Goal: Task Accomplishment & Management: Manage account settings

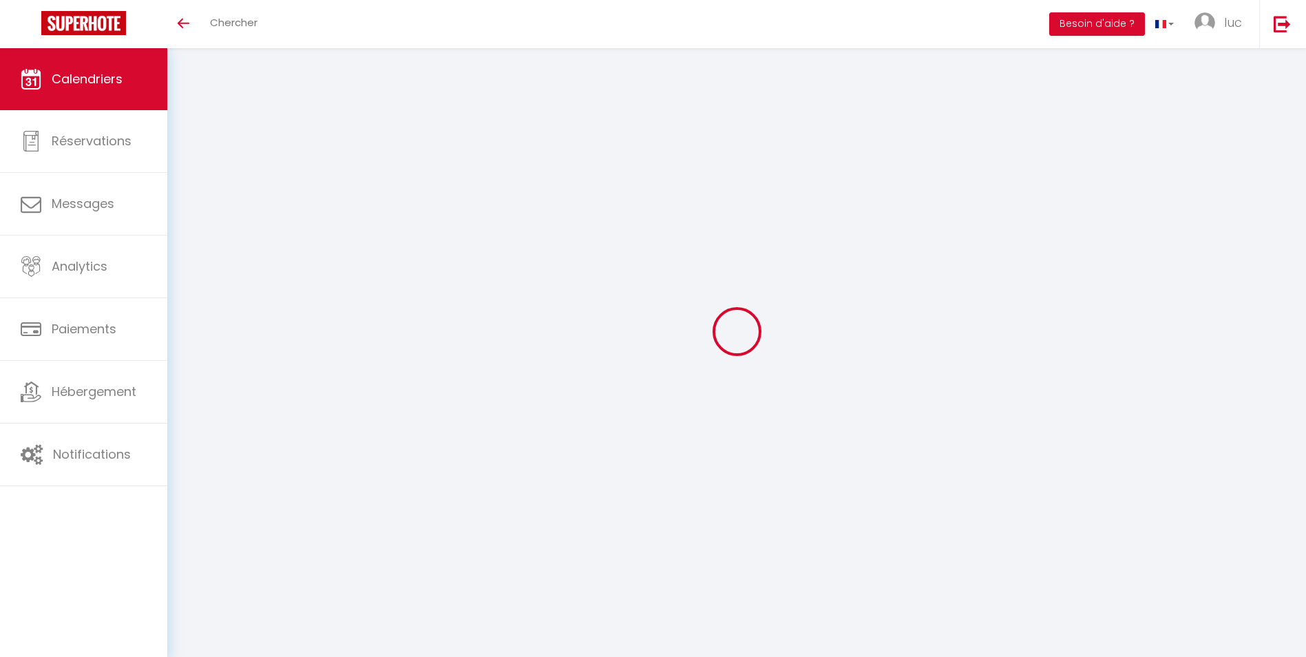
select select
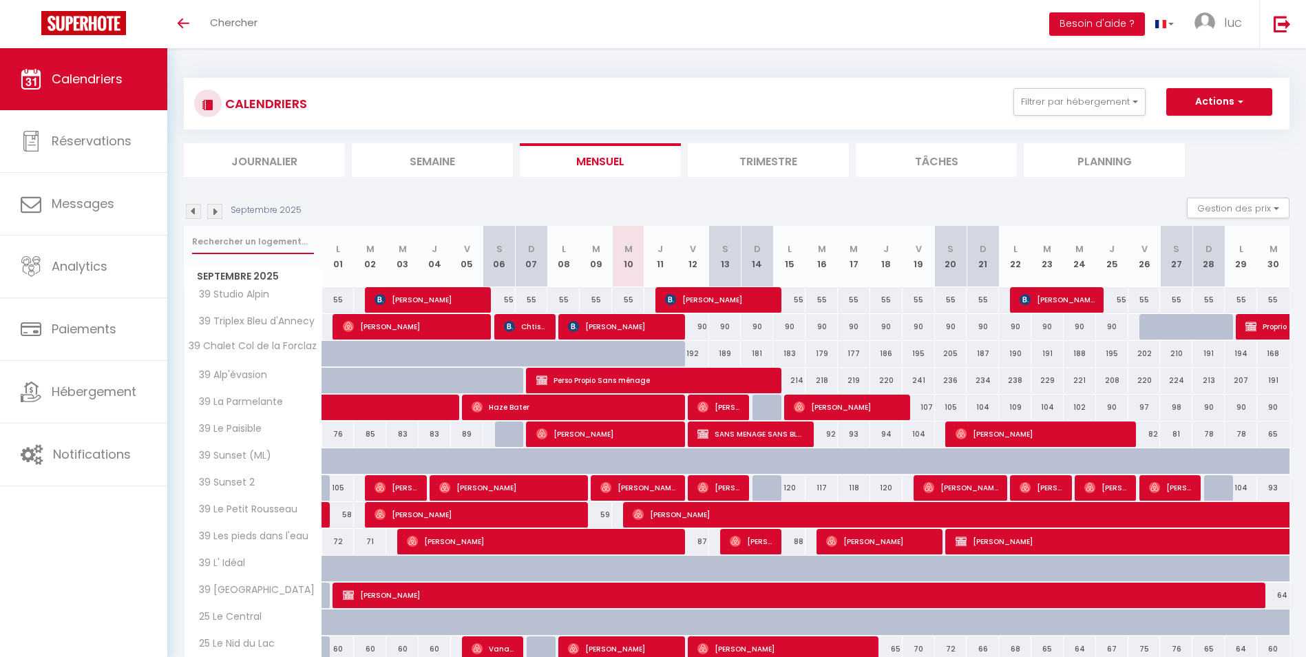
click at [237, 238] on input "text" at bounding box center [253, 241] width 122 height 25
type input "v"
select select
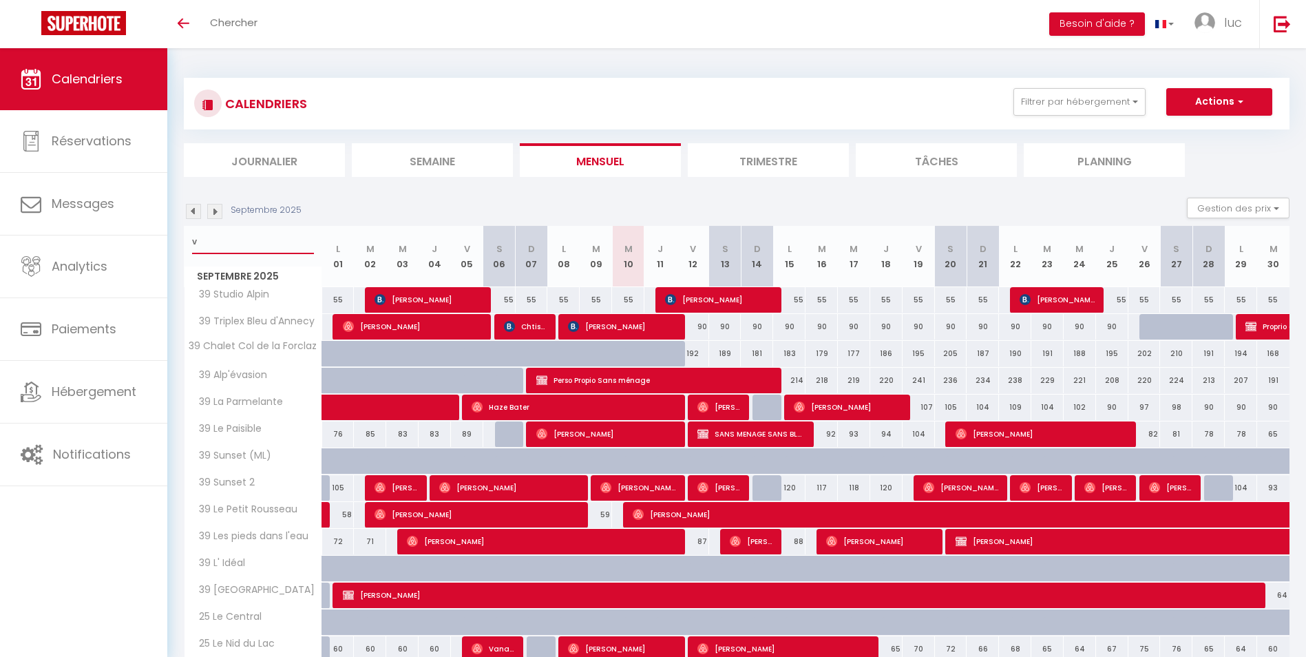
select select
type input "ver"
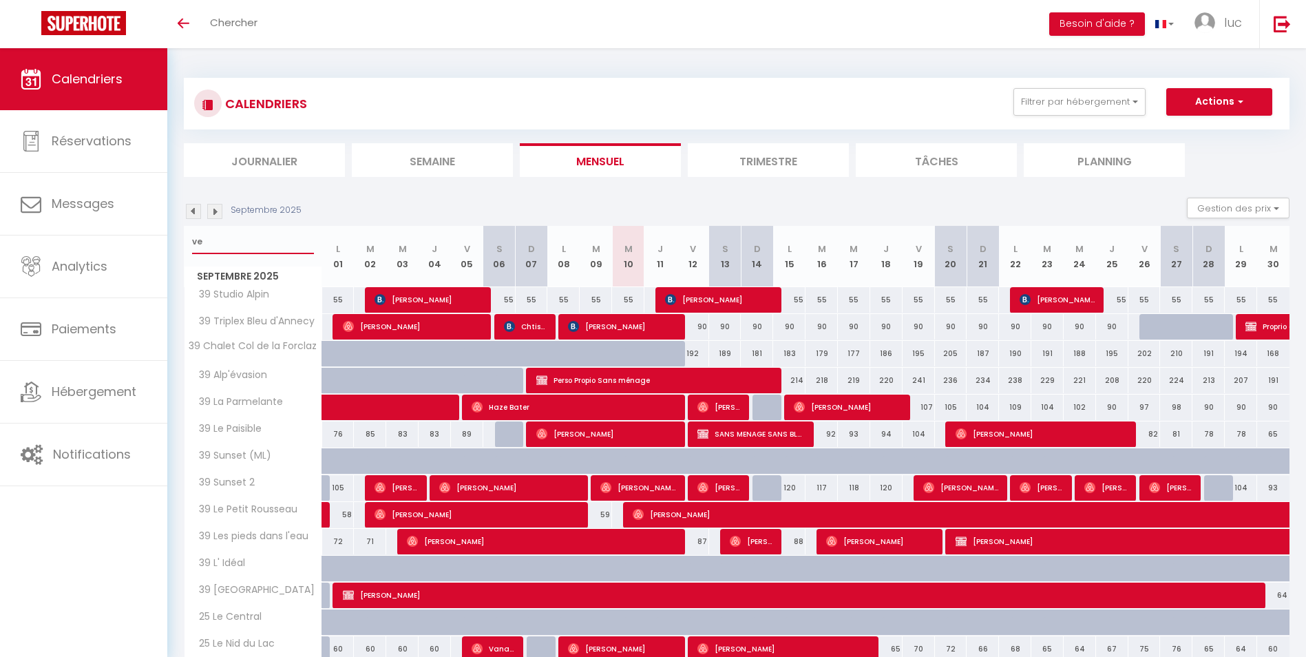
select select
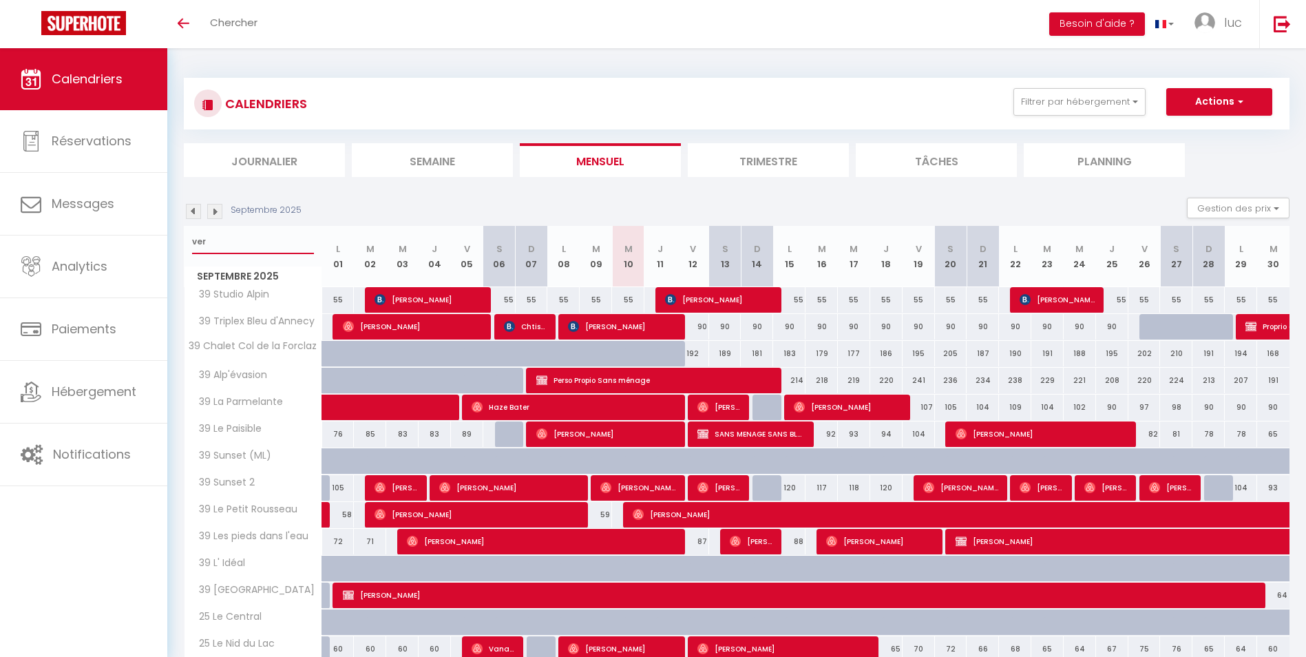
select select
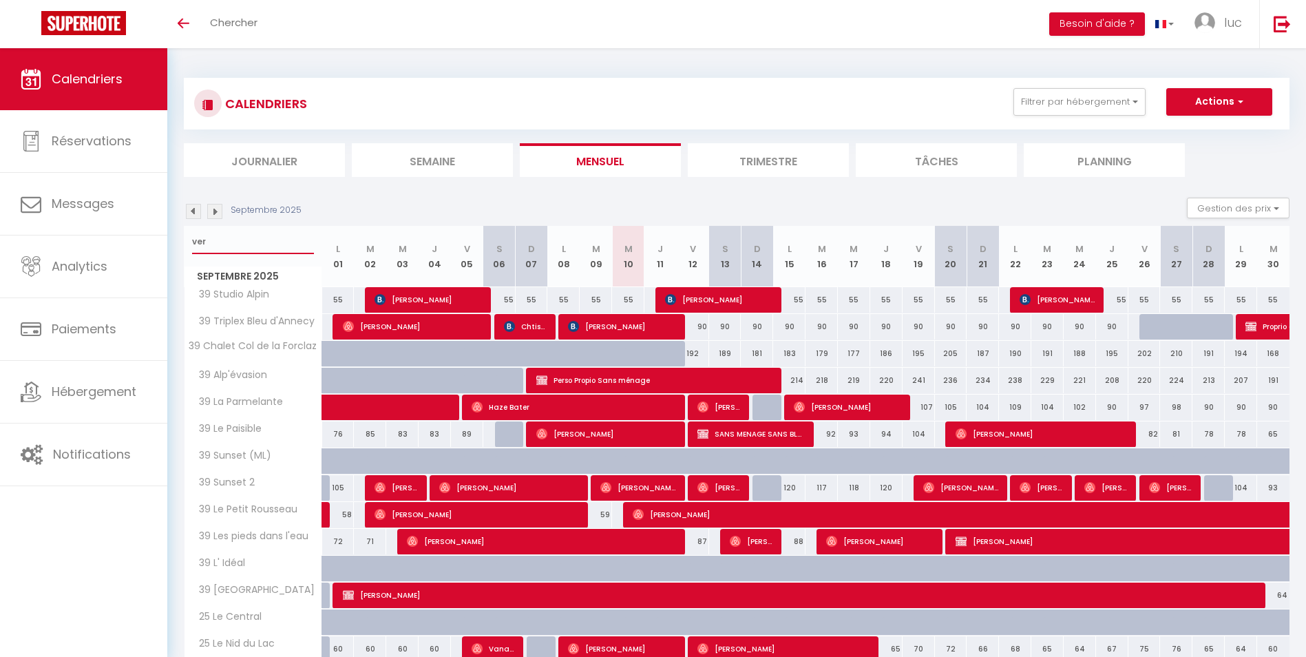
select select
type input "vert"
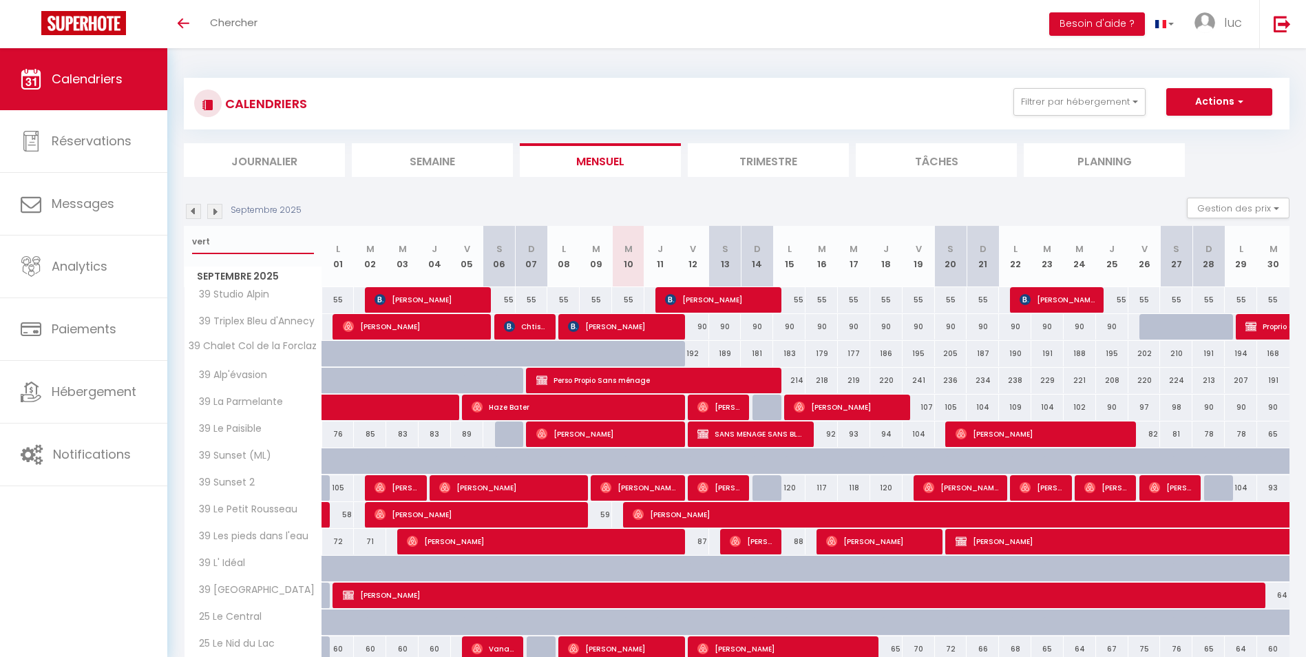
select select
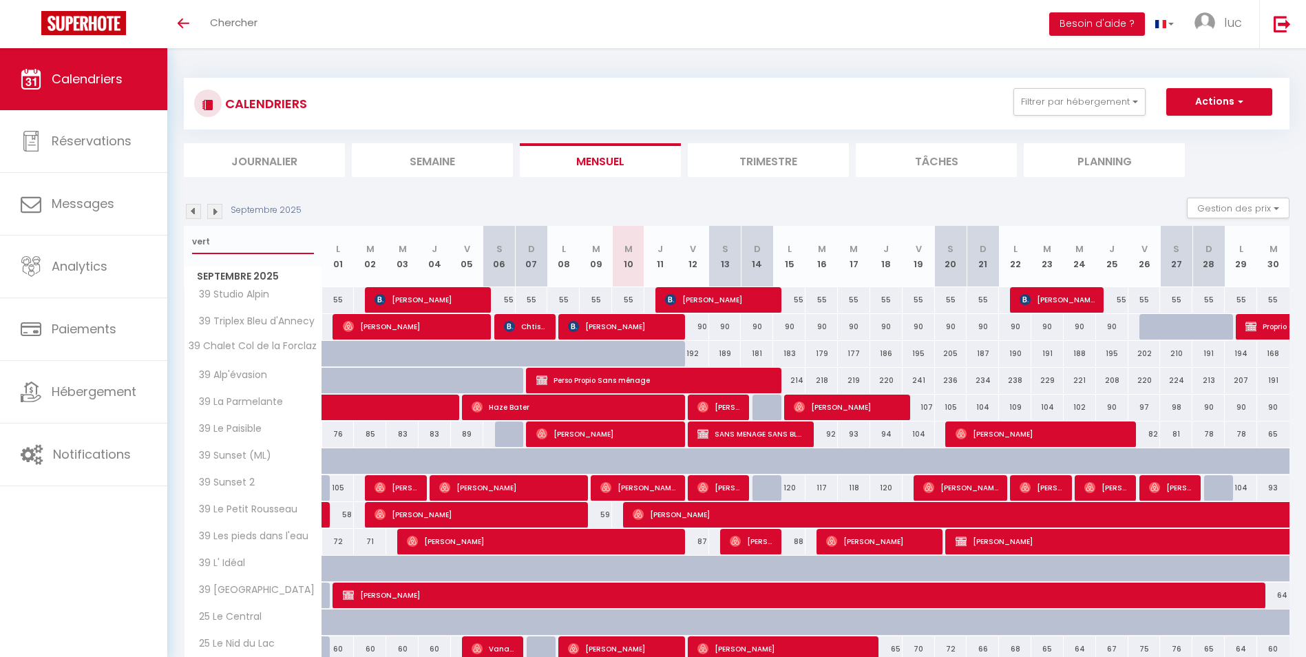
select select
type input "verte"
select select
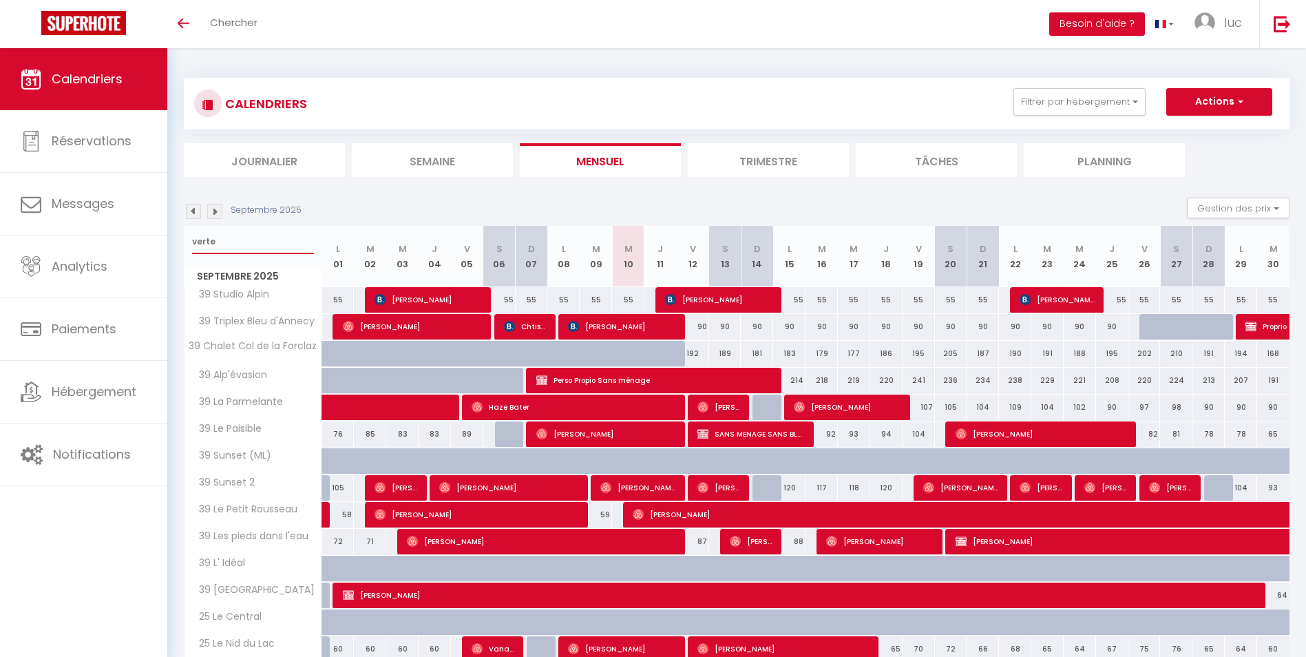
select select
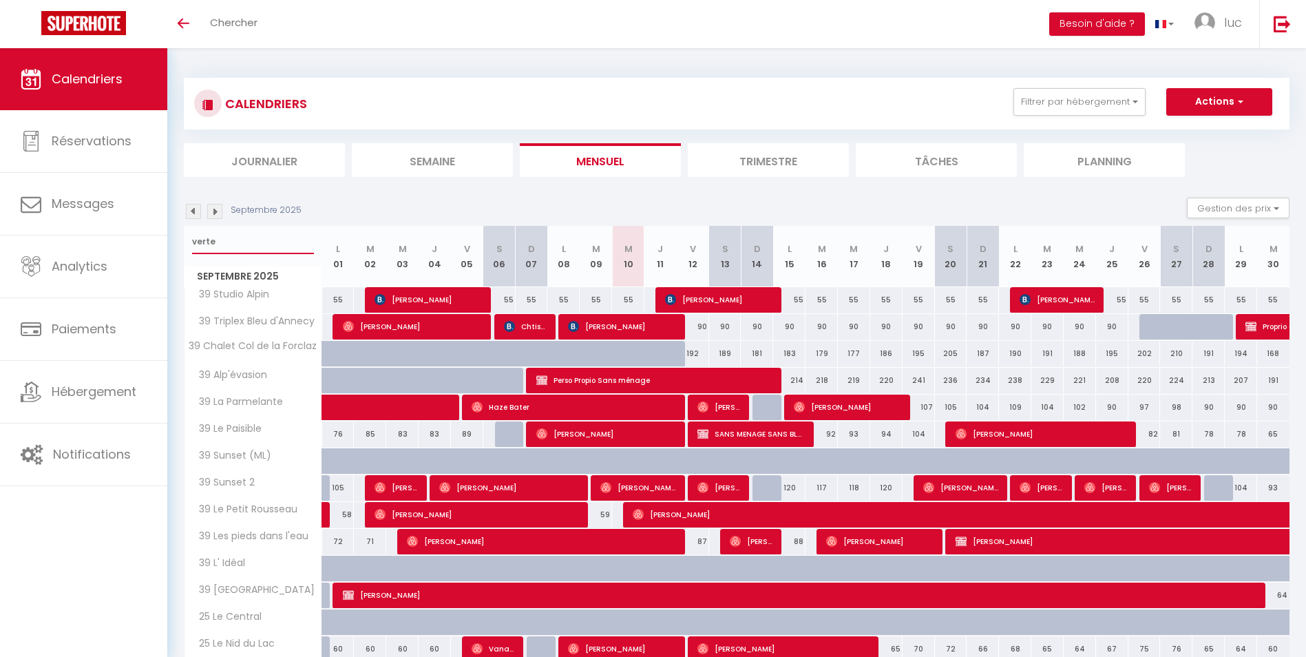
type input "verte"
select select
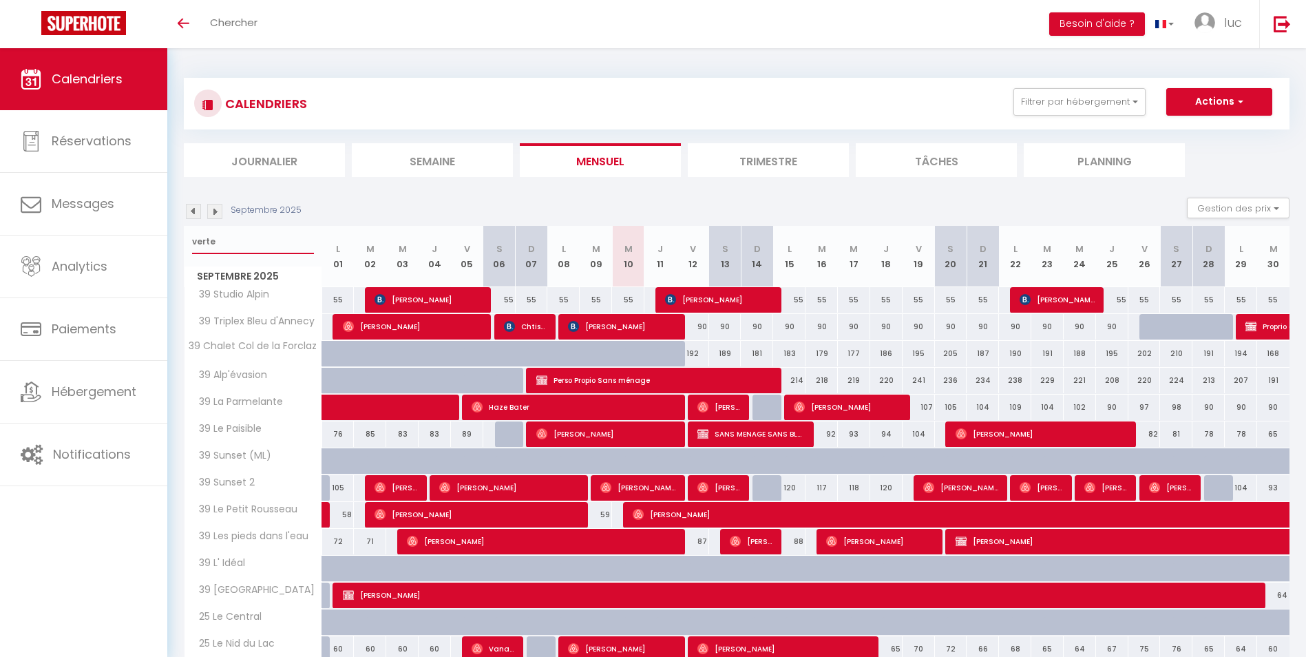
select select
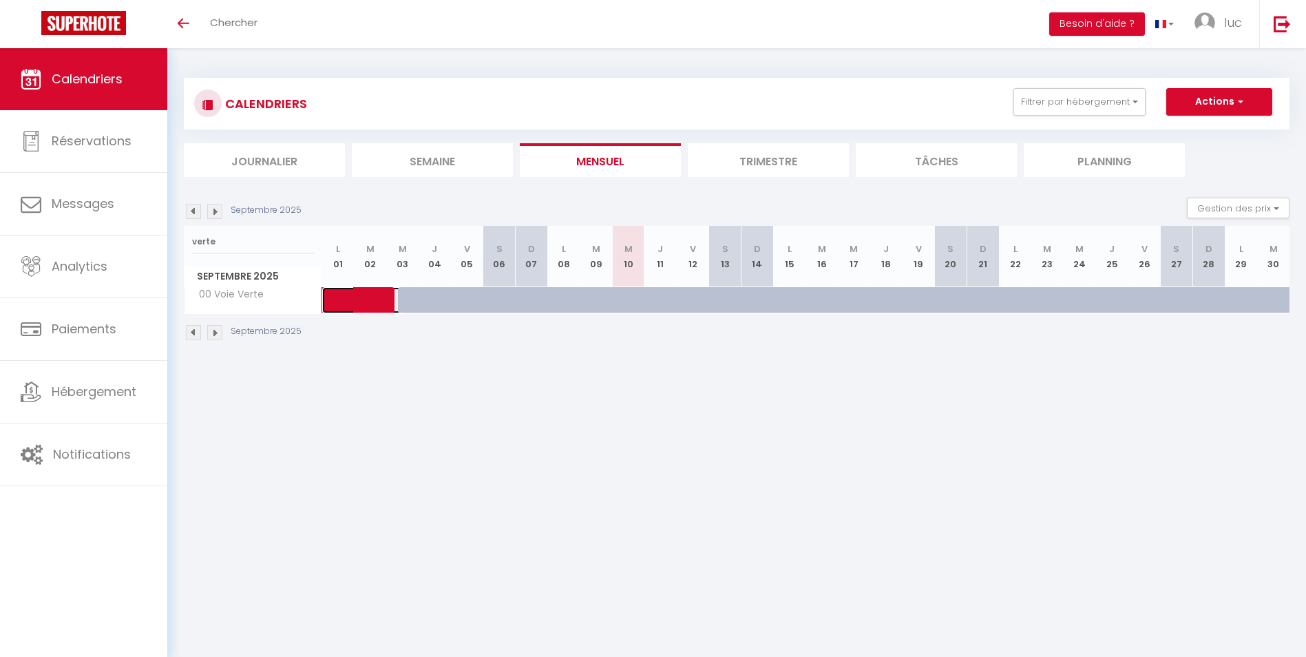
click at [345, 300] on span at bounding box center [374, 300] width 63 height 26
select select "OK"
select select "KO"
select select "0"
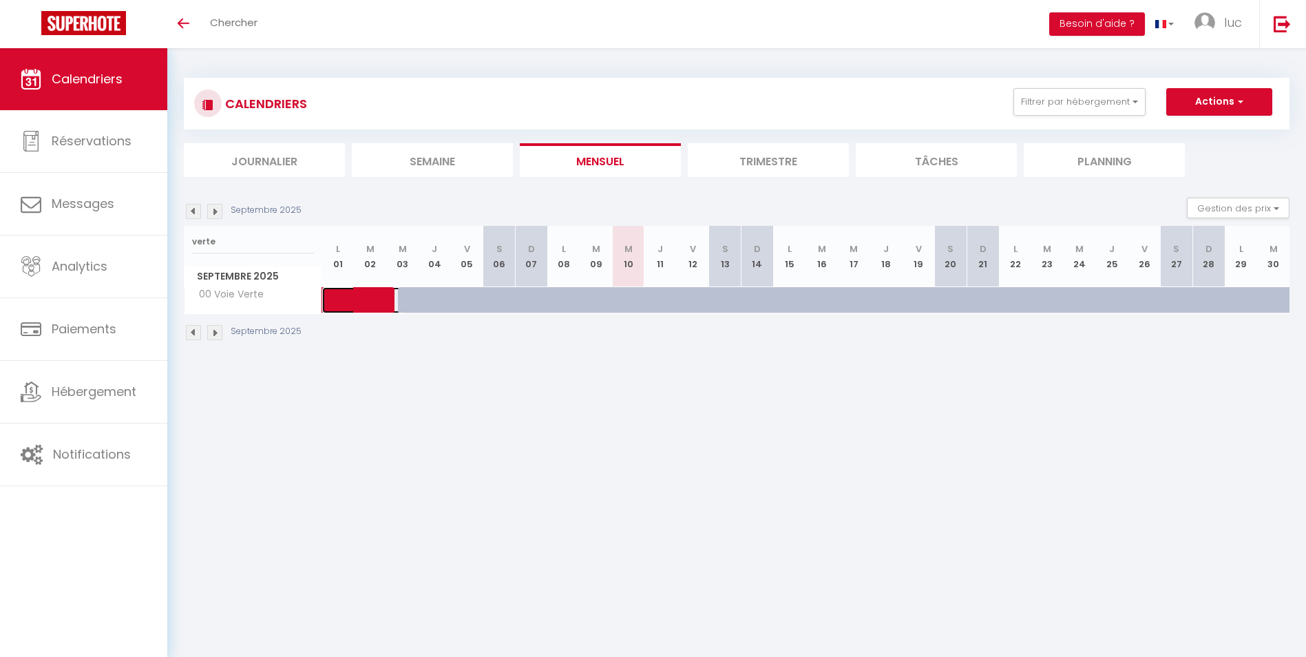
select select "1"
select select
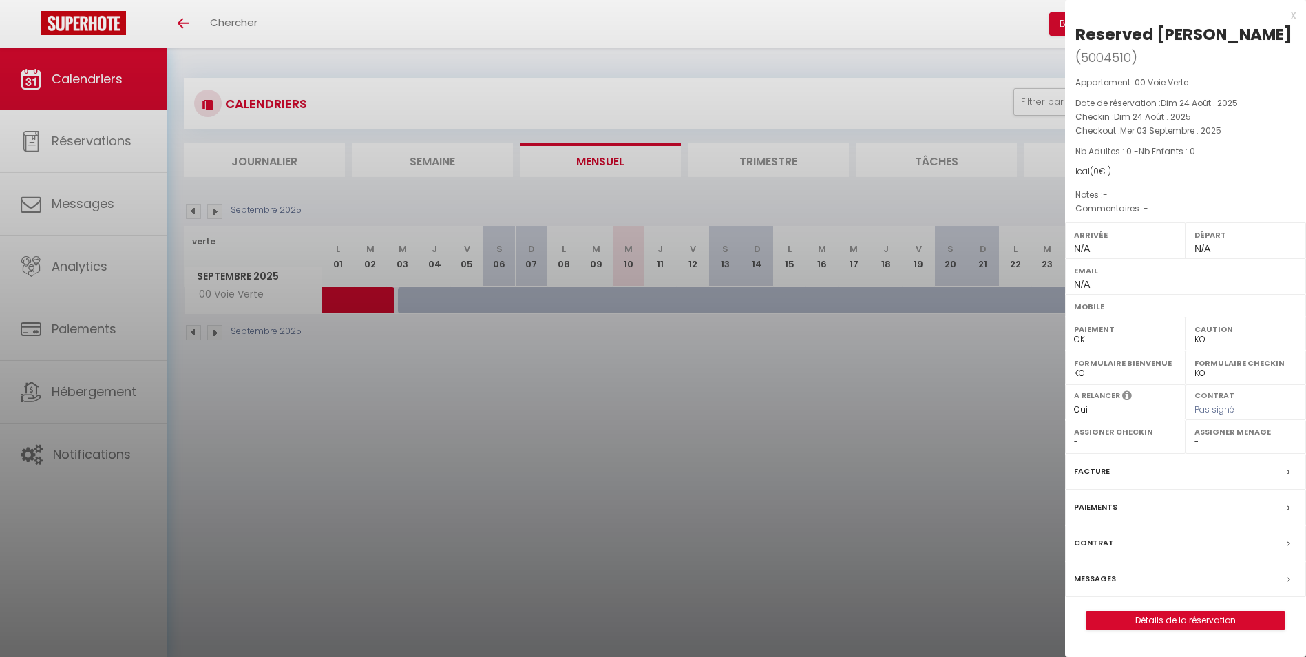
click at [412, 313] on div at bounding box center [653, 328] width 1306 height 657
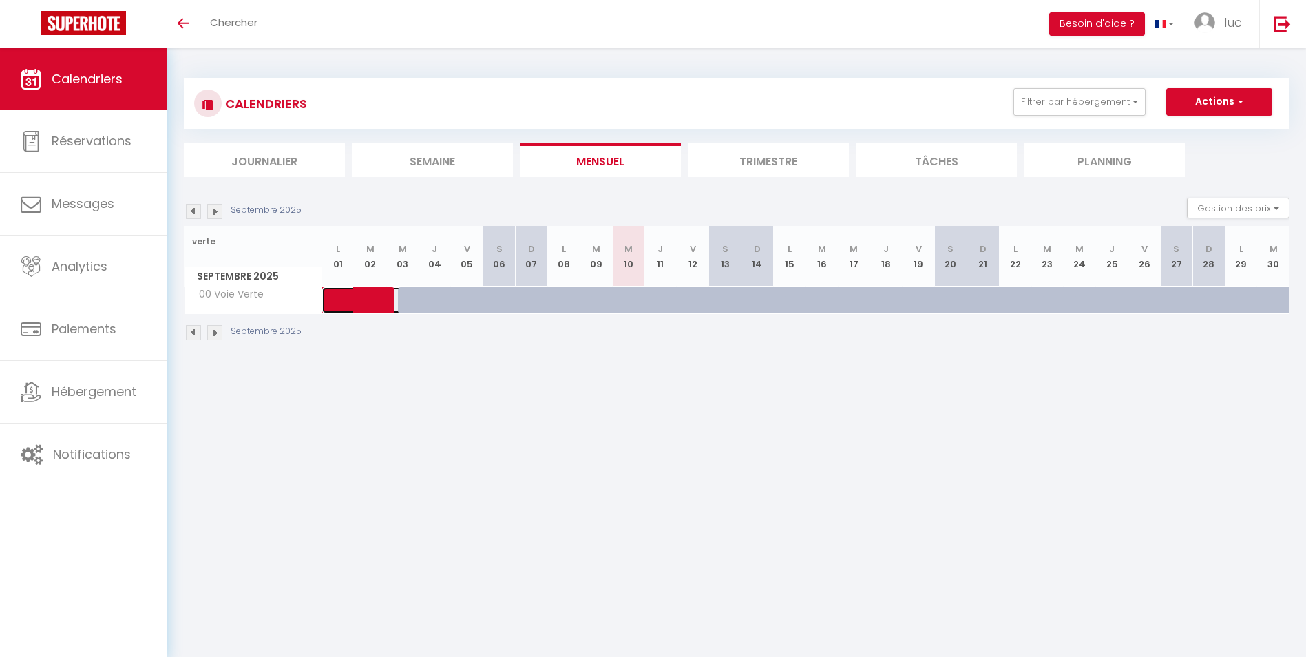
click at [355, 308] on span at bounding box center [374, 300] width 63 height 26
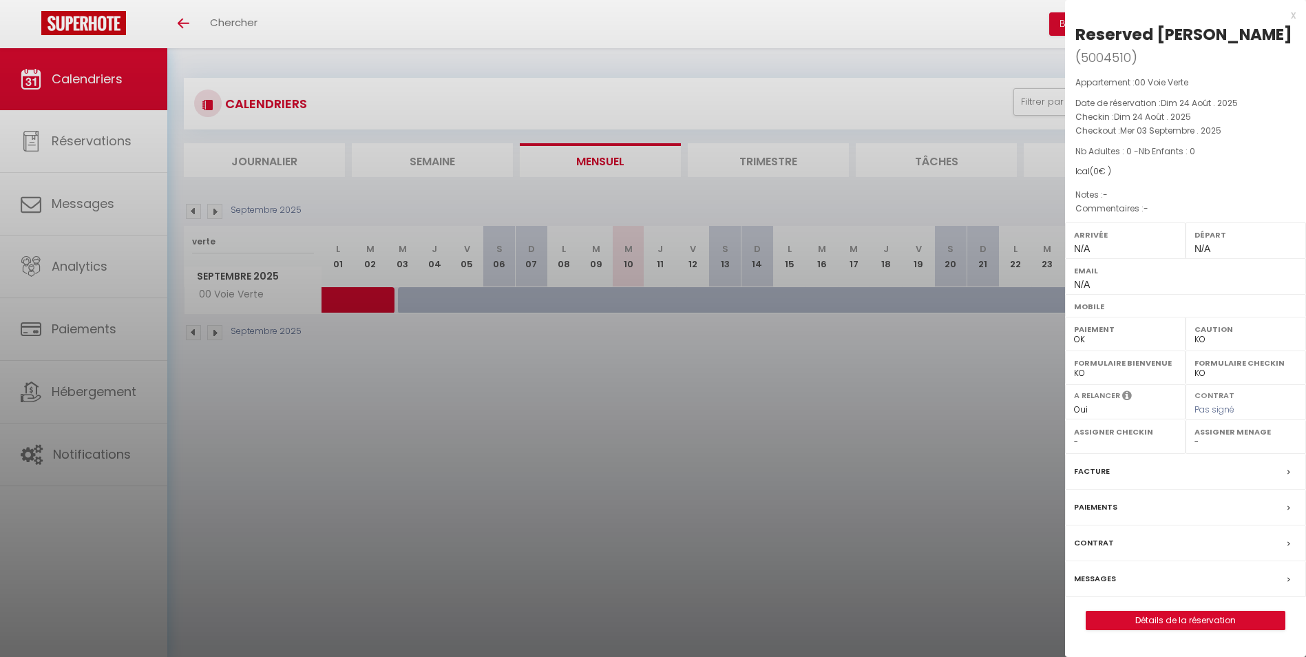
click at [542, 383] on div at bounding box center [653, 328] width 1306 height 657
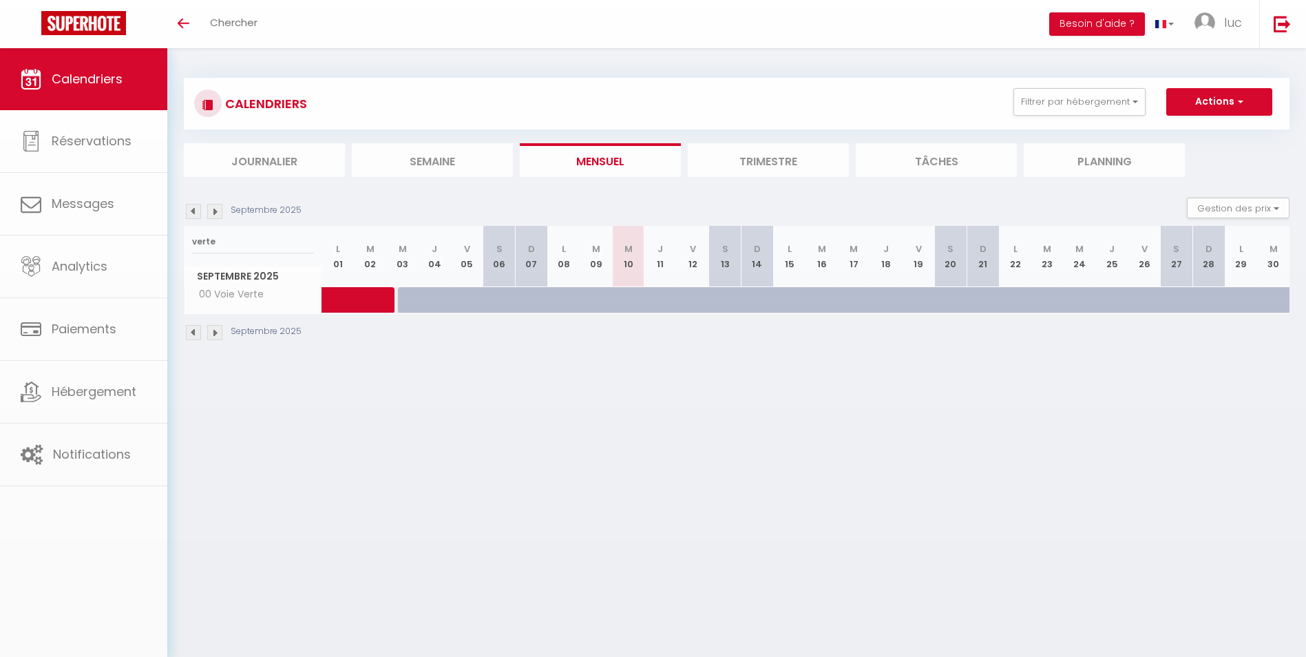
click at [741, 163] on li "Trimestre" at bounding box center [768, 160] width 161 height 34
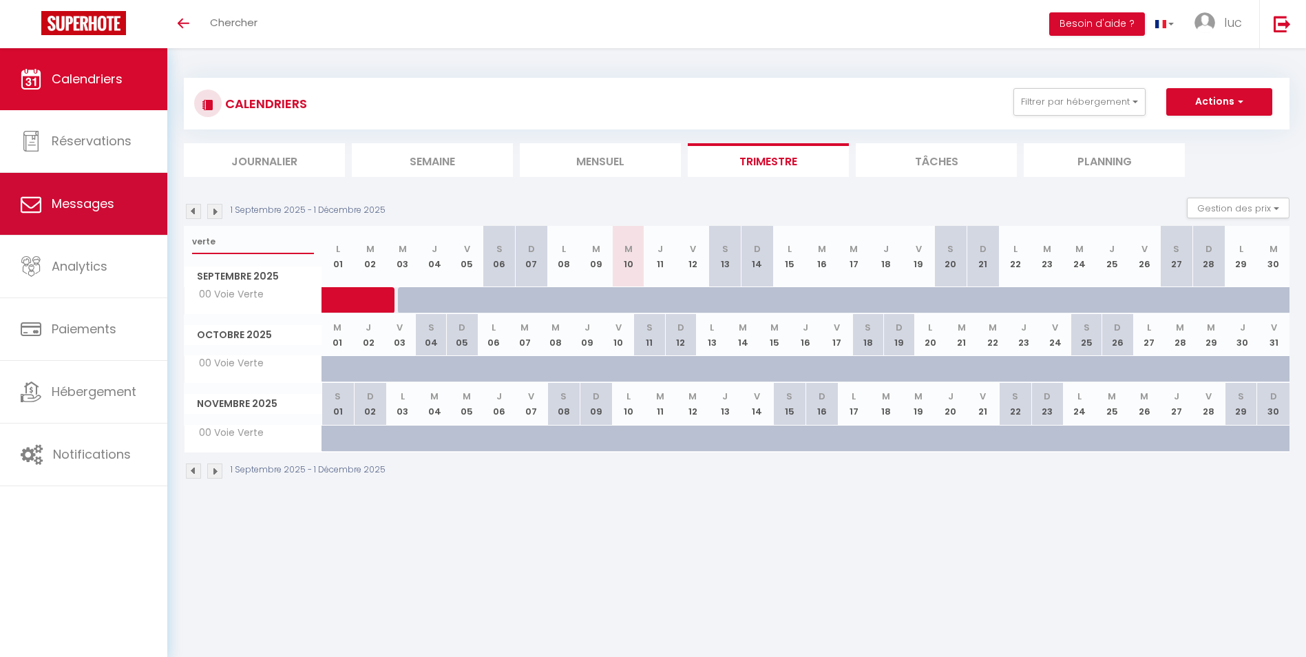
drag, startPoint x: 248, startPoint y: 238, endPoint x: 136, endPoint y: 225, distance: 112.3
click at [136, 225] on div "🟢 Des questions ou besoin d'assistance pour la migration AirBnB? Connectez-vous…" at bounding box center [653, 278] width 1306 height 461
type input "z"
type input "alp"
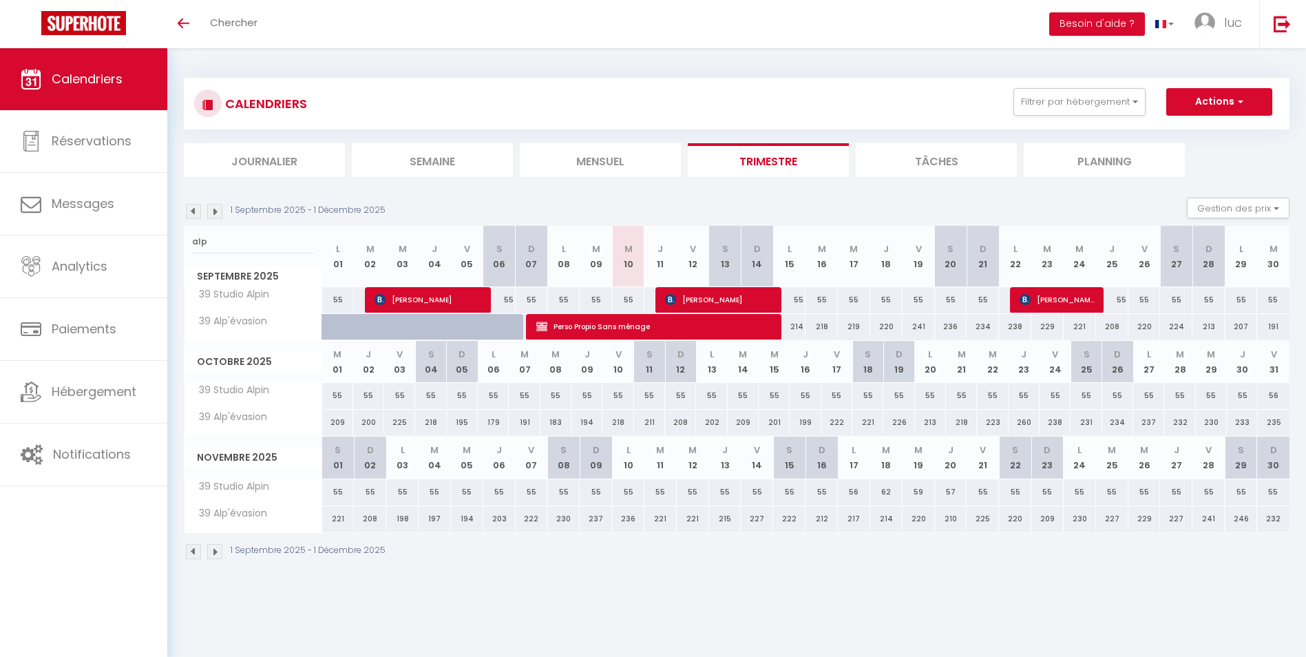
click at [193, 215] on img at bounding box center [193, 211] width 15 height 15
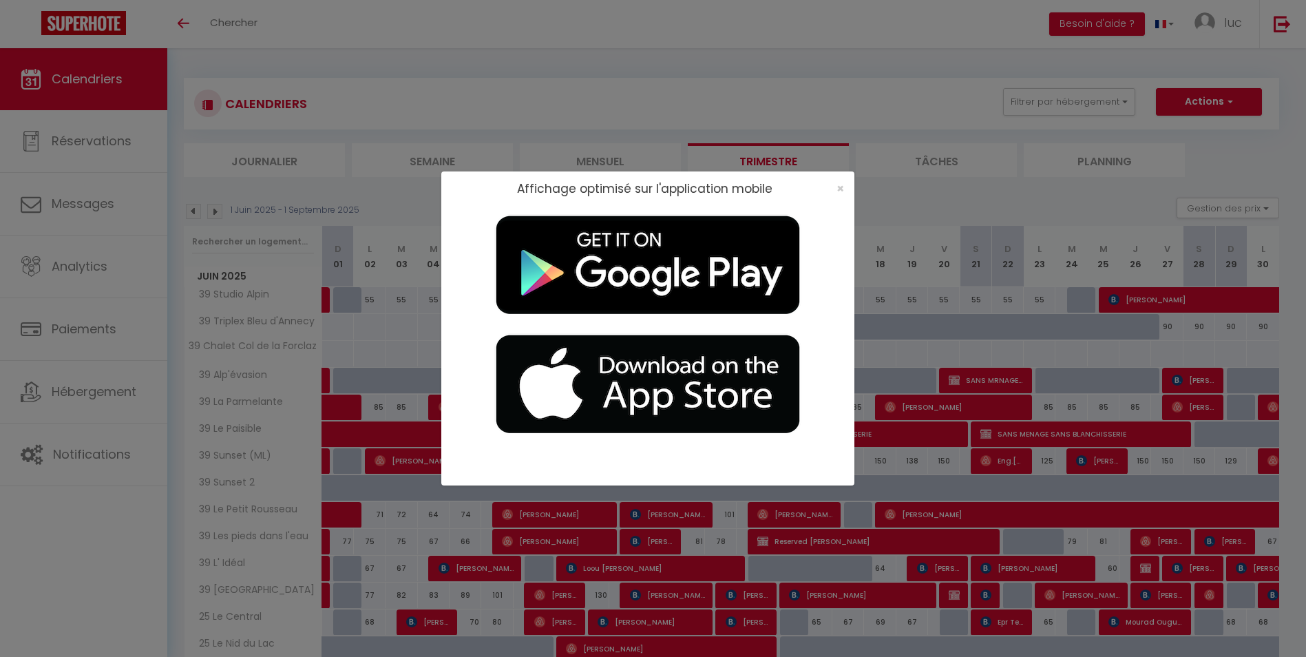
click at [254, 239] on div "Affichage optimisé sur l'application mobile ×" at bounding box center [653, 328] width 1306 height 657
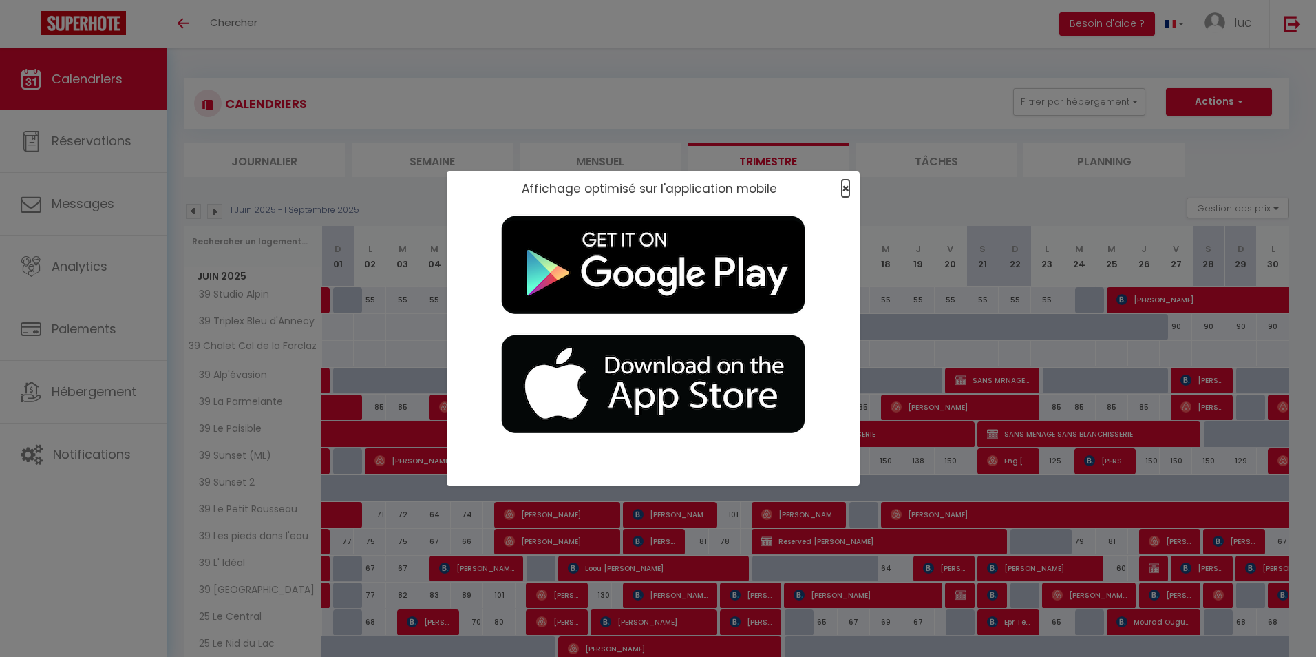
drag, startPoint x: 847, startPoint y: 183, endPoint x: 762, endPoint y: 185, distance: 85.4
click at [847, 183] on span "×" at bounding box center [846, 188] width 8 height 17
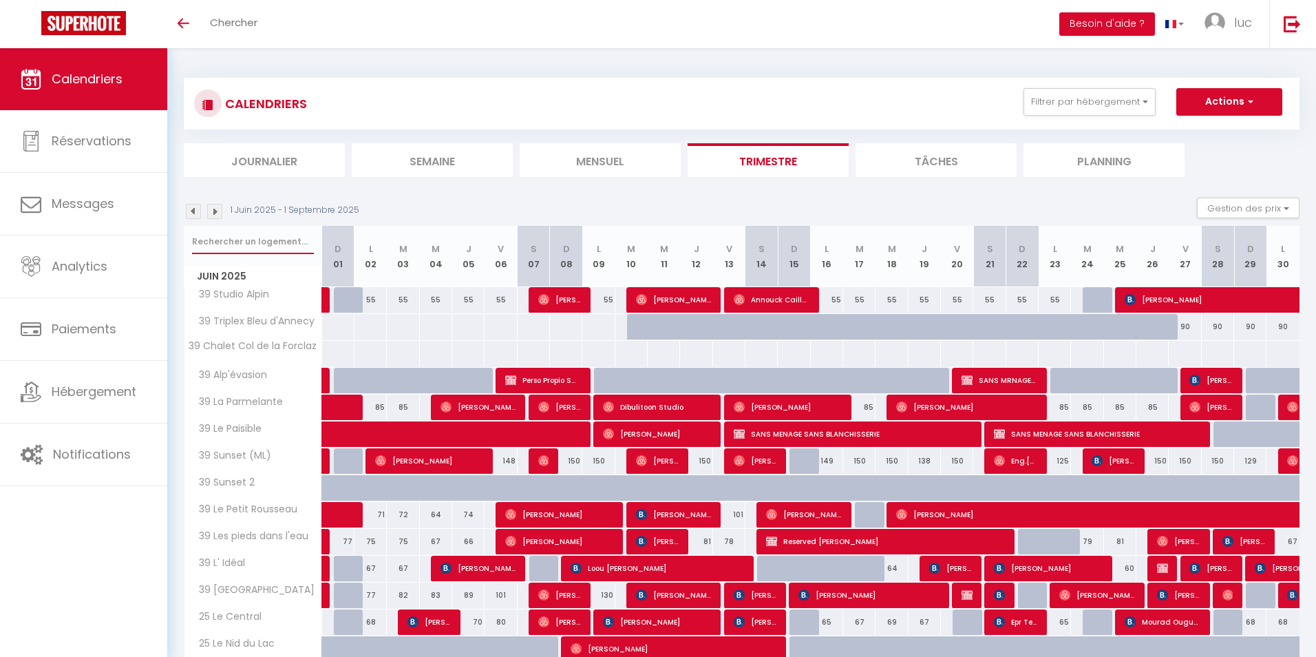
click at [240, 236] on input "text" at bounding box center [253, 241] width 122 height 25
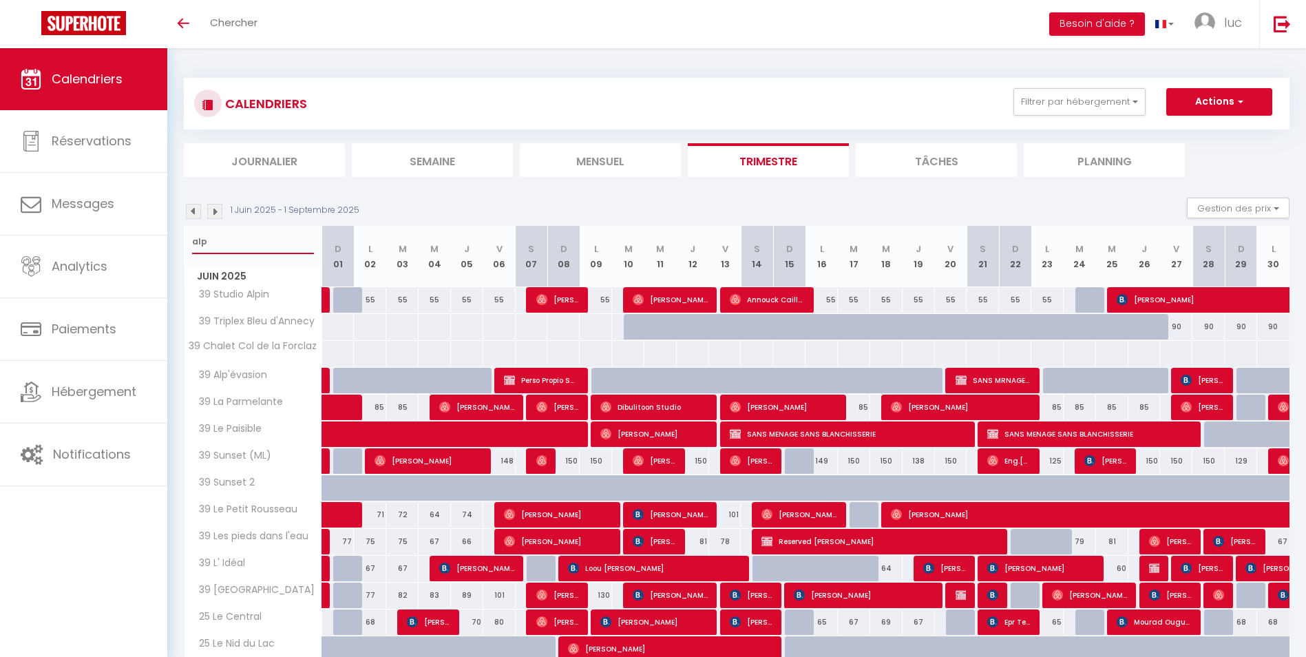
type input "alp"
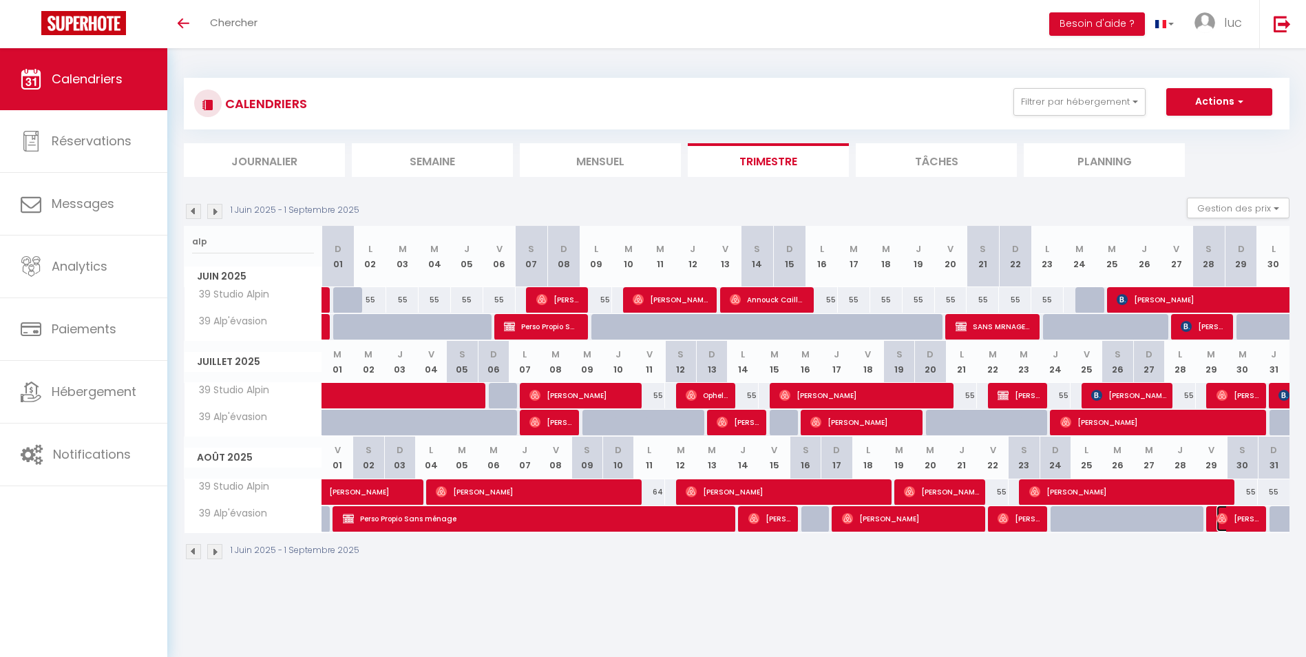
click at [1218, 522] on img at bounding box center [1221, 518] width 11 height 11
select select "OK"
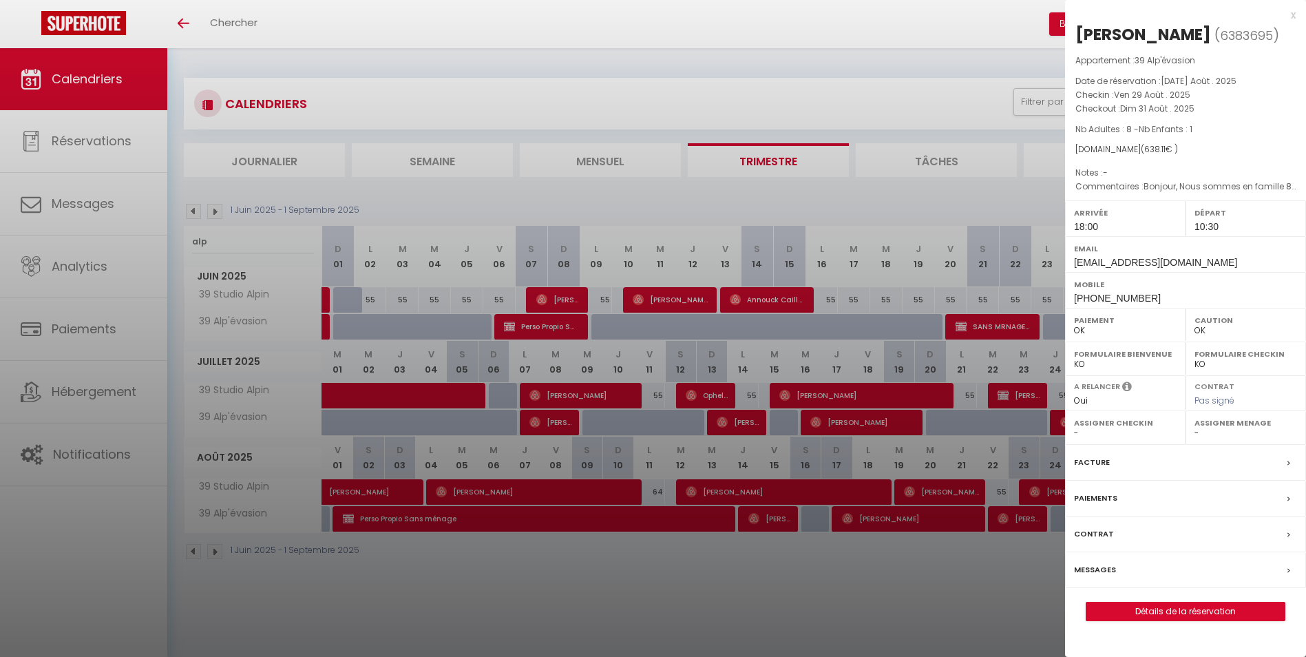
click at [826, 579] on div at bounding box center [653, 328] width 1306 height 657
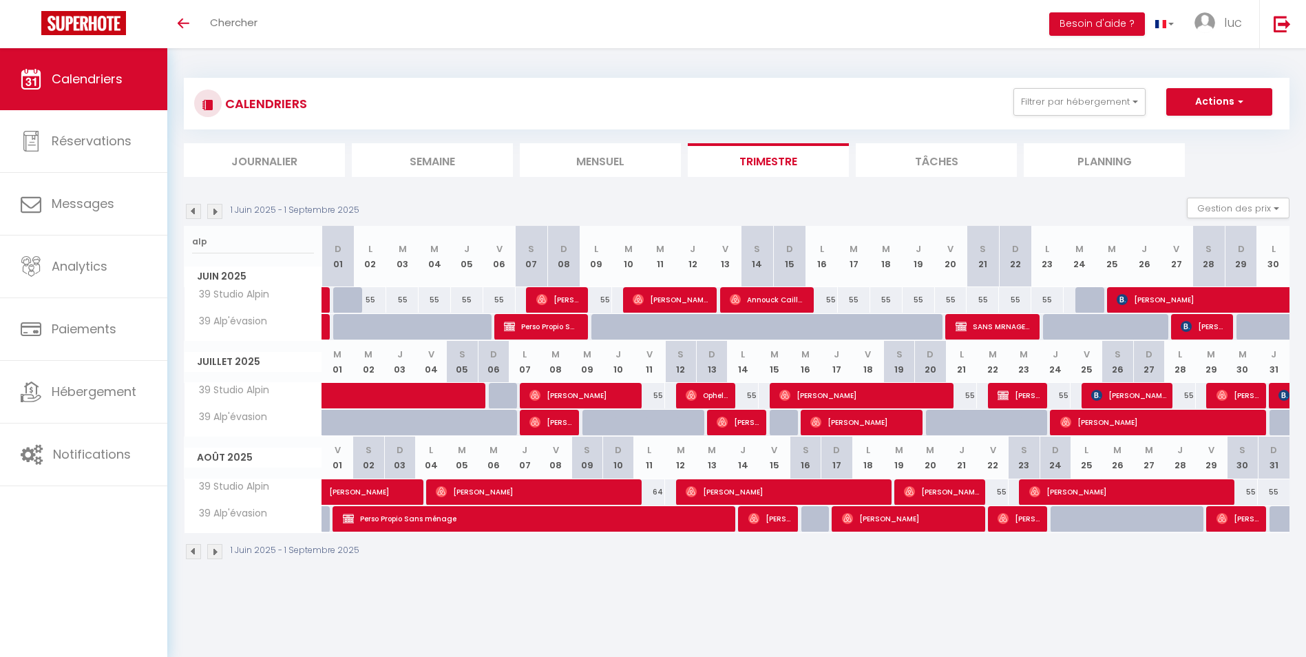
click at [209, 218] on img at bounding box center [214, 211] width 15 height 15
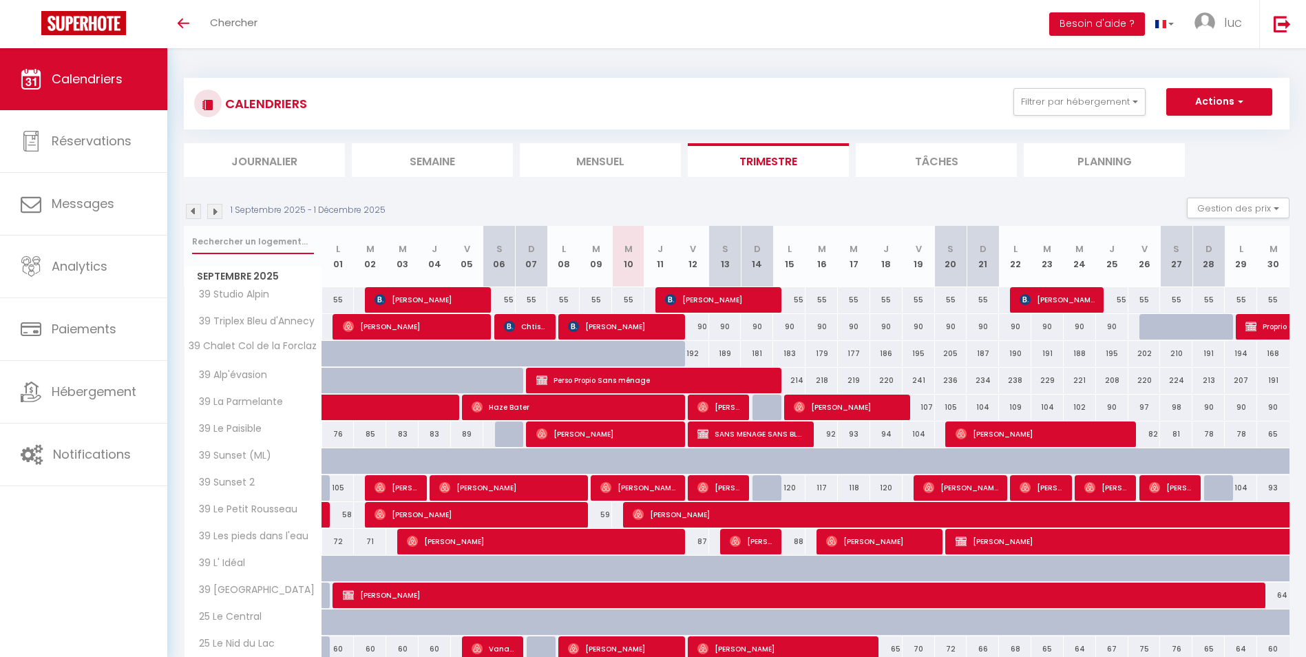
click at [241, 249] on input "text" at bounding box center [253, 241] width 122 height 25
type input "alp"
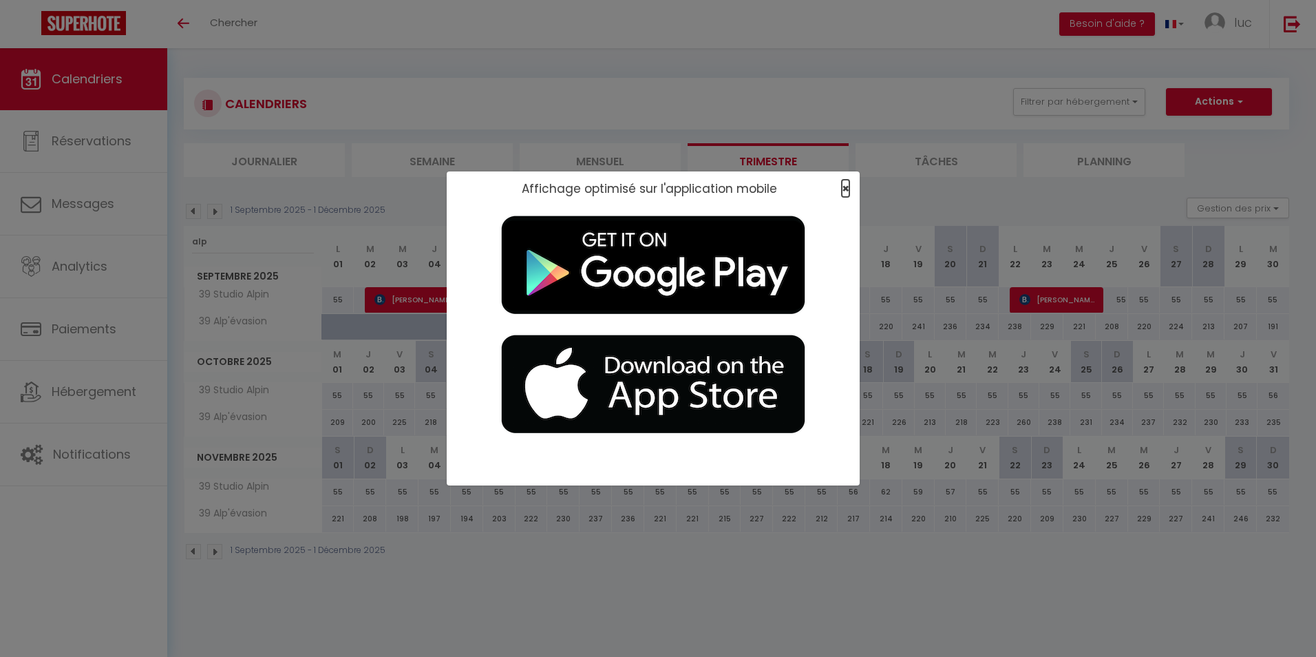
drag, startPoint x: 845, startPoint y: 184, endPoint x: 700, endPoint y: 236, distance: 153.5
click at [844, 184] on span "×" at bounding box center [846, 188] width 8 height 17
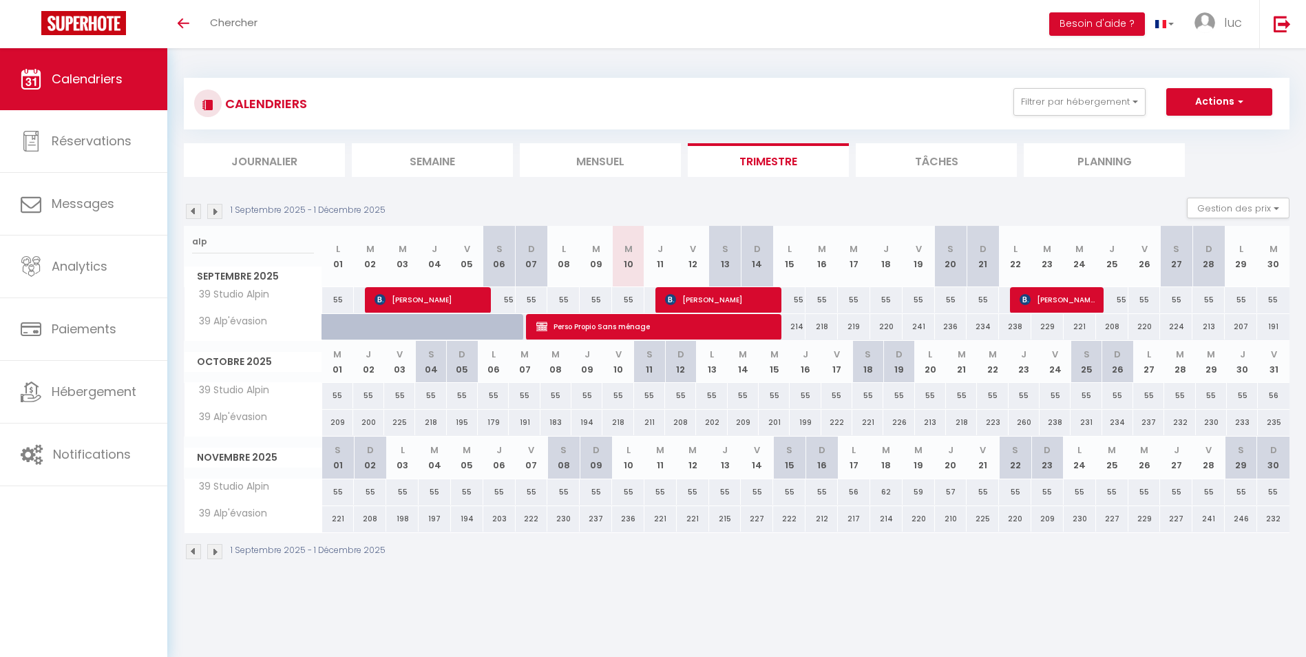
click at [213, 213] on img at bounding box center [214, 211] width 15 height 15
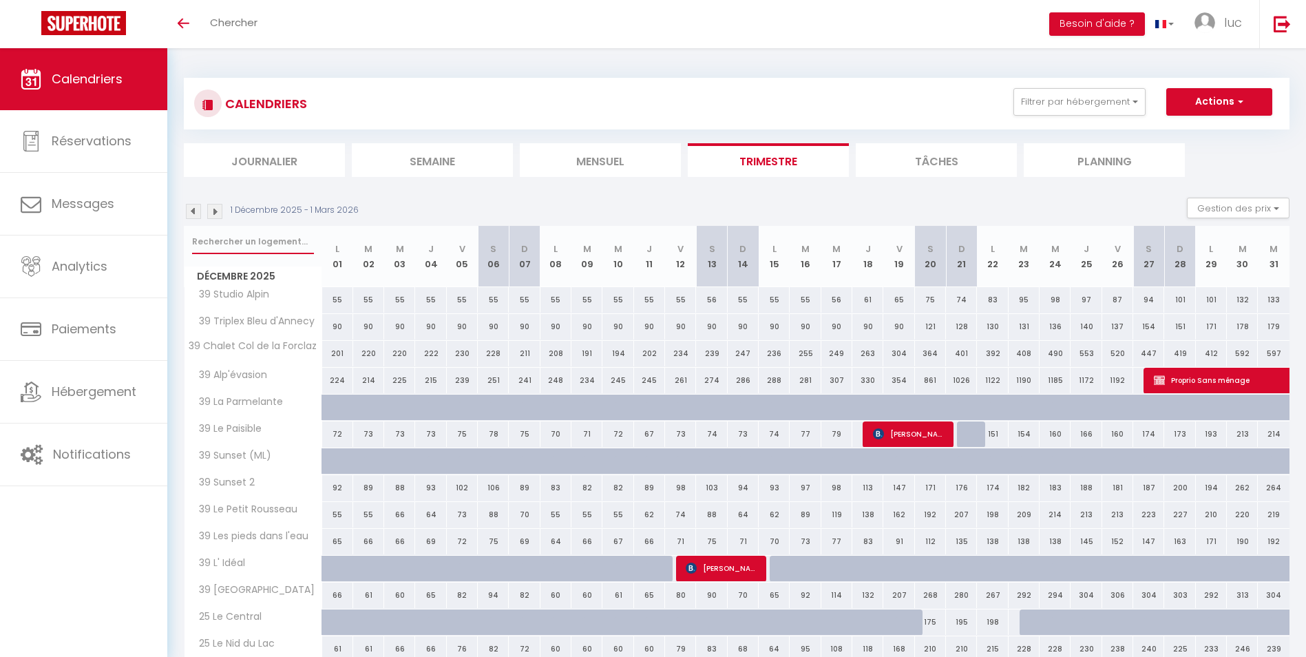
click at [268, 241] on input "text" at bounding box center [253, 241] width 122 height 25
click at [292, 251] on input "ma" at bounding box center [253, 241] width 122 height 25
type input "marm"
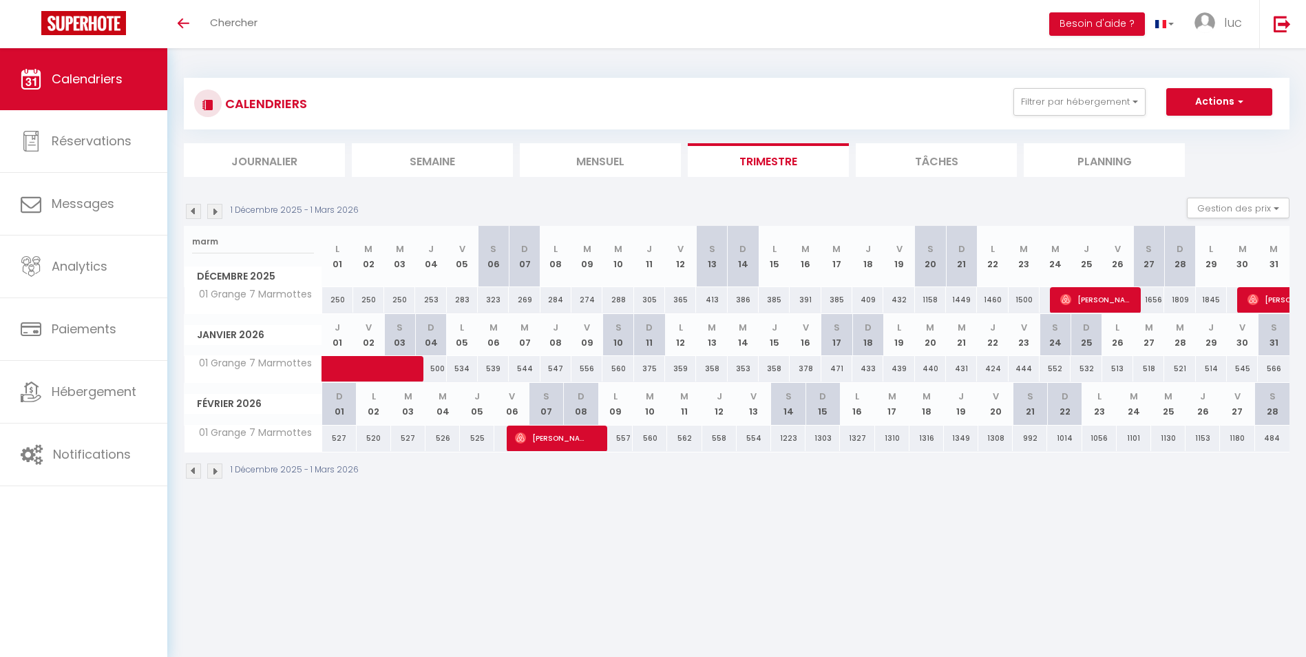
click at [200, 209] on img at bounding box center [193, 211] width 15 height 15
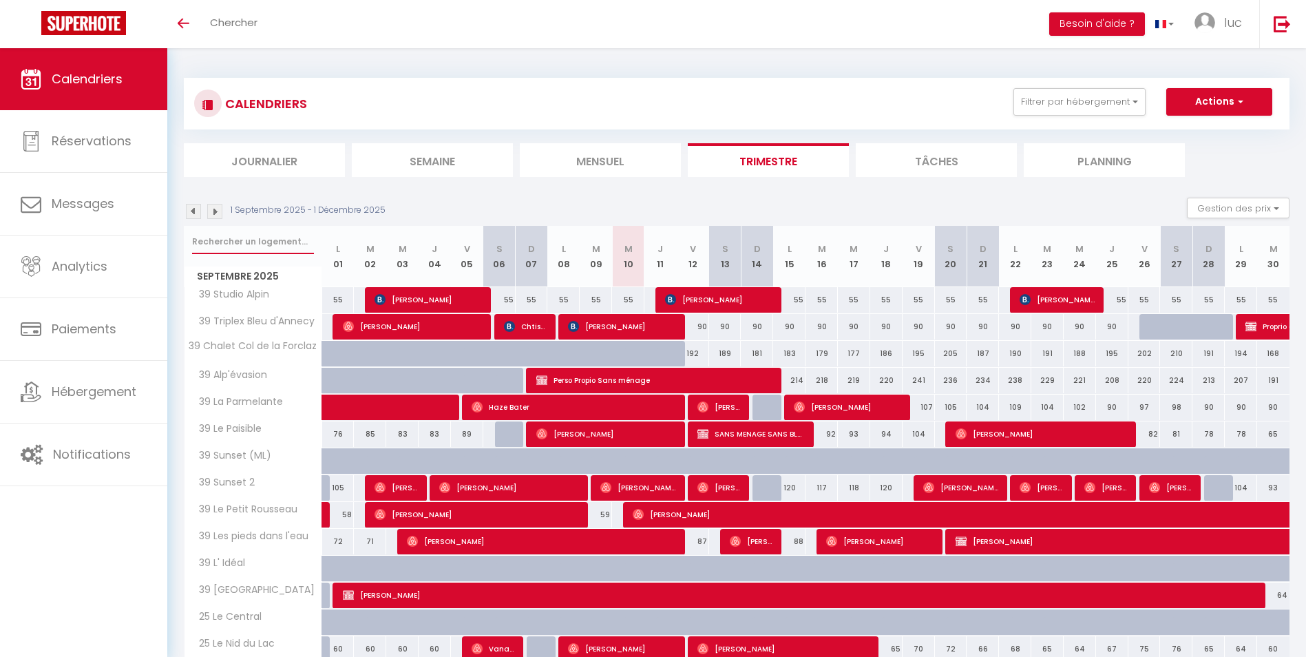
drag, startPoint x: 262, startPoint y: 243, endPoint x: 277, endPoint y: 242, distance: 15.9
click at [261, 243] on input "text" at bounding box center [253, 241] width 122 height 25
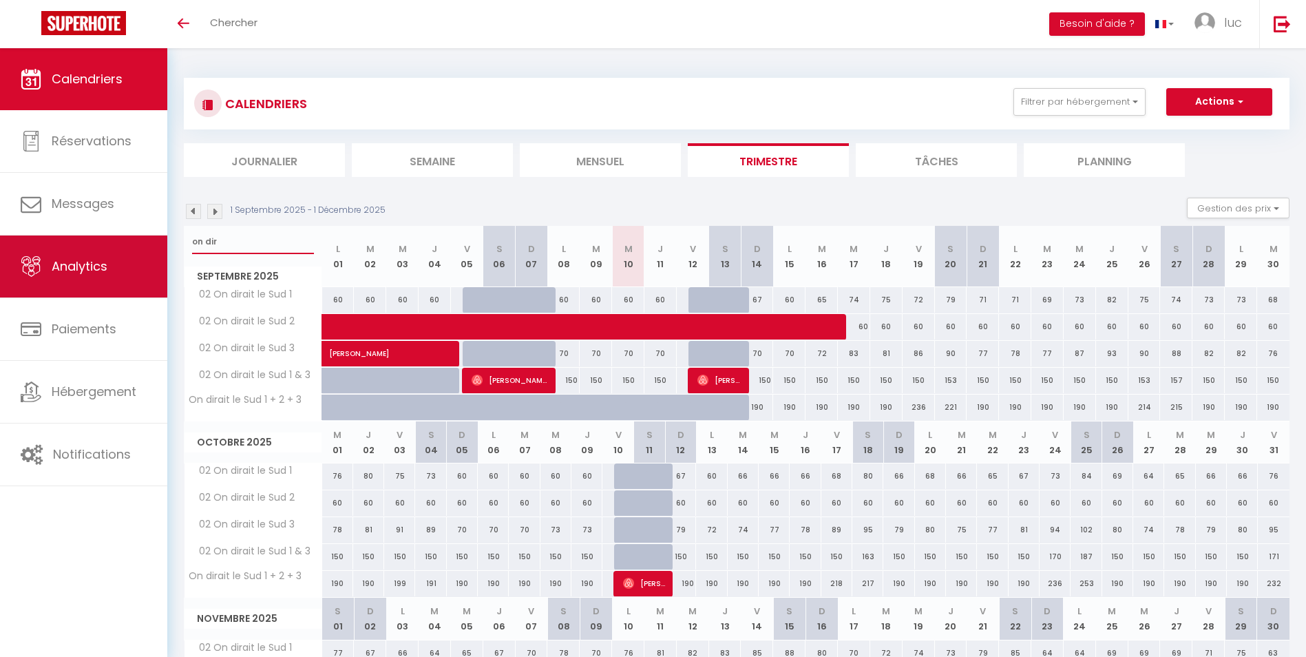
drag, startPoint x: 275, startPoint y: 253, endPoint x: 146, endPoint y: 248, distance: 129.5
click at [146, 248] on div "🟢 Des questions ou besoin d'assistance pour la migration AirBnB? Connectez-vous…" at bounding box center [653, 439] width 1306 height 783
click at [234, 245] on input "on dir" at bounding box center [253, 241] width 122 height 25
drag, startPoint x: 238, startPoint y: 243, endPoint x: 174, endPoint y: 241, distance: 64.1
click at [167, 238] on div "🟢 Des questions ou besoin d'assistance pour la migration AirBnB? Connectez-vous…" at bounding box center [653, 439] width 1306 height 783
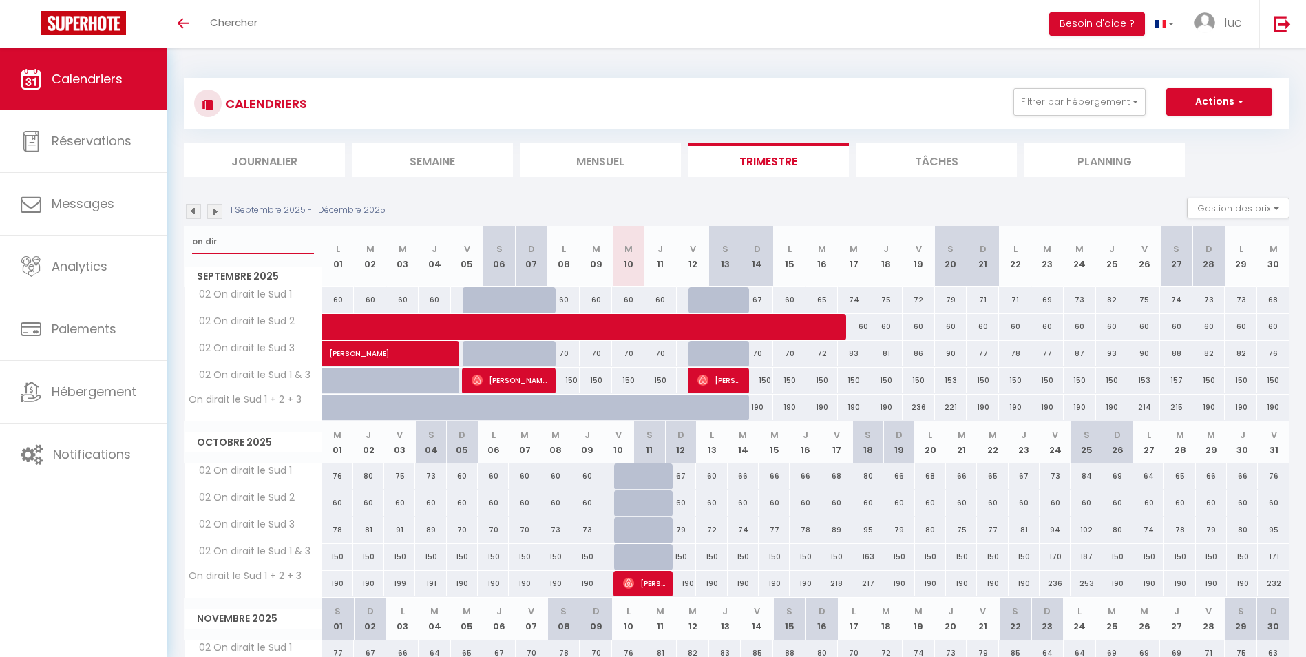
type input "m"
type input "amour"
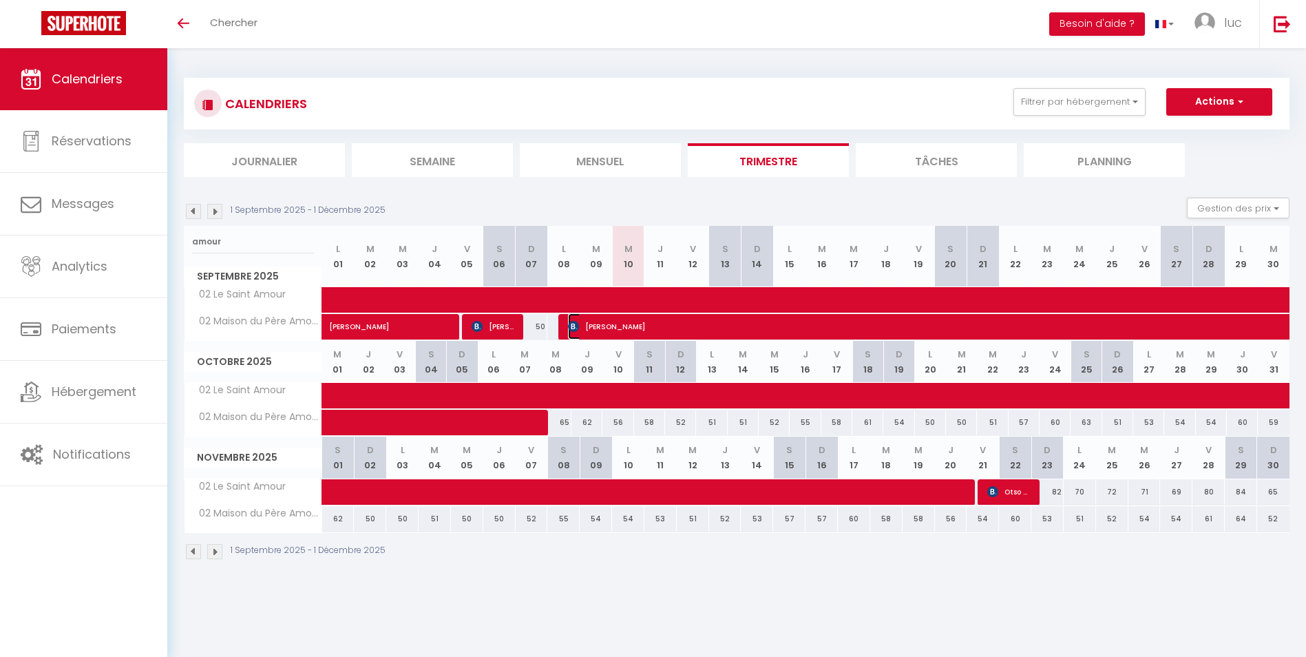
click at [713, 334] on span "Arber Uka" at bounding box center [1043, 326] width 950 height 26
select select "7331"
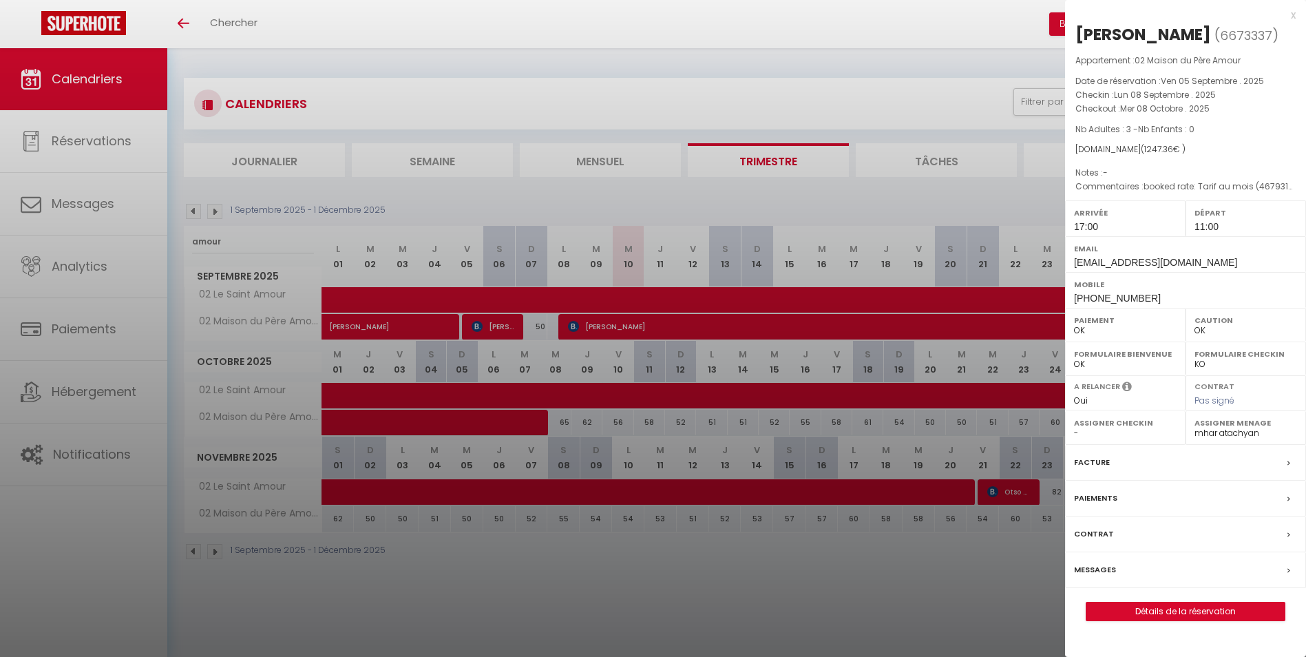
click at [674, 310] on div at bounding box center [653, 328] width 1306 height 657
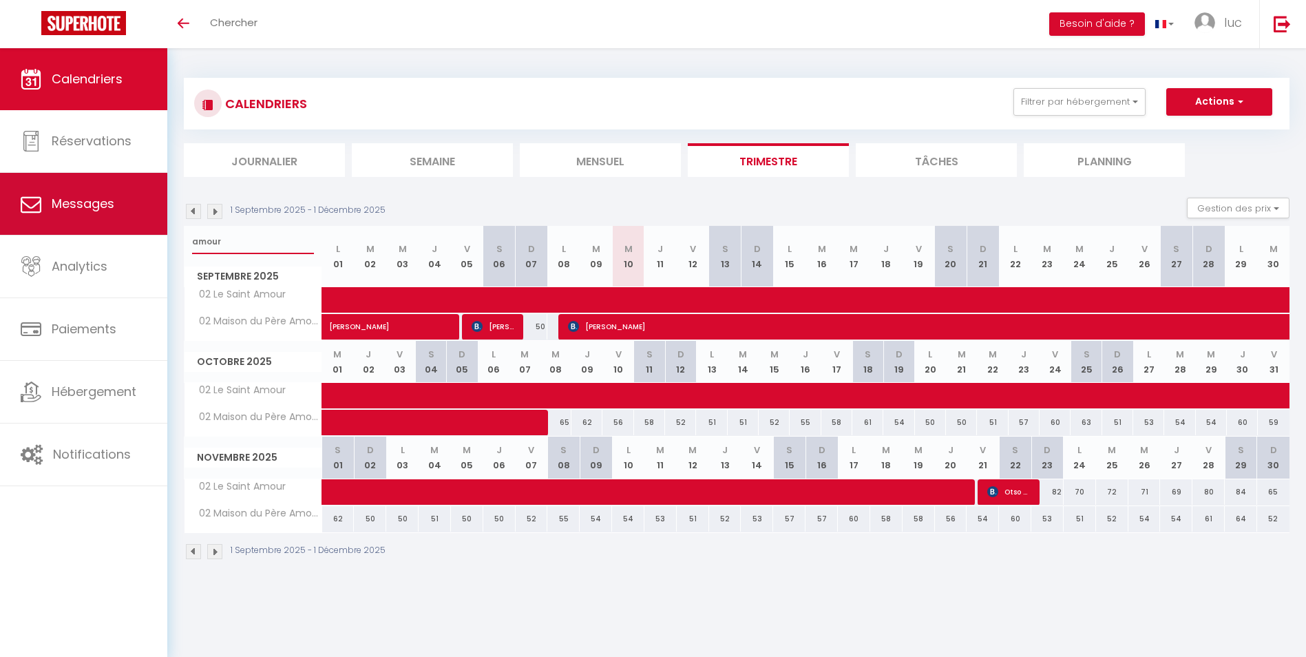
drag, startPoint x: 247, startPoint y: 243, endPoint x: 108, endPoint y: 227, distance: 139.9
click at [107, 229] on div "🟢 Des questions ou besoin d'assistance pour la migration AirBnB? Connectez-vous…" at bounding box center [653, 319] width 1306 height 542
type input "rousseau"
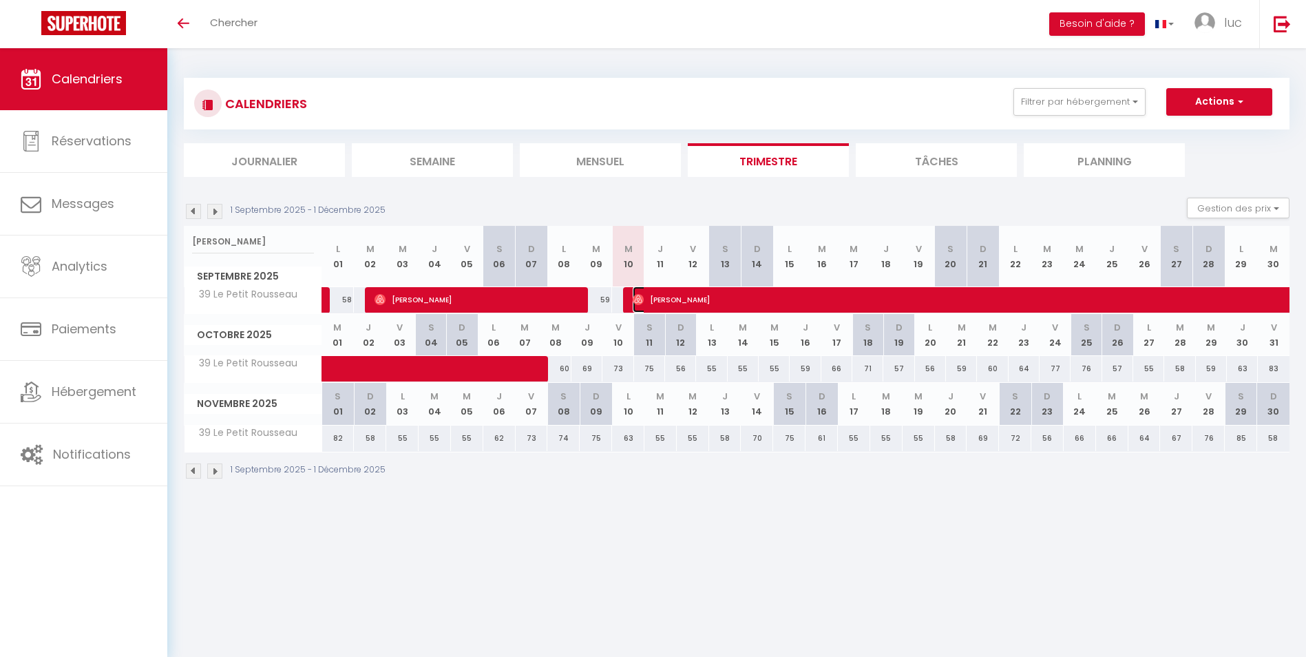
click at [673, 305] on span "[PERSON_NAME]" at bounding box center [1076, 299] width 887 height 26
select select "1"
select select "0"
select select "45446"
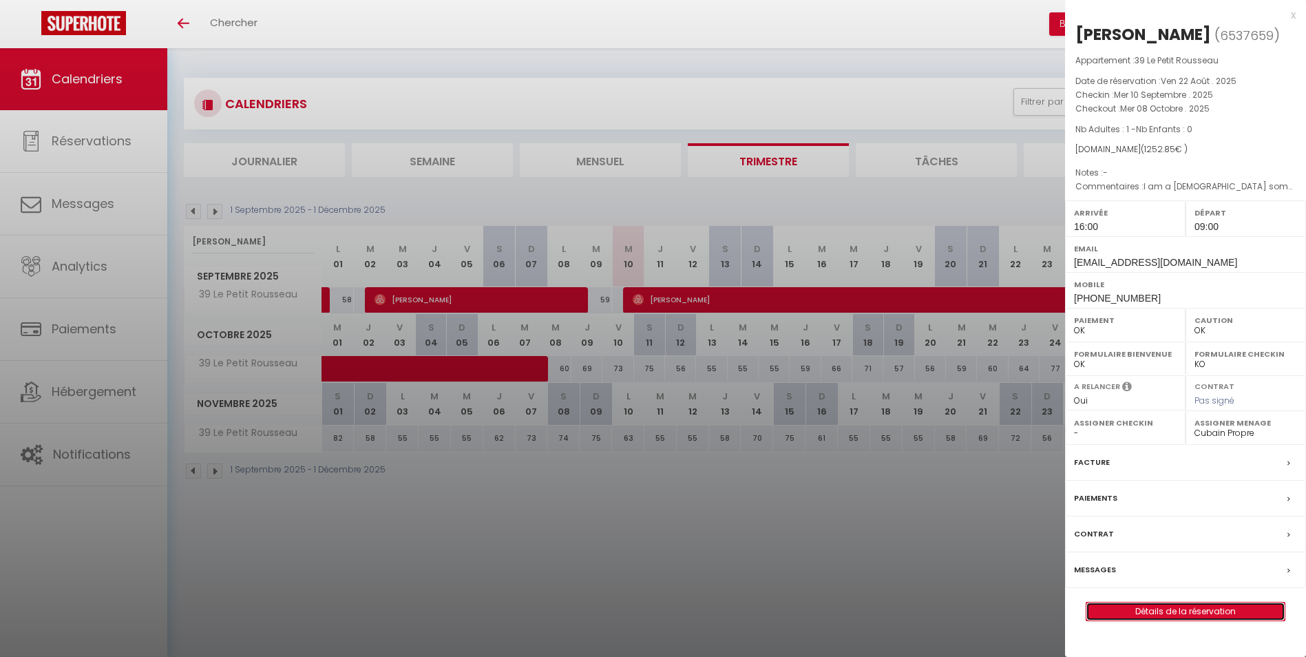
click at [1206, 617] on link "Détails de la réservation" at bounding box center [1185, 611] width 198 height 18
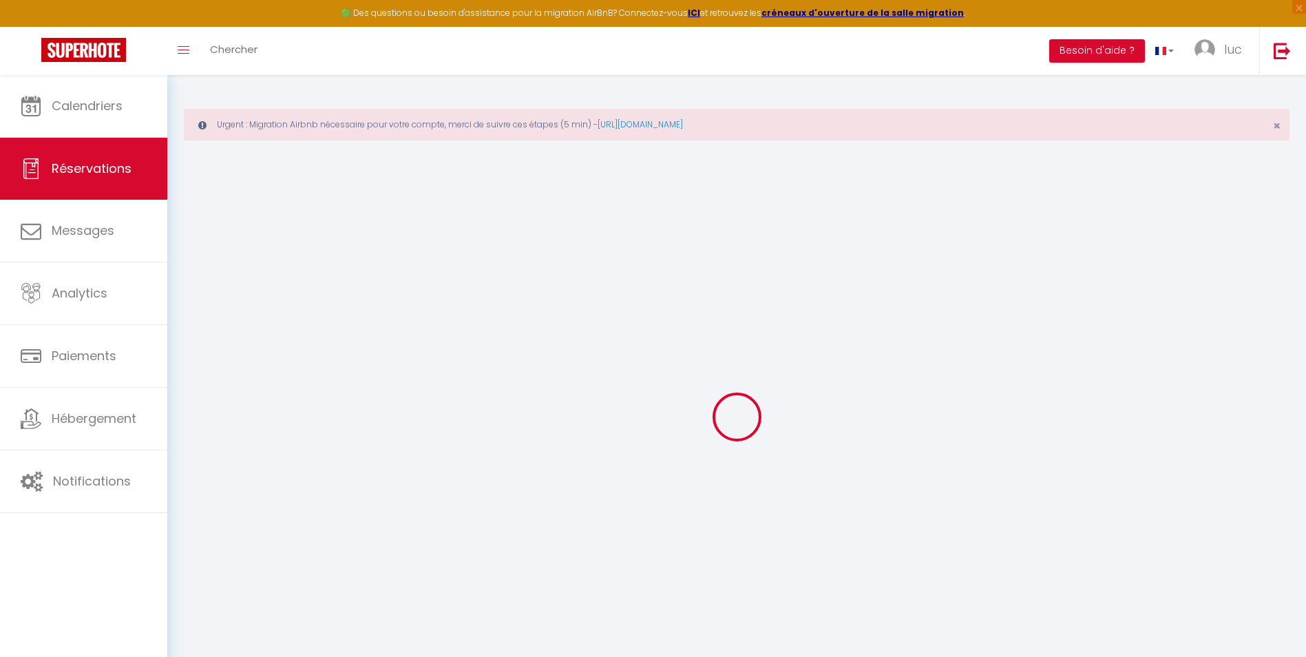
select select
checkbox input "false"
type textarea "isAutoTranslationEnabled=true user=[object Object] viewer=[object Object] heade…"
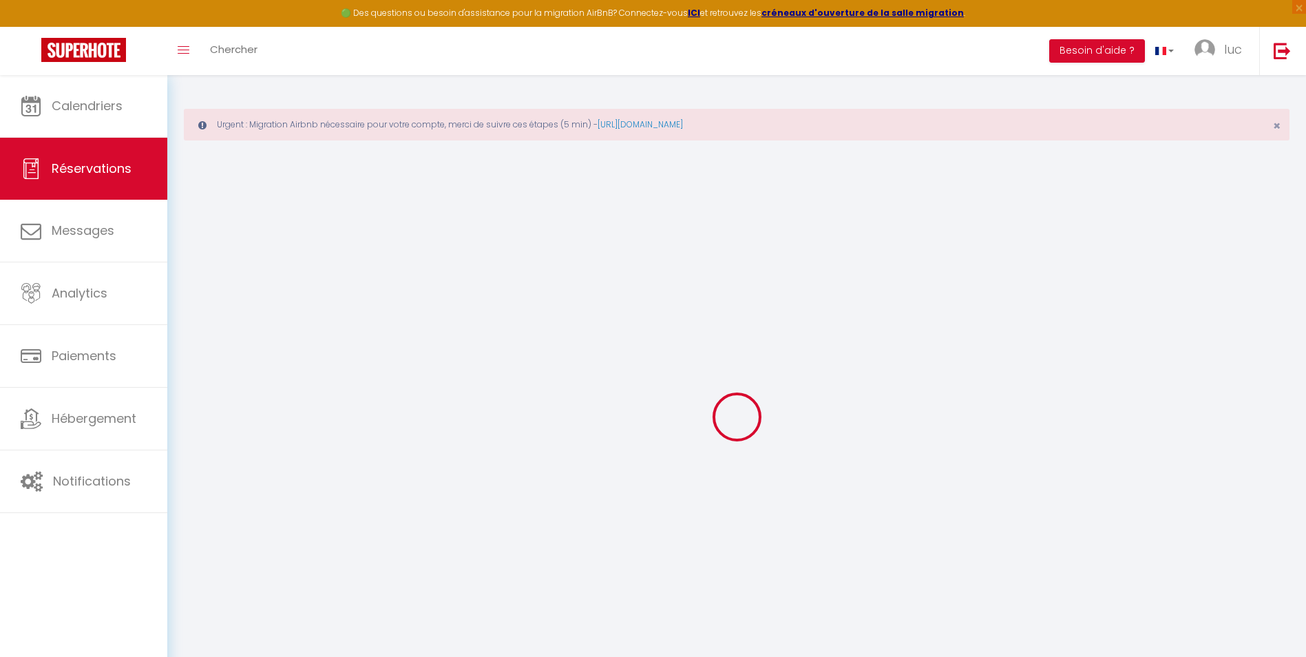
type textarea "I am a Canadian sommelier visiting for the first time"
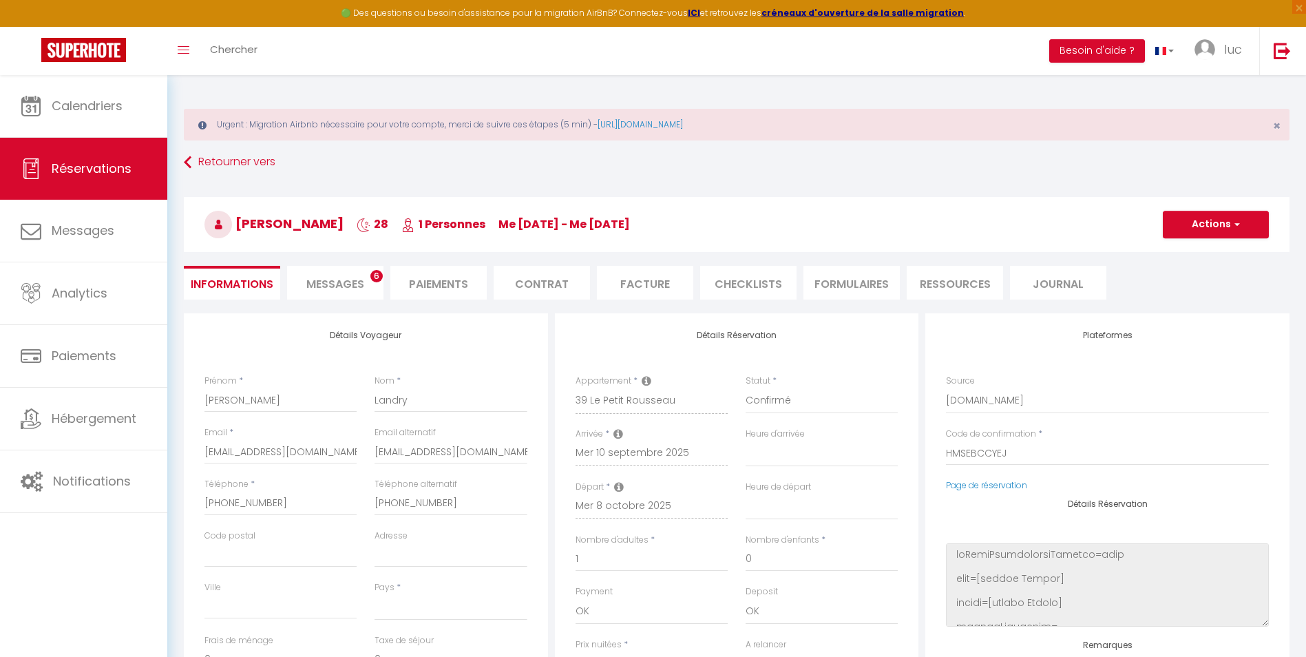
select select
type input "59"
type input "56.85"
select select
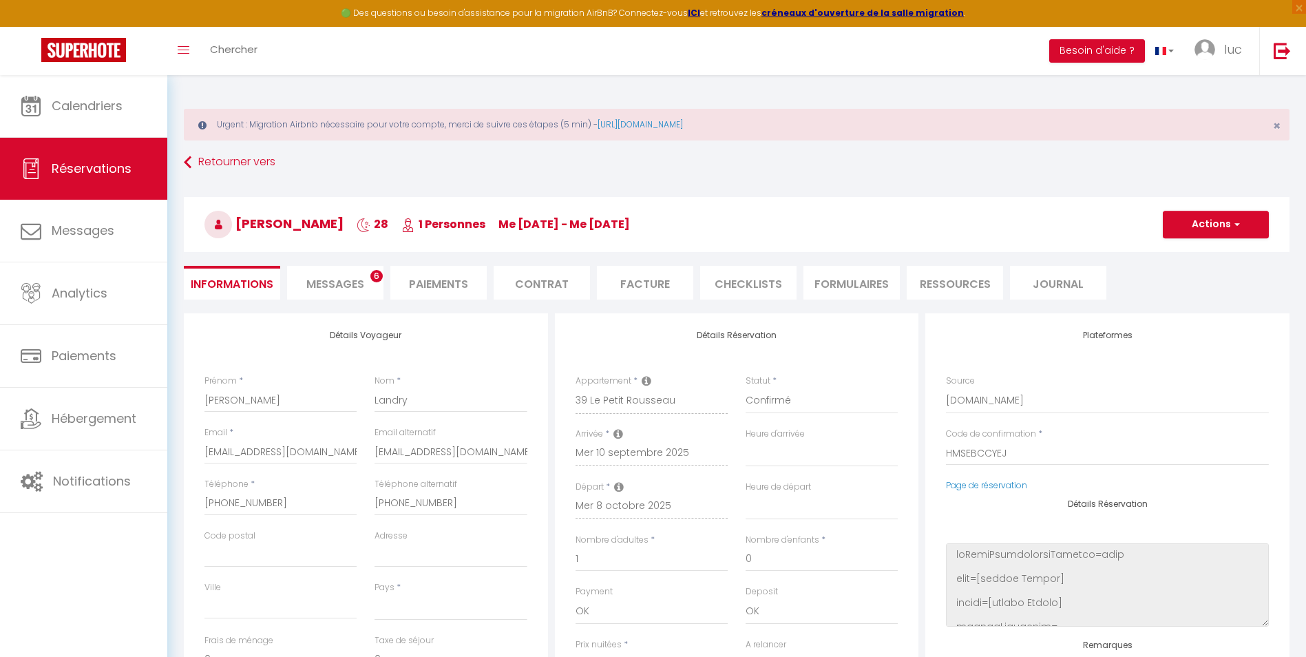
checkbox input "false"
type textarea "isAutoTranslationEnabled=true user=[object Object] viewer=[object Object] heade…"
select select
checkbox input "false"
type textarea "isAutoTranslationEnabled=true user=[object Object] viewer=[object Object] heade…"
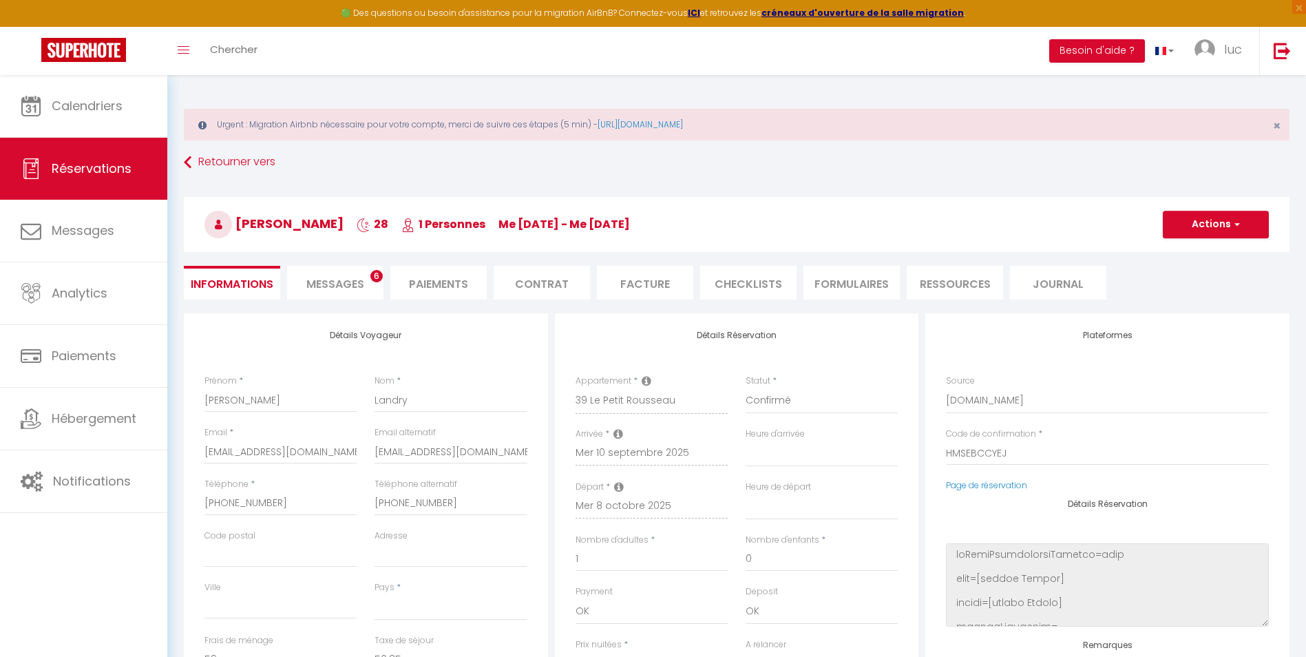
select select "16:00"
select select "09:00"
click at [294, 273] on li "Messages 6" at bounding box center [335, 283] width 96 height 34
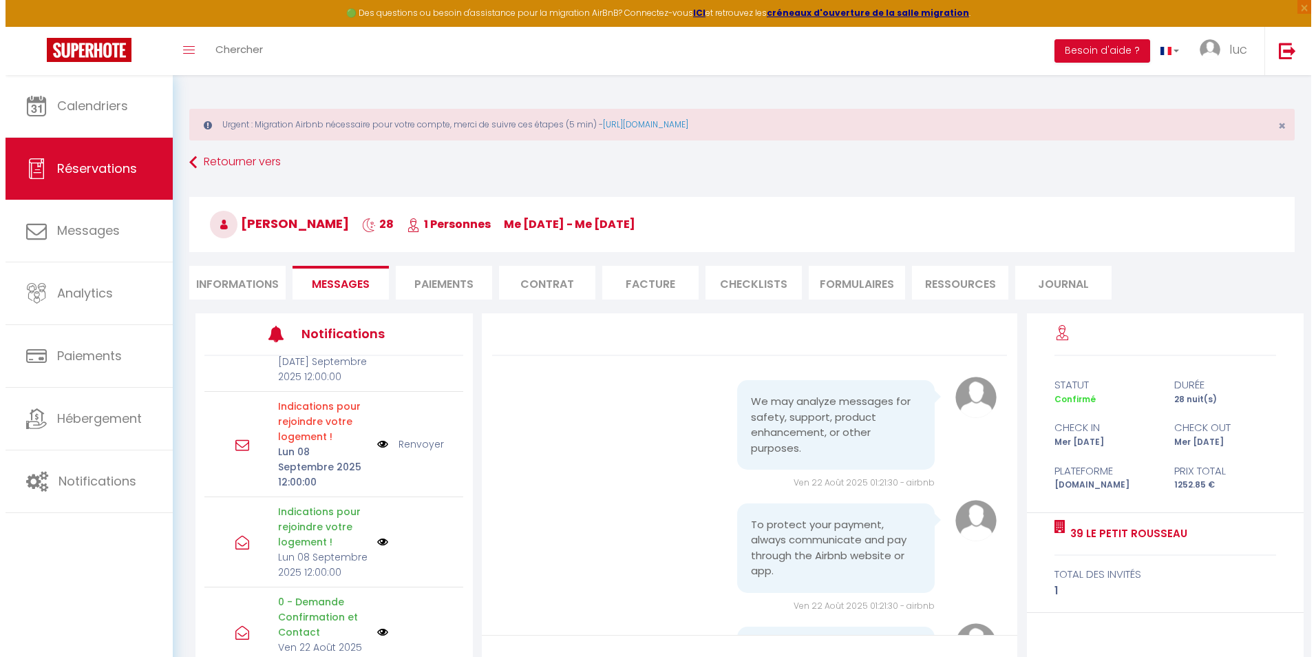
scroll to position [160, 0]
click at [372, 536] on img at bounding box center [377, 541] width 11 height 11
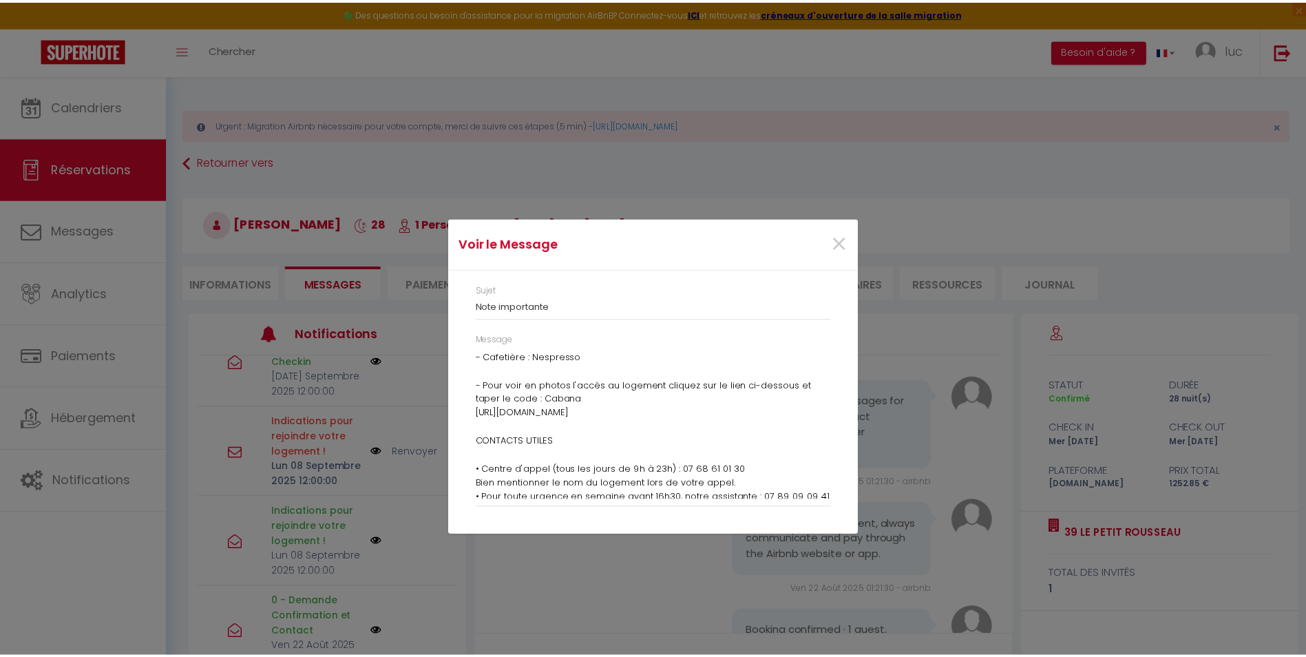
scroll to position [757, 0]
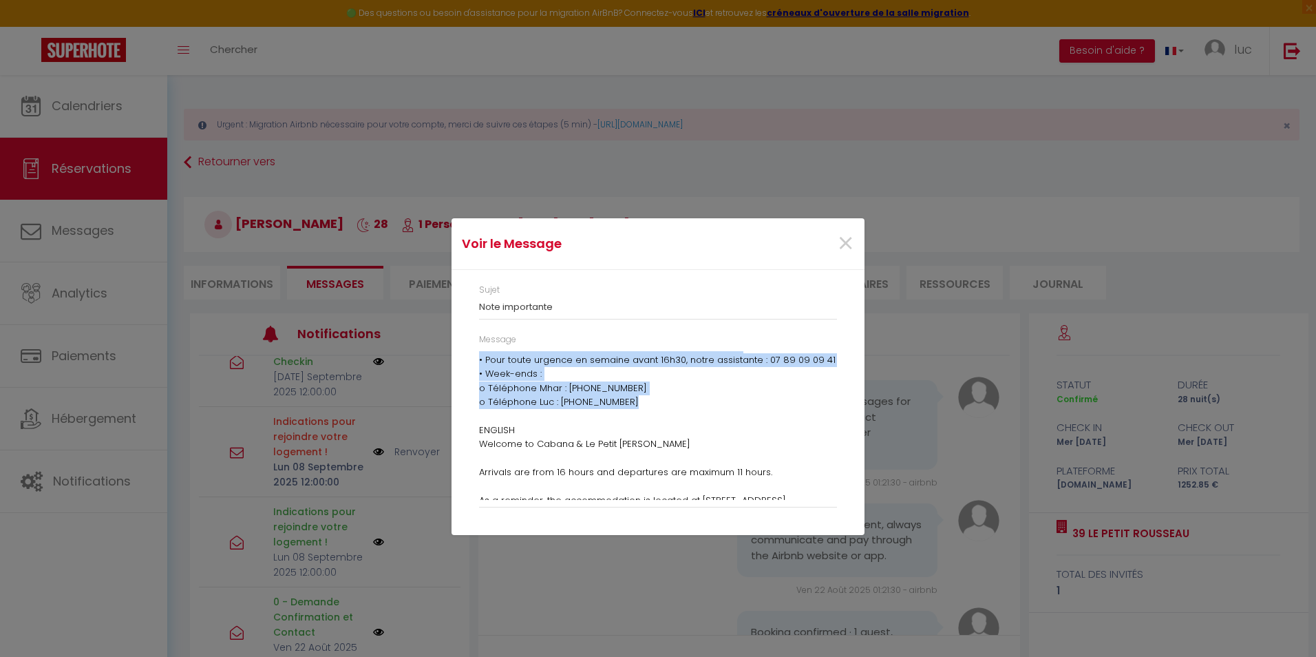
drag, startPoint x: 480, startPoint y: 358, endPoint x: 622, endPoint y: 419, distance: 154.2
click at [622, 419] on p "Bienvenue chez Cabana & Le Petit Rousseau Les arrivées se font à partir de 16 h…" at bounding box center [658, 416] width 358 height 1644
drag, startPoint x: 622, startPoint y: 419, endPoint x: 595, endPoint y: 394, distance: 36.6
copy p "Bienvenue chez Cabana & Le Petit Rousseau Les arrivées se font à partir de 16 h…"
click at [832, 243] on div "×" at bounding box center [794, 244] width 137 height 30
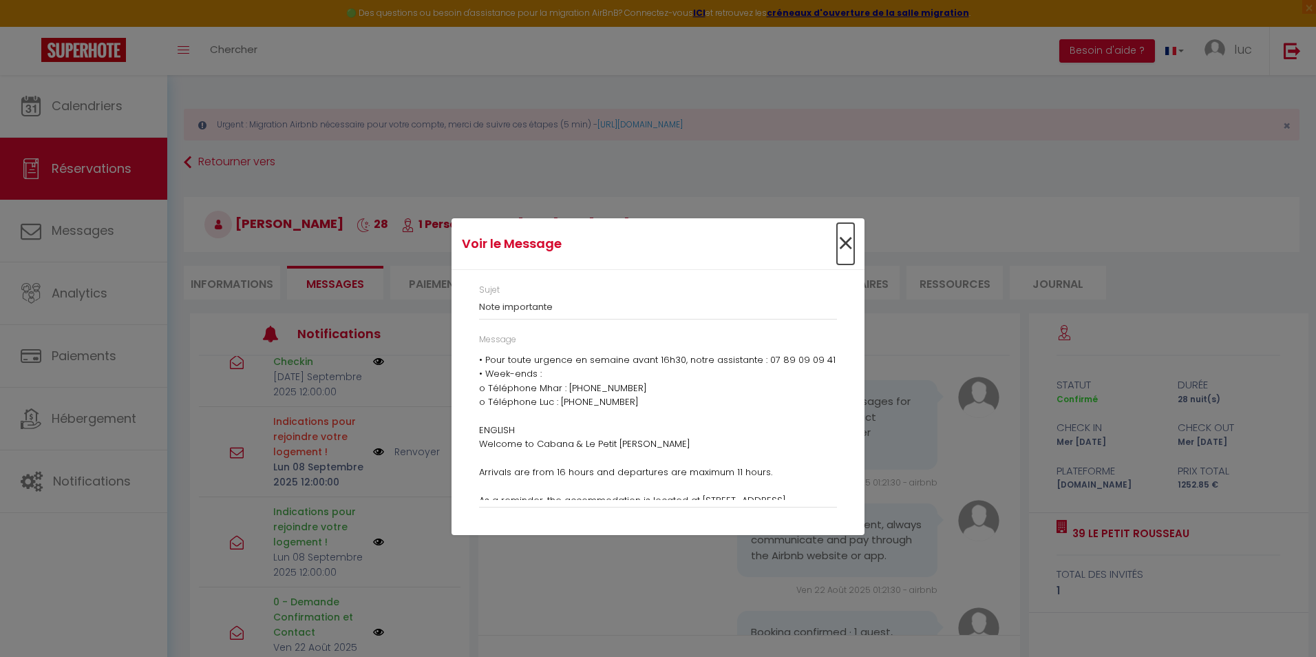
click at [843, 242] on span "×" at bounding box center [845, 243] width 17 height 41
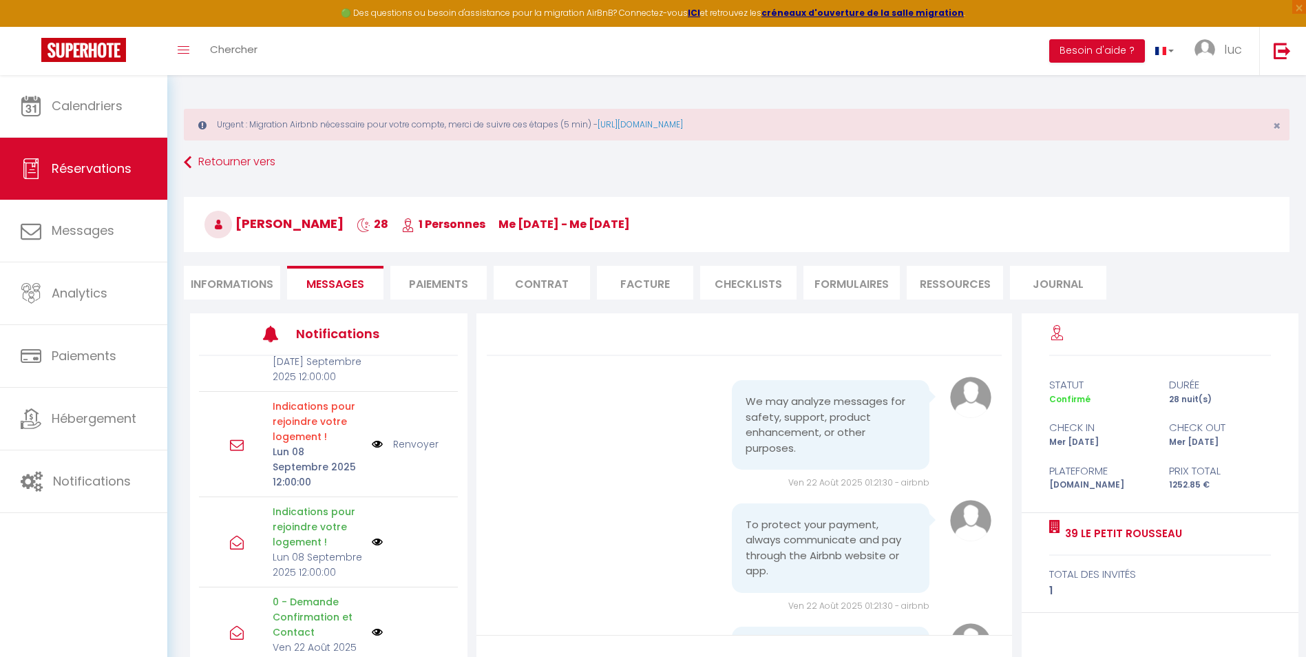
click at [223, 272] on li "Informations" at bounding box center [232, 283] width 96 height 34
select select
type textarea "isAutoTranslationEnabled=true user=[object Object] viewer=[object Object] heade…"
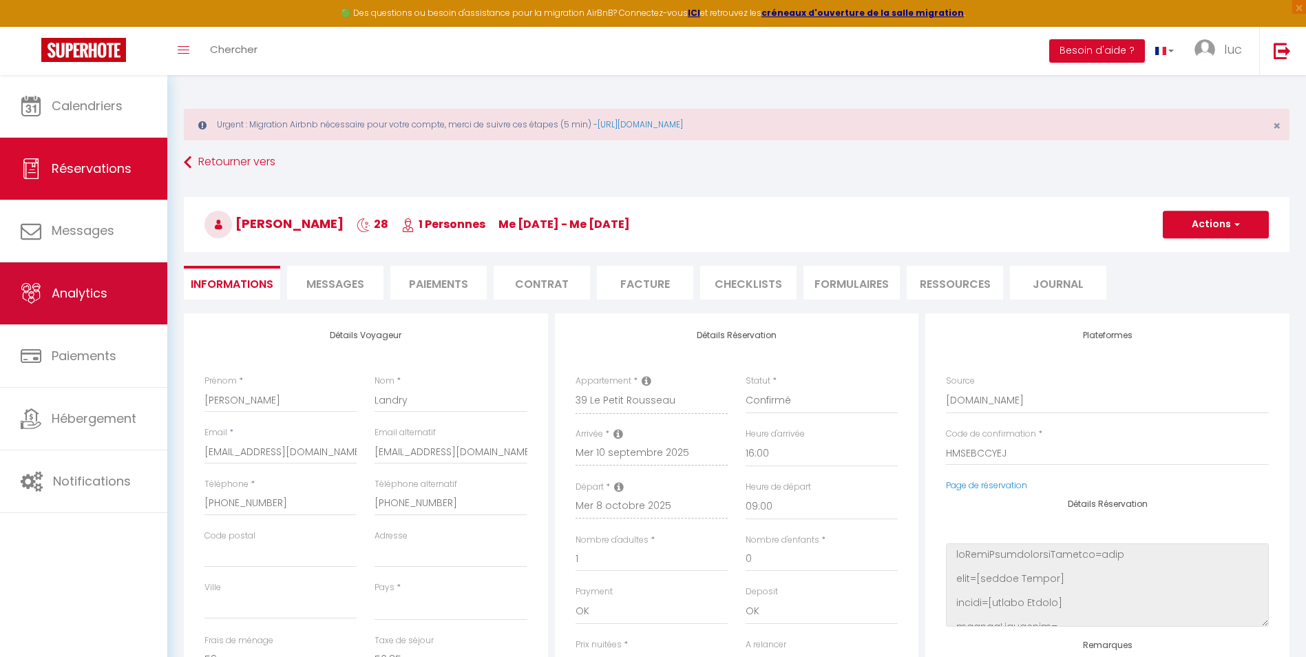
select select
type textarea "isAutoTranslationEnabled=true user=[object Object] viewer=[object Object] heade…"
checkbox input "false"
select select
type textarea "isAutoTranslationEnabled=true user=[object Object] viewer=[object Object] heade…"
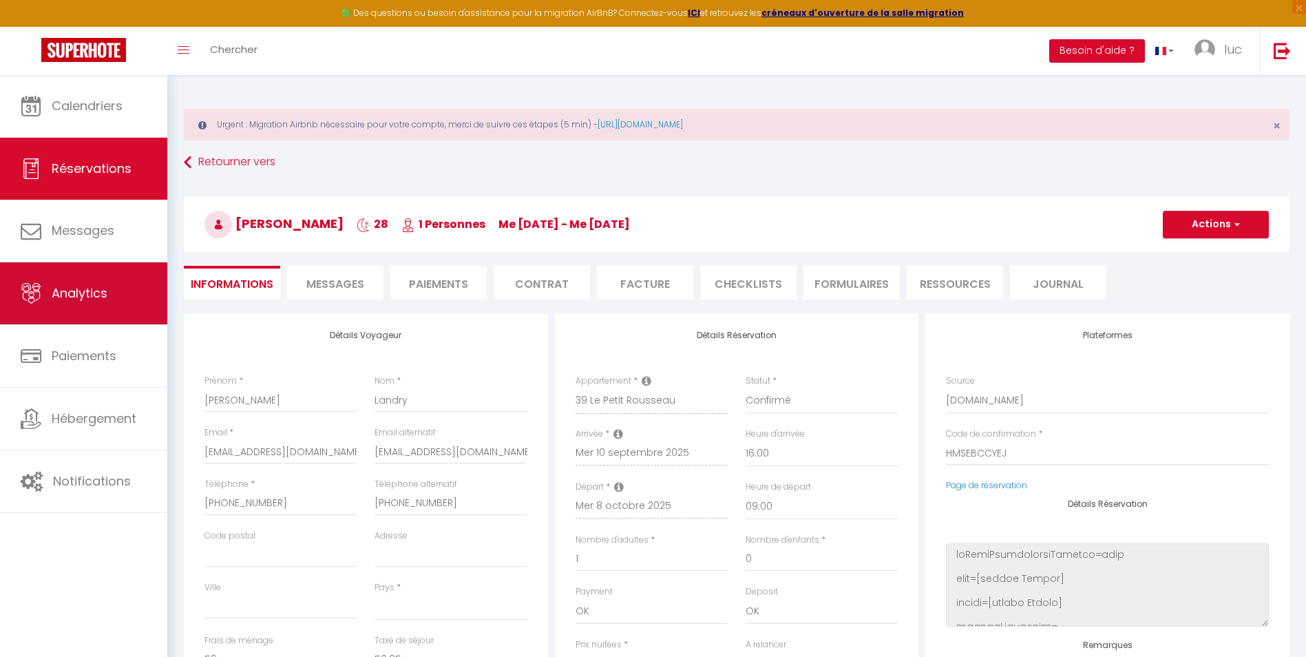
checkbox input "false"
select select
type textarea "isAutoTranslationEnabled=true user=[object Object] viewer=[object Object] heade…"
checkbox input "false"
select select
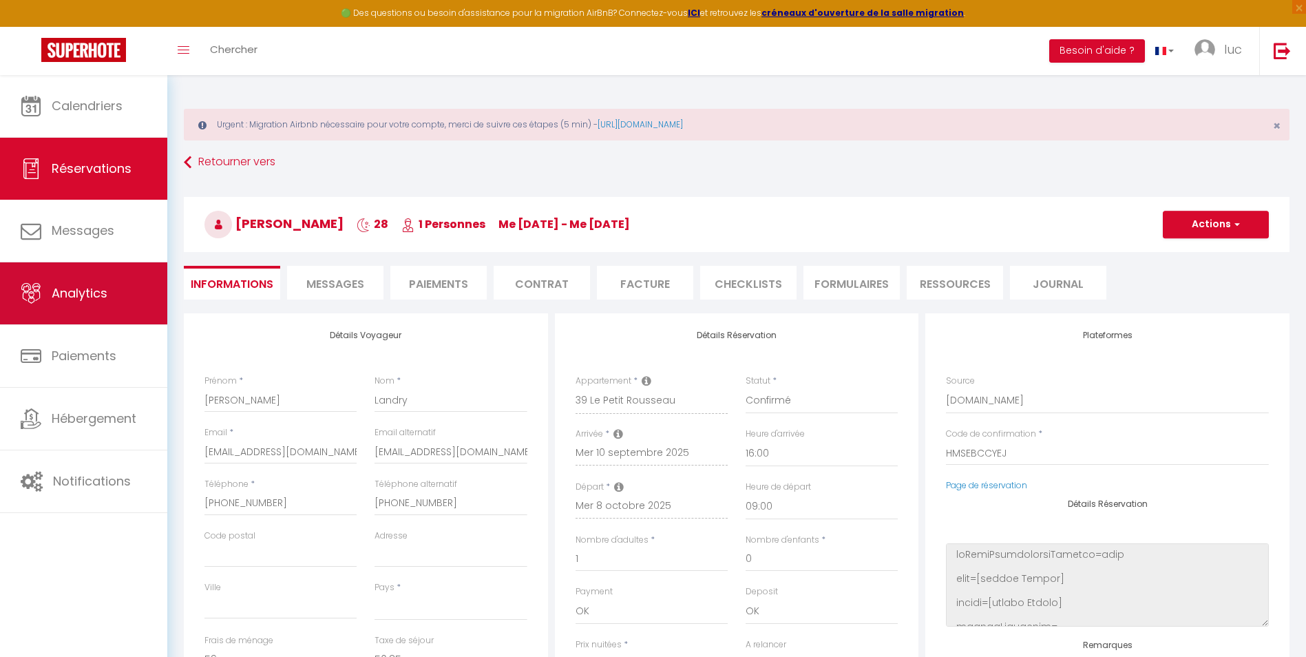
type textarea "isAutoTranslationEnabled=true user=[object Object] viewer=[object Object] heade…"
checkbox input "false"
select select
type textarea "isAutoTranslationEnabled=true user=[object Object] viewer=[object Object] heade…"
checkbox input "false"
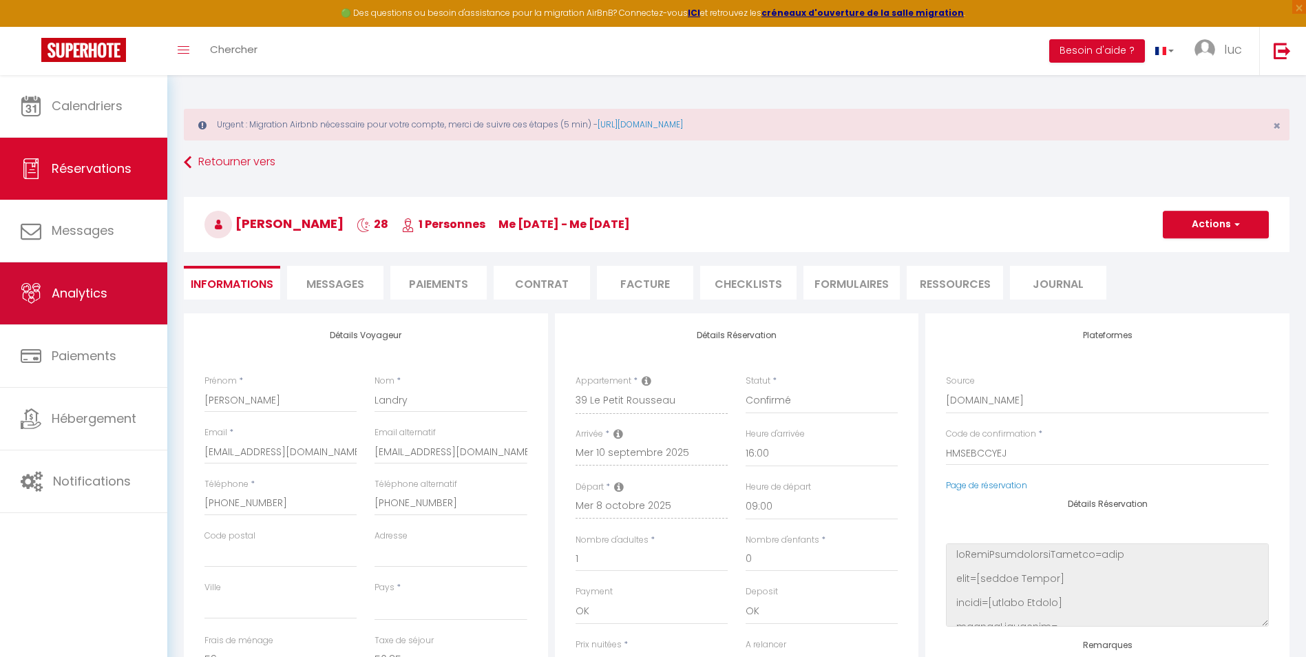
select select
type textarea "isAutoTranslationEnabled=true user=[object Object] viewer=[object Object] heade…"
checkbox input "false"
select select
type textarea "isAutoTranslationEnabled=true user=[object Object] viewer=[object Object] heade…"
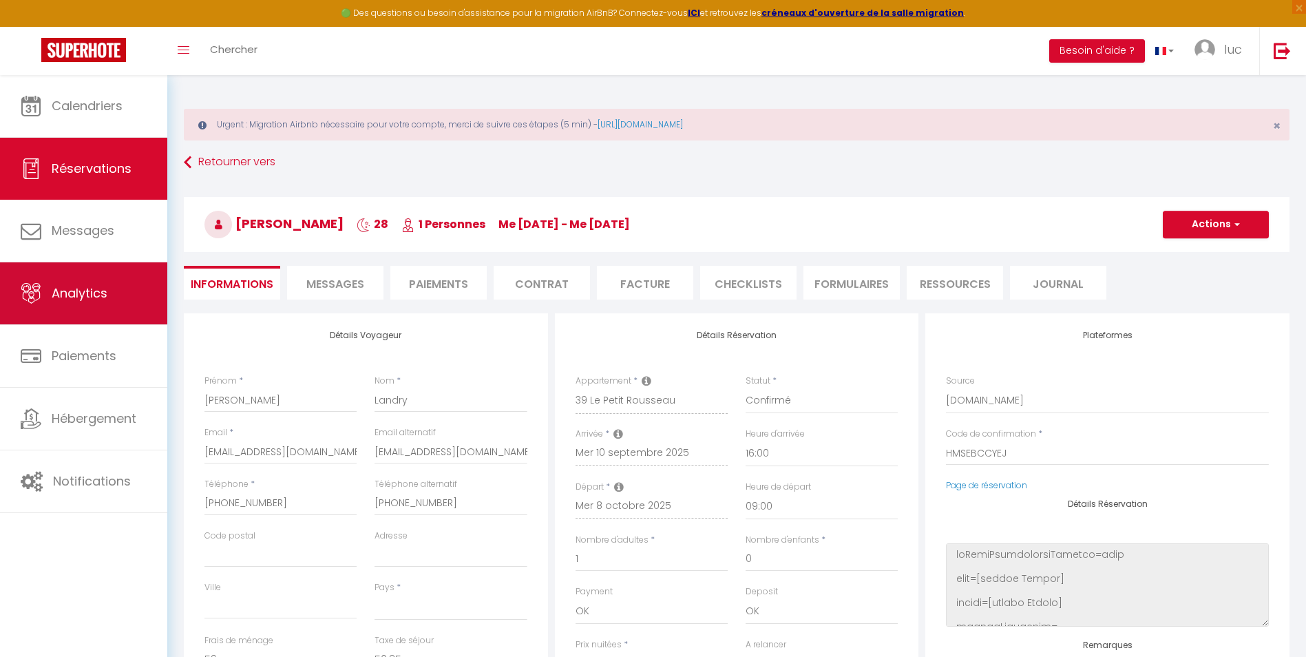
checkbox input "false"
select select
type textarea "isAutoTranslationEnabled=true user=[object Object] viewer=[object Object] heade…"
checkbox input "false"
select select
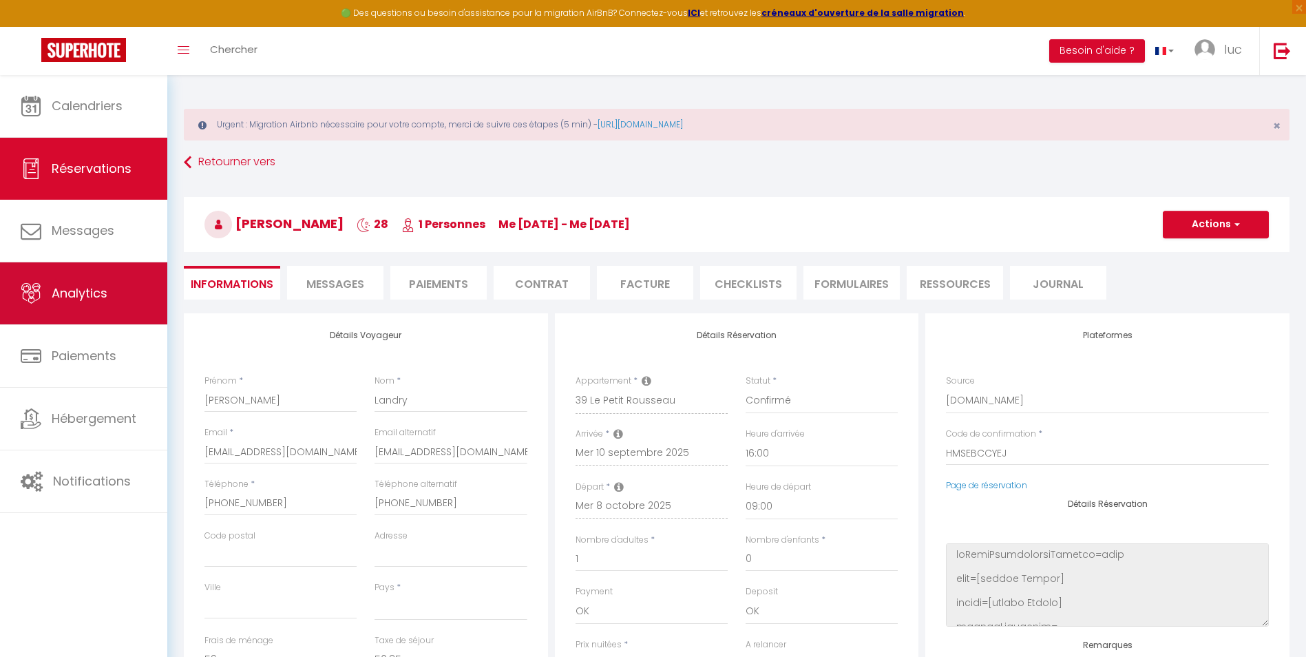
type textarea "isAutoTranslationEnabled=true user=[object Object] viewer=[object Object] heade…"
checkbox input "false"
select select
type textarea "isAutoTranslationEnabled=true user=[object Object] viewer=[object Object] heade…"
checkbox input "false"
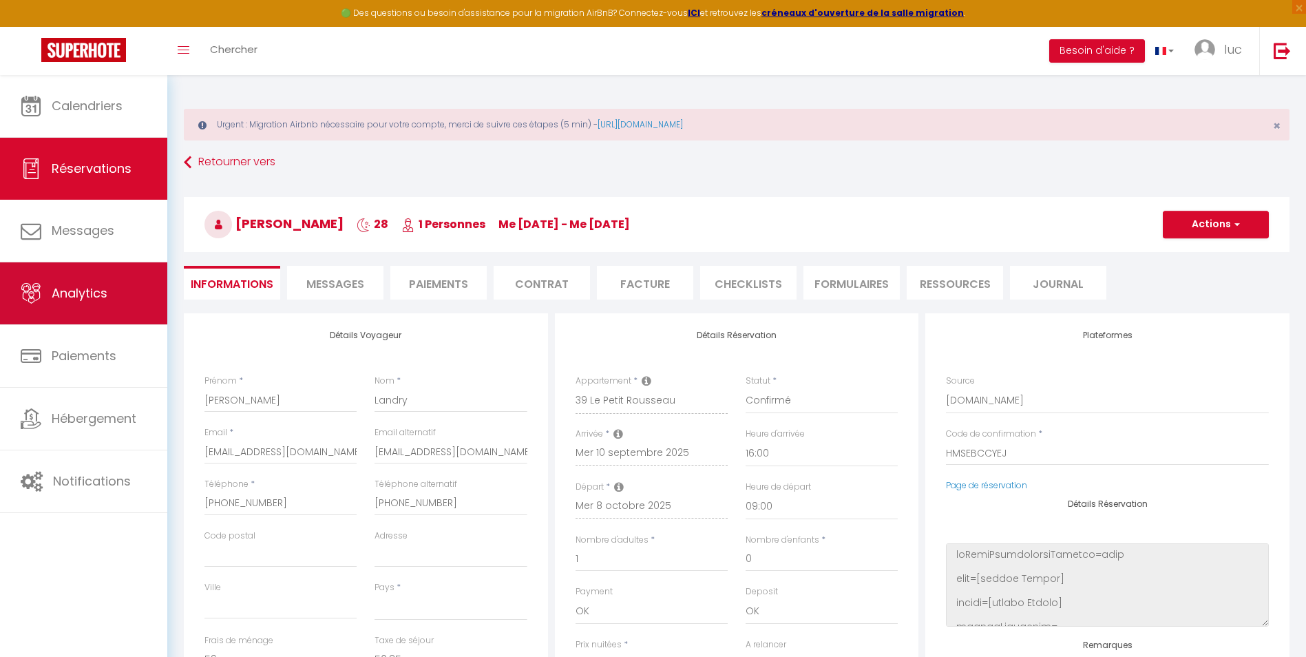
select select
type textarea "isAutoTranslationEnabled=true user=[object Object] viewer=[object Object] heade…"
checkbox input "false"
select select
type textarea "isAutoTranslationEnabled=true user=[object Object] viewer=[object Object] heade…"
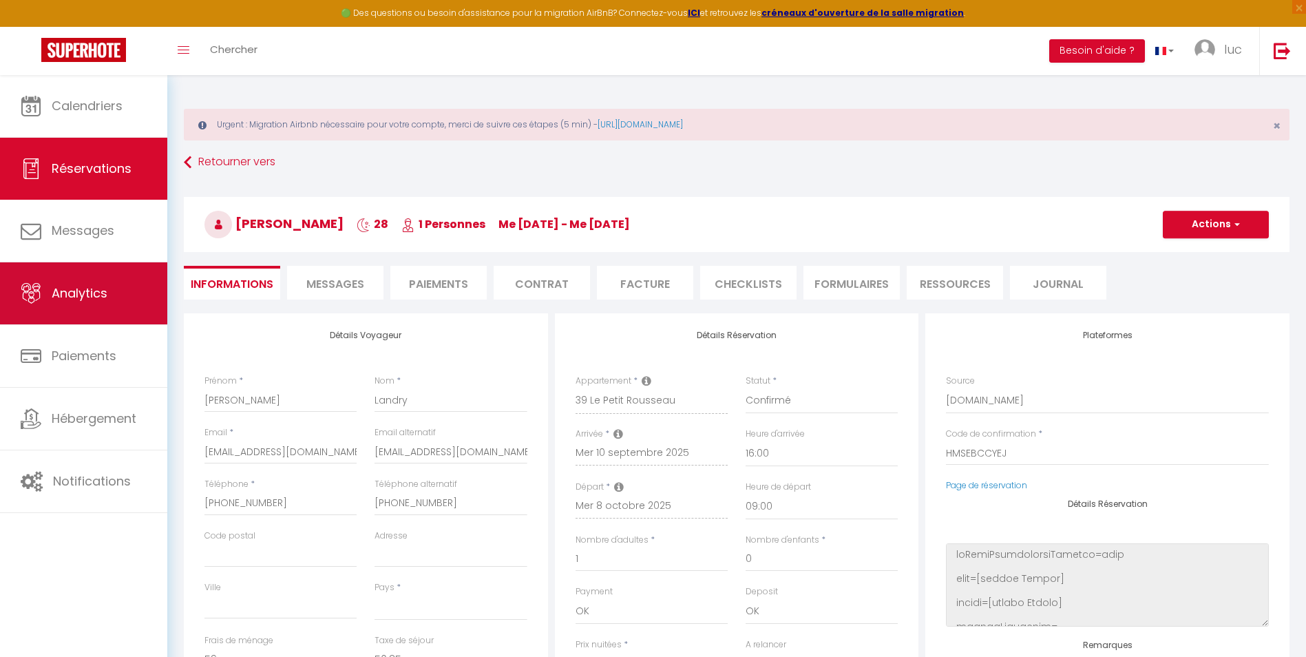
checkbox input "false"
select select
type textarea "isAutoTranslationEnabled=true user=[object Object] viewer=[object Object] heade…"
checkbox input "false"
select select
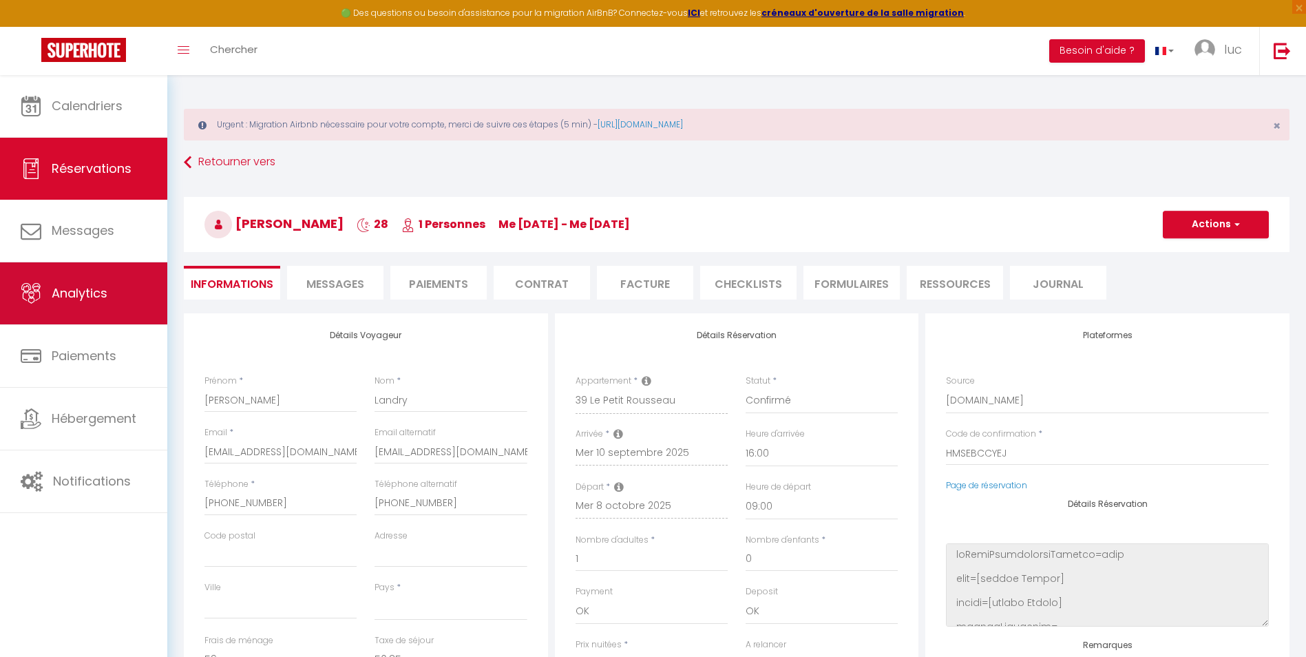
type textarea "isAutoTranslationEnabled=true user=[object Object] viewer=[object Object] heade…"
checkbox input "false"
select select
type textarea "isAutoTranslationEnabled=true user=[object Object] viewer=[object Object] heade…"
checkbox input "false"
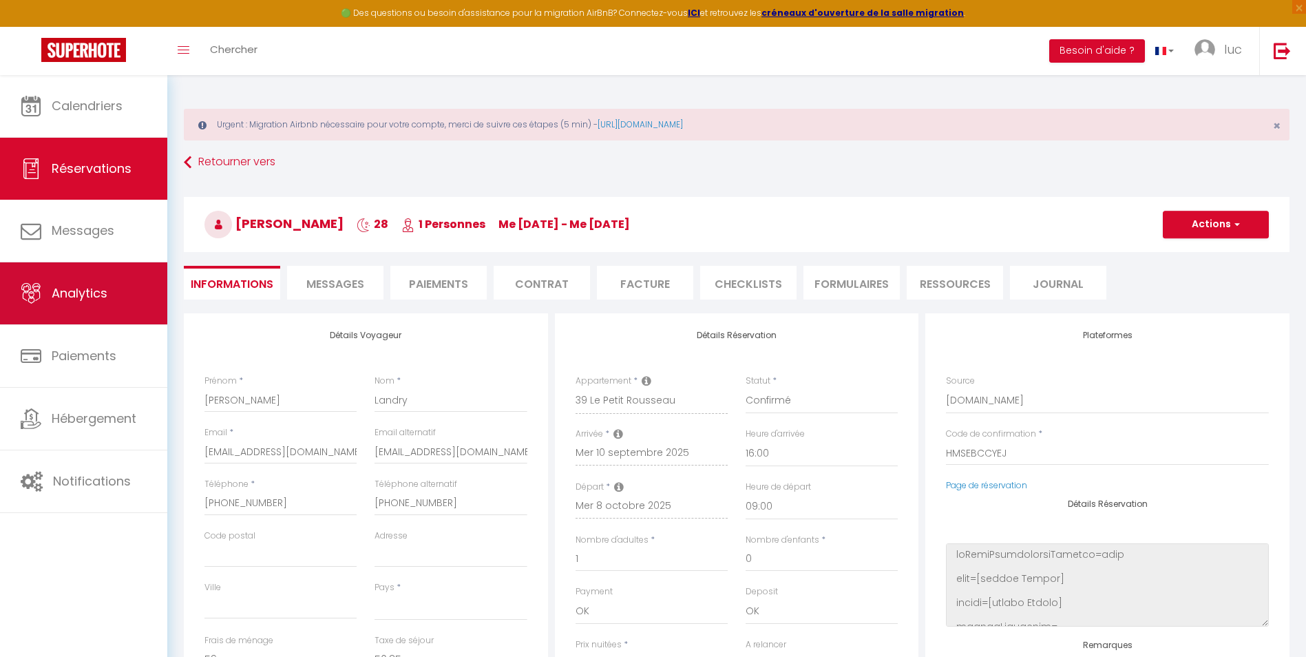
select select
type textarea "isAutoTranslationEnabled=true user=[object Object] viewer=[object Object] heade…"
checkbox input "false"
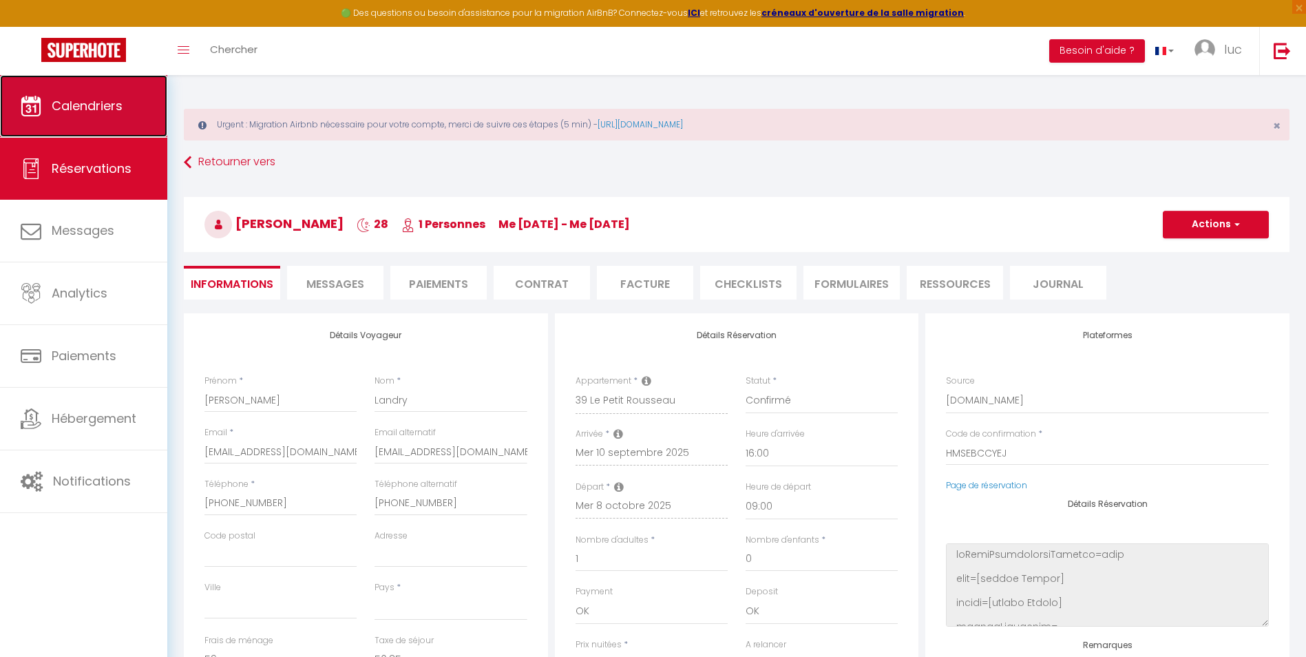
click at [106, 94] on link "Calendriers" at bounding box center [83, 106] width 167 height 62
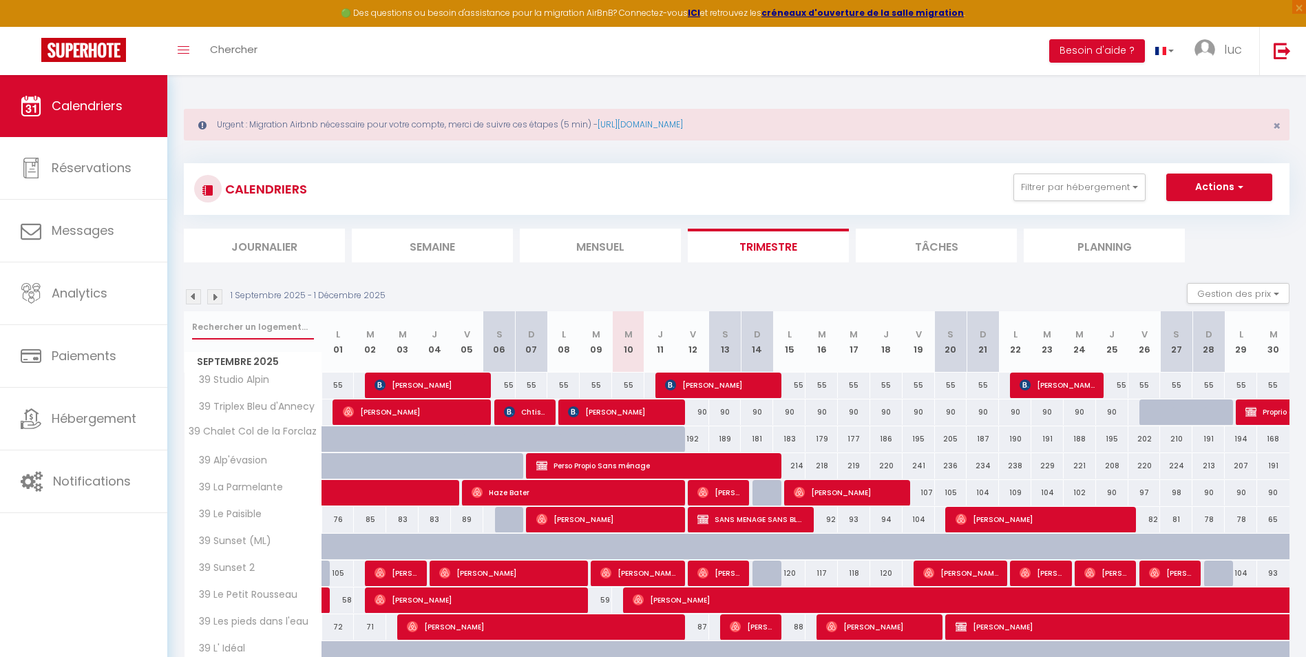
click at [283, 328] on input "text" at bounding box center [253, 327] width 122 height 25
click at [621, 240] on li "Mensuel" at bounding box center [600, 246] width 161 height 34
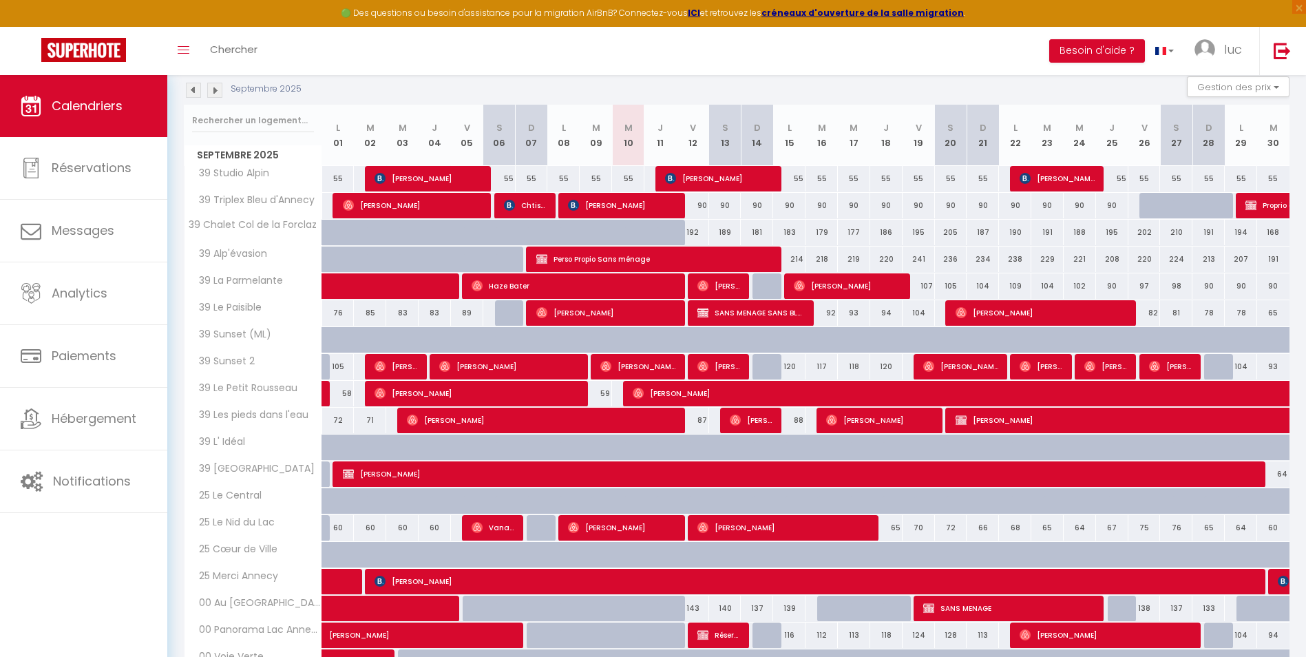
scroll to position [343, 0]
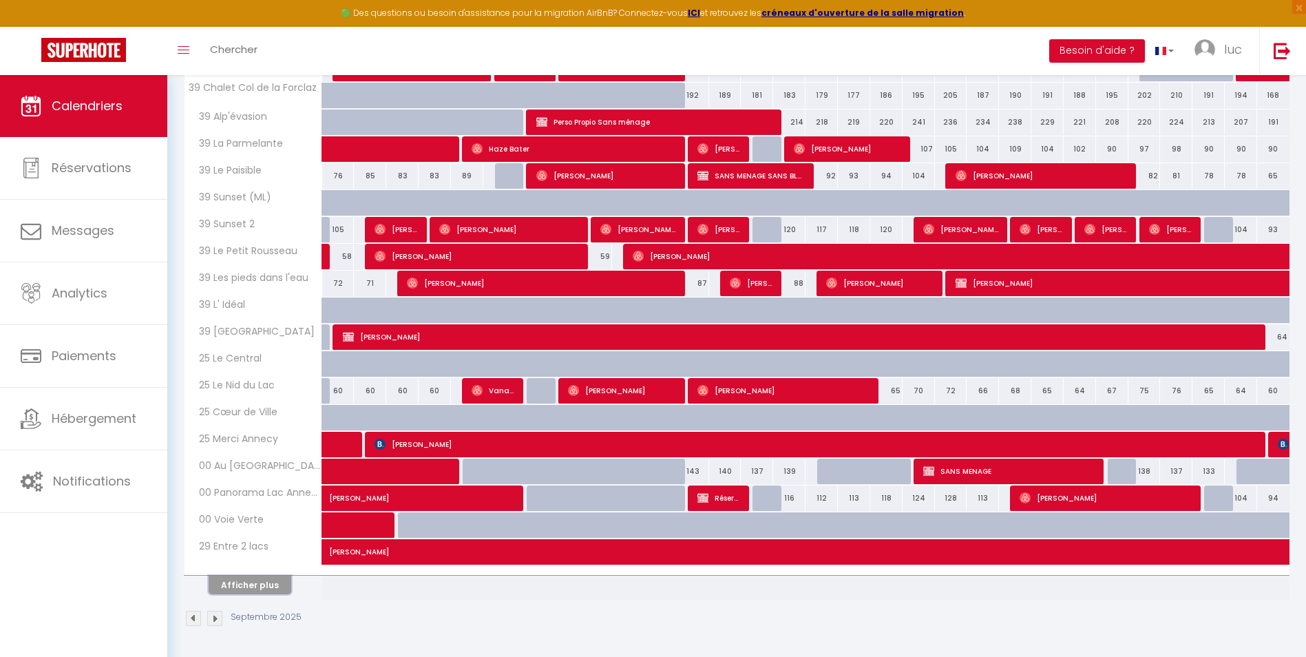
click at [244, 588] on button "Afficher plus" at bounding box center [250, 584] width 83 height 19
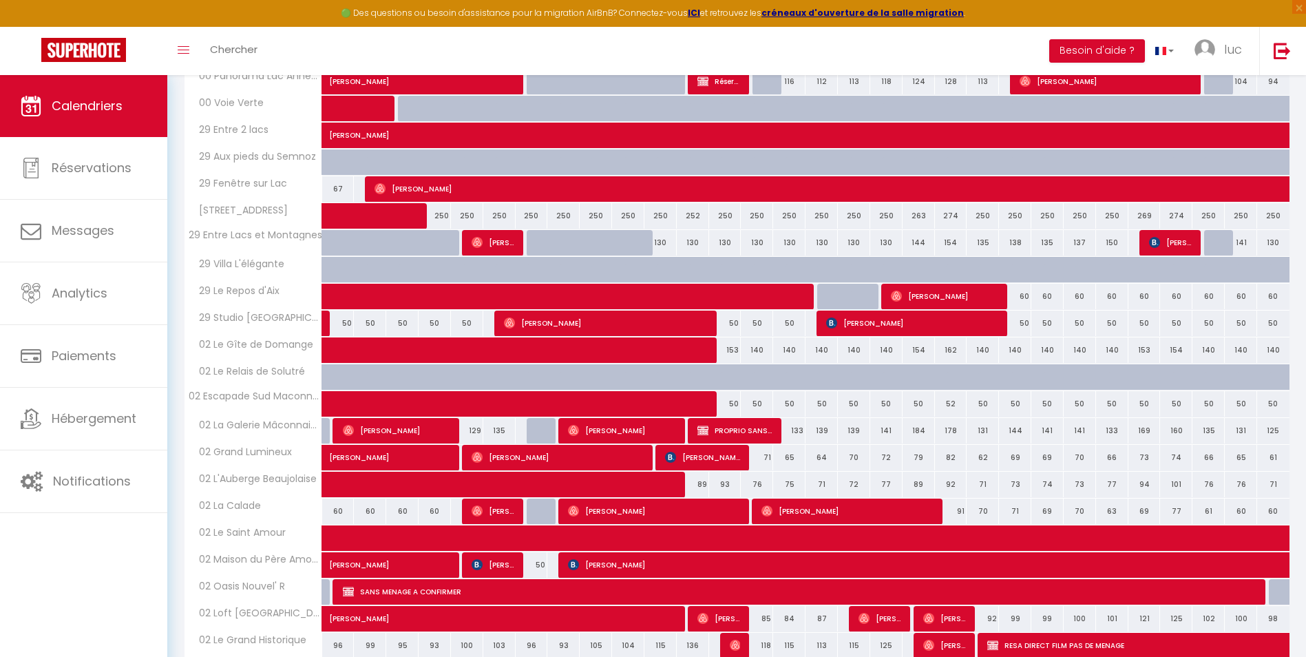
scroll to position [880, 0]
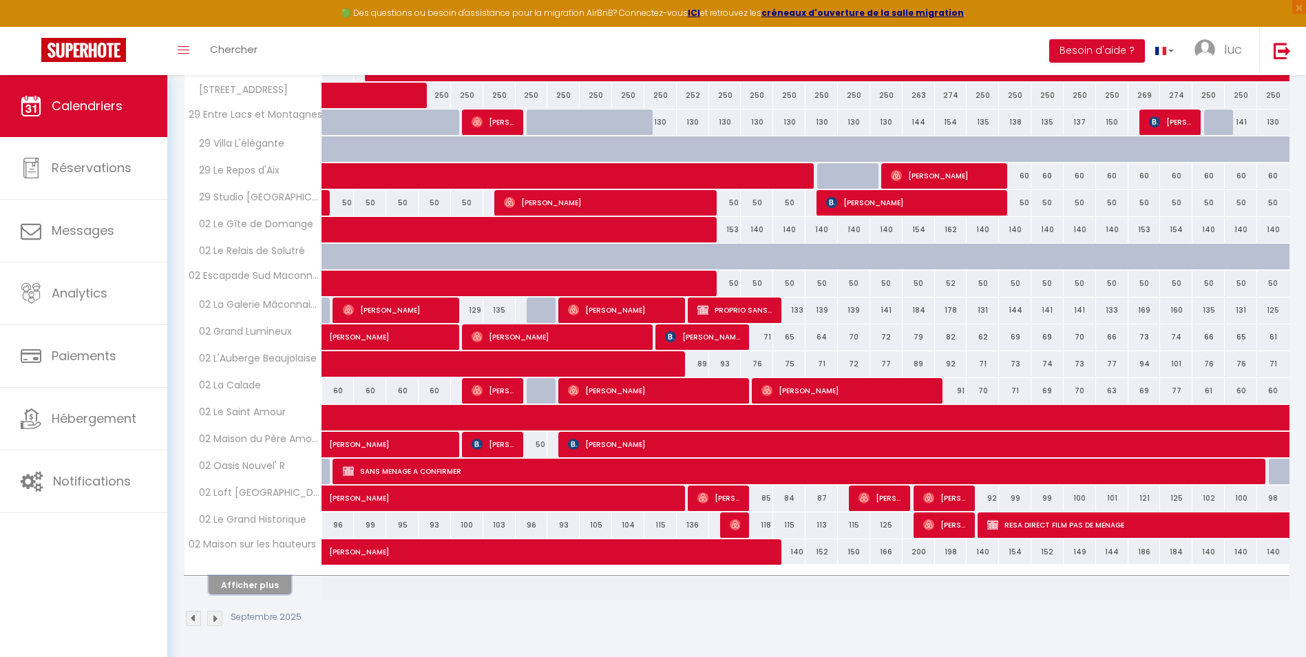
click at [255, 579] on button "Afficher plus" at bounding box center [250, 584] width 83 height 19
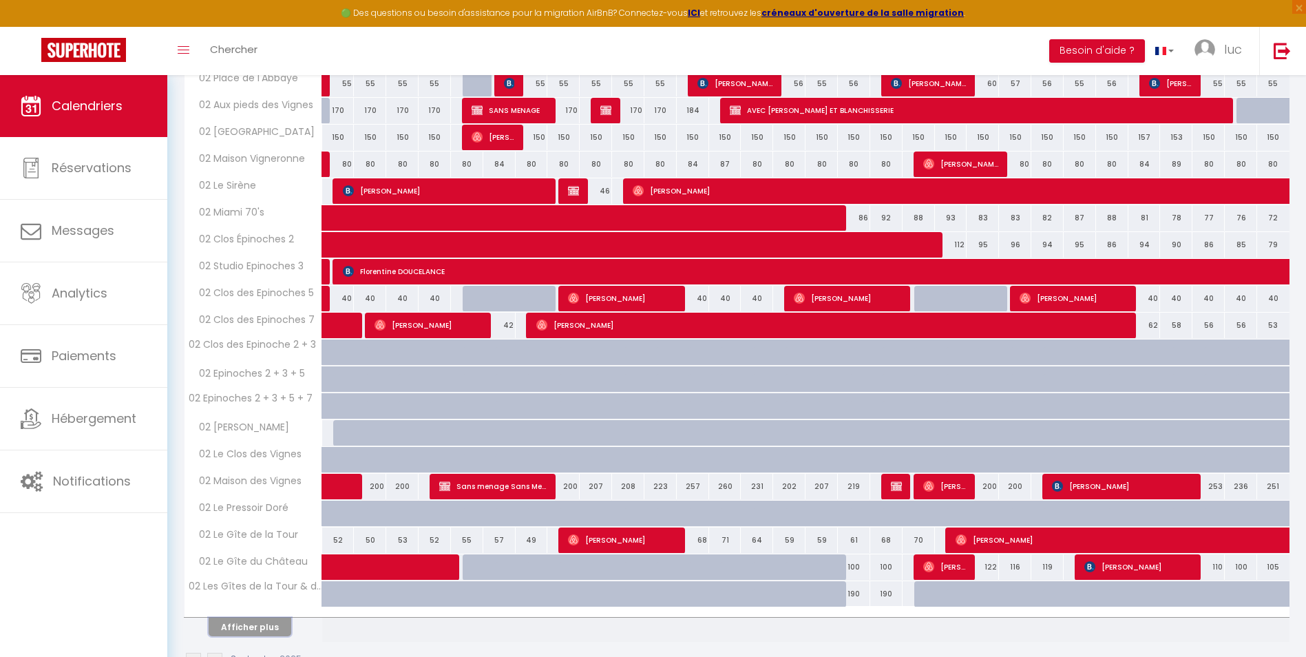
scroll to position [1417, 0]
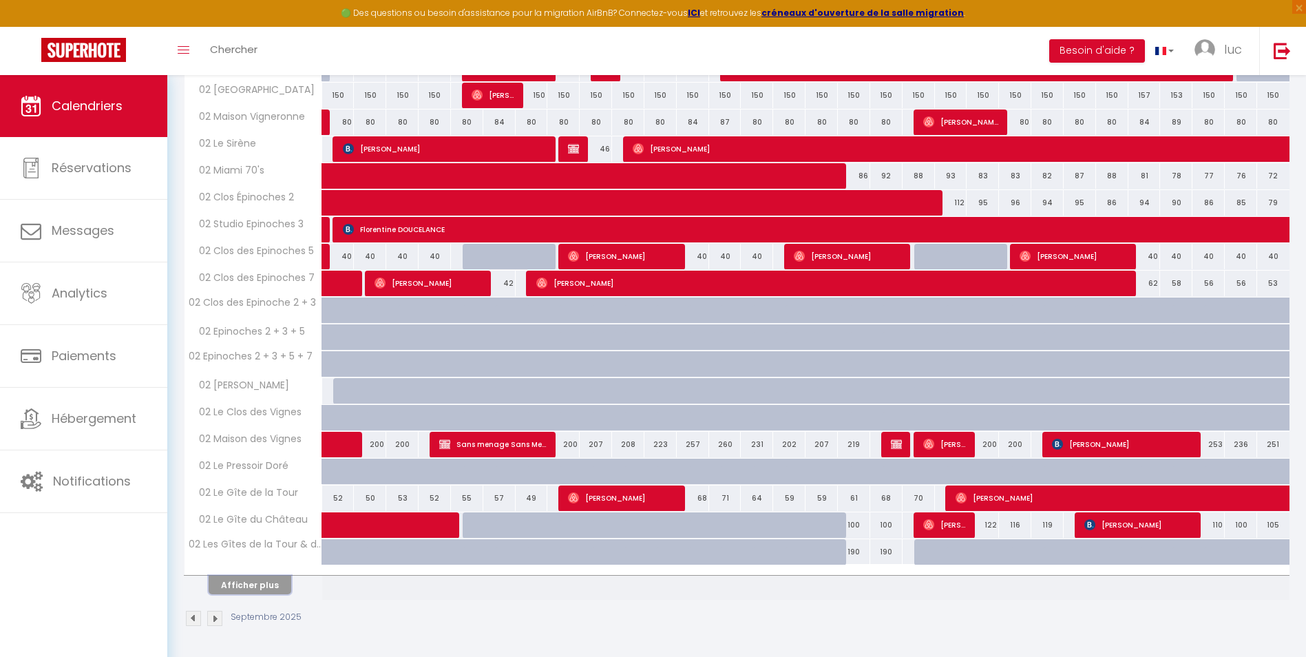
click at [257, 593] on button "Afficher plus" at bounding box center [250, 584] width 83 height 19
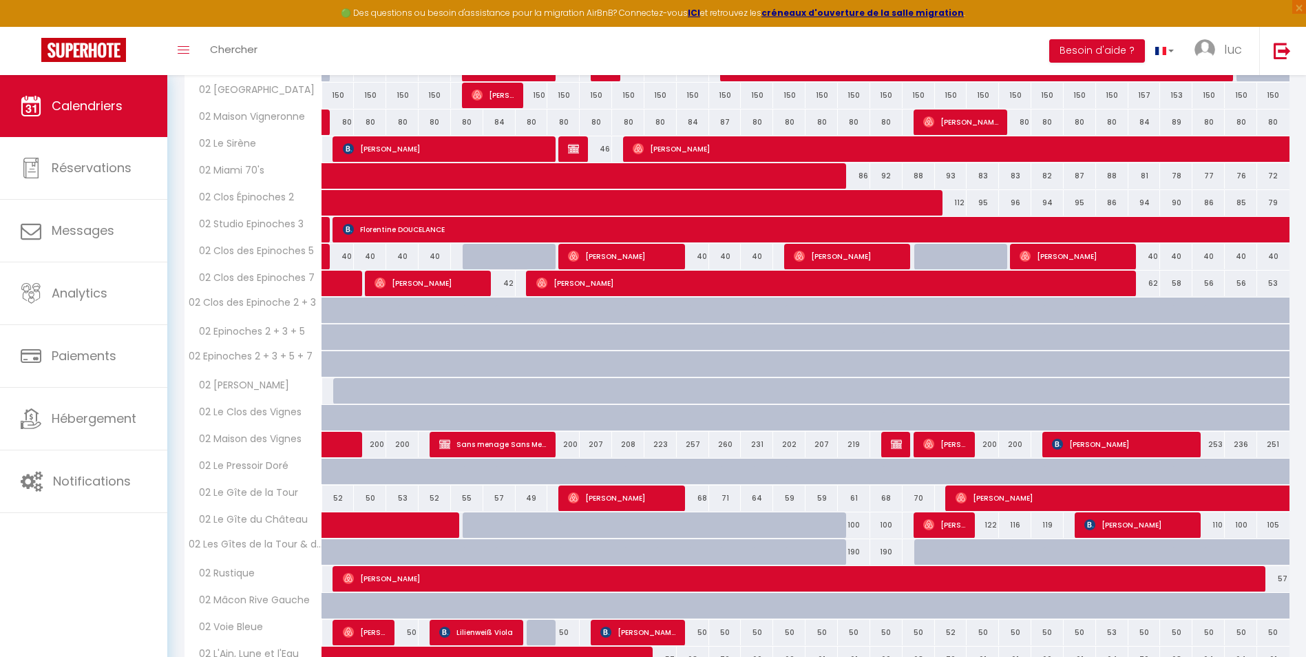
scroll to position [1761, 0]
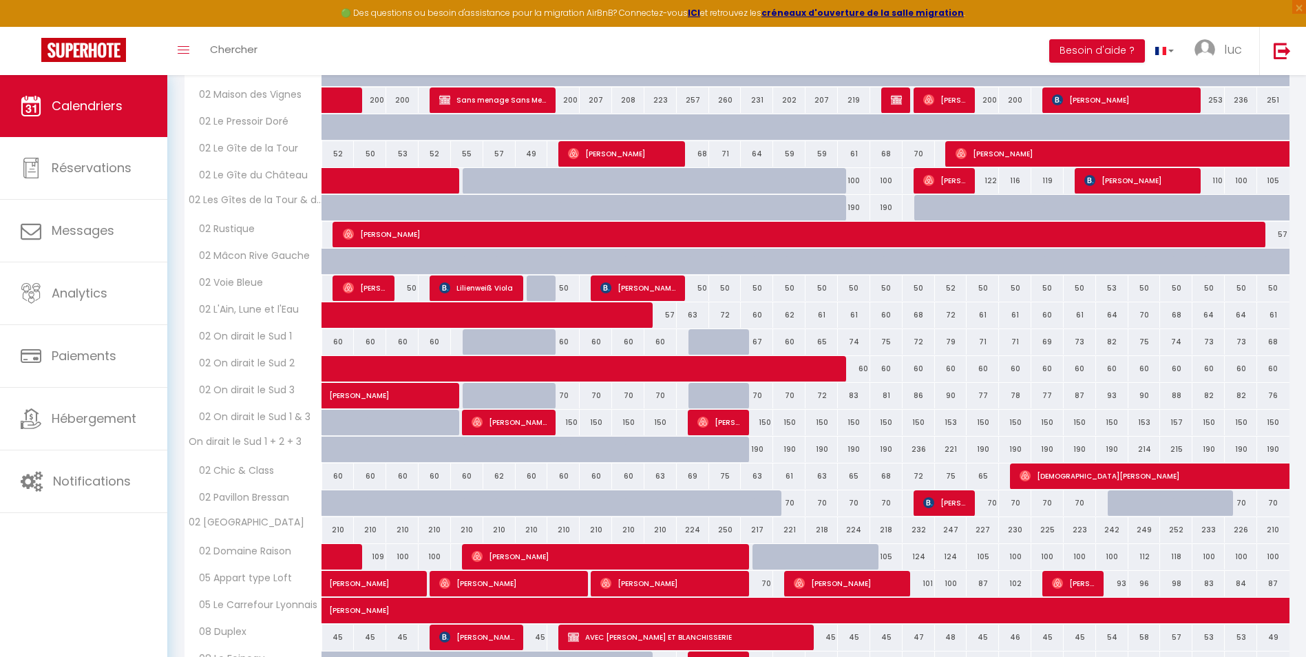
click at [257, 593] on th "05 Appart type Loft" at bounding box center [253, 584] width 138 height 26
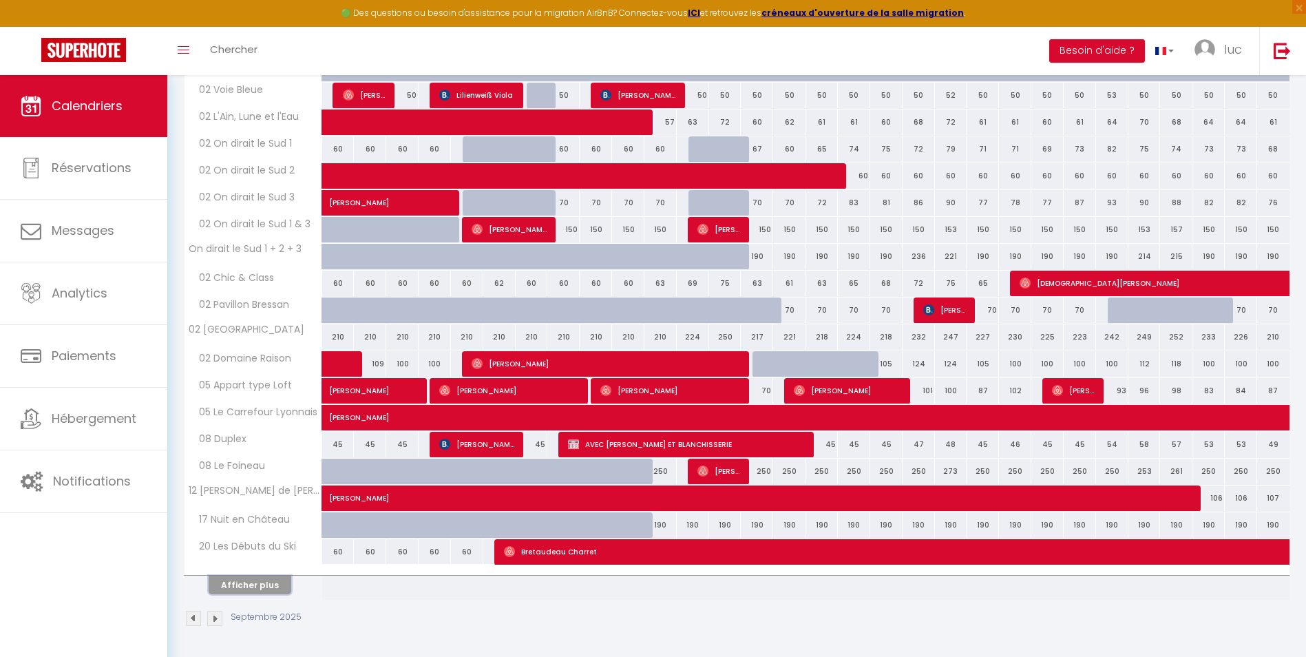
click at [257, 582] on button "Afficher plus" at bounding box center [250, 584] width 83 height 19
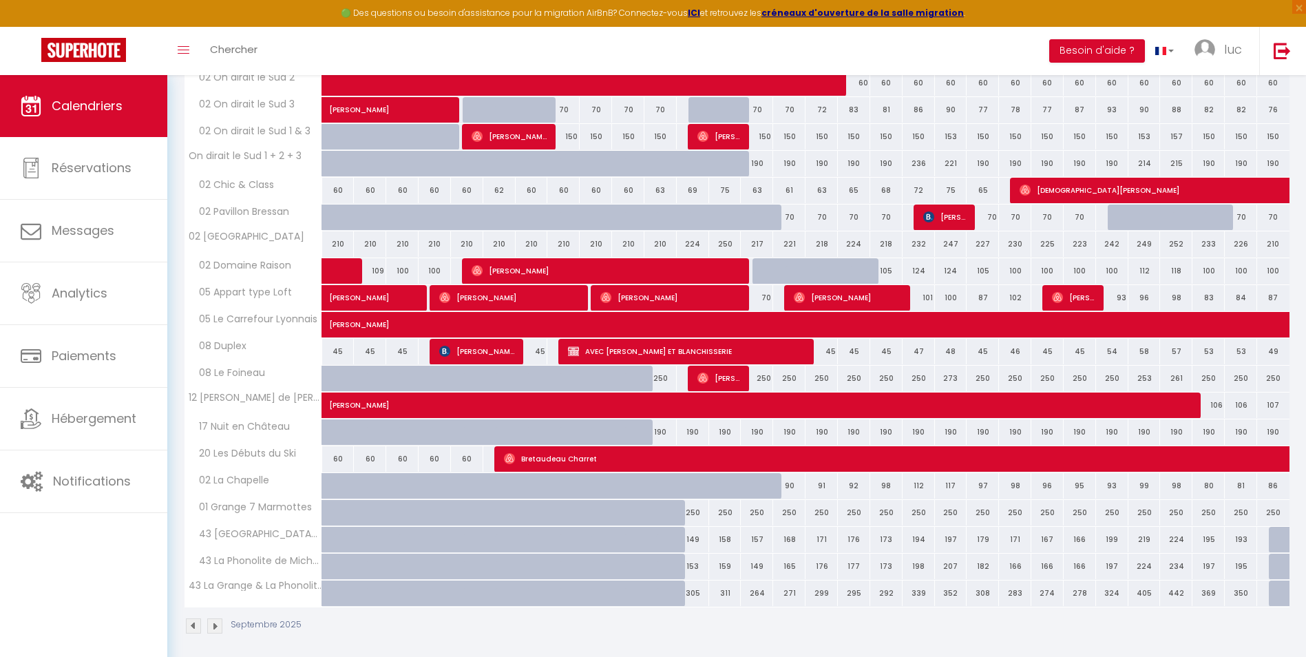
scroll to position [2055, 0]
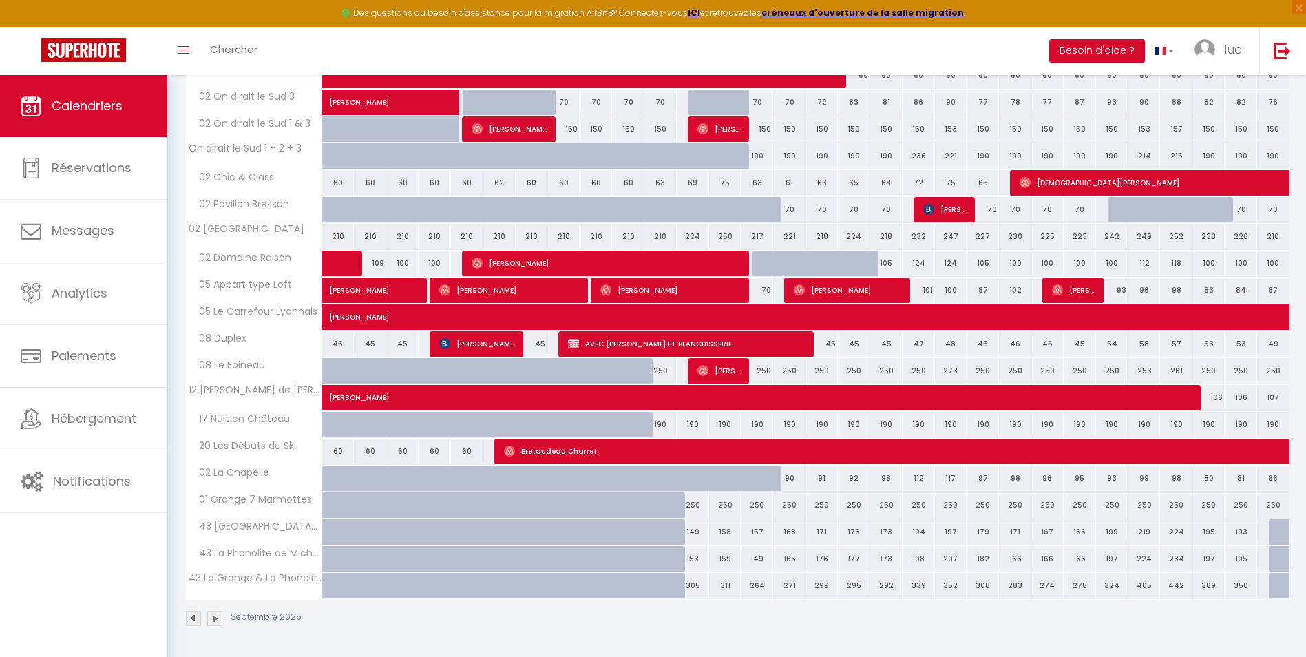
click at [212, 615] on img at bounding box center [214, 618] width 15 height 15
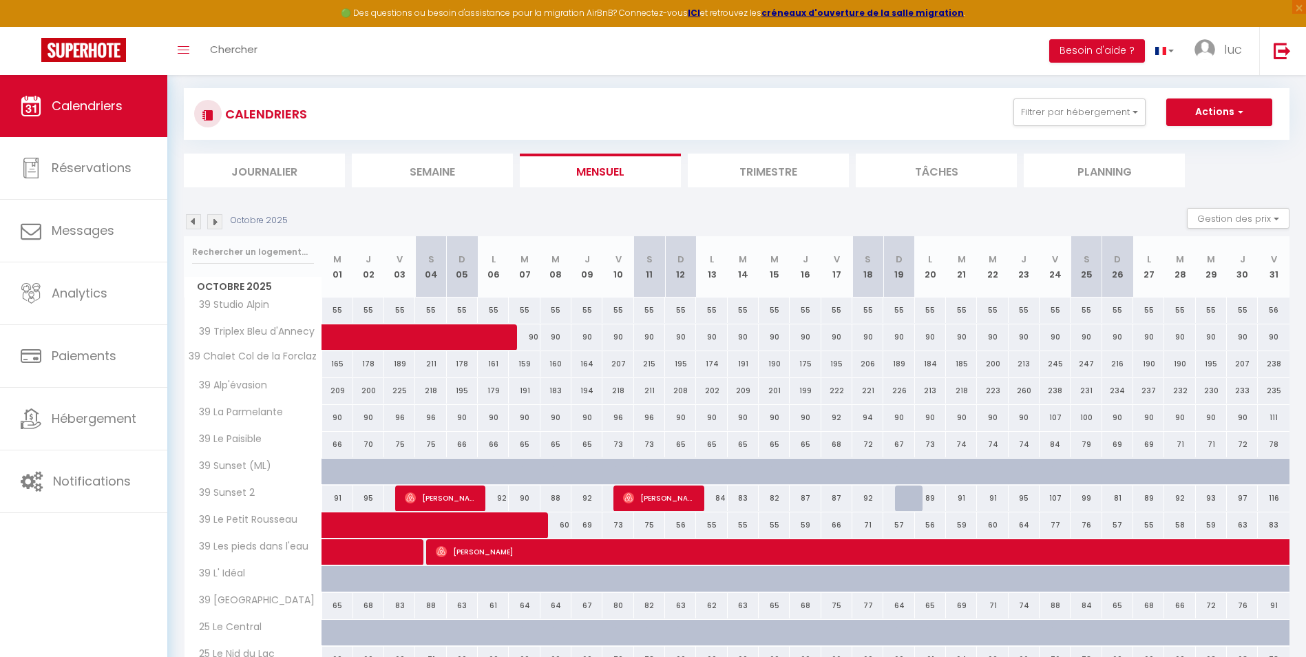
scroll to position [343, 0]
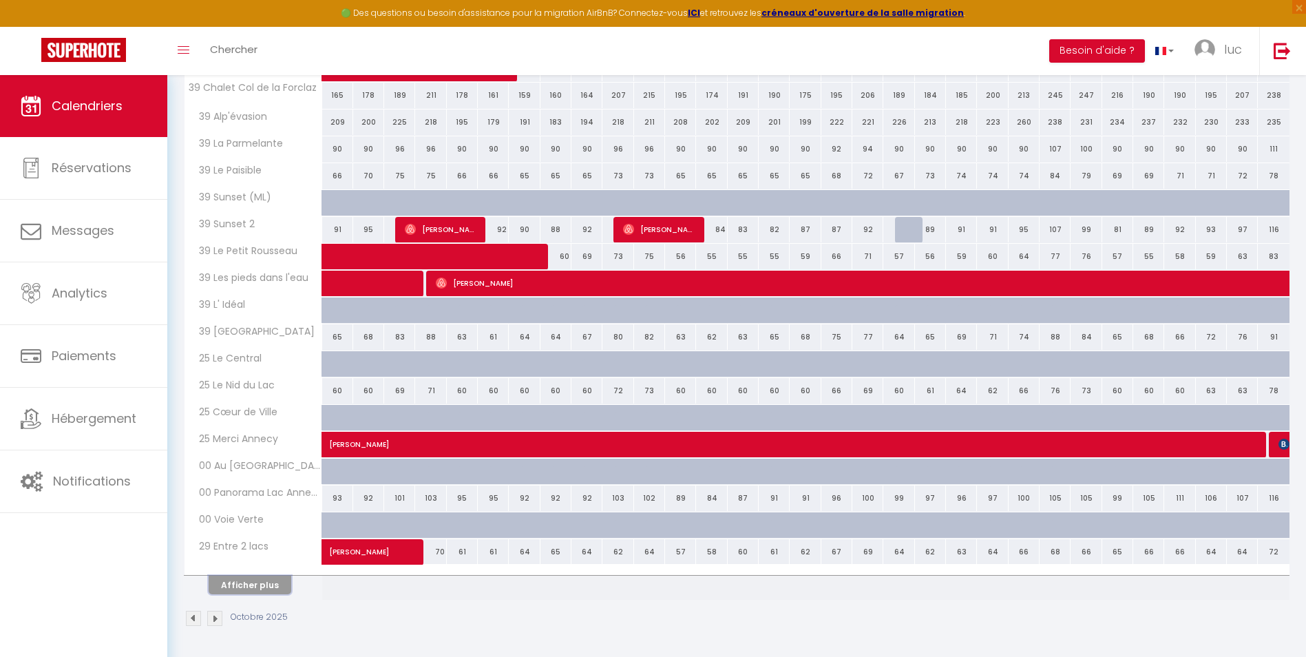
click at [264, 575] on button "Afficher plus" at bounding box center [250, 584] width 83 height 19
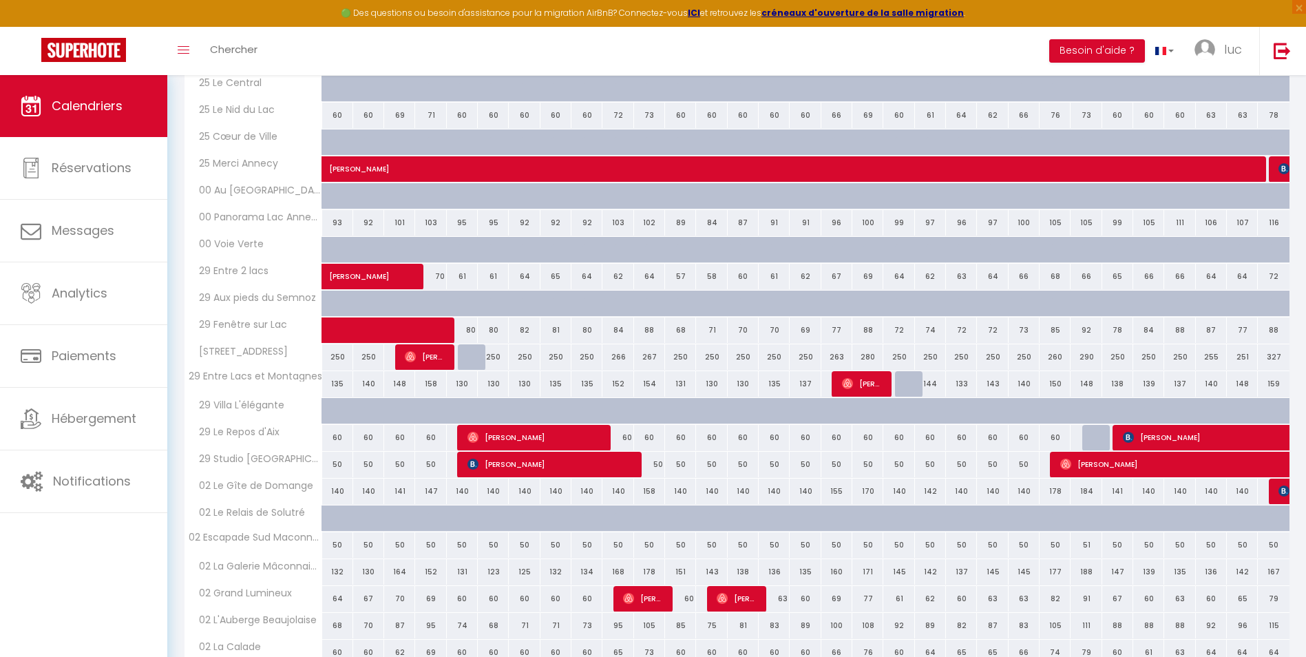
scroll to position [825, 0]
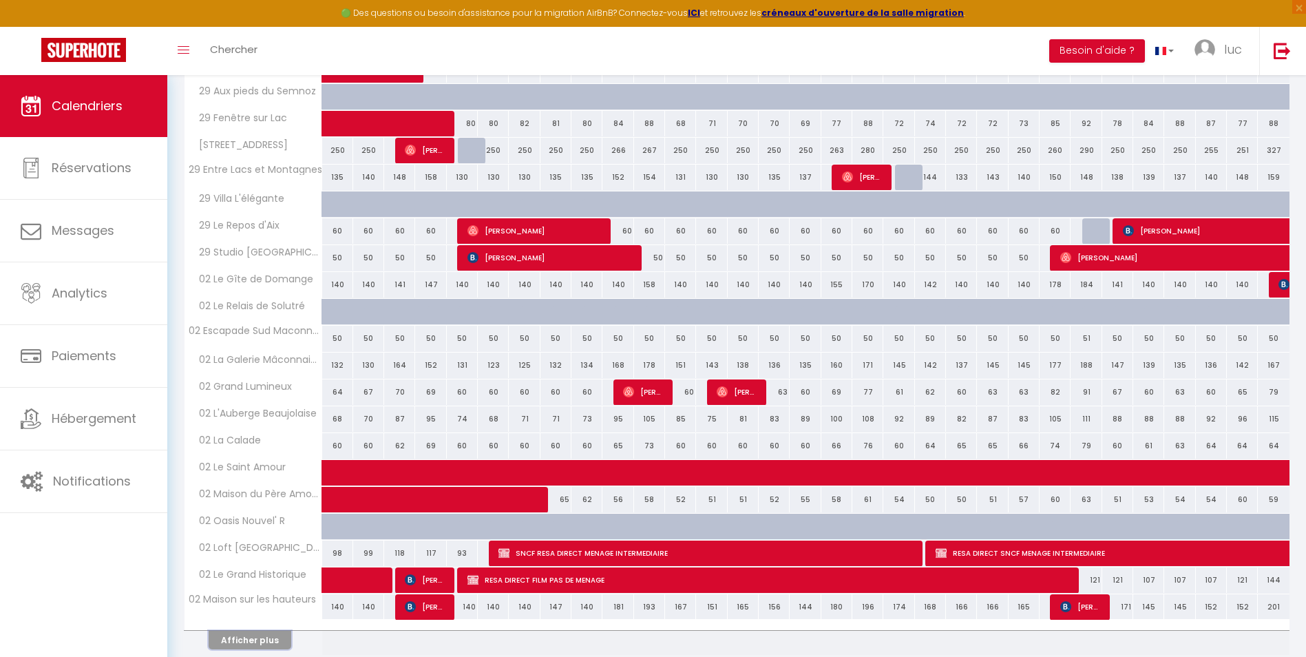
click at [258, 638] on button "Afficher plus" at bounding box center [250, 640] width 83 height 19
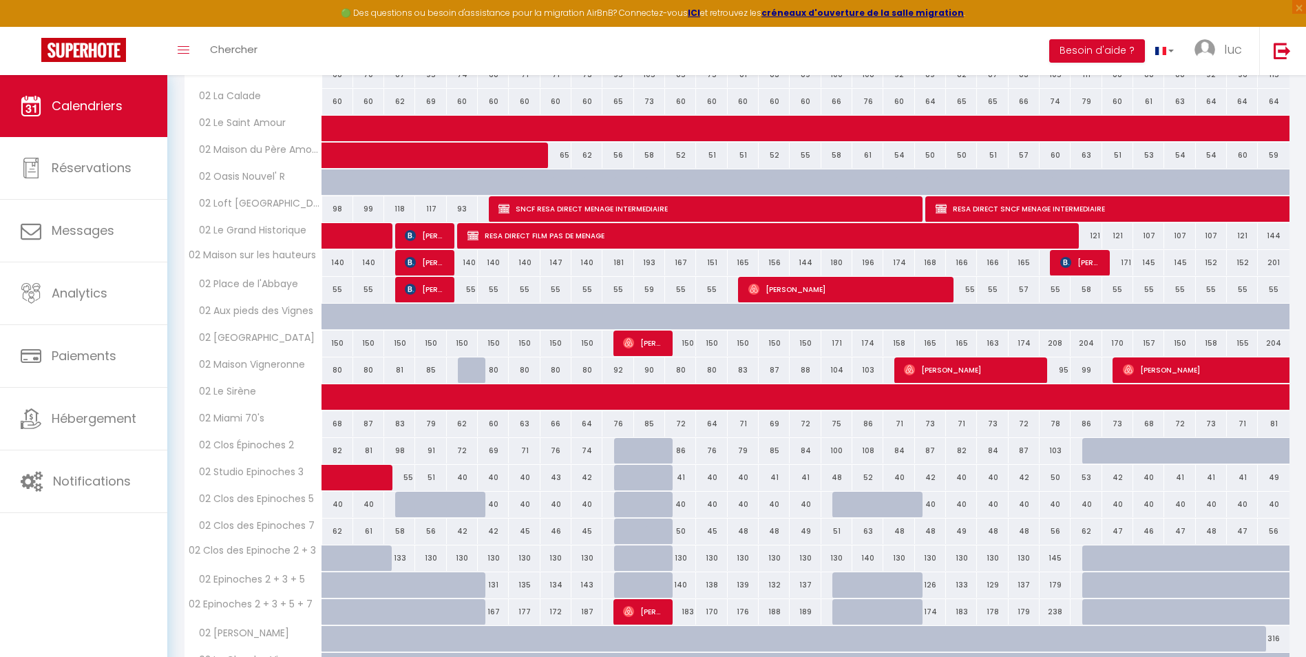
scroll to position [1417, 0]
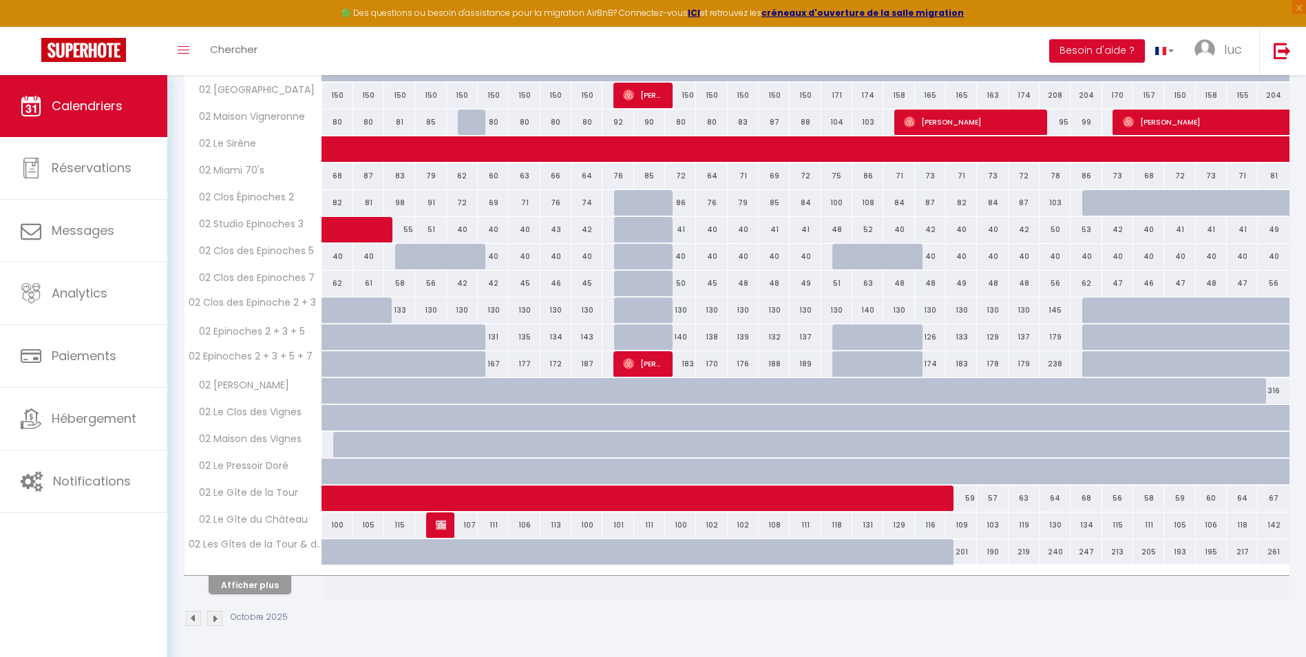
click at [238, 601] on div "Octobre 2025" at bounding box center [736, 620] width 1105 height 41
click at [239, 593] on button "Afficher plus" at bounding box center [250, 584] width 83 height 19
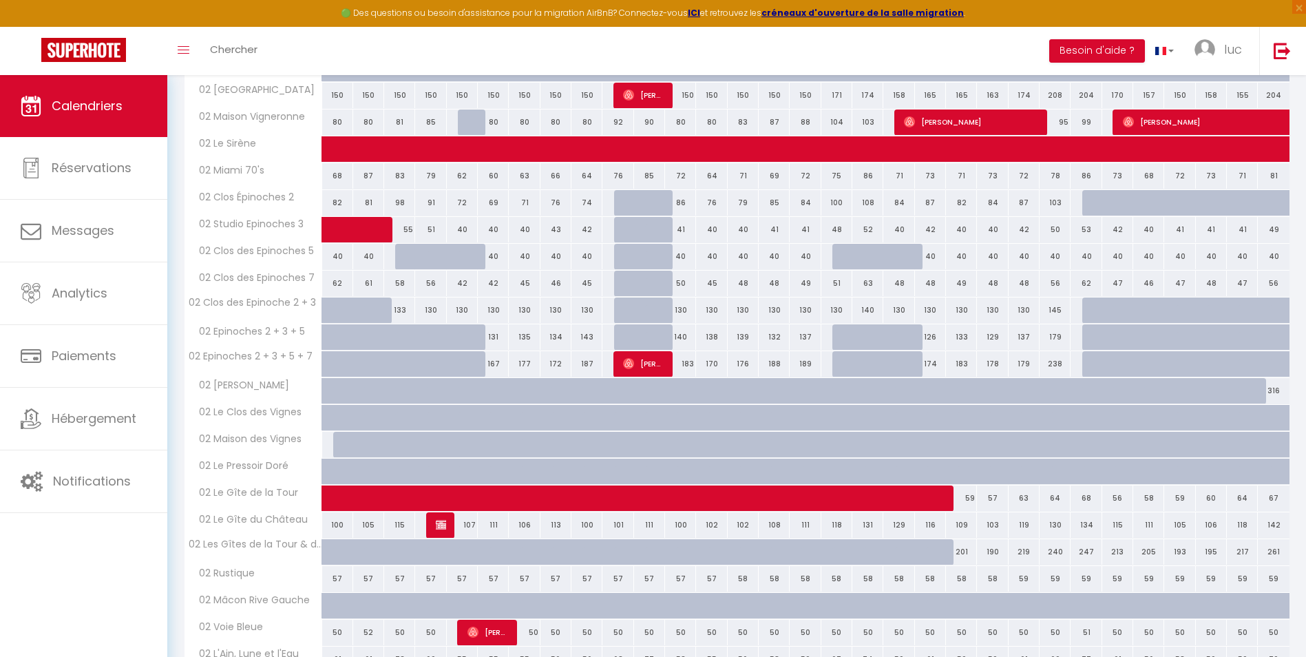
scroll to position [1954, 0]
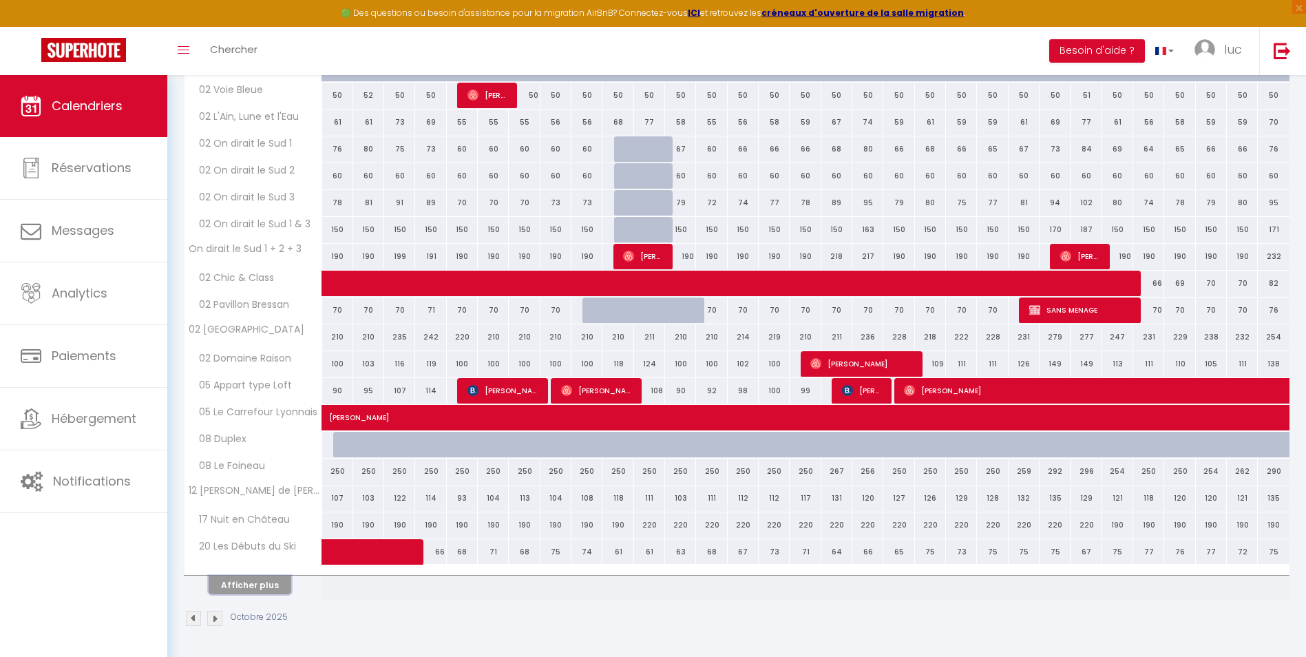
click at [240, 593] on button "Afficher plus" at bounding box center [250, 584] width 83 height 19
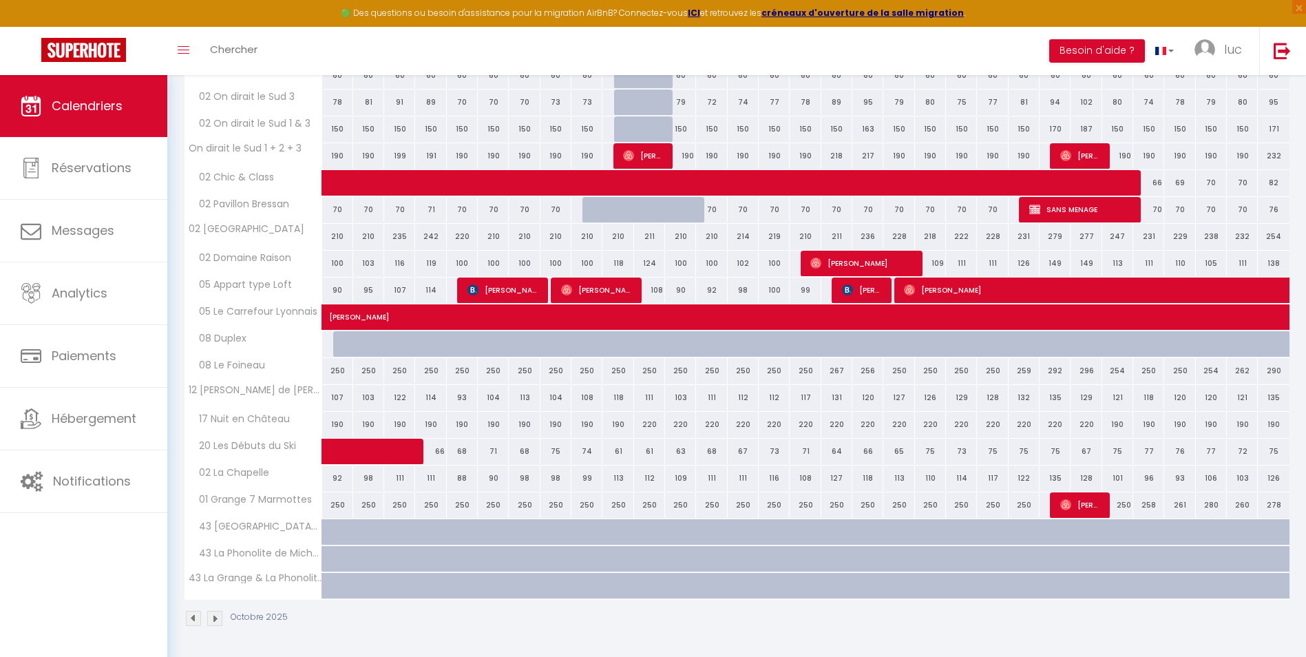
click at [240, 593] on th "43 La Grange & La Phonolite de Michon" at bounding box center [253, 586] width 138 height 26
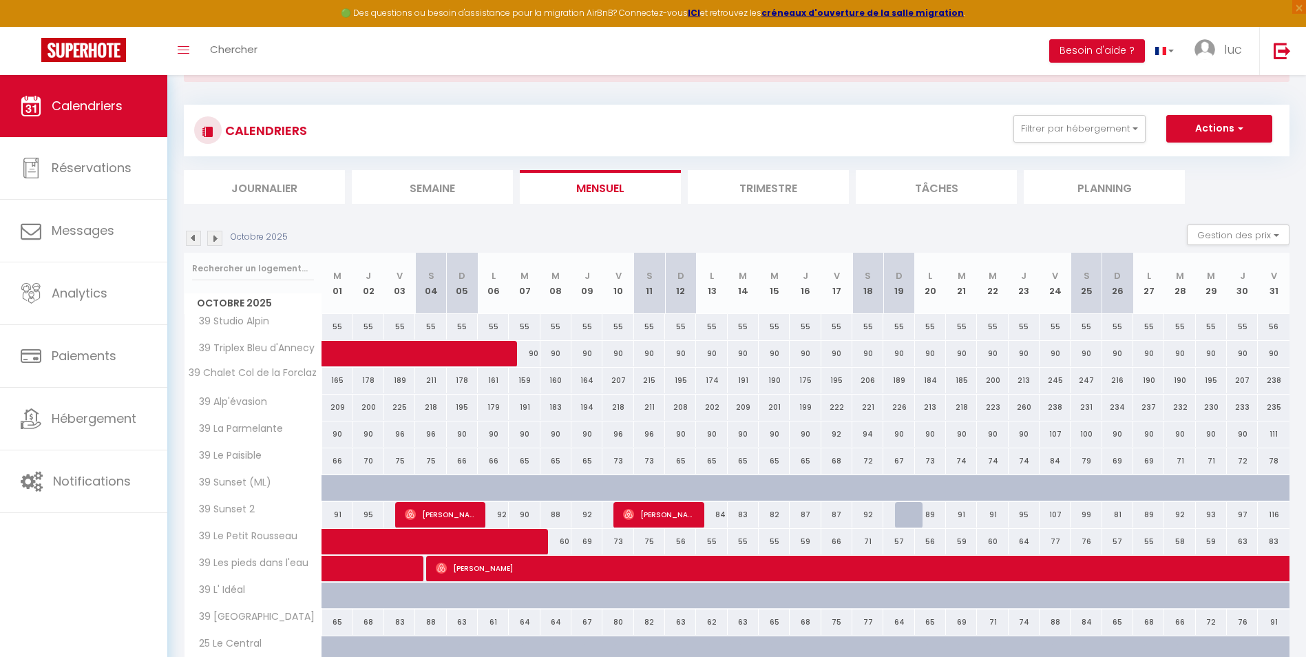
scroll to position [0, 0]
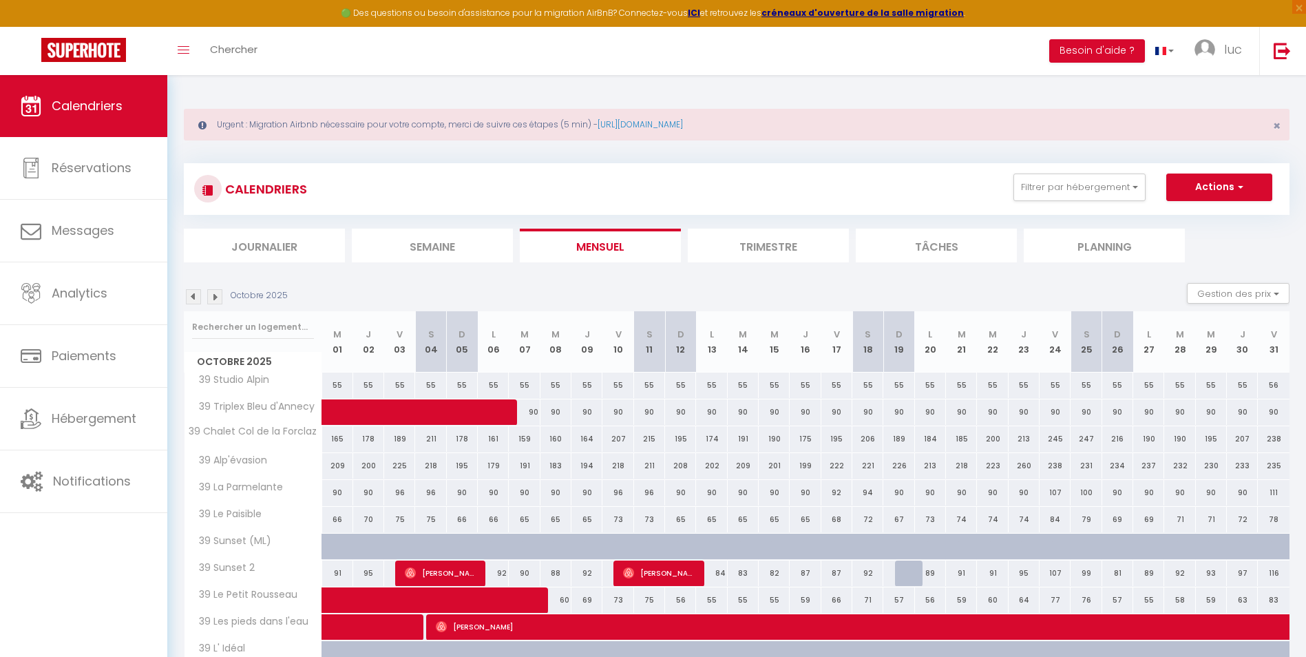
click at [577, 241] on li "Mensuel" at bounding box center [600, 246] width 161 height 34
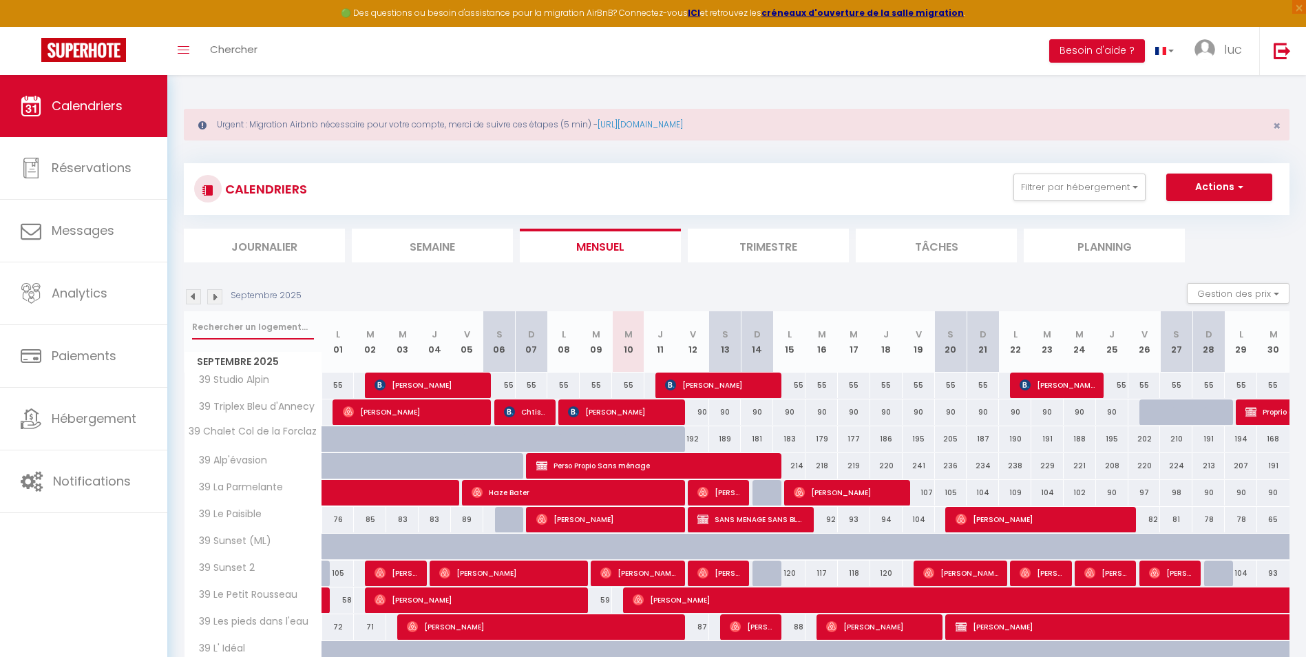
click at [244, 335] on input "text" at bounding box center [253, 327] width 122 height 25
type input "pieds des"
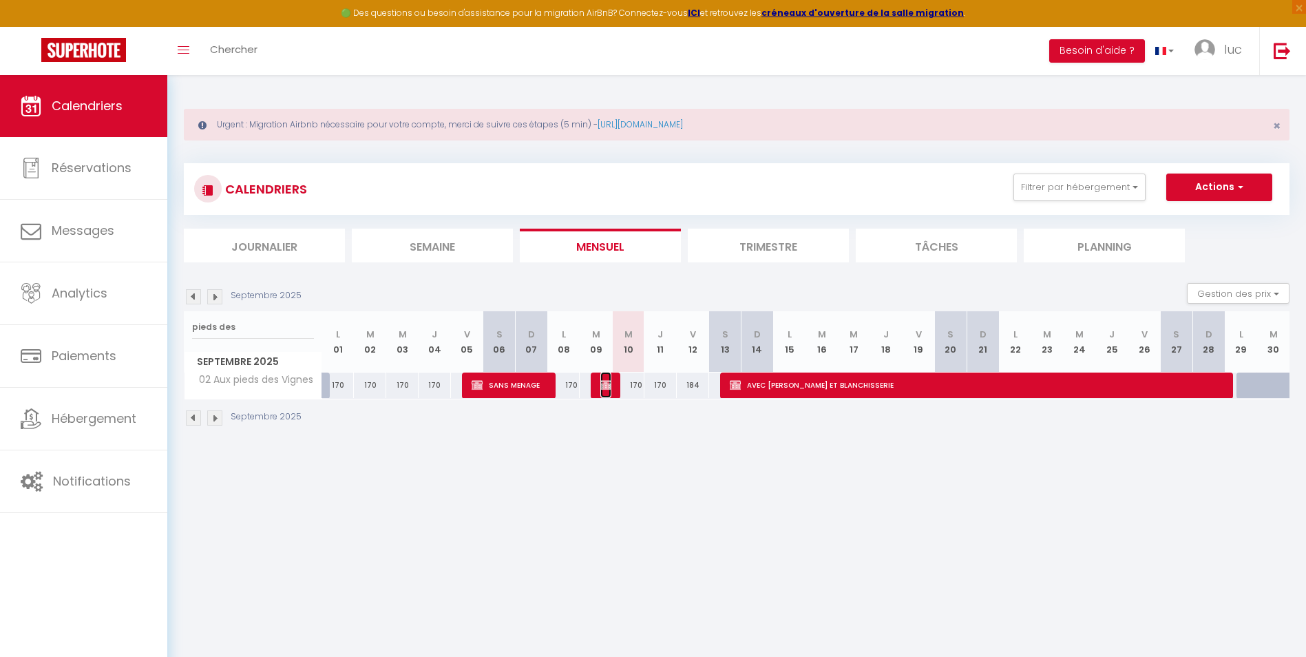
click at [607, 390] on img at bounding box center [605, 384] width 11 height 11
select select "OK"
select select "KO"
select select "0"
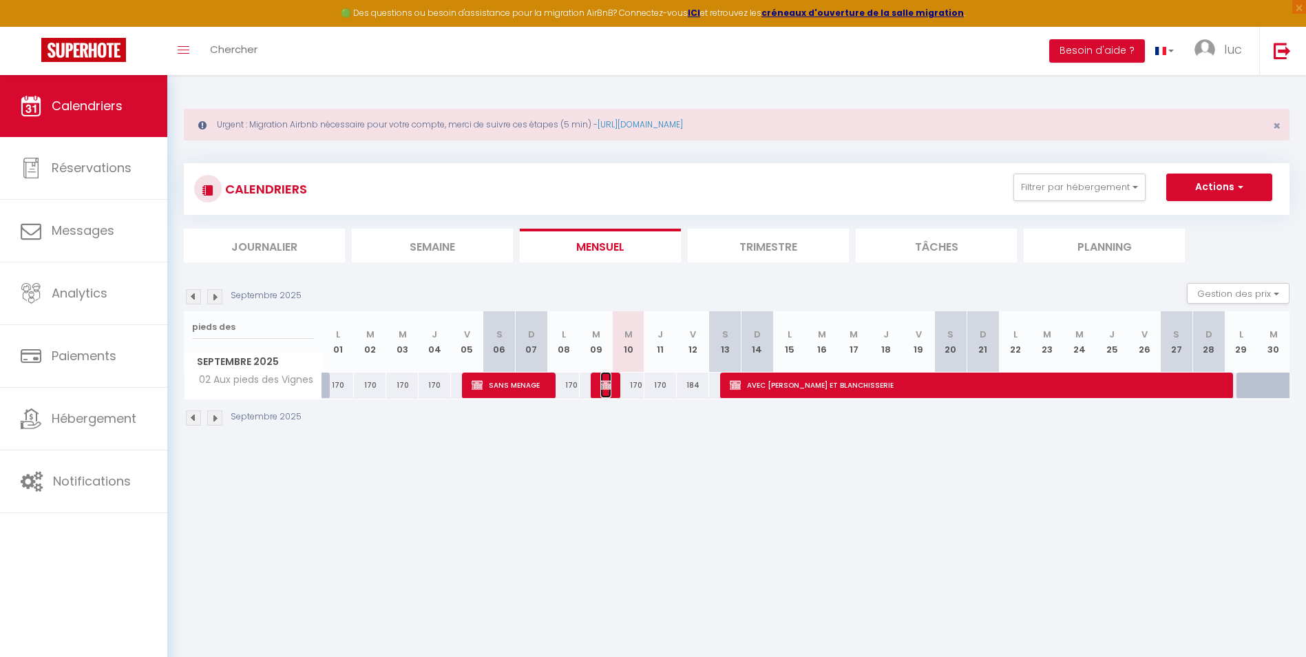
select select "1"
select select
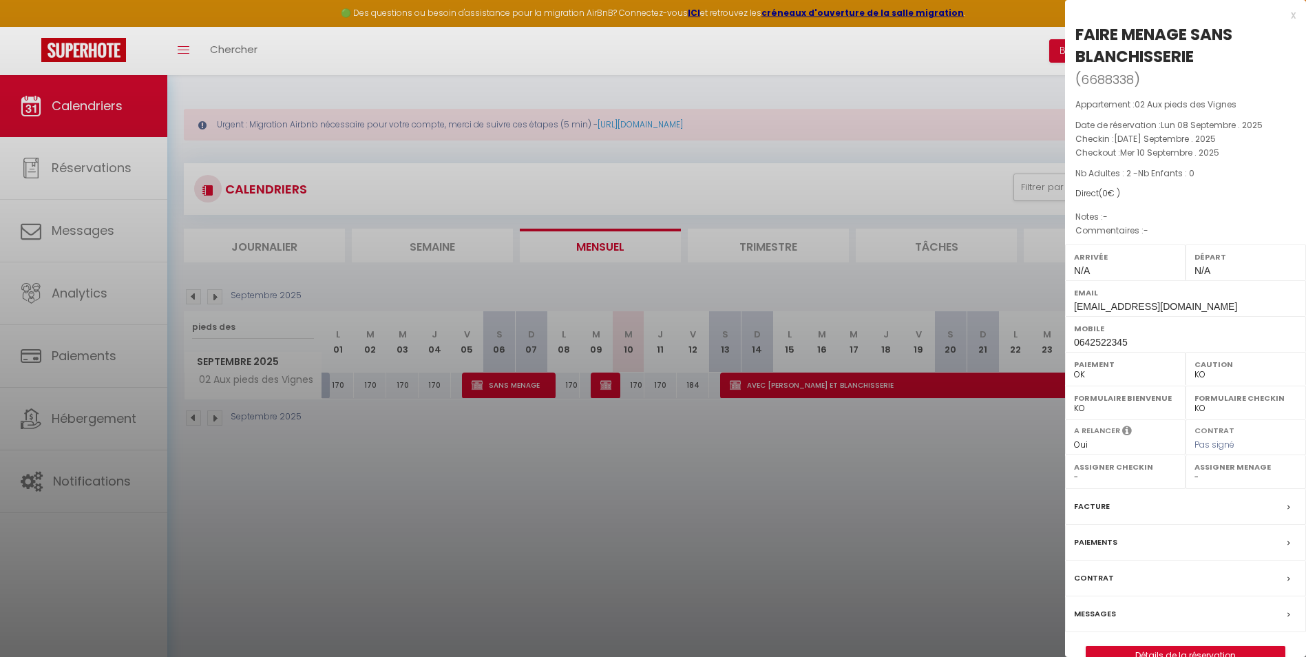
click at [582, 450] on div at bounding box center [653, 328] width 1306 height 657
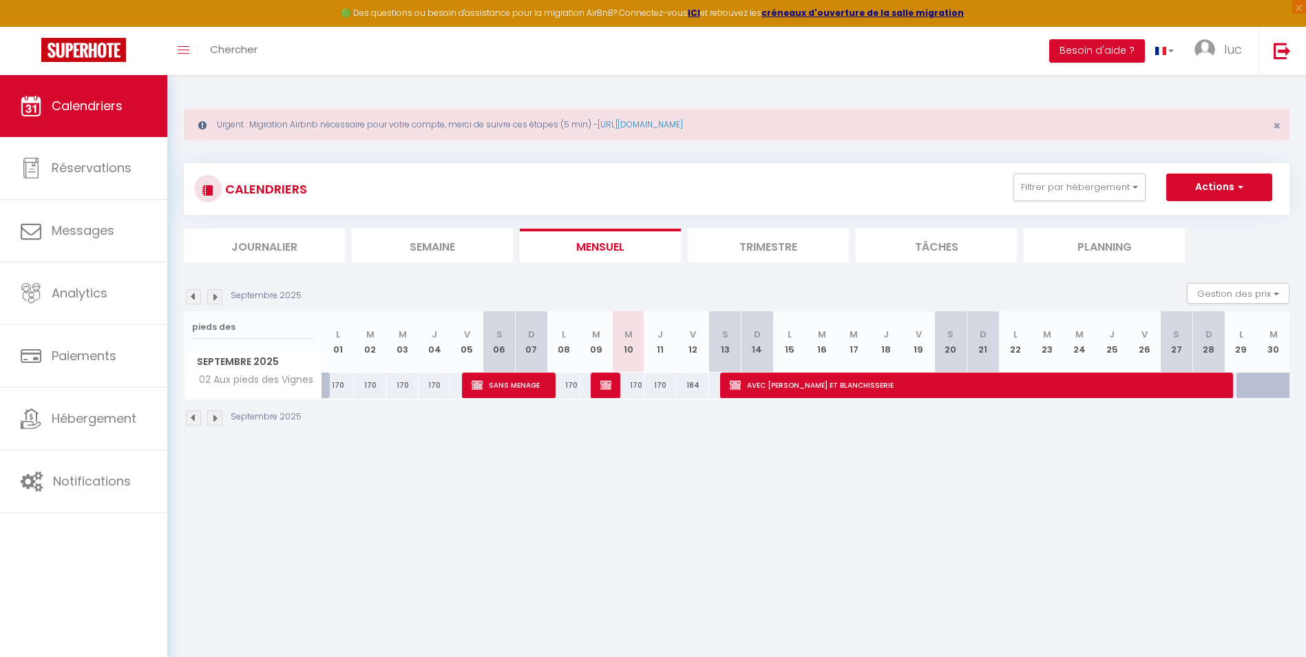
click at [193, 297] on img at bounding box center [193, 296] width 15 height 15
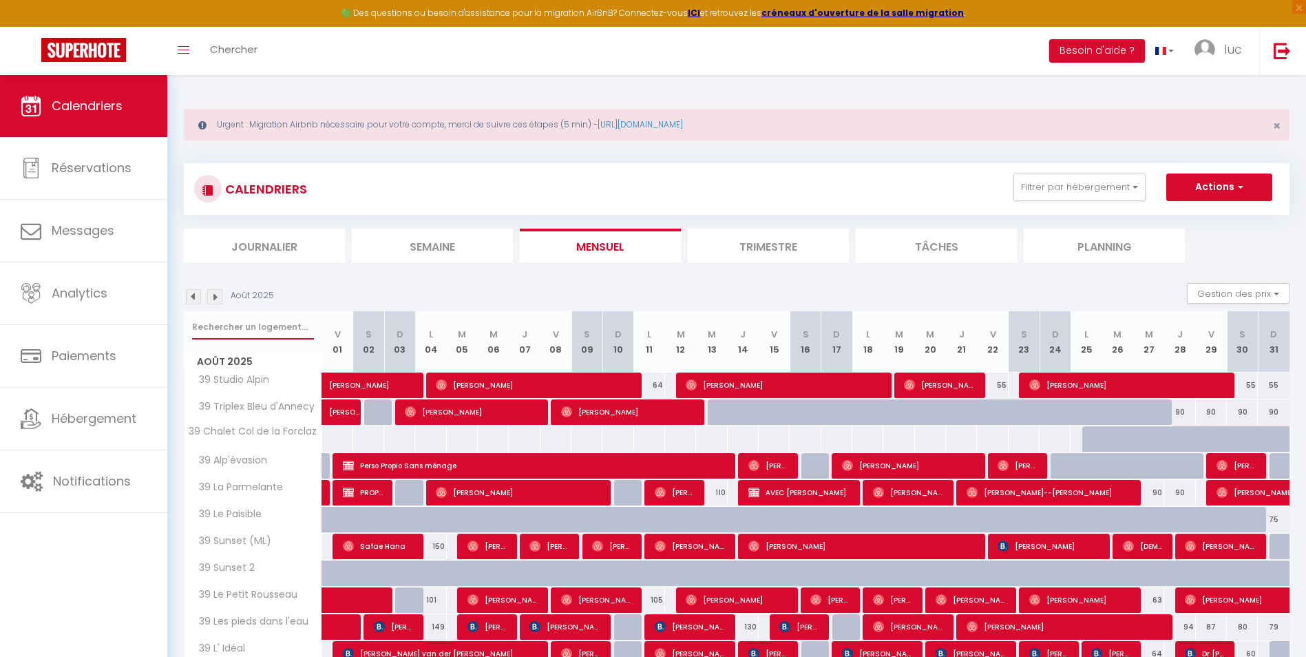
click at [235, 325] on input "text" at bounding box center [253, 327] width 122 height 25
type input "pieds des"
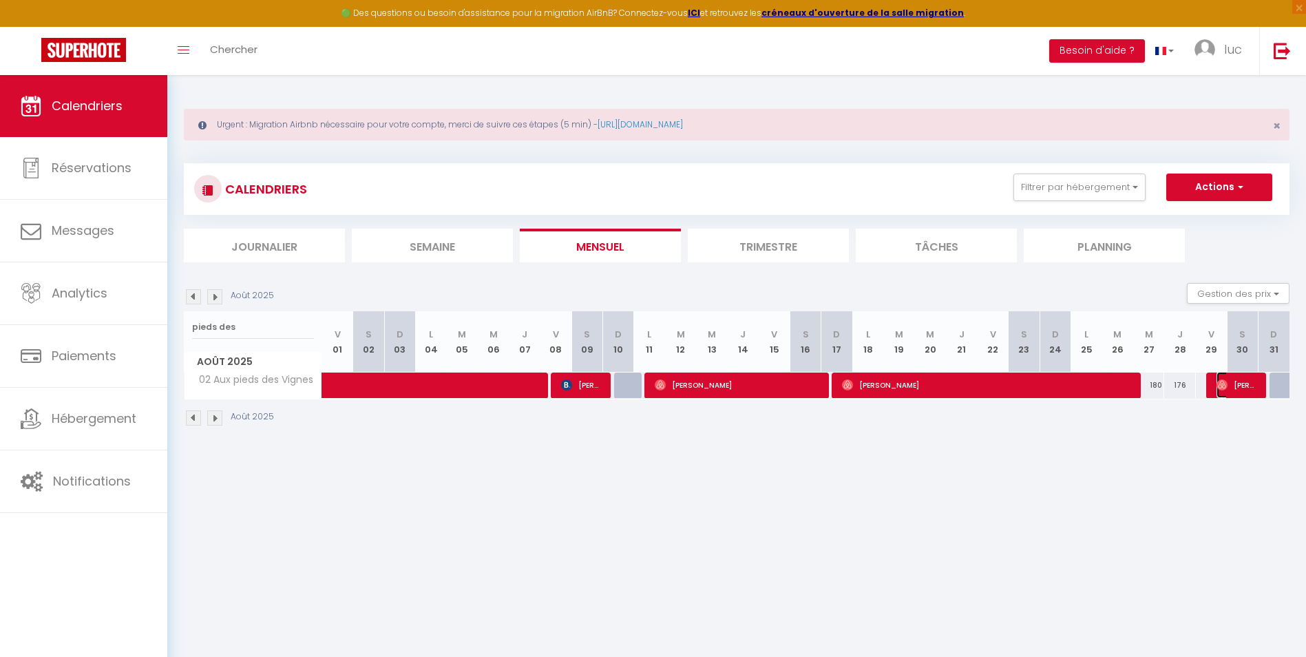
click at [1248, 392] on span "[PERSON_NAME]" at bounding box center [1236, 385] width 41 height 26
select select "OK"
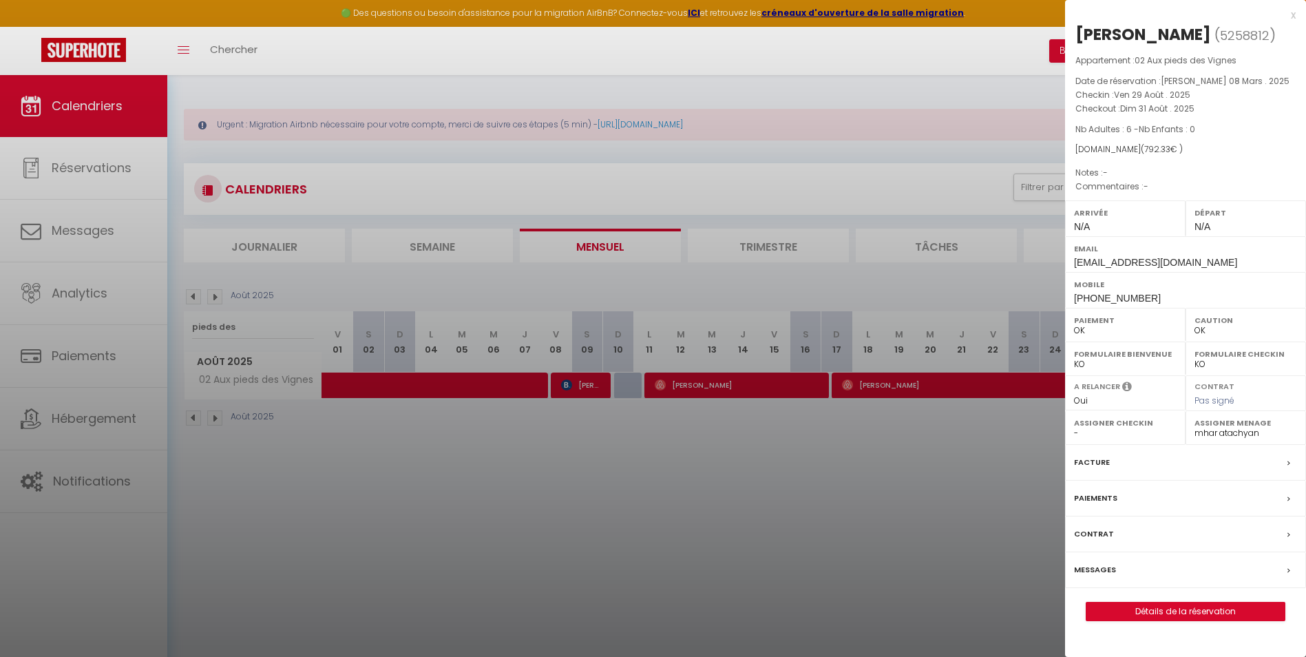
click at [303, 465] on div at bounding box center [653, 328] width 1306 height 657
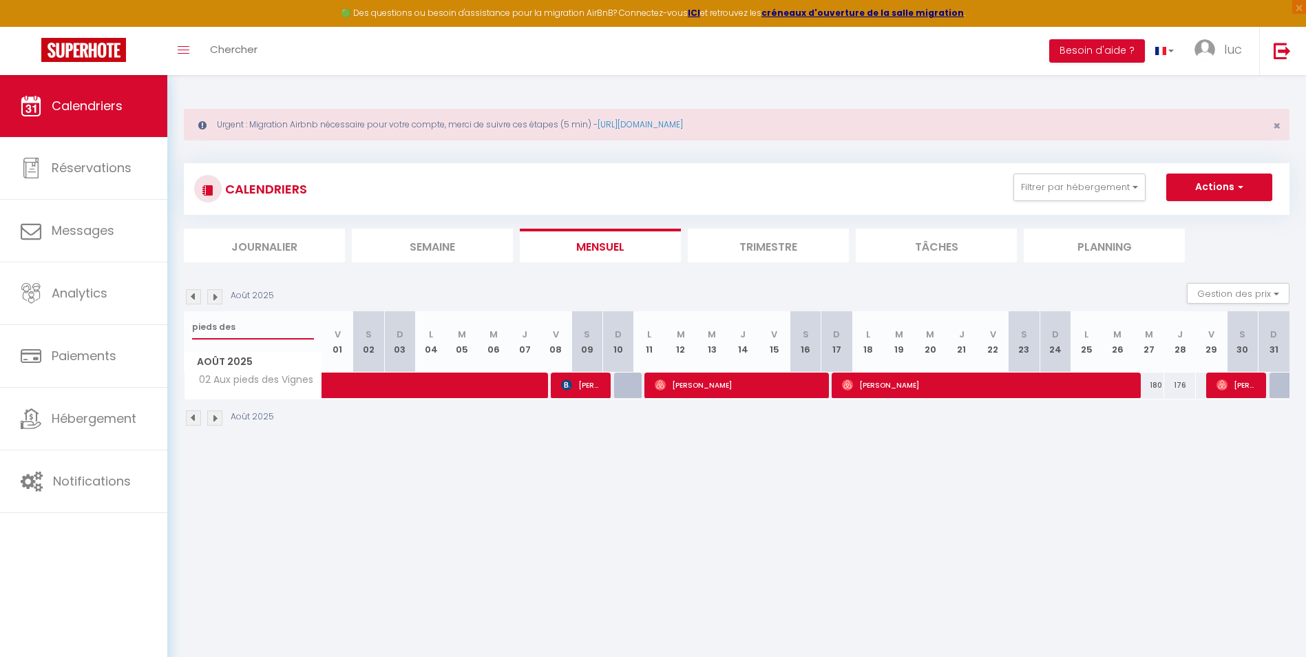
click at [265, 322] on input "pieds des" at bounding box center [253, 327] width 122 height 25
drag, startPoint x: 275, startPoint y: 332, endPoint x: 188, endPoint y: 326, distance: 87.7
click at [187, 326] on div "pieds des" at bounding box center [252, 327] width 137 height 32
type input "sud"
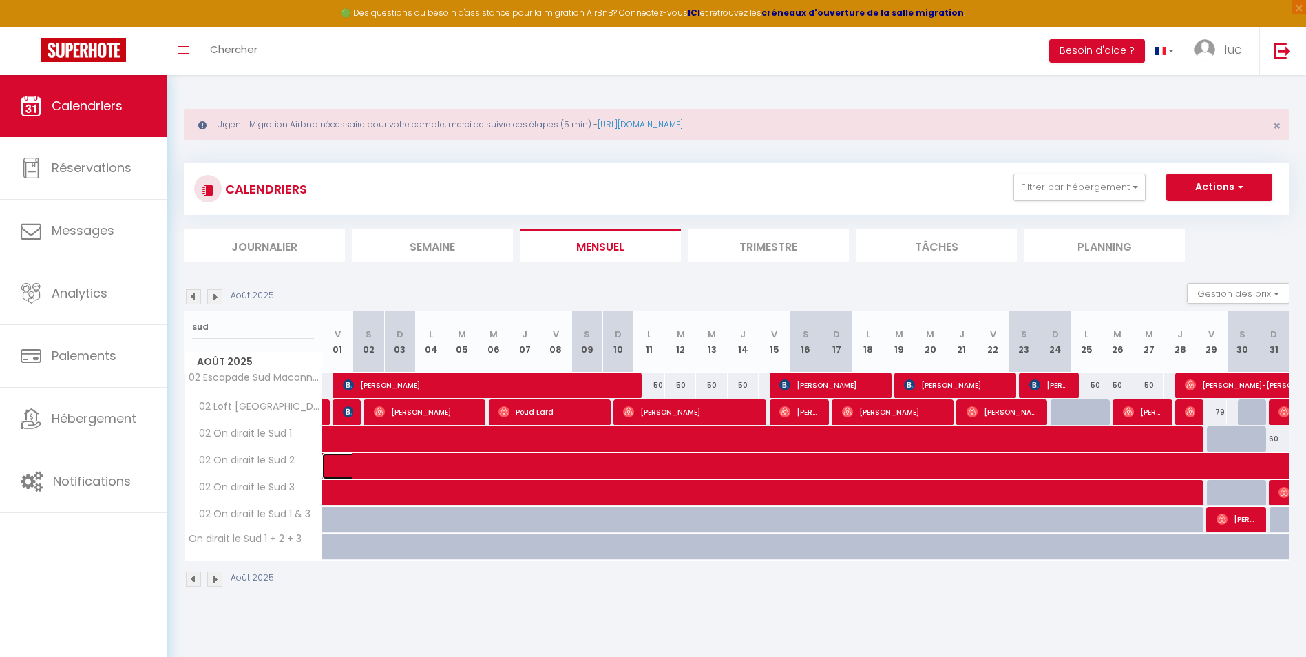
click at [419, 464] on span at bounding box center [1087, 466] width 1488 height 26
select select
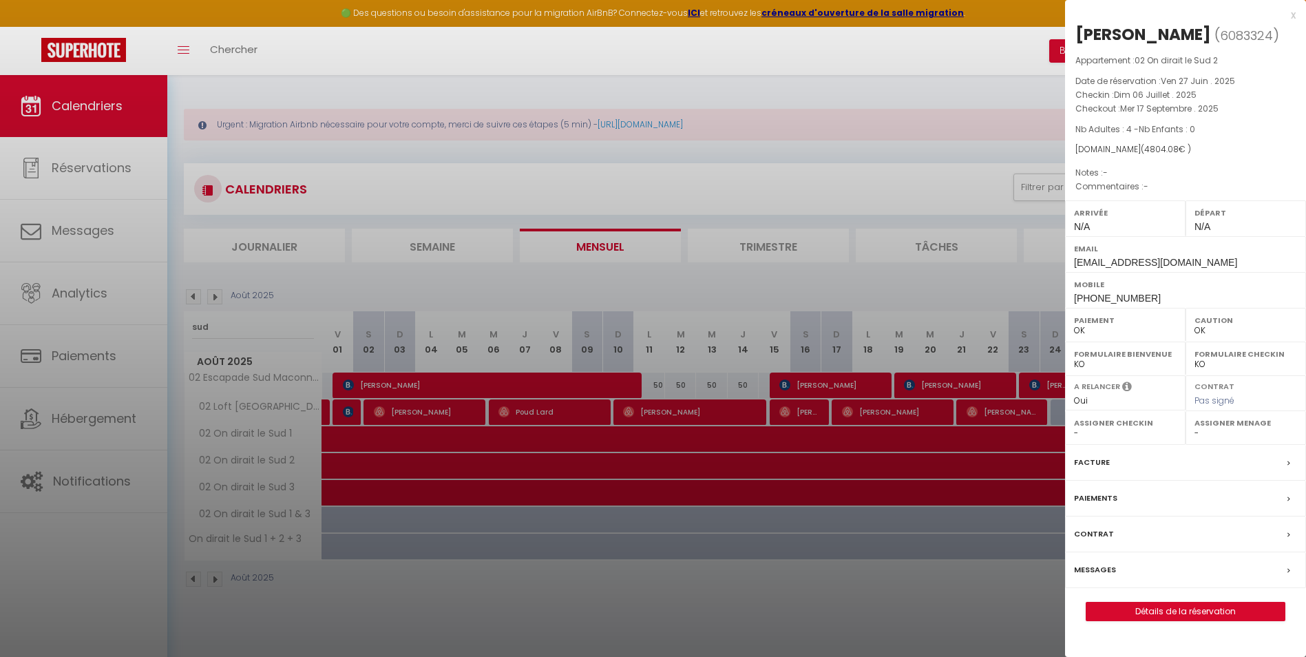
click at [419, 464] on div at bounding box center [653, 328] width 1306 height 657
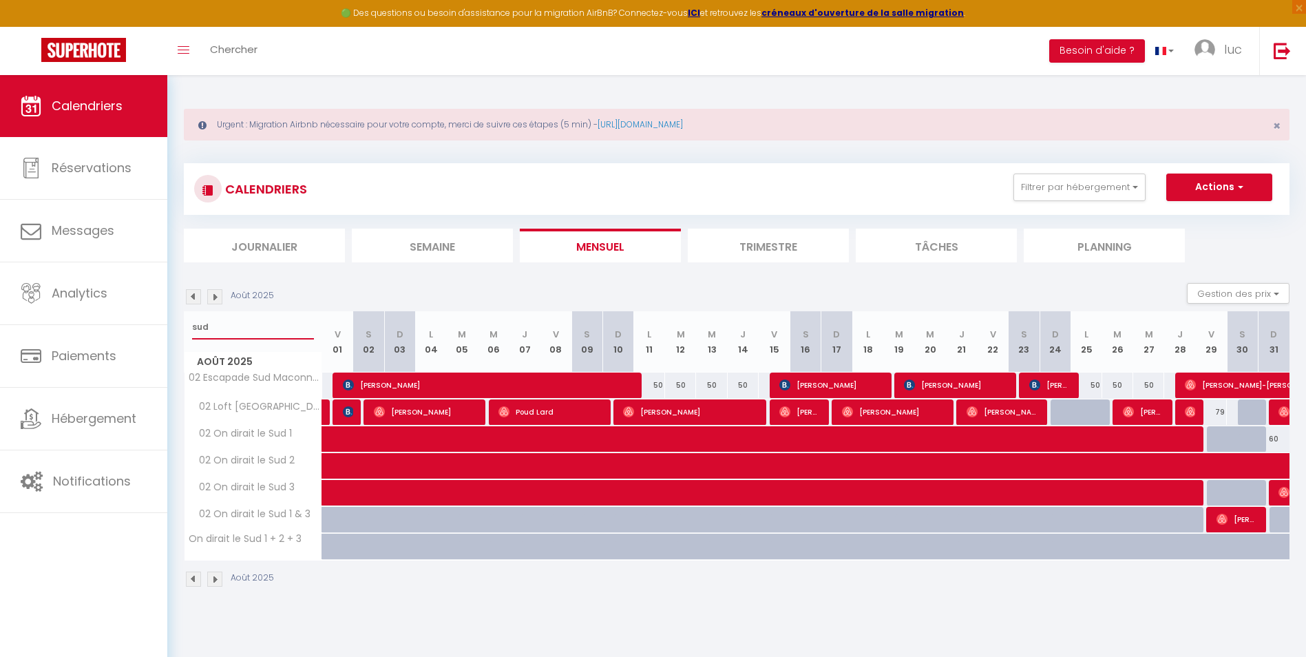
drag, startPoint x: 220, startPoint y: 327, endPoint x: 206, endPoint y: 326, distance: 13.8
click at [185, 319] on div "sud" at bounding box center [252, 327] width 137 height 32
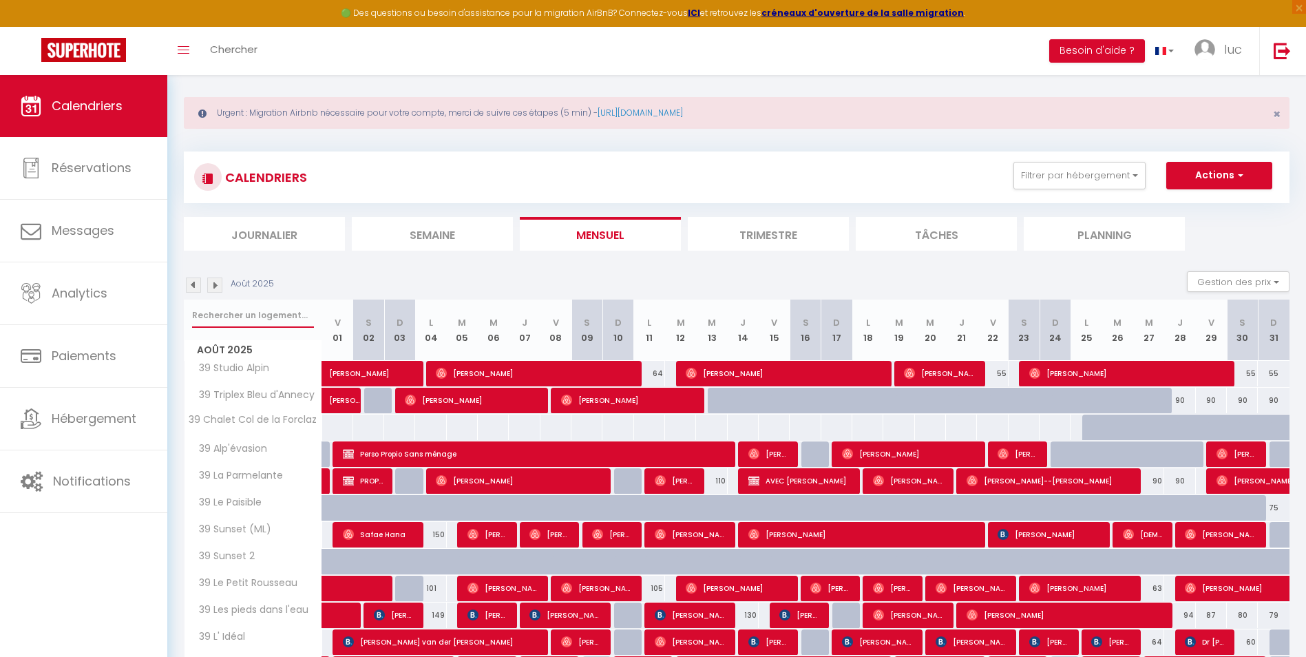
scroll to position [343, 0]
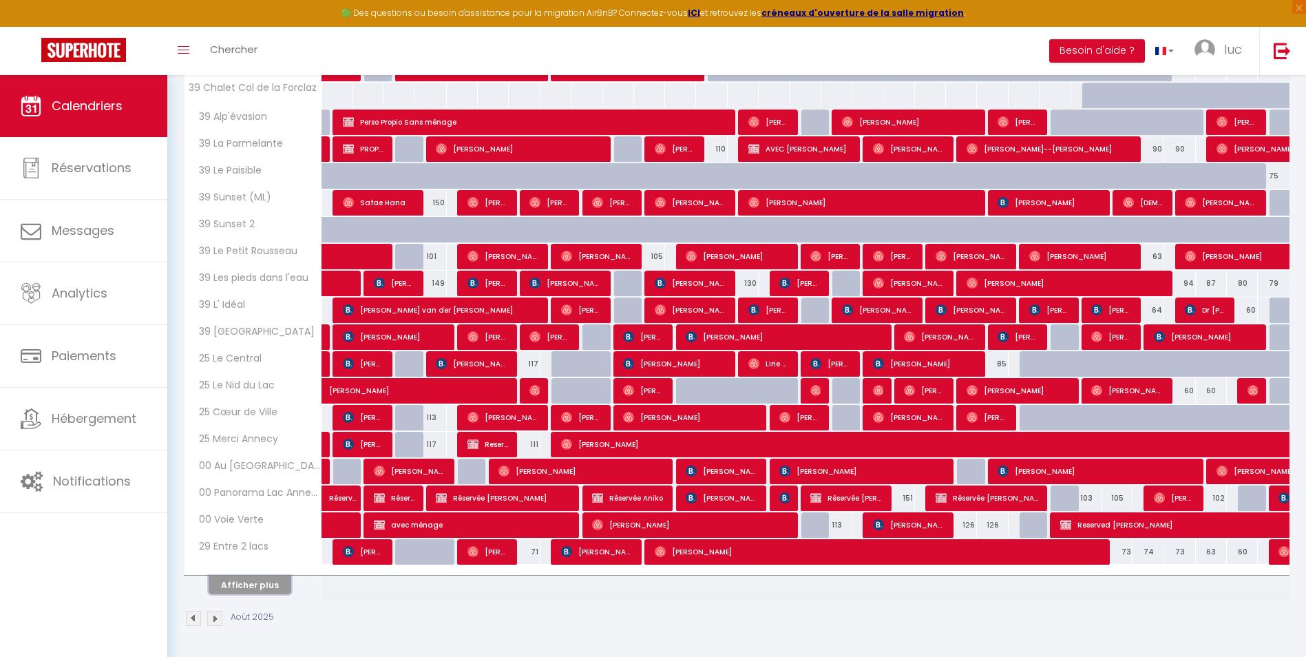
click at [271, 576] on button "Afficher plus" at bounding box center [250, 584] width 83 height 19
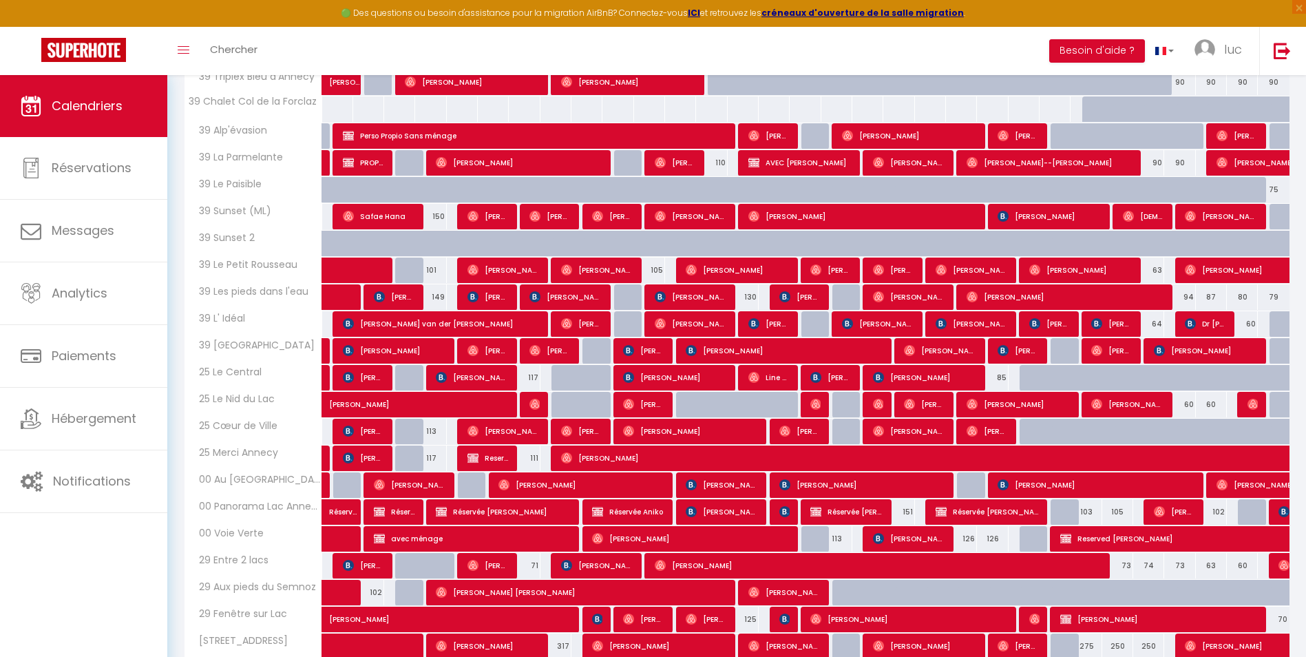
scroll to position [0, 0]
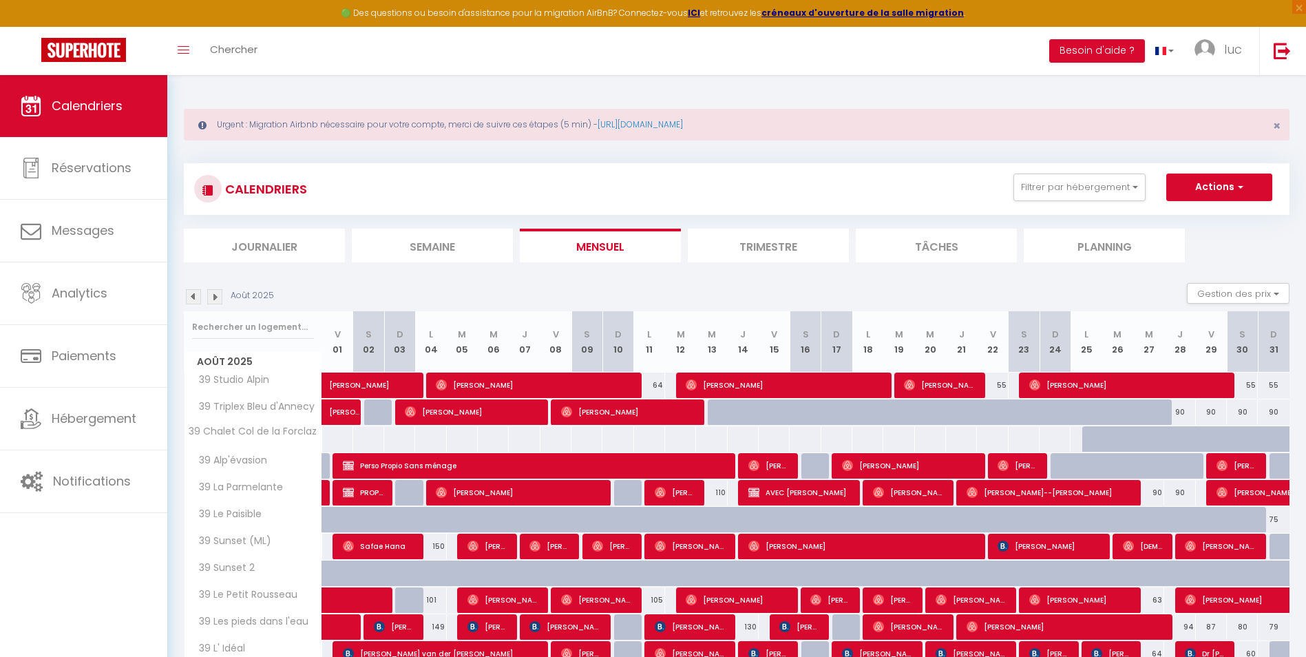
click at [738, 229] on li "Trimestre" at bounding box center [768, 246] width 161 height 34
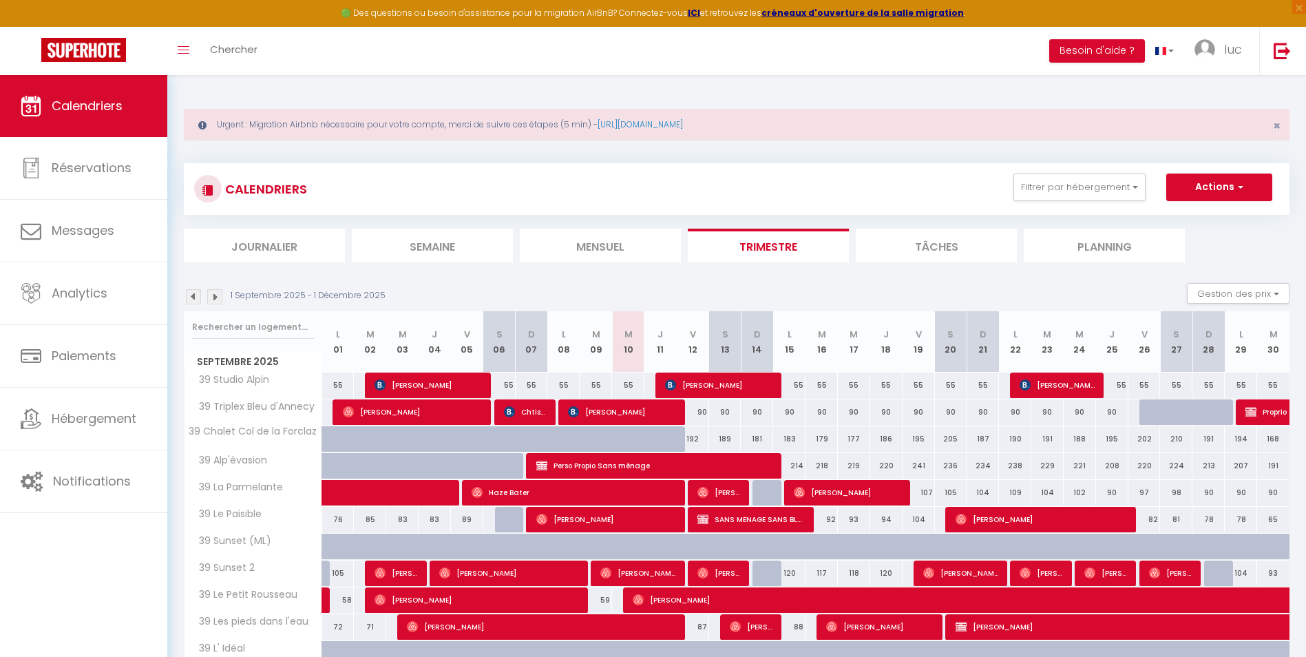
click at [194, 296] on img at bounding box center [193, 296] width 15 height 15
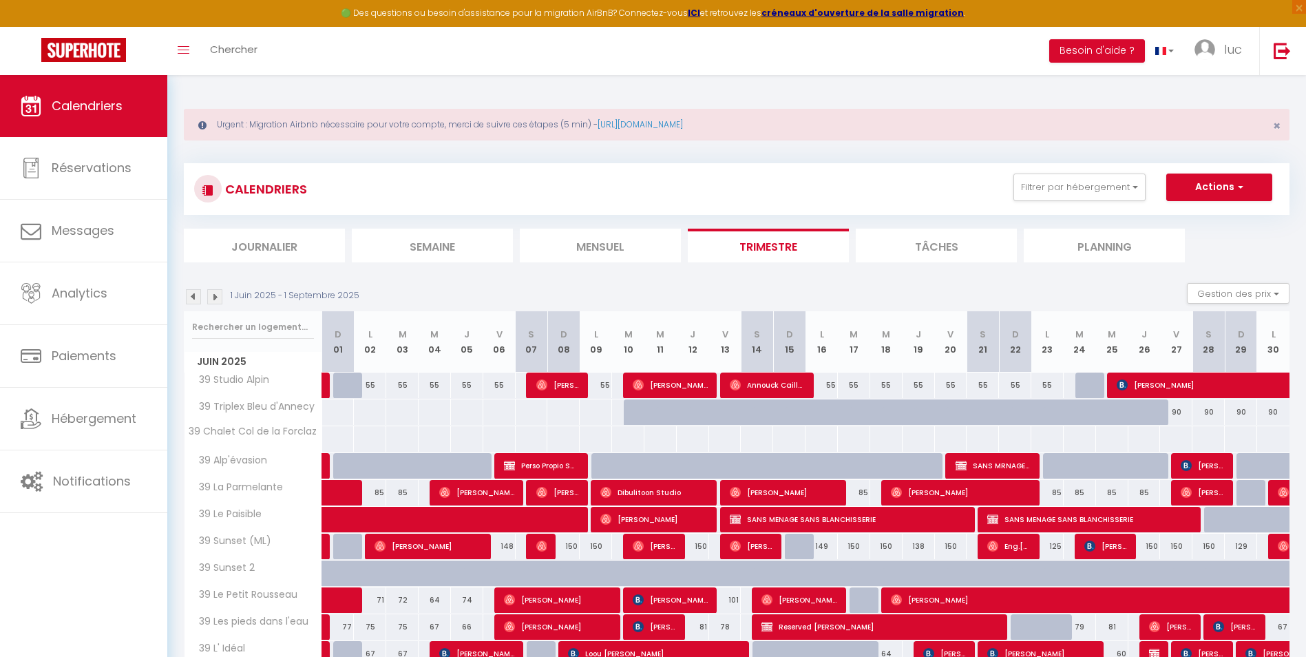
click at [200, 296] on img at bounding box center [193, 296] width 15 height 15
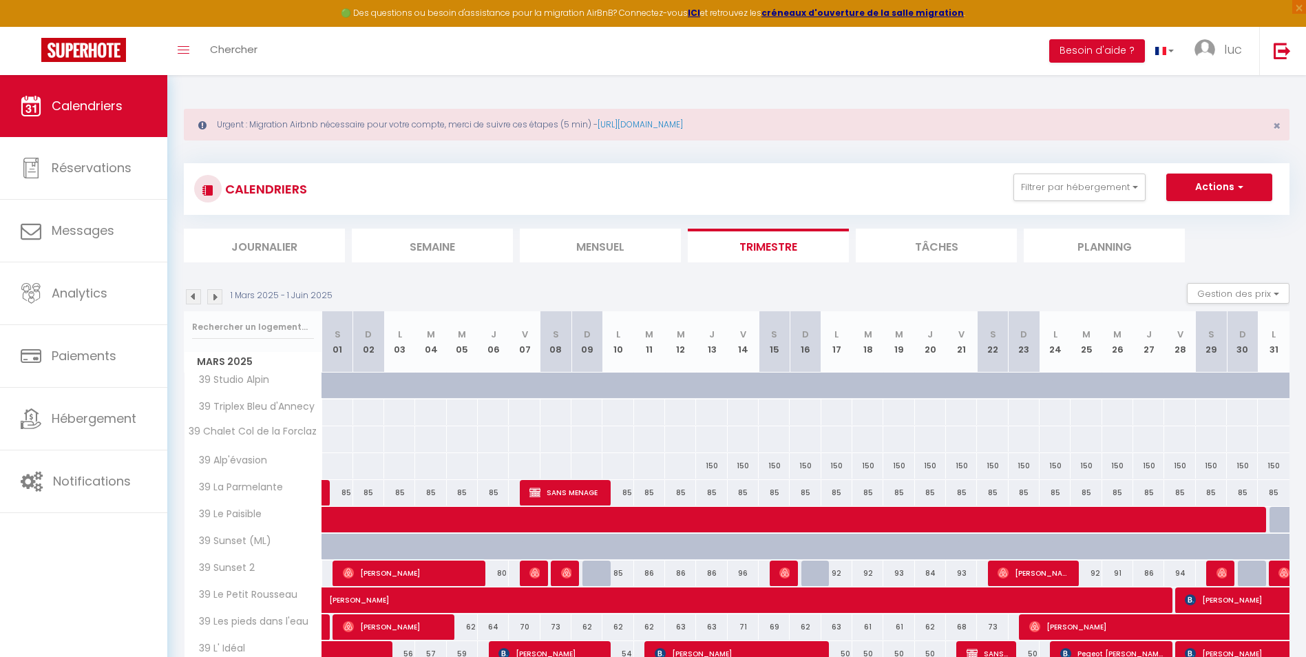
click at [193, 289] on img at bounding box center [193, 296] width 15 height 15
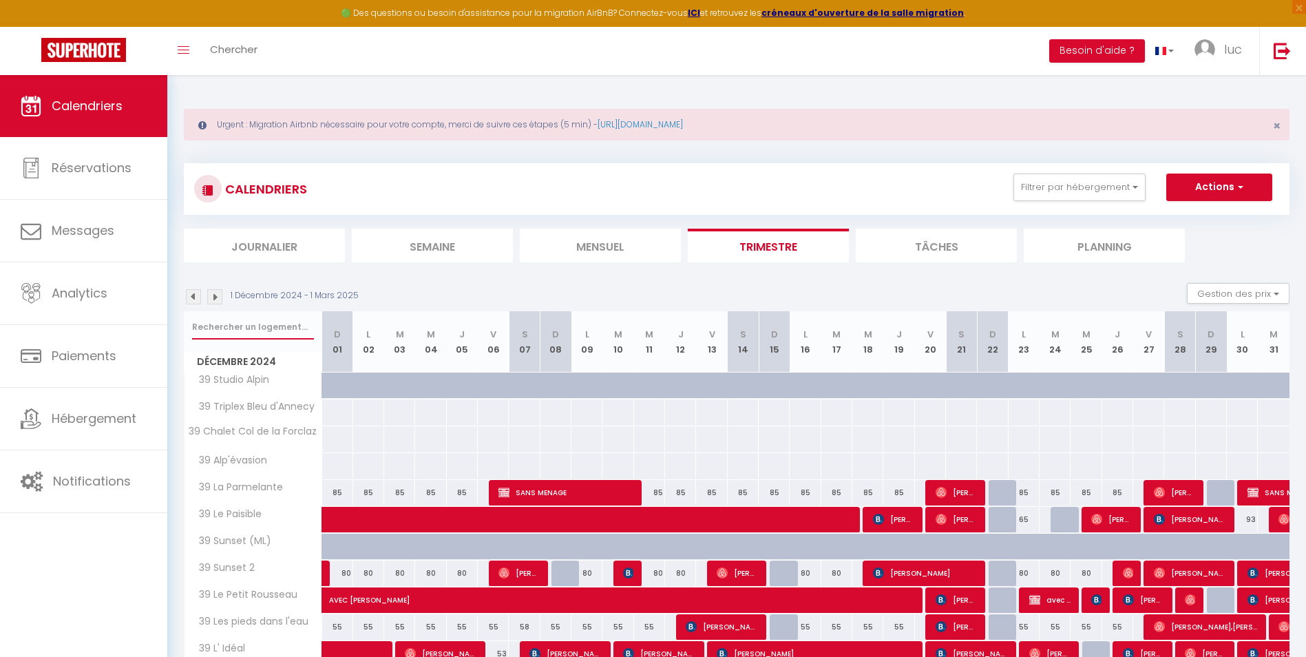
click at [276, 327] on input "text" at bounding box center [253, 327] width 122 height 25
type input "on d"
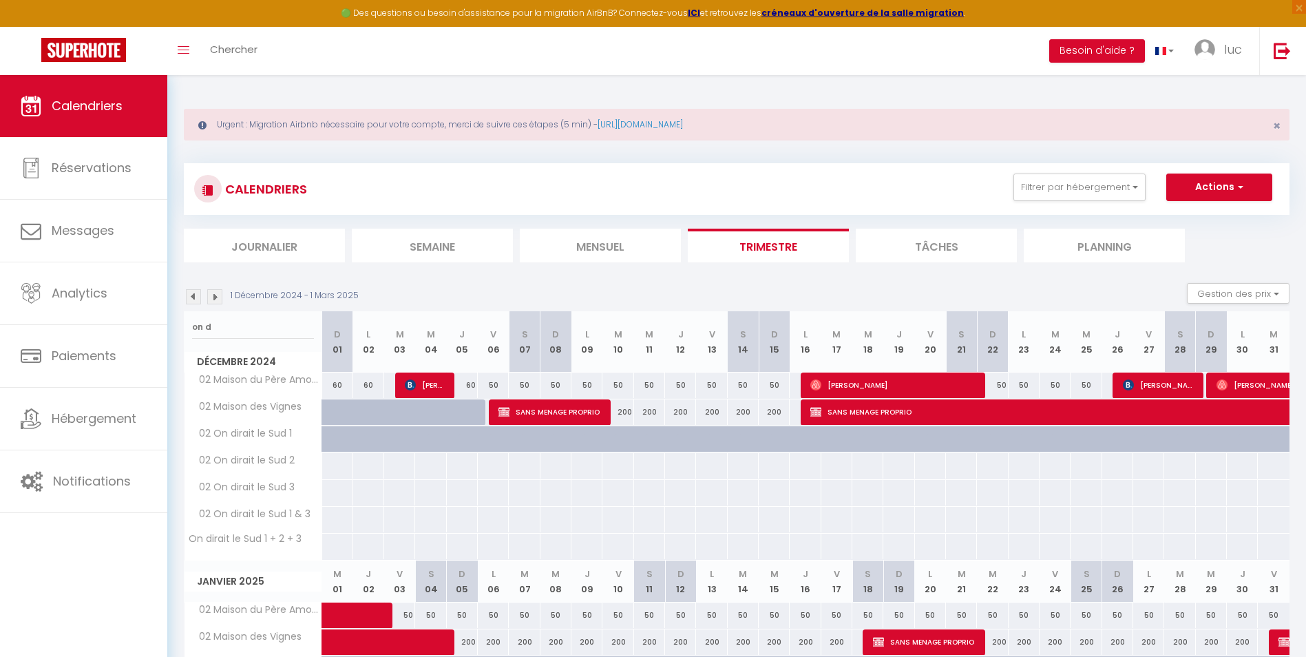
click at [218, 301] on img at bounding box center [214, 296] width 15 height 15
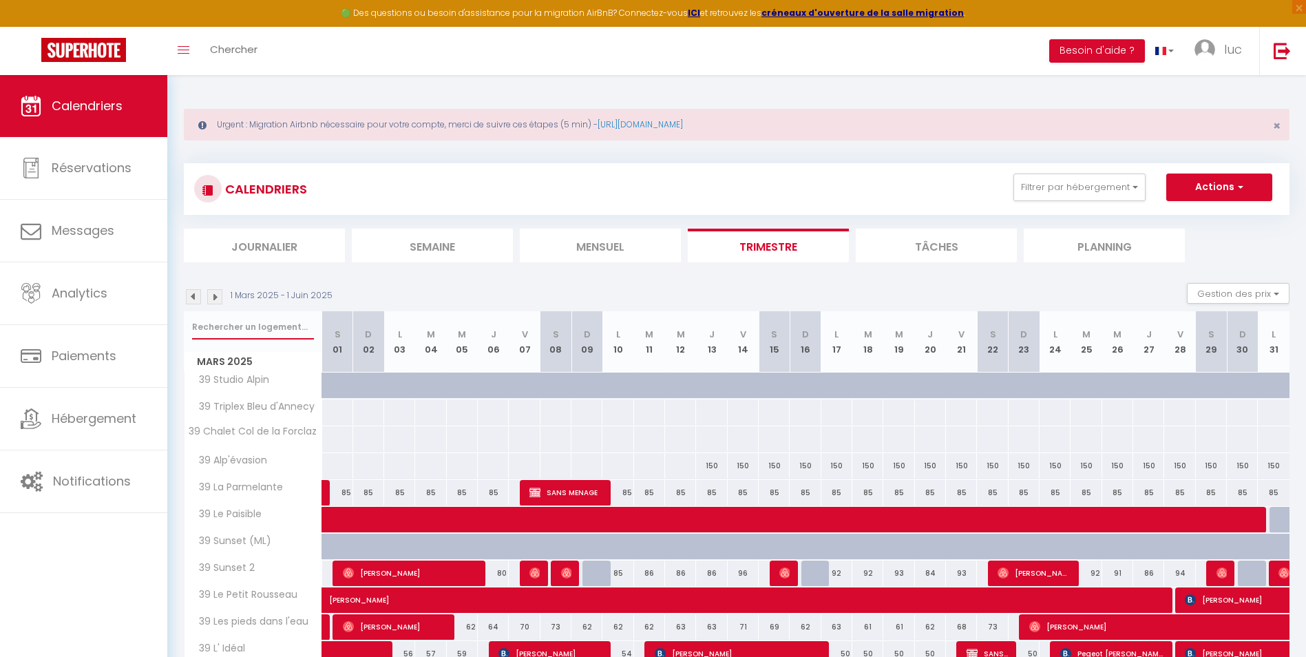
click at [248, 321] on input "text" at bounding box center [253, 327] width 122 height 25
type input "on dir"
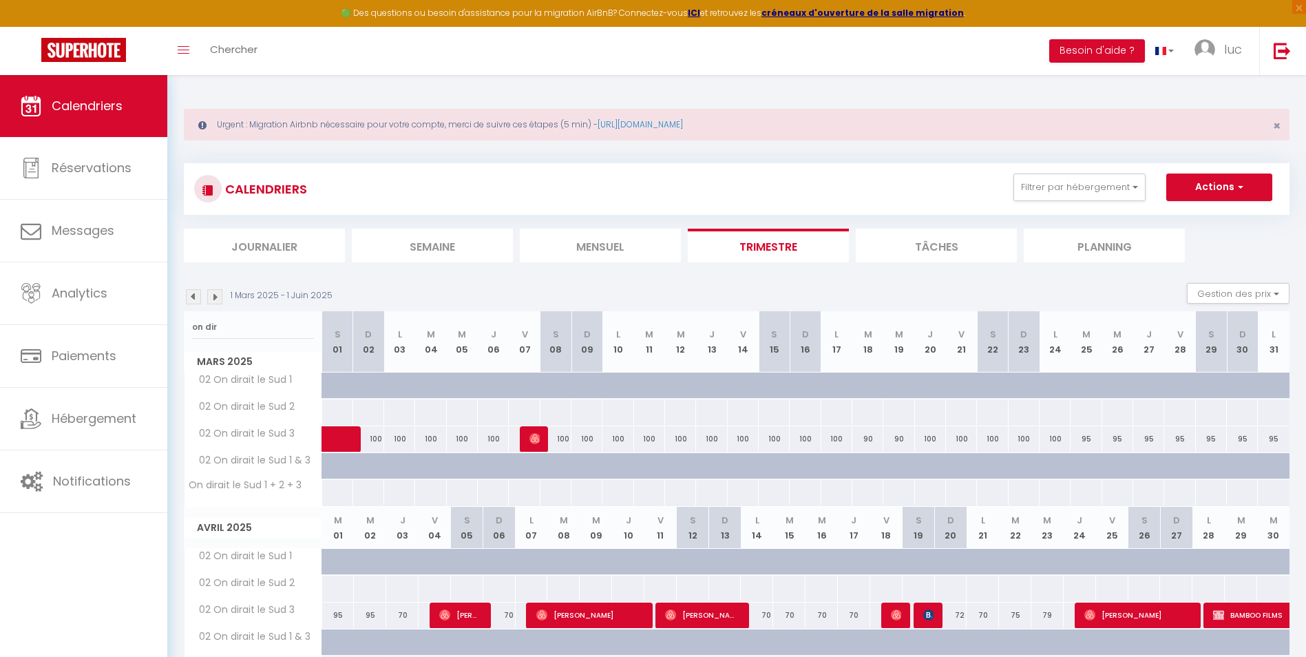
click at [211, 295] on img at bounding box center [214, 296] width 15 height 15
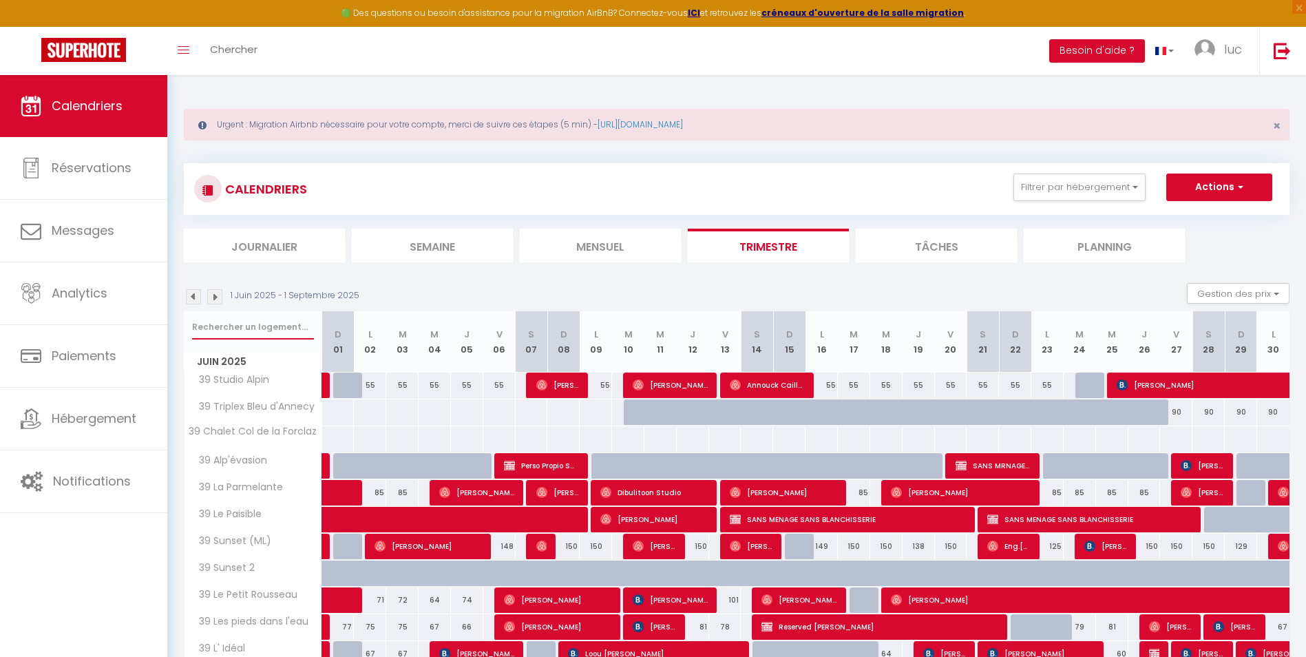
click at [248, 316] on input "text" at bounding box center [253, 327] width 122 height 25
type input "on dir"
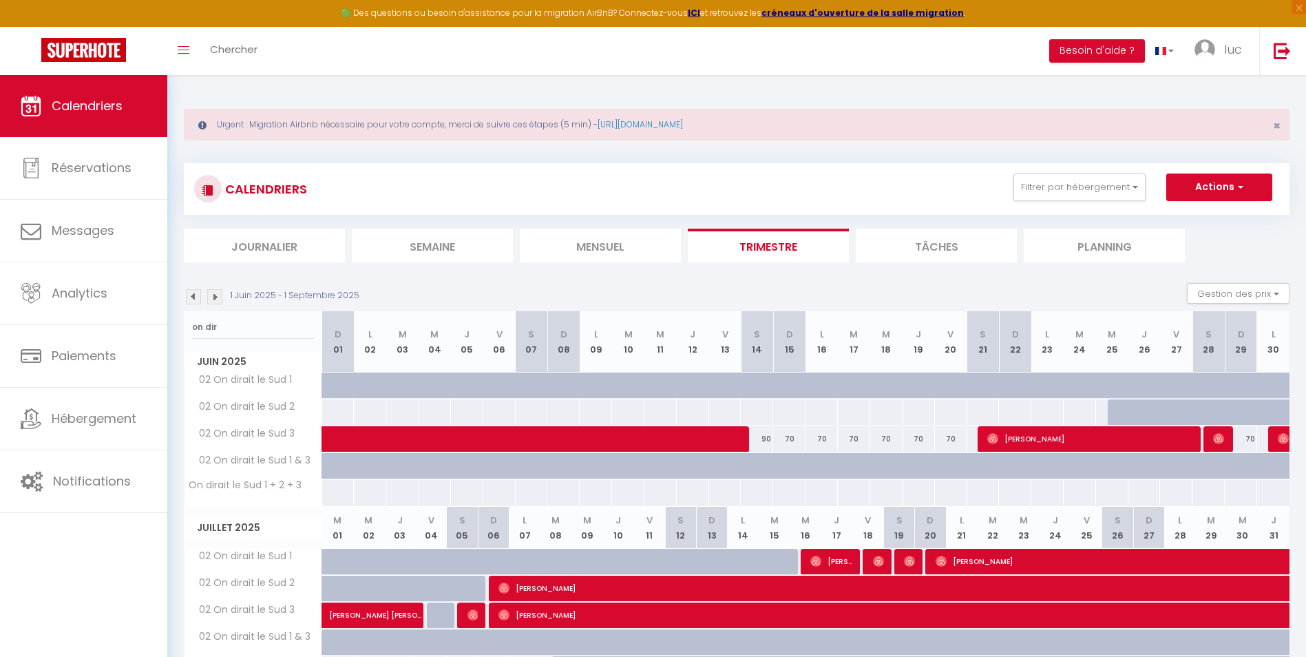
click at [193, 299] on img at bounding box center [193, 296] width 15 height 15
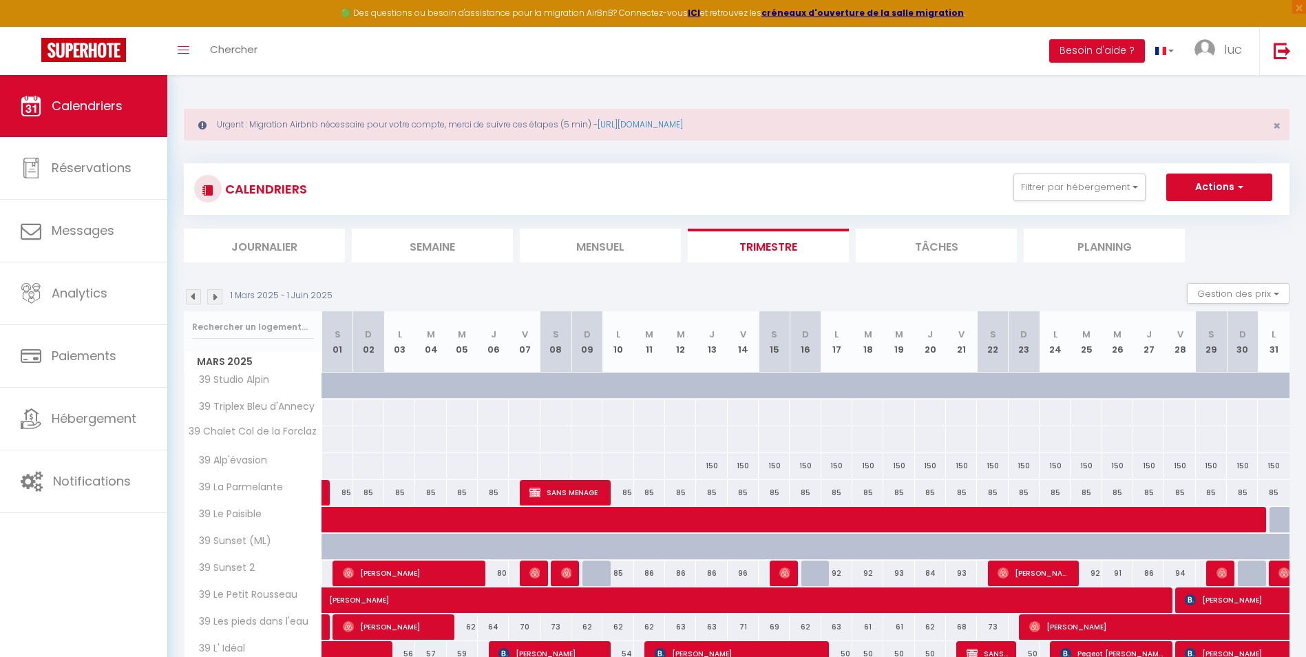
click at [203, 283] on div "1 Mars 2025 - 1 Juin 2025 Gestion des prix Nb Nuits minimum Règles Disponibilité" at bounding box center [736, 297] width 1105 height 28
click at [193, 303] on img at bounding box center [193, 296] width 15 height 15
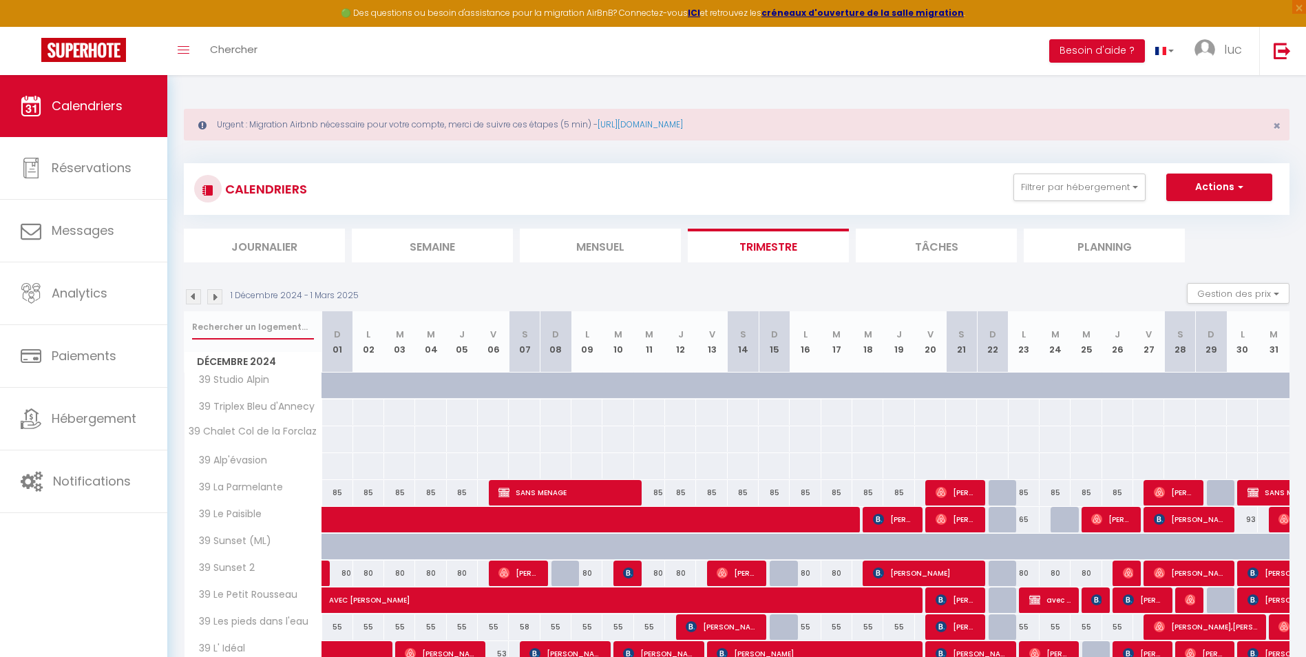
click at [256, 324] on input "text" at bounding box center [253, 327] width 122 height 25
type input "on dir"
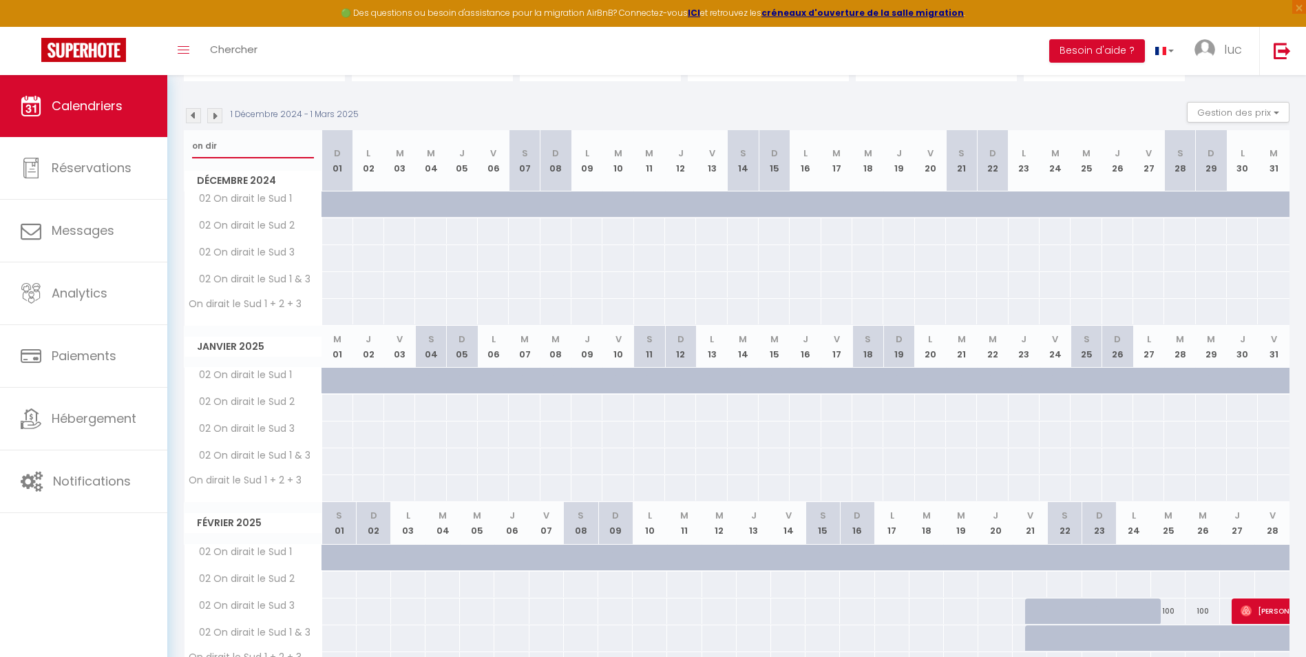
scroll to position [54, 0]
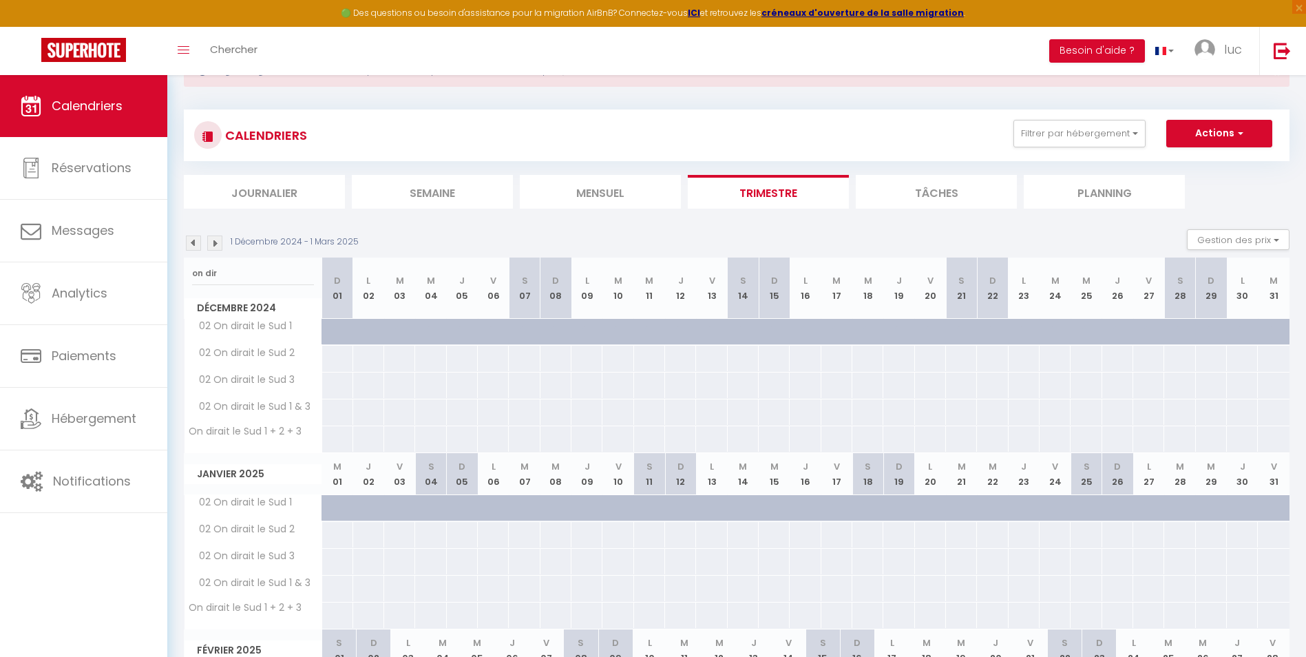
click at [213, 246] on img at bounding box center [214, 242] width 15 height 15
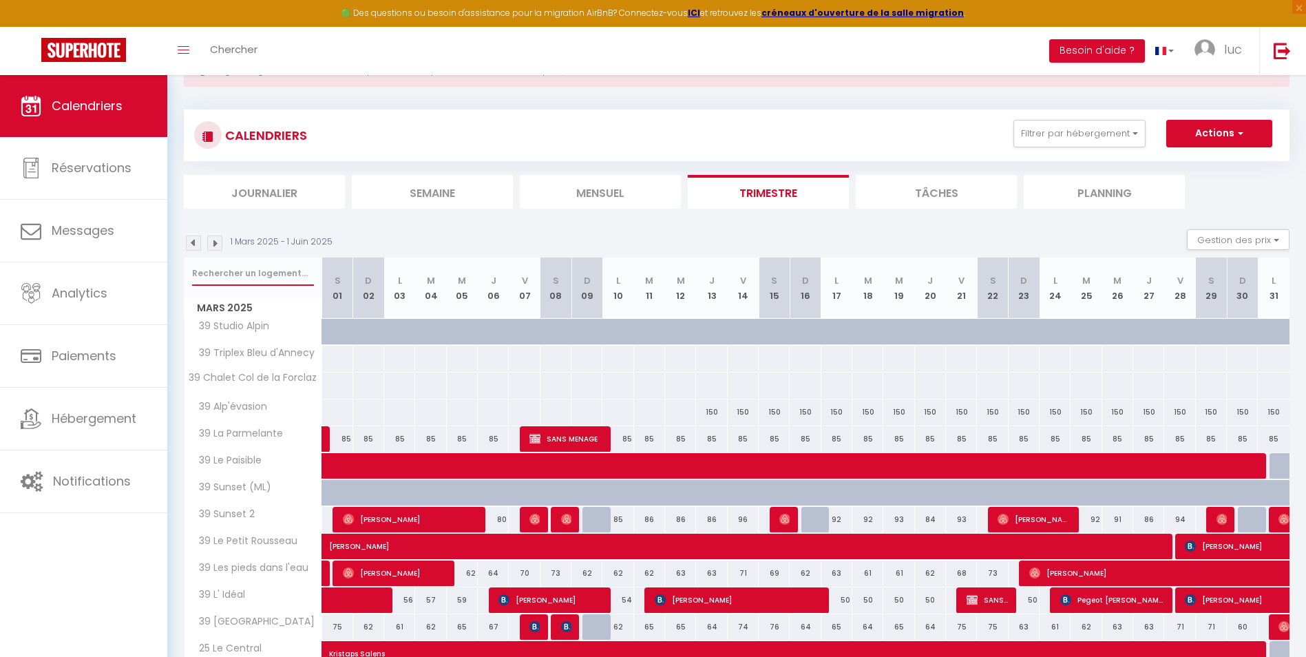
click at [260, 282] on input "text" at bounding box center [253, 273] width 122 height 25
type input "on di"
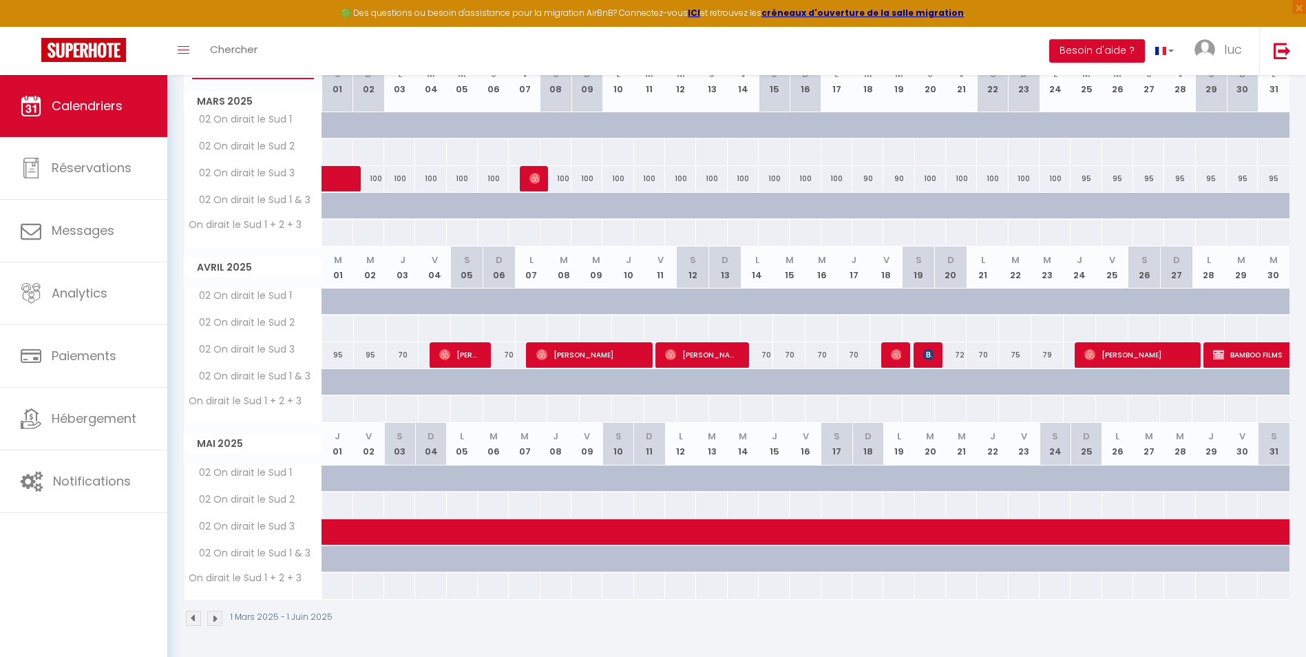
scroll to position [0, 0]
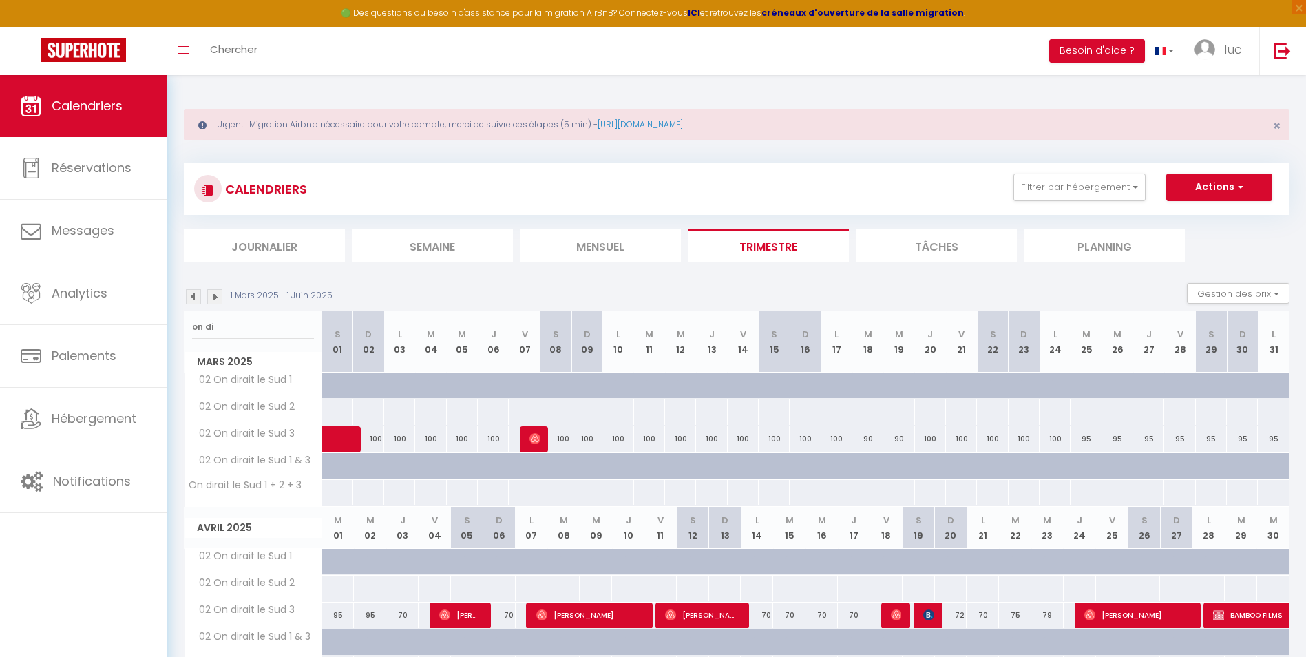
click at [215, 297] on img at bounding box center [214, 296] width 15 height 15
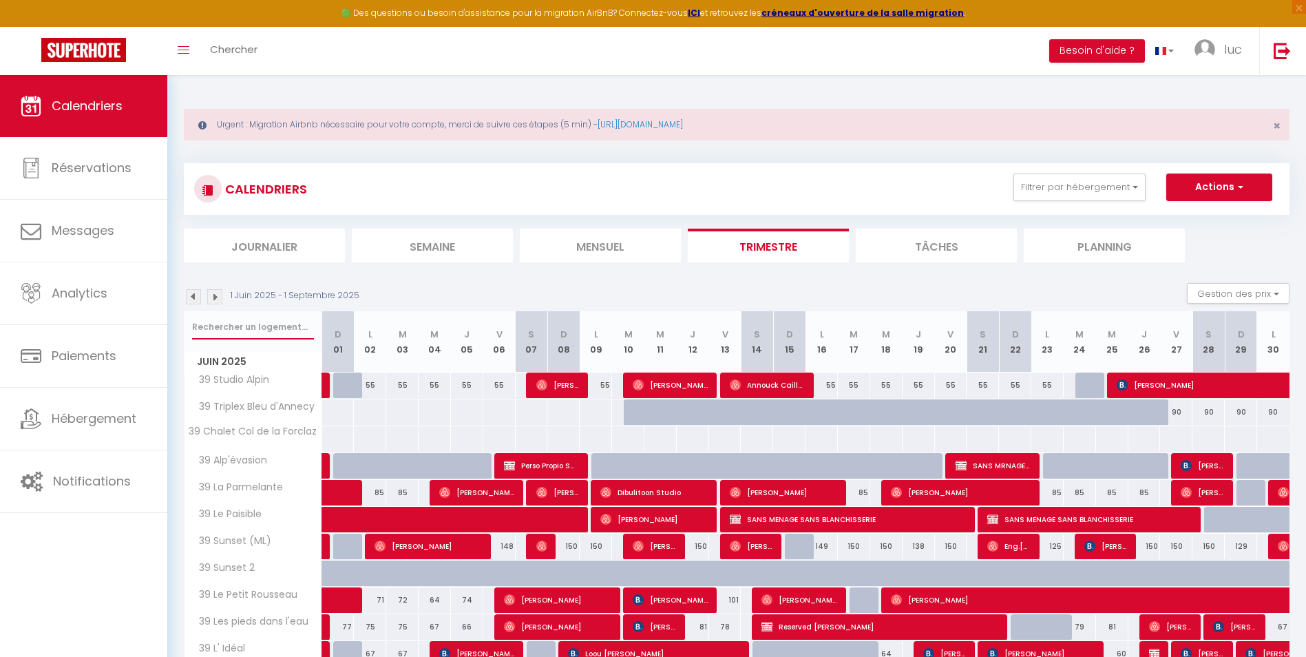
click at [242, 323] on input "text" at bounding box center [253, 327] width 122 height 25
type input "on dir"
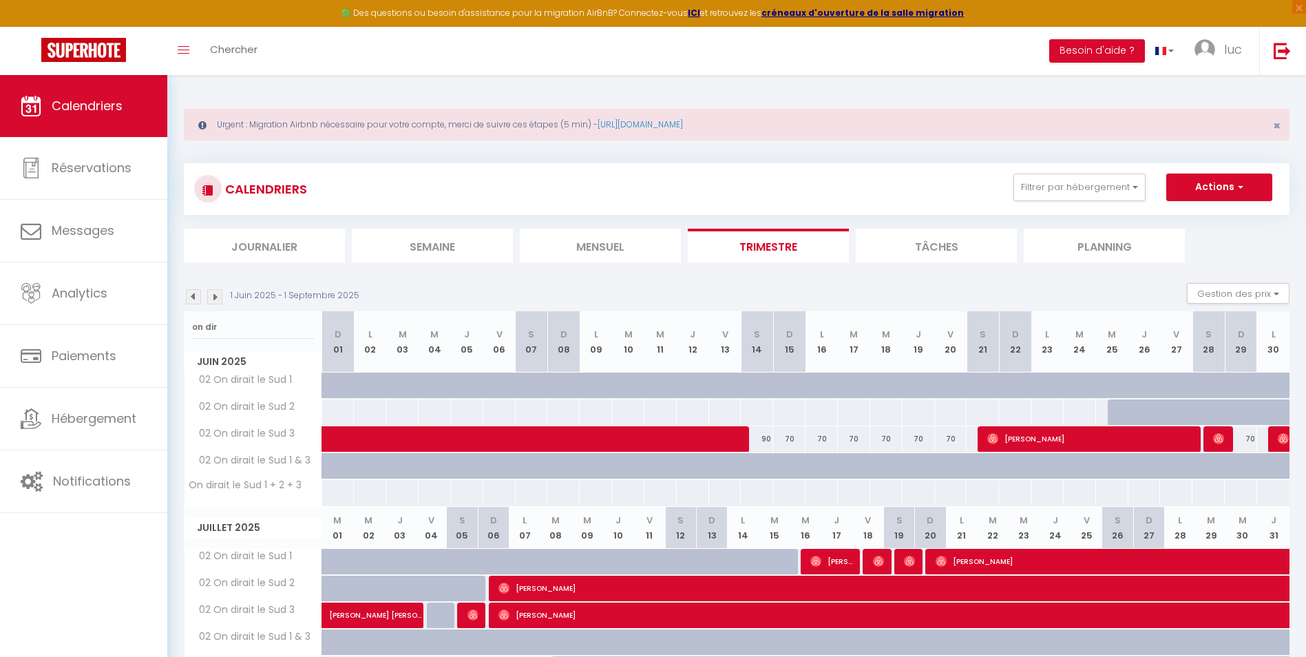
click at [191, 290] on img at bounding box center [193, 296] width 15 height 15
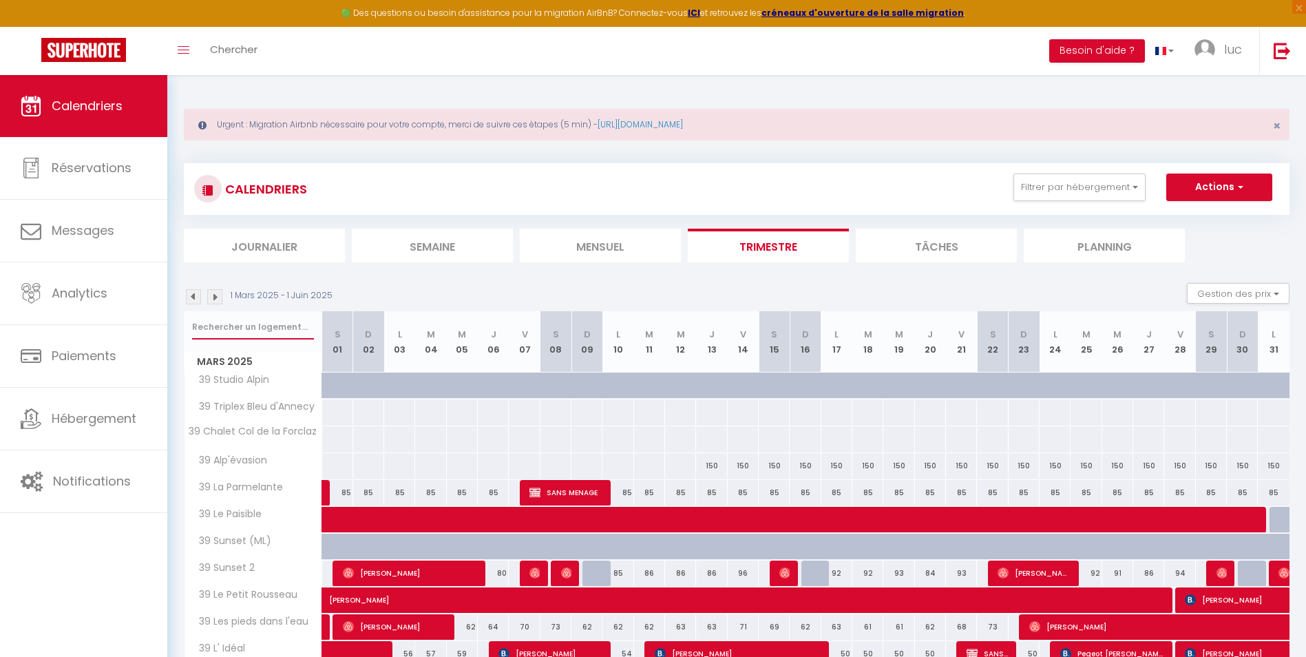
click at [279, 318] on input "text" at bounding box center [253, 327] width 122 height 25
type input "on dir"
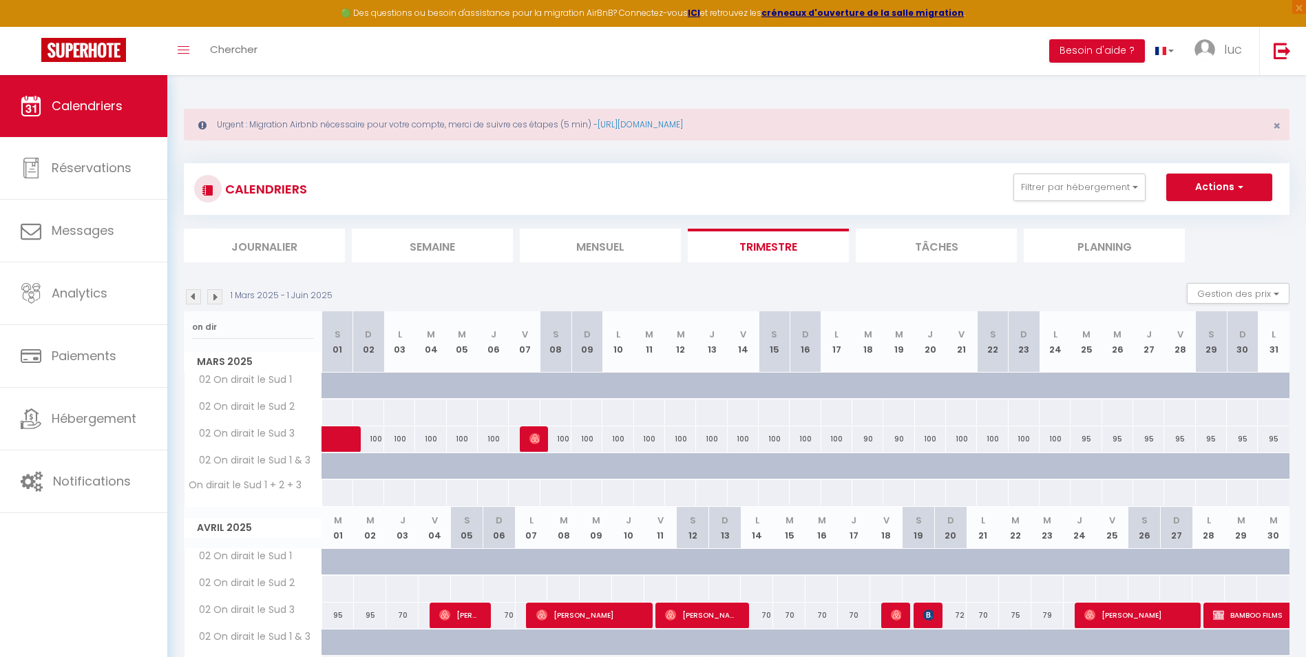
click at [196, 299] on img at bounding box center [193, 296] width 15 height 15
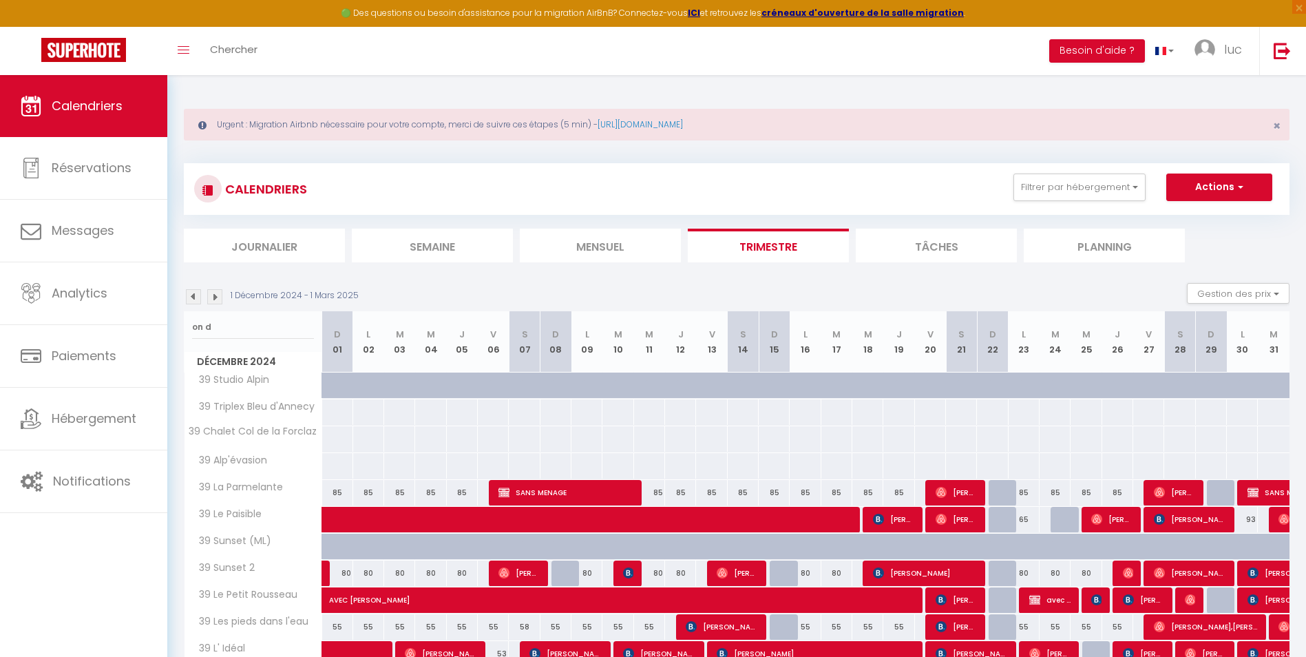
type input "on d"
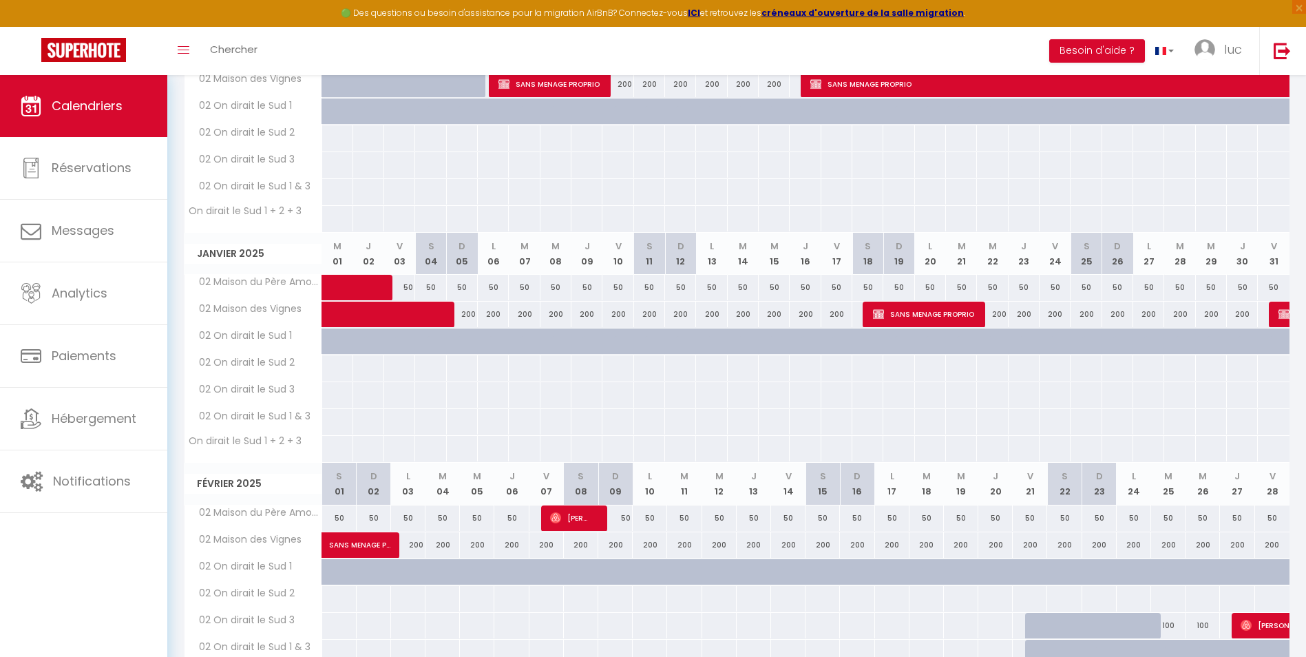
scroll to position [77, 0]
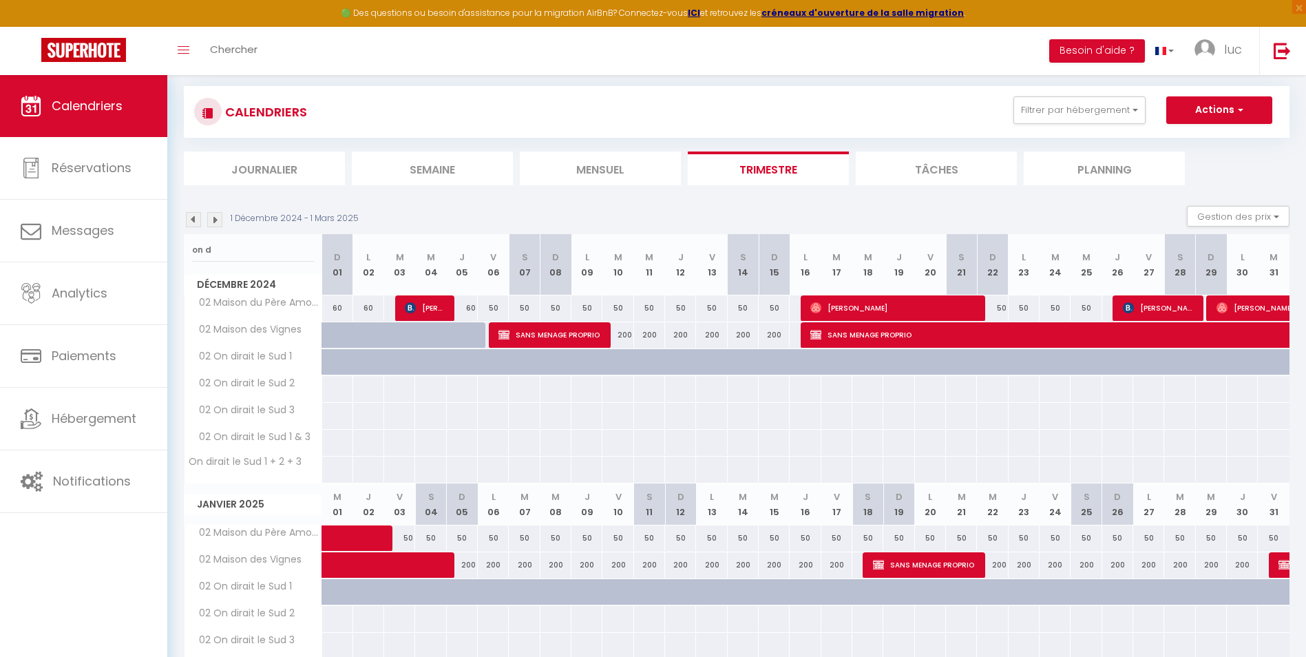
click at [194, 228] on div "1 Décembre 2024 - 1 Mars 2025 Gestion des prix Nb Nuits minimum Règles Disponib…" at bounding box center [736, 220] width 1105 height 28
click at [193, 217] on img at bounding box center [193, 219] width 15 height 15
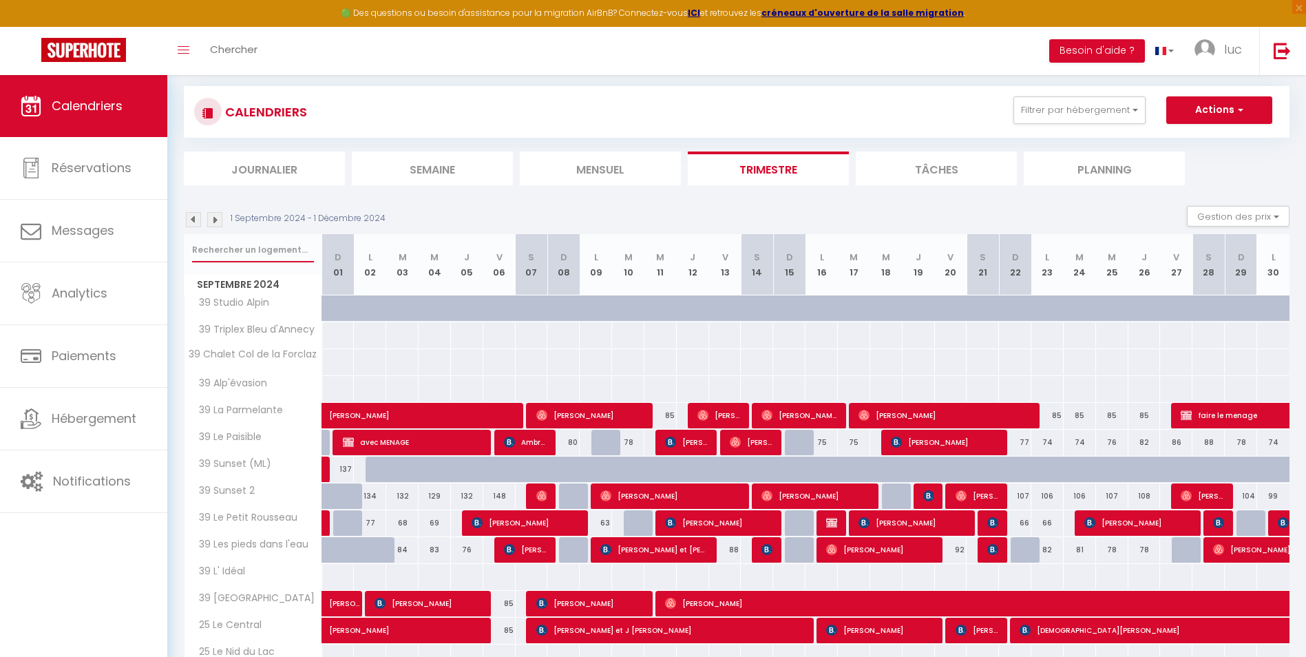
click at [231, 255] on input "text" at bounding box center [253, 249] width 122 height 25
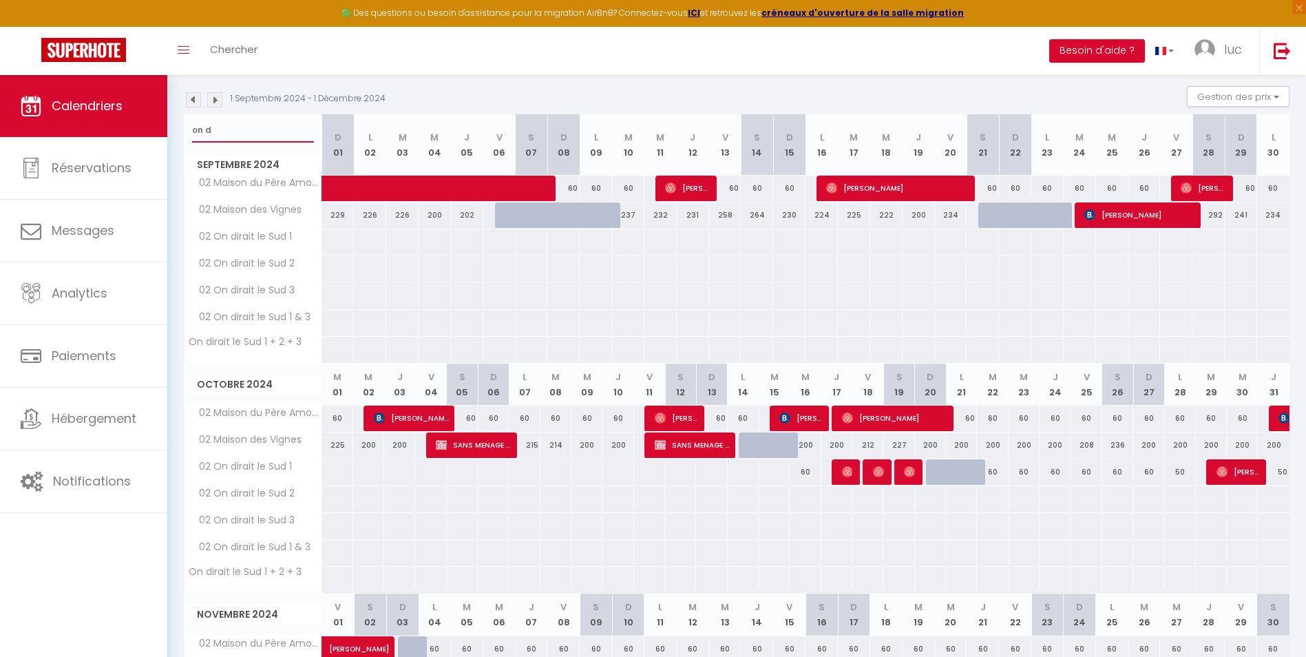
scroll to position [0, 0]
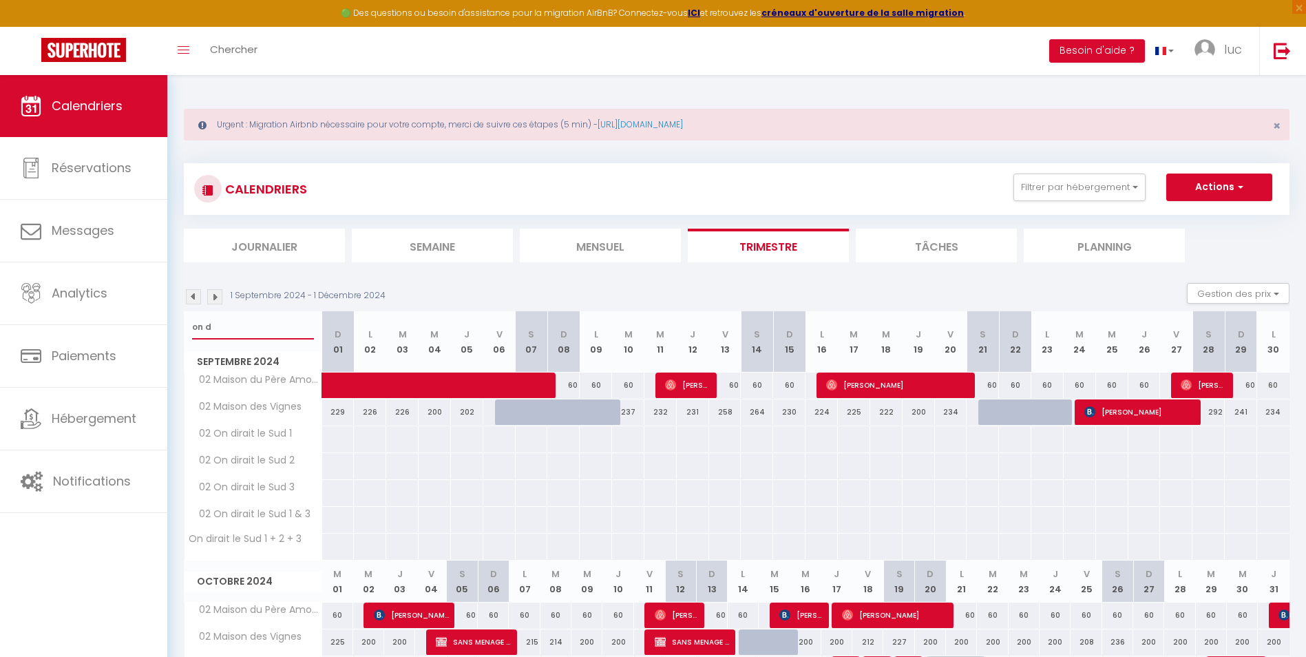
click at [273, 333] on input "on d" at bounding box center [253, 327] width 122 height 25
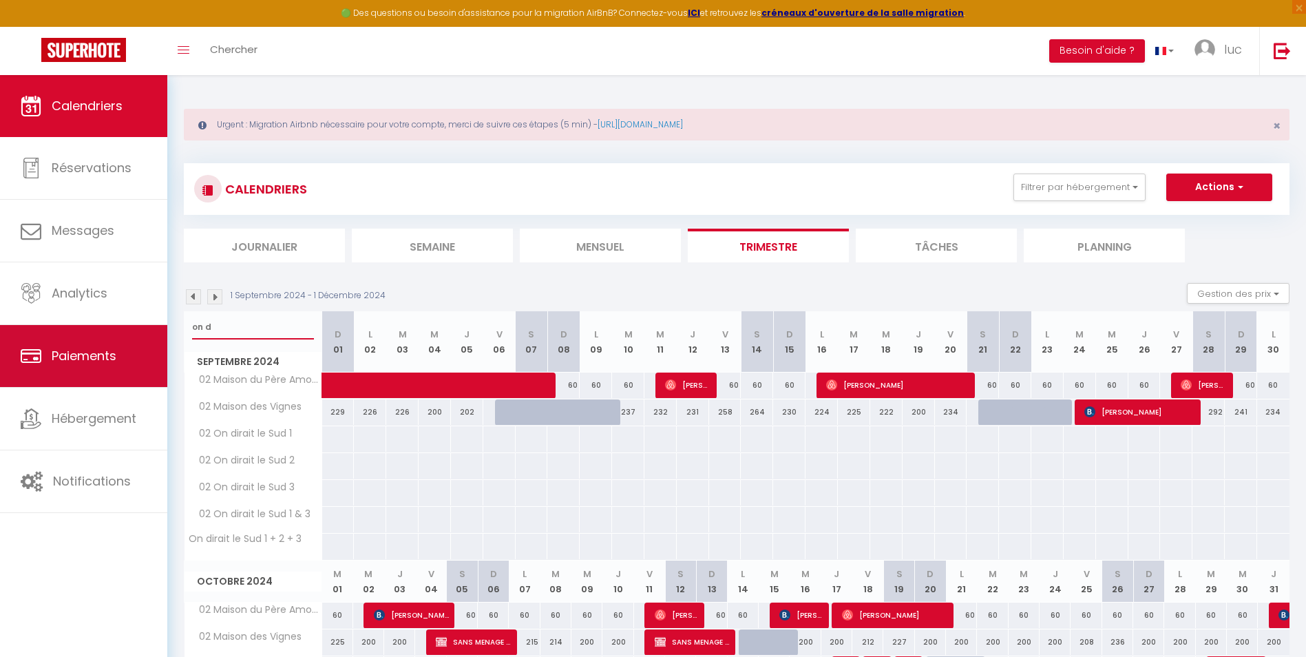
drag, startPoint x: 279, startPoint y: 332, endPoint x: 165, endPoint y: 336, distance: 114.3
click at [166, 335] on div "🟢 Des questions ou besoin d'assistance pour la migration AirBnB? Connectez-vous…" at bounding box center [653, 576] width 1306 height 1003
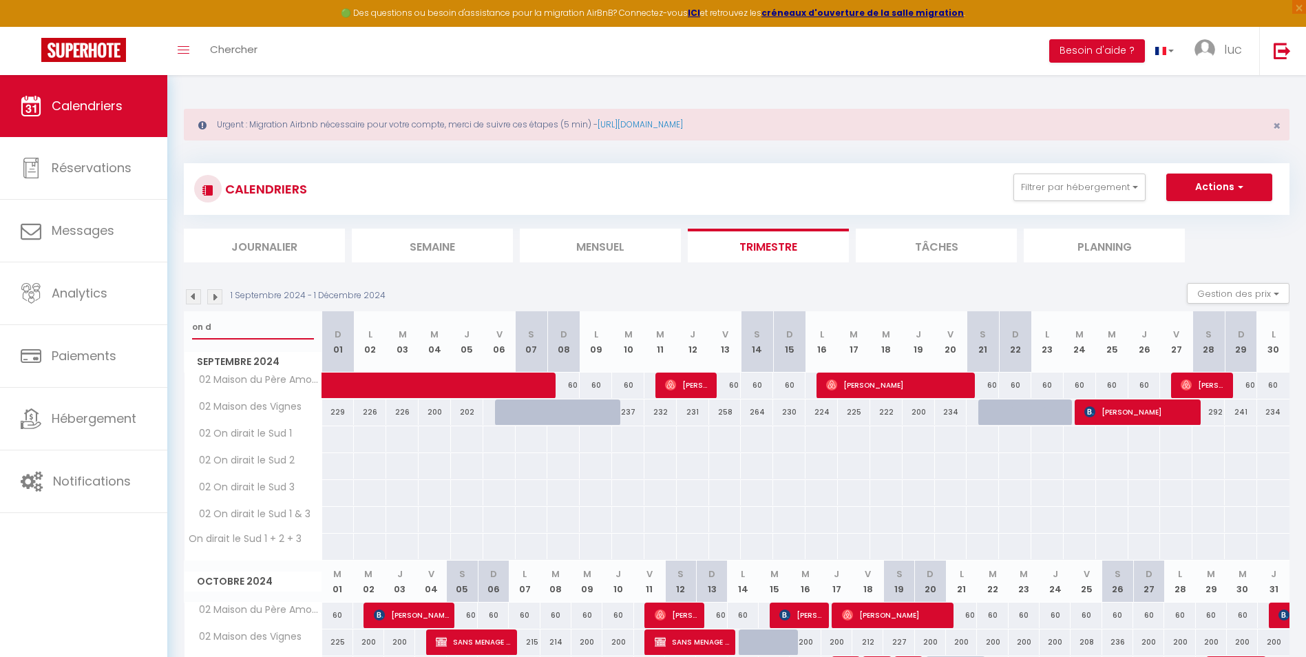
type input "p"
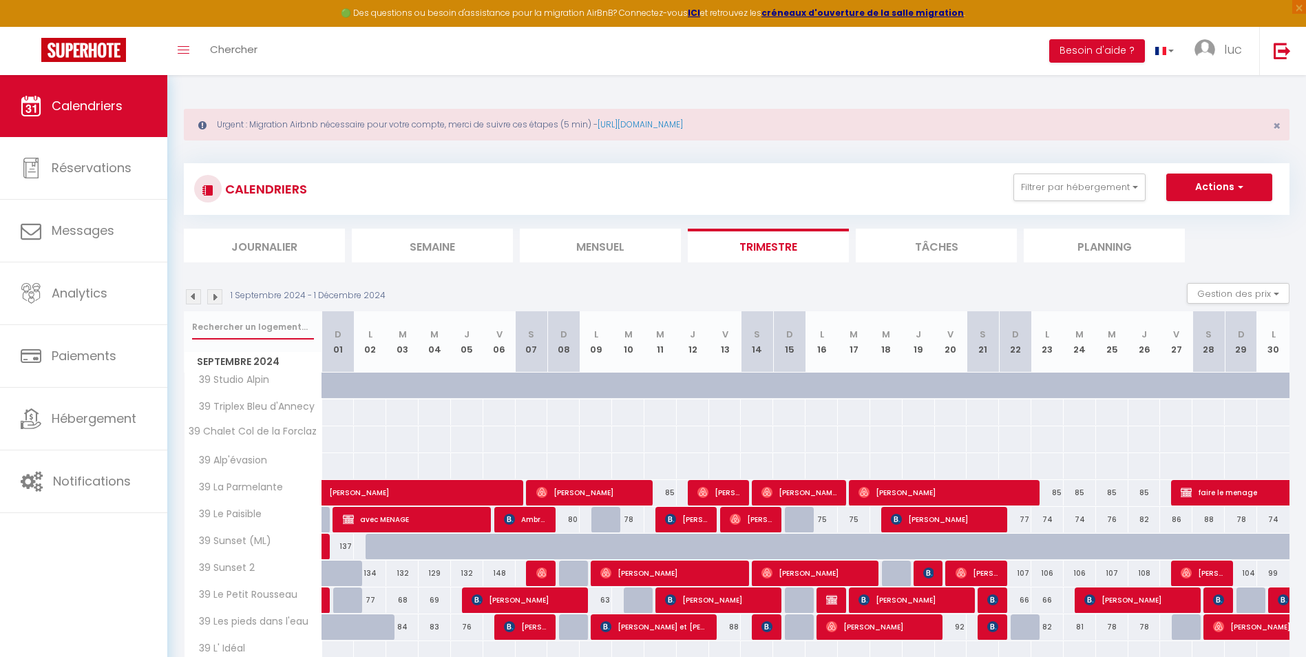
click at [258, 328] on input "text" at bounding box center [253, 327] width 122 height 25
type input "pieds des"
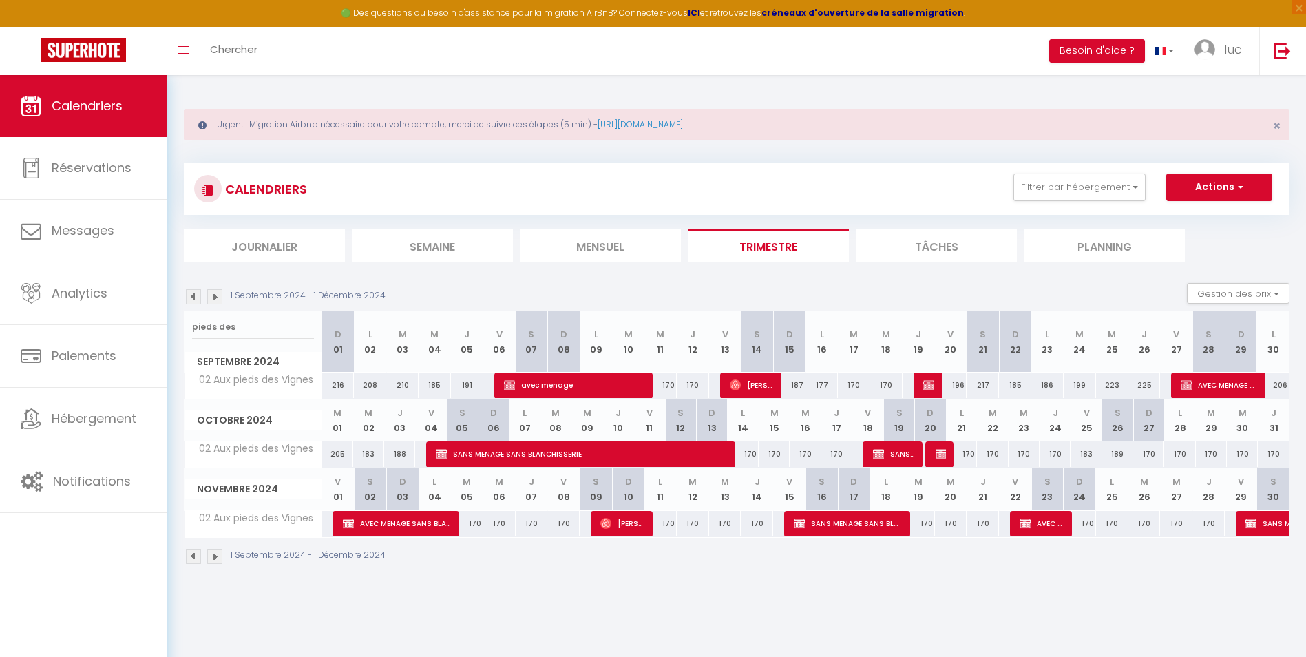
click at [728, 238] on li "Trimestre" at bounding box center [768, 246] width 161 height 34
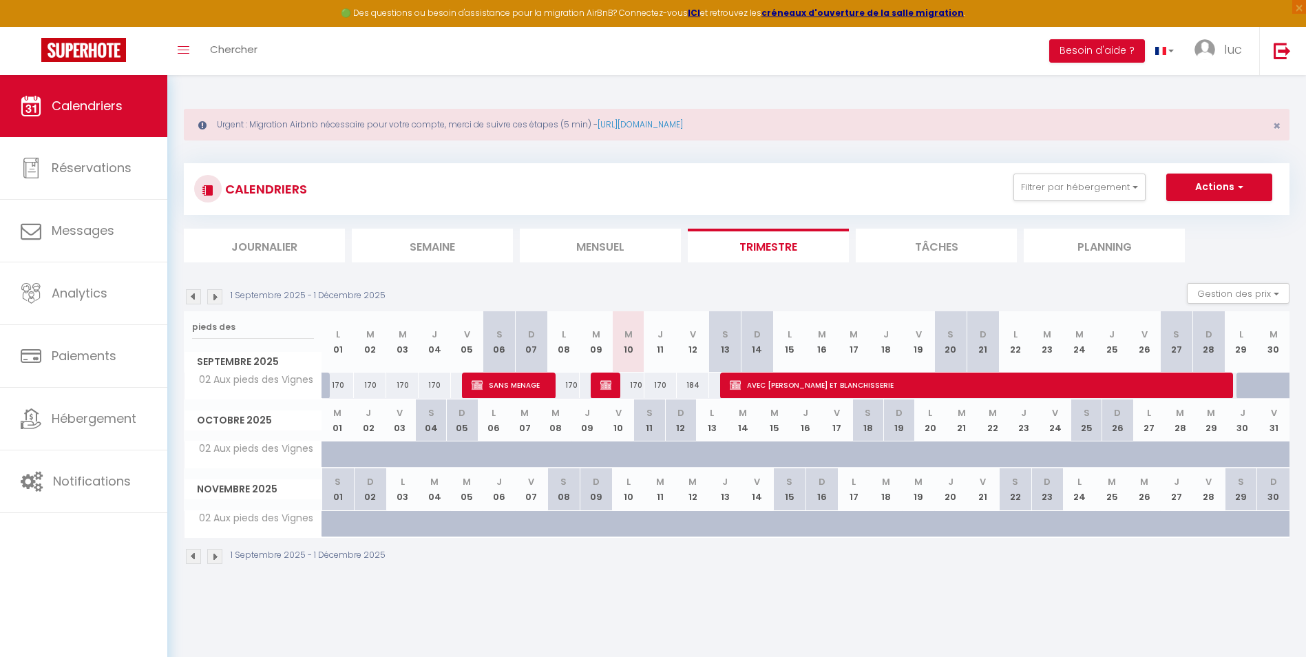
click at [191, 296] on img at bounding box center [193, 296] width 15 height 15
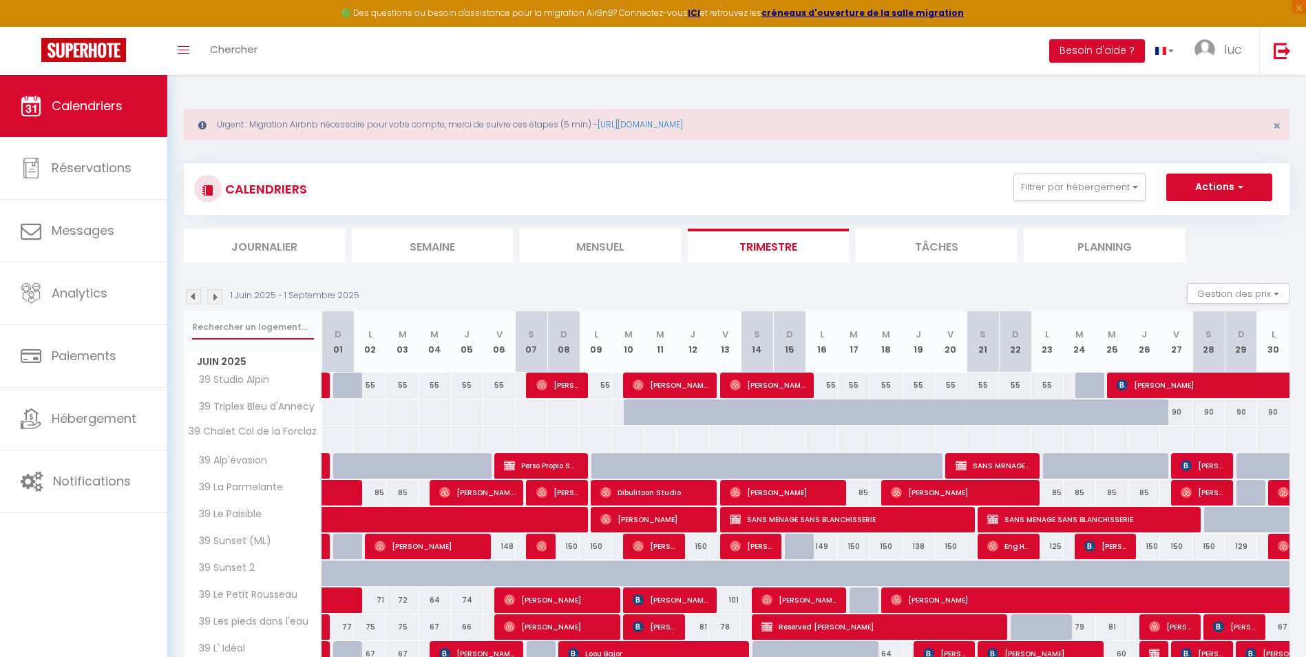
click at [244, 321] on input "text" at bounding box center [253, 327] width 122 height 25
type input "pieds des"
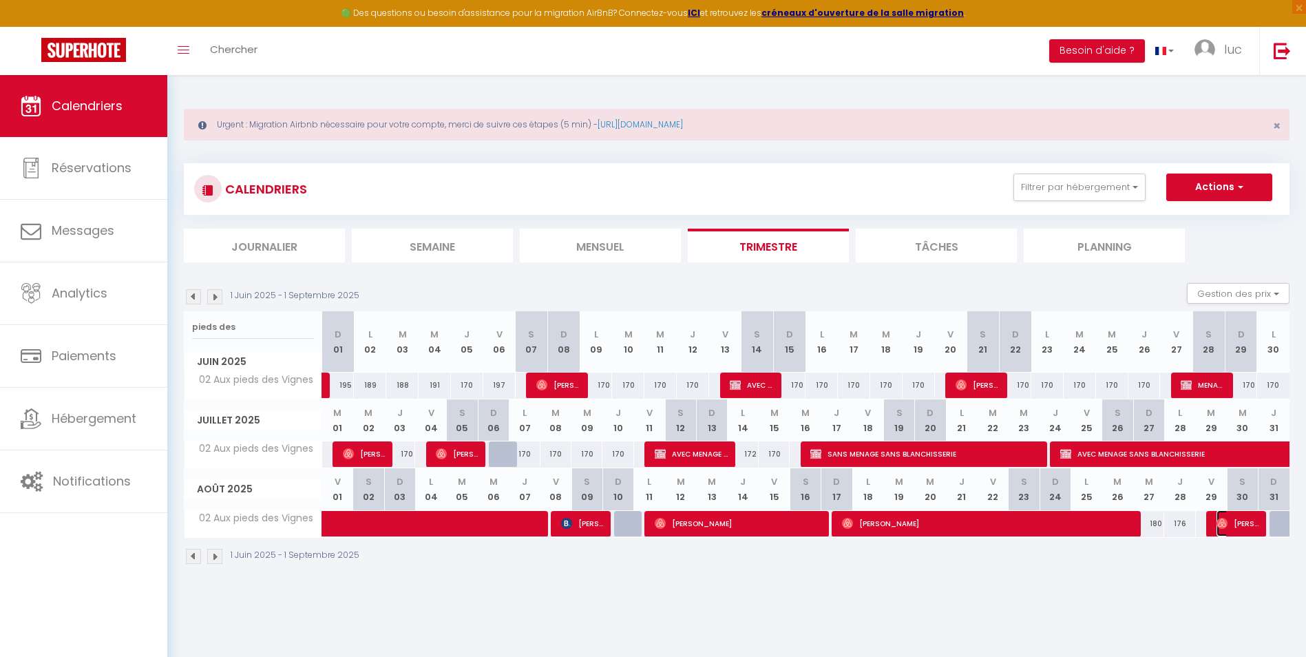
click at [1242, 528] on span "[PERSON_NAME]" at bounding box center [1237, 523] width 43 height 26
select select "7331"
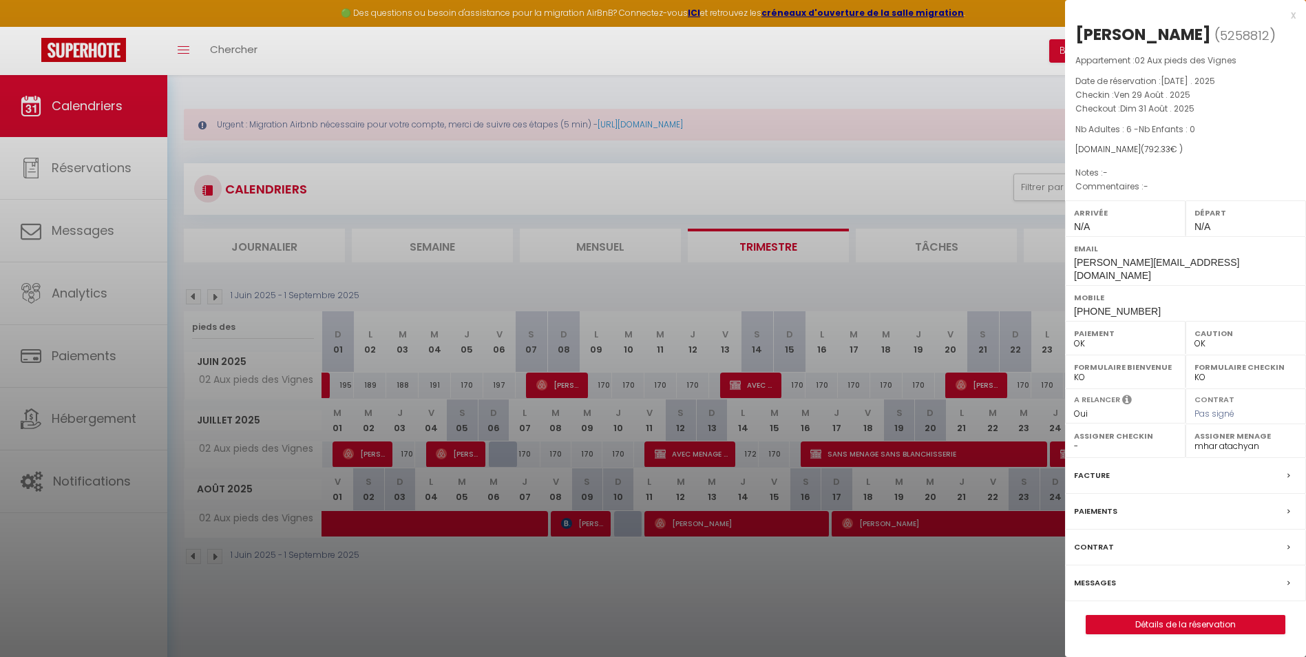
click at [866, 567] on div at bounding box center [653, 328] width 1306 height 657
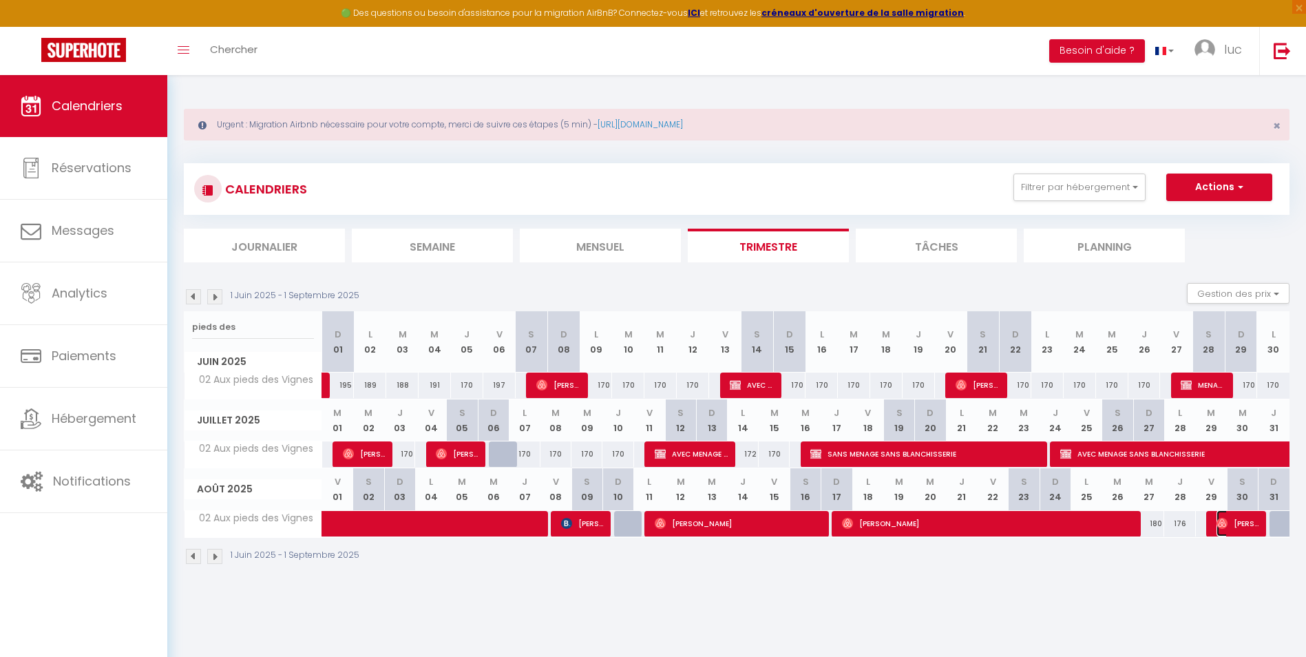
click at [1241, 527] on span "[PERSON_NAME]" at bounding box center [1237, 523] width 43 height 26
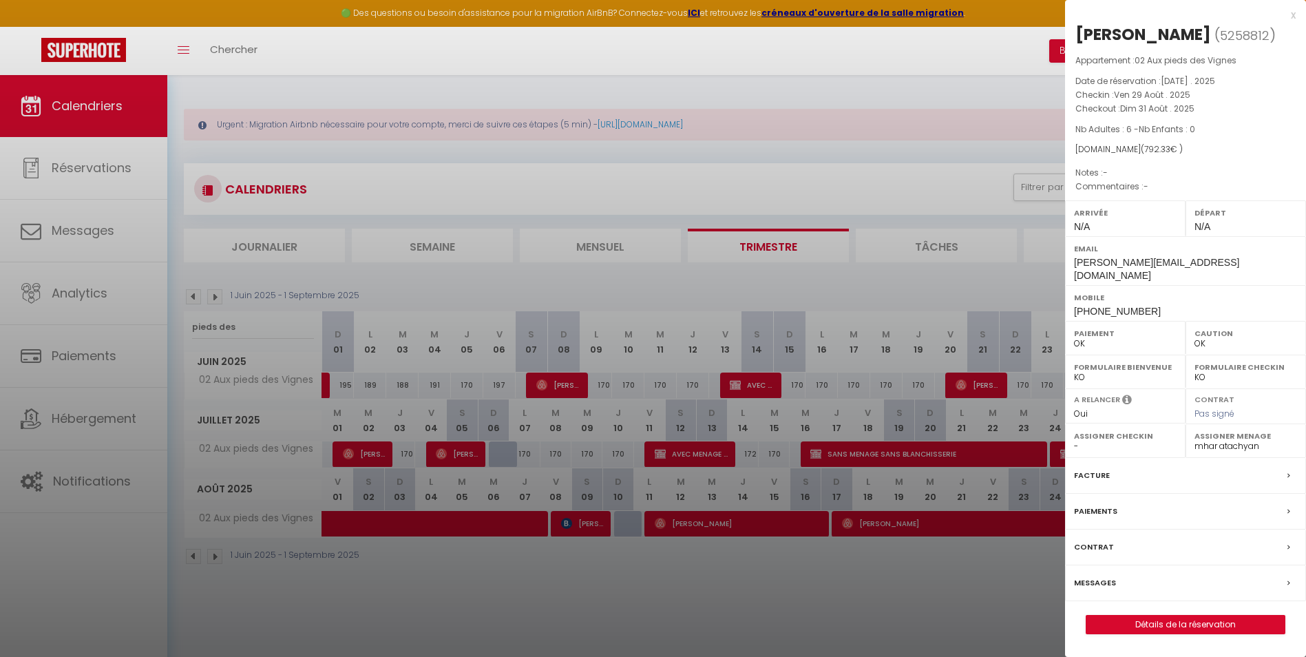
click at [813, 615] on div at bounding box center [653, 328] width 1306 height 657
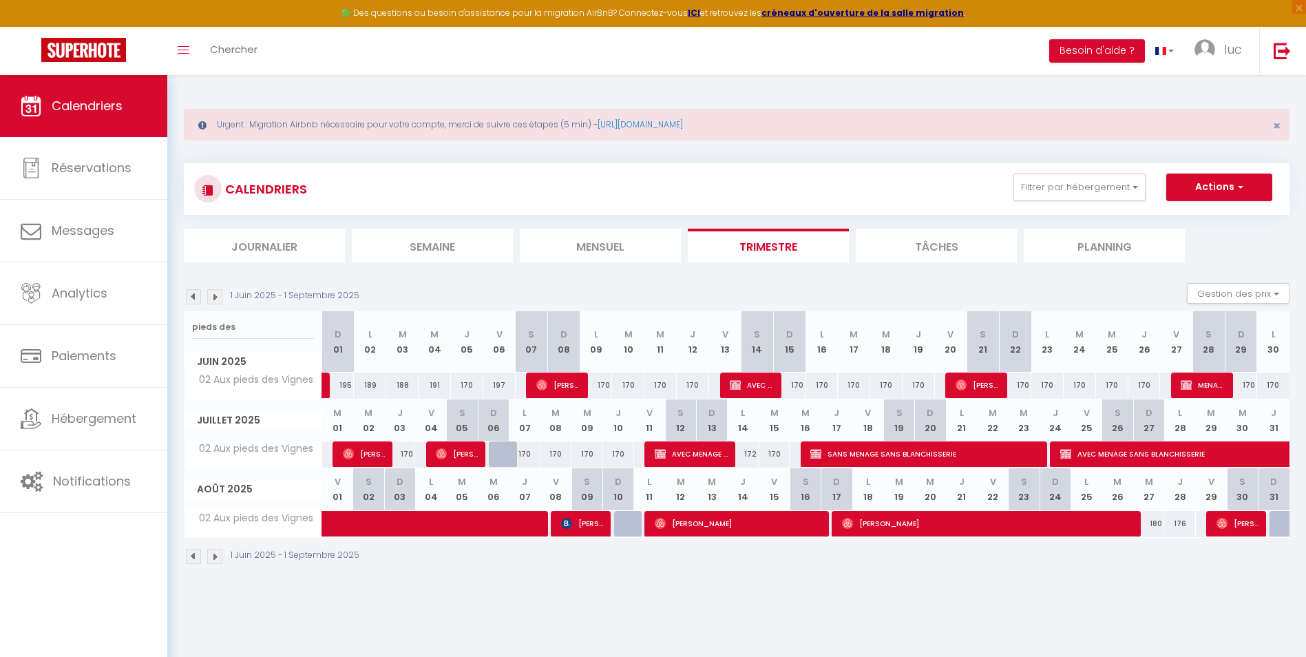
click at [189, 301] on img at bounding box center [193, 296] width 15 height 15
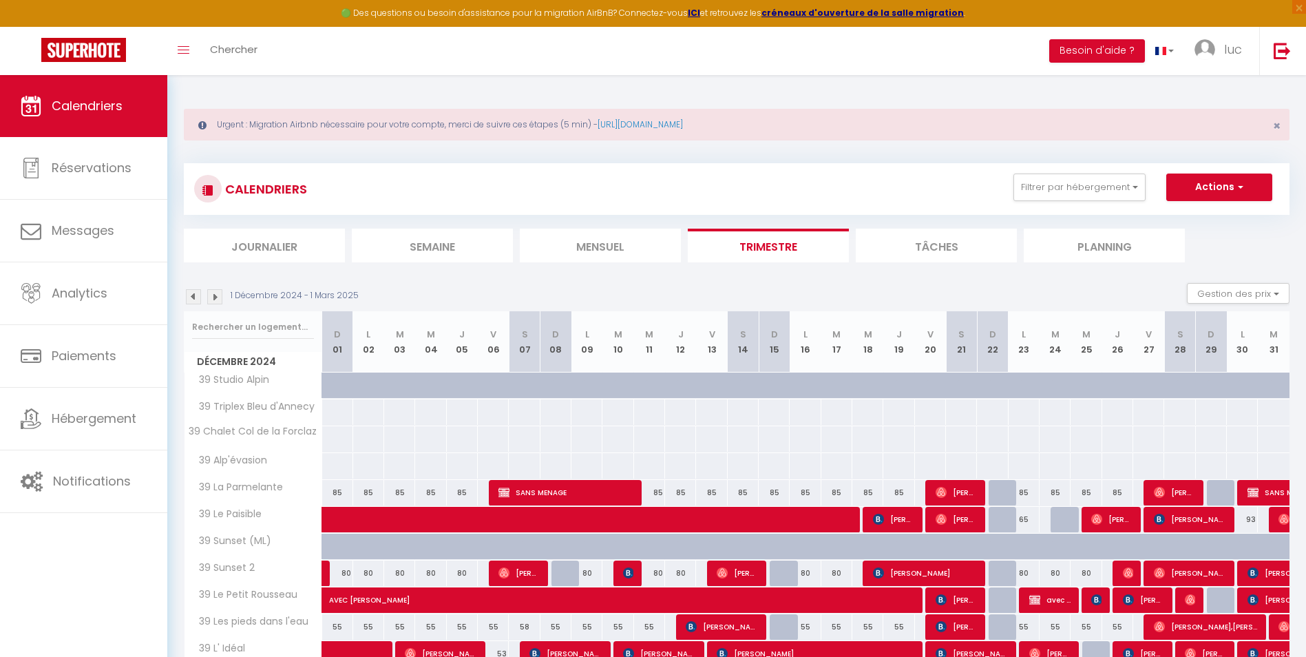
click at [189, 301] on img at bounding box center [193, 296] width 15 height 15
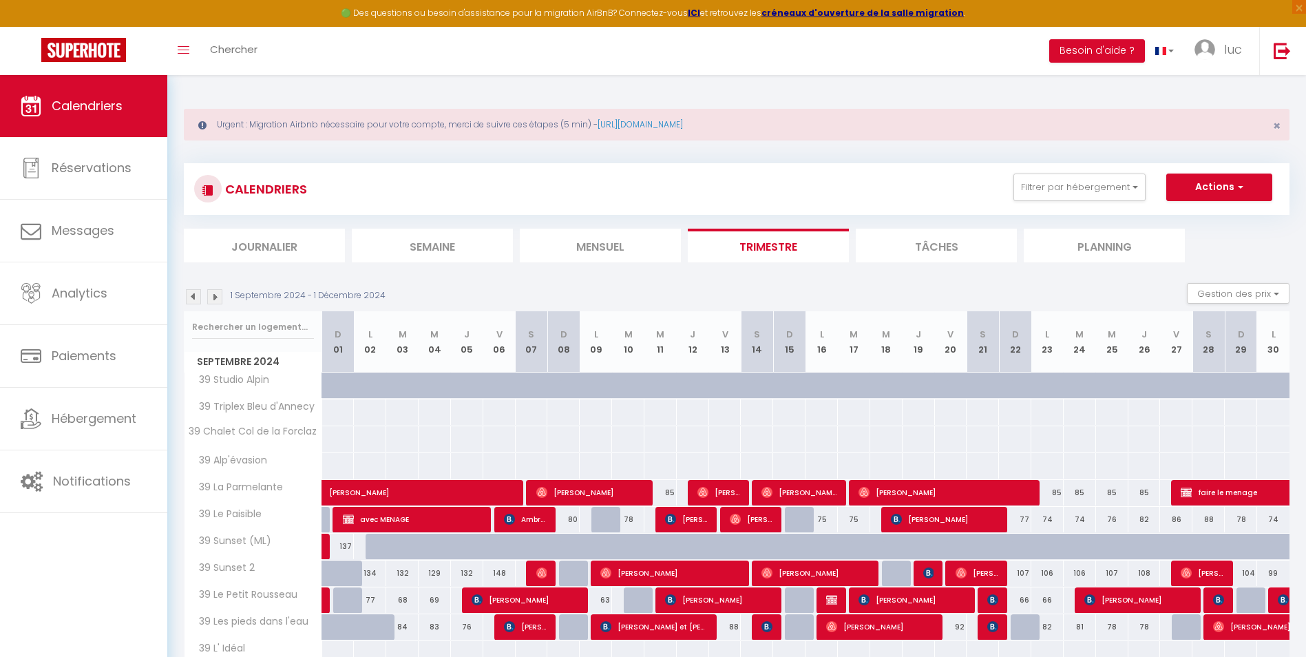
click at [266, 340] on div at bounding box center [252, 327] width 137 height 32
click at [269, 330] on input "text" at bounding box center [253, 327] width 122 height 25
type input "on dirai"
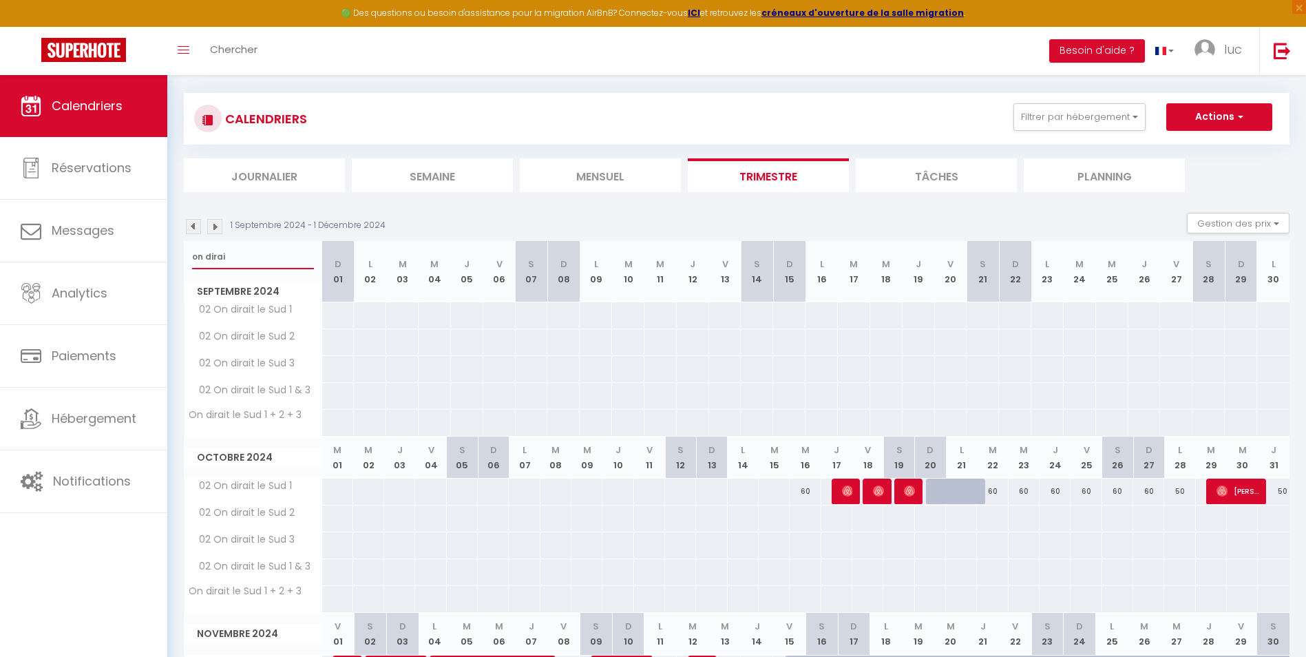
scroll to position [54, 0]
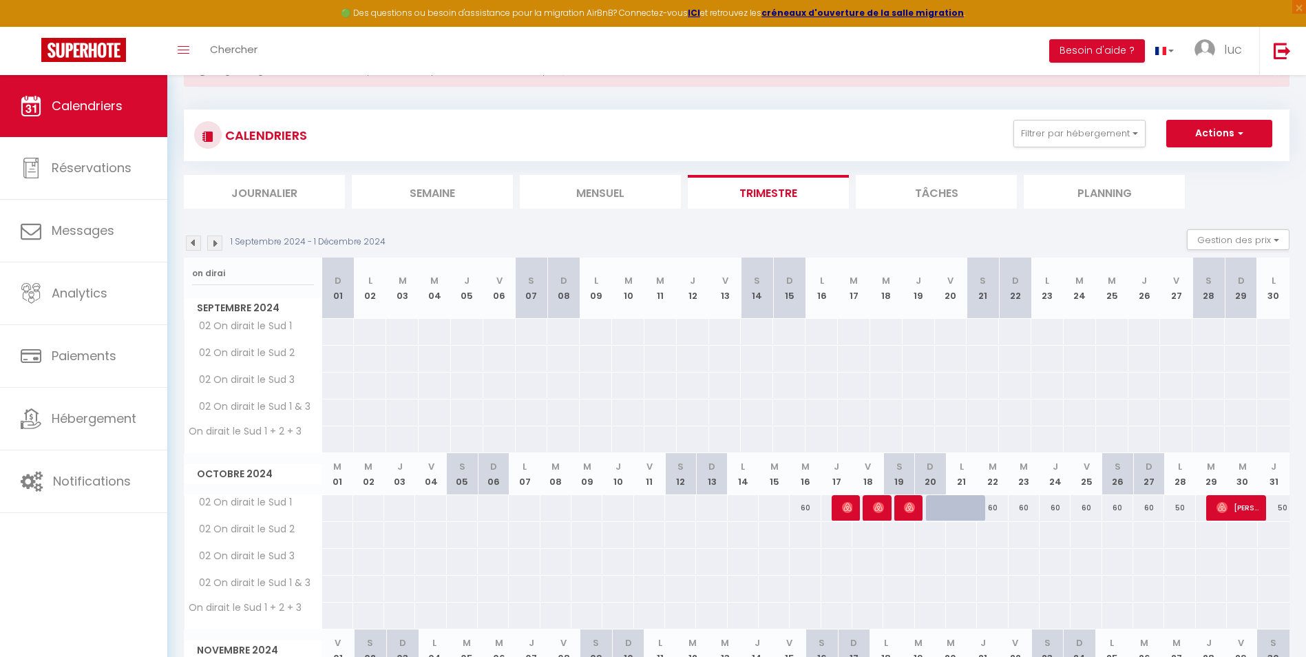
click at [211, 244] on img at bounding box center [214, 242] width 15 height 15
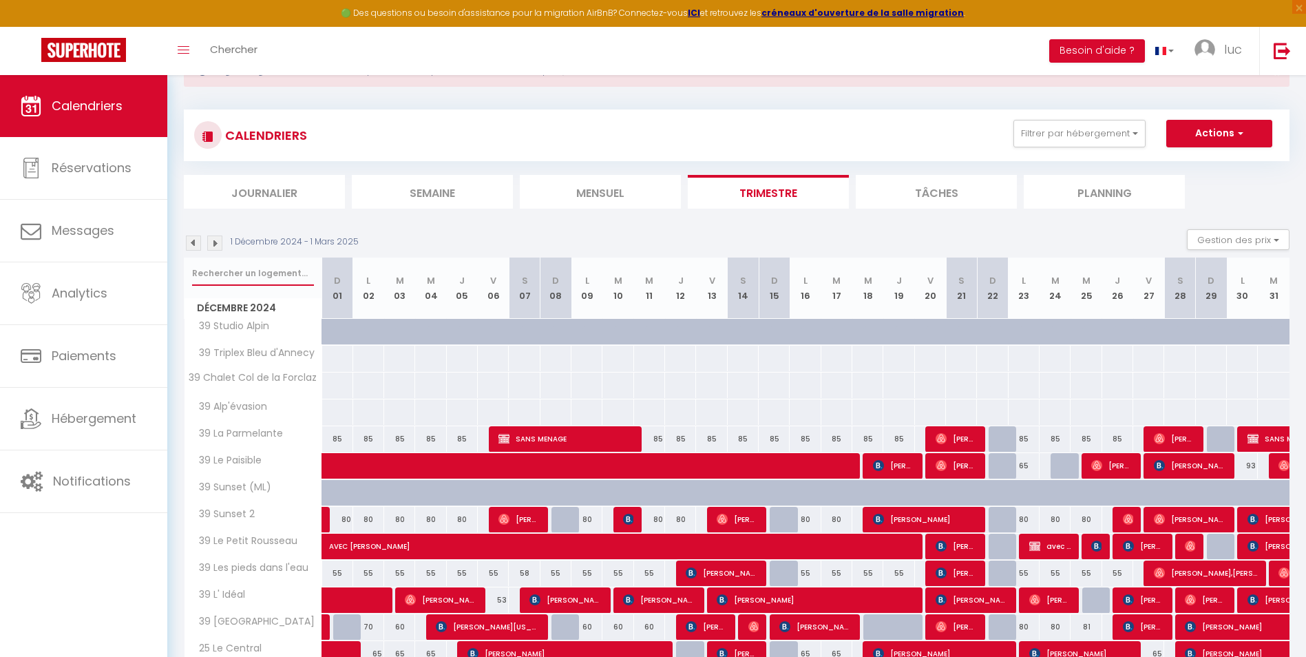
click at [245, 266] on input "text" at bounding box center [253, 273] width 122 height 25
type input "l"
type input "on dirai"
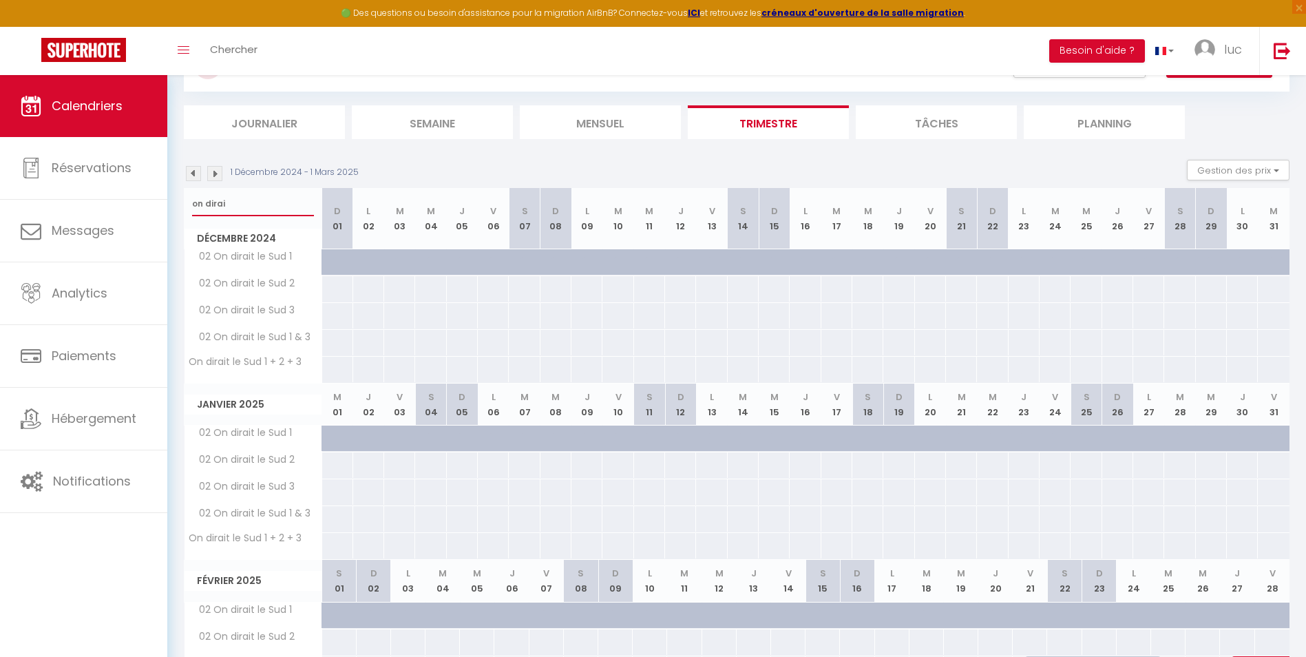
scroll to position [123, 0]
click at [213, 170] on img at bounding box center [214, 174] width 15 height 15
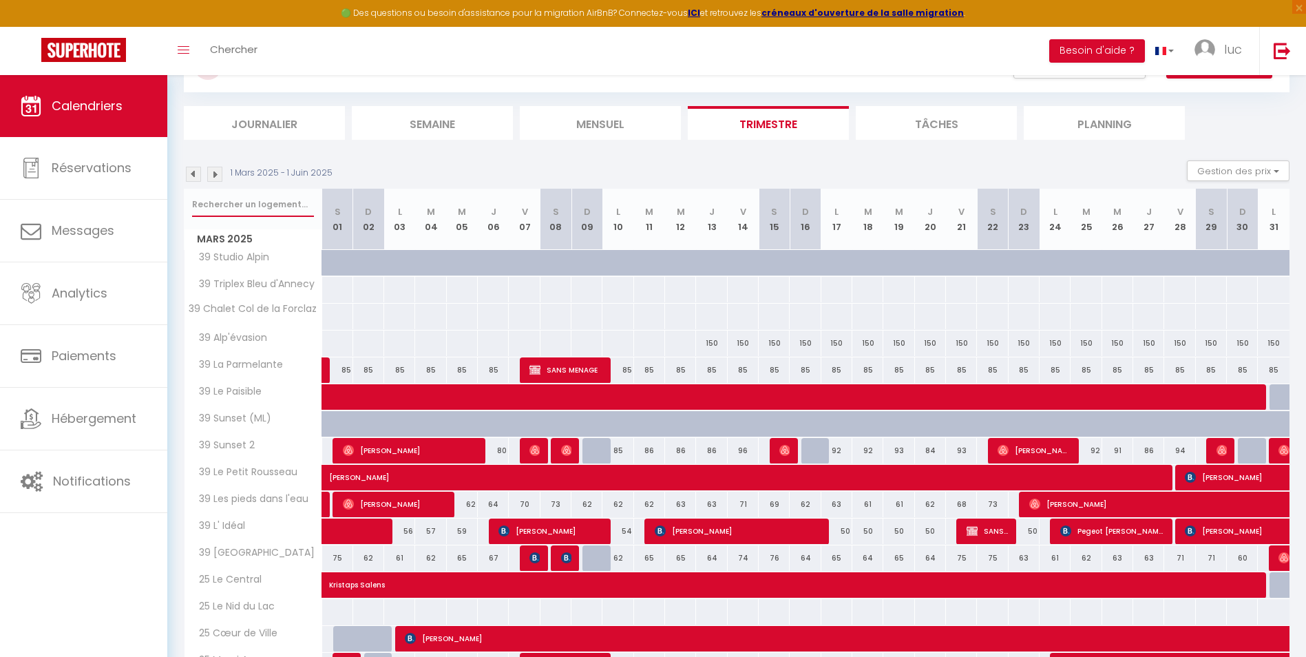
click at [276, 210] on input "text" at bounding box center [253, 204] width 122 height 25
type input "on d"
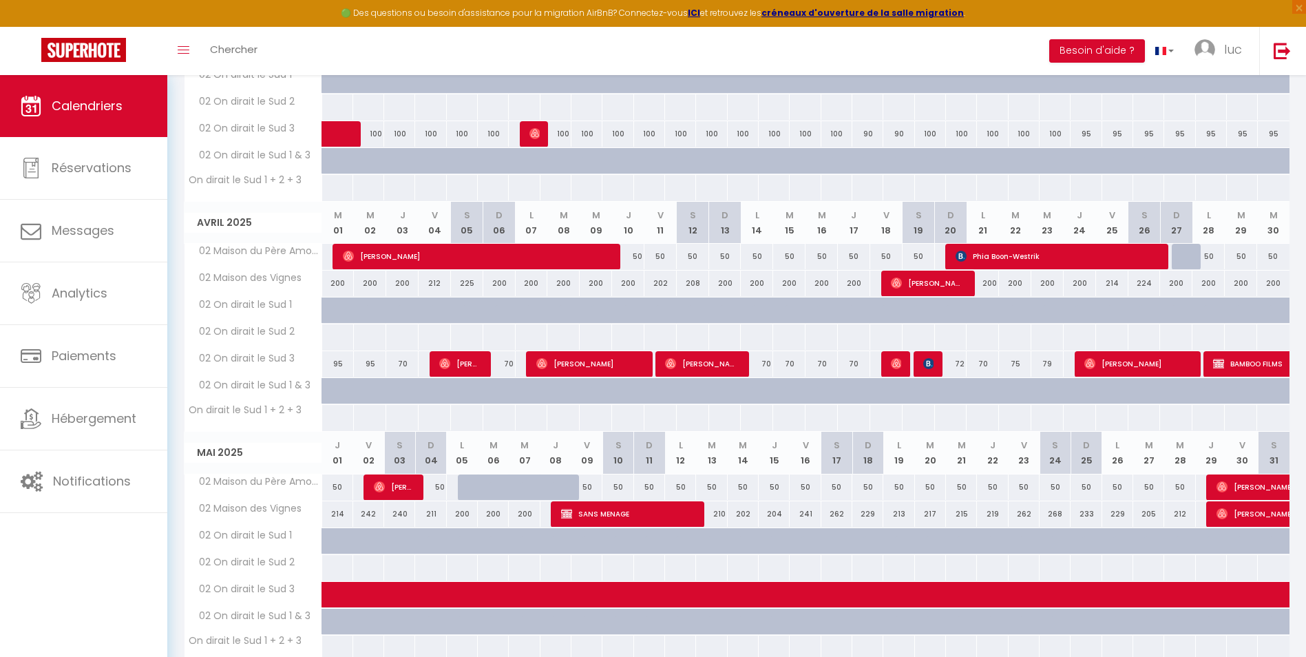
scroll to position [398, 0]
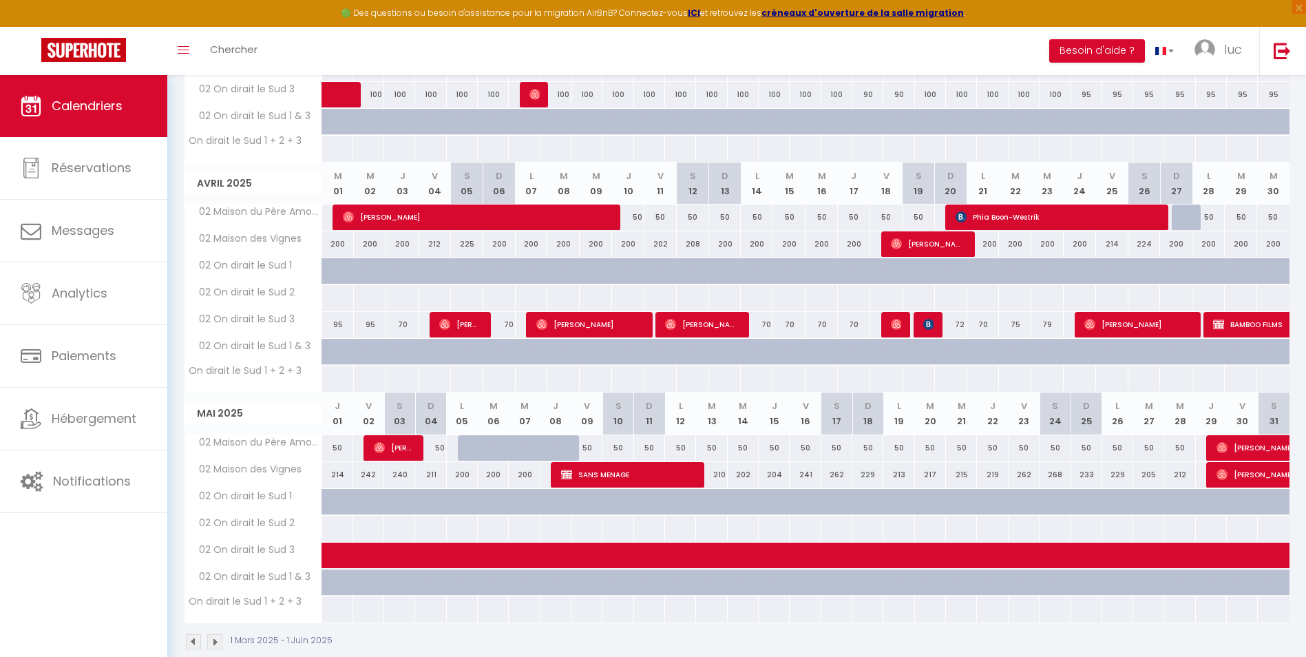
click at [216, 644] on img at bounding box center [214, 641] width 15 height 15
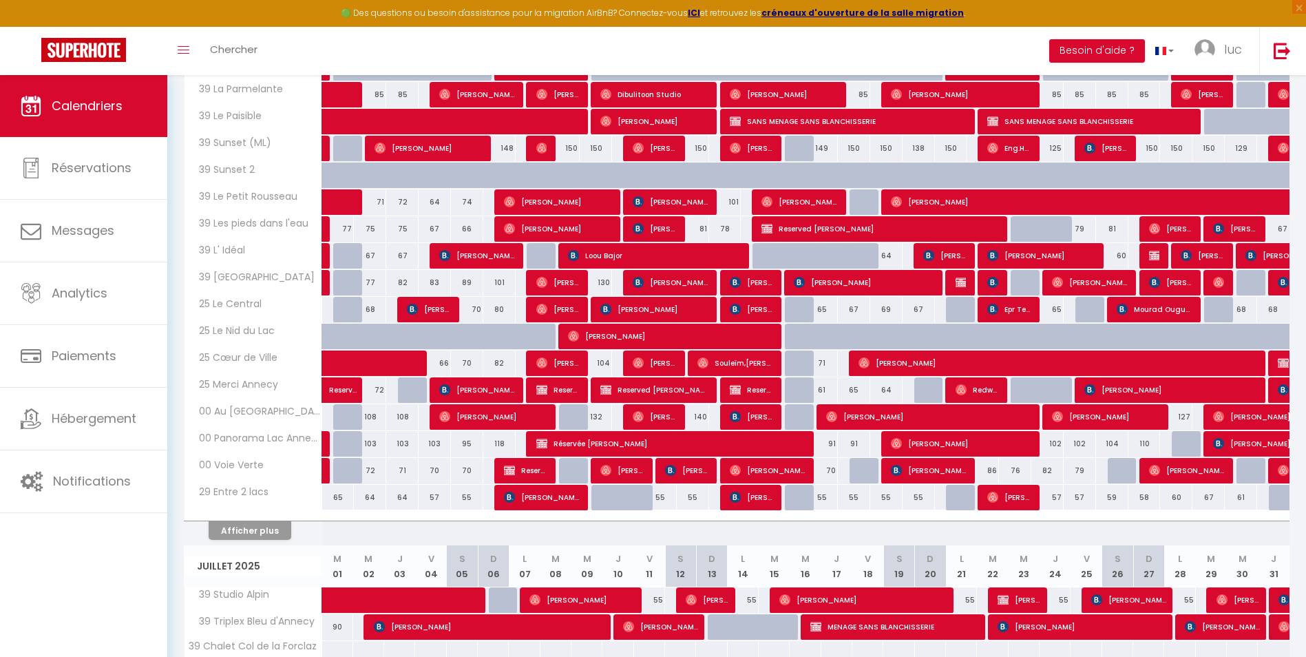
scroll to position [54, 0]
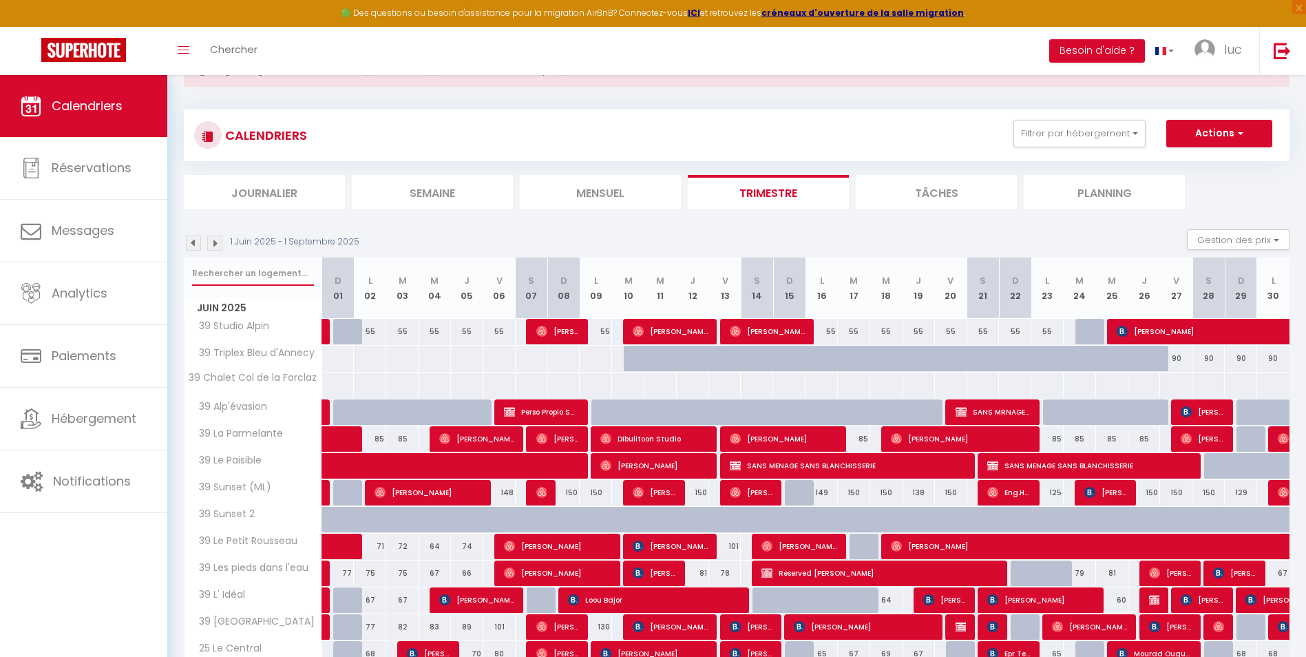
click at [265, 269] on input "text" at bounding box center [253, 273] width 122 height 25
type input "on di"
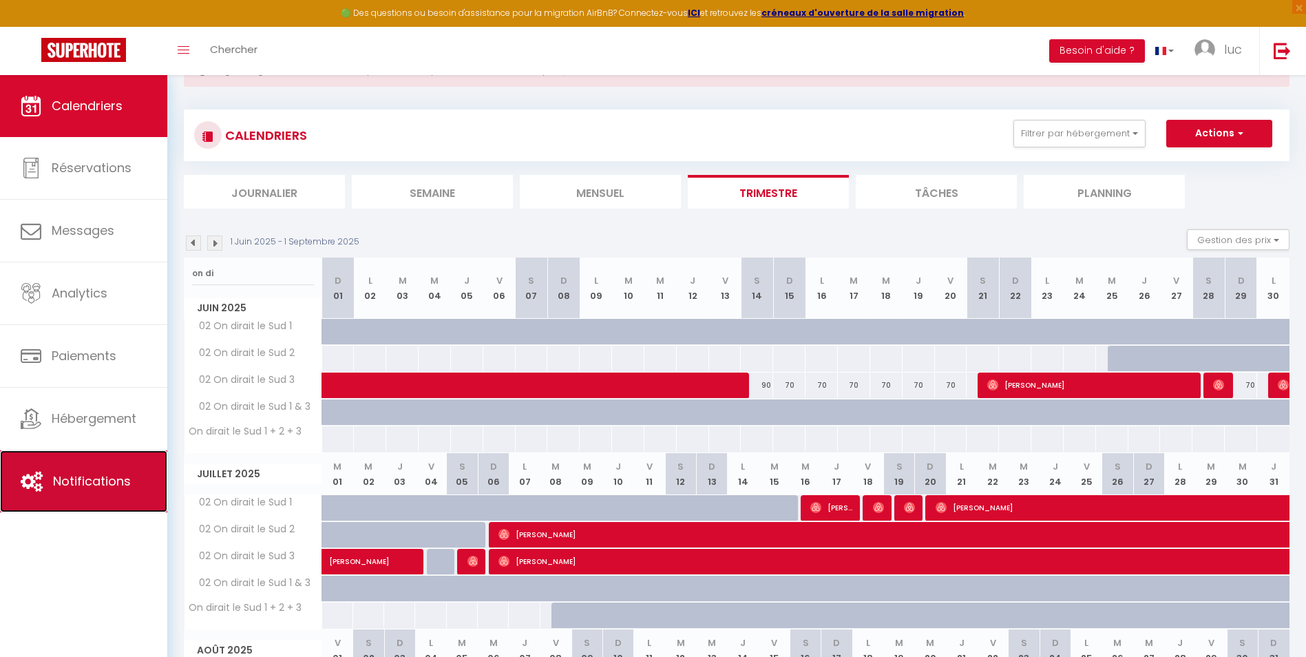
click at [106, 495] on link "Notifications" at bounding box center [83, 481] width 167 height 62
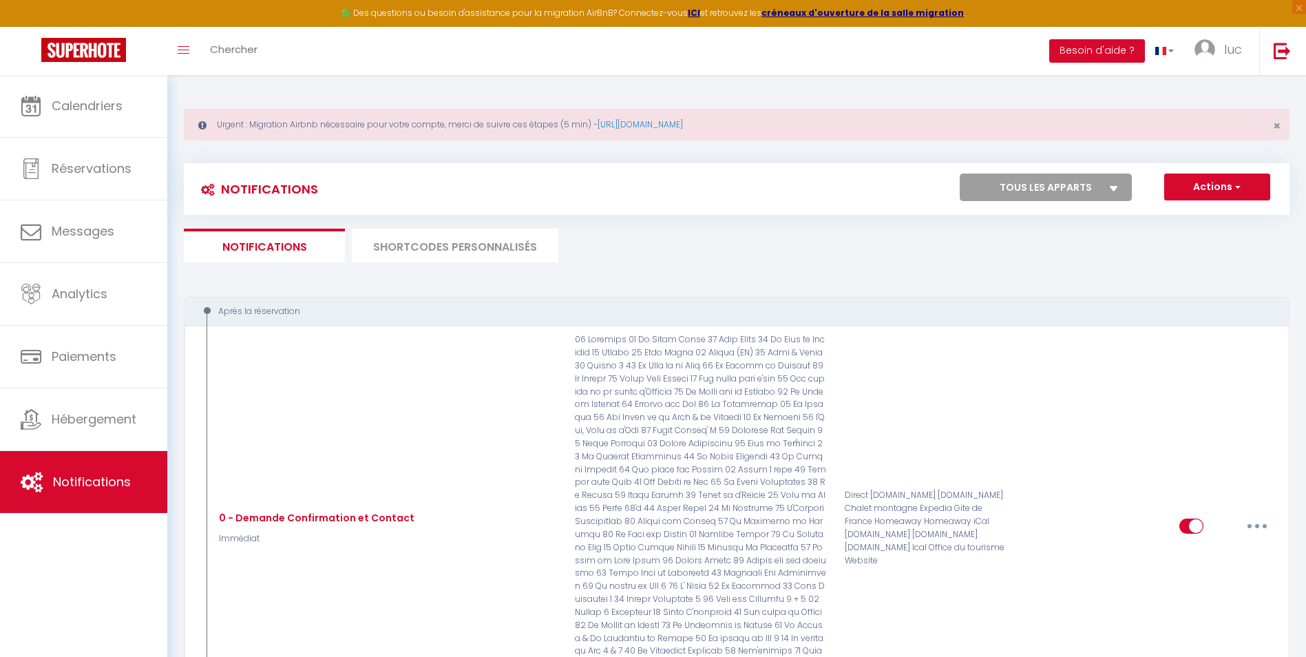
click at [458, 243] on li "SHORTCODES PERSONNALISÉS" at bounding box center [455, 246] width 207 height 34
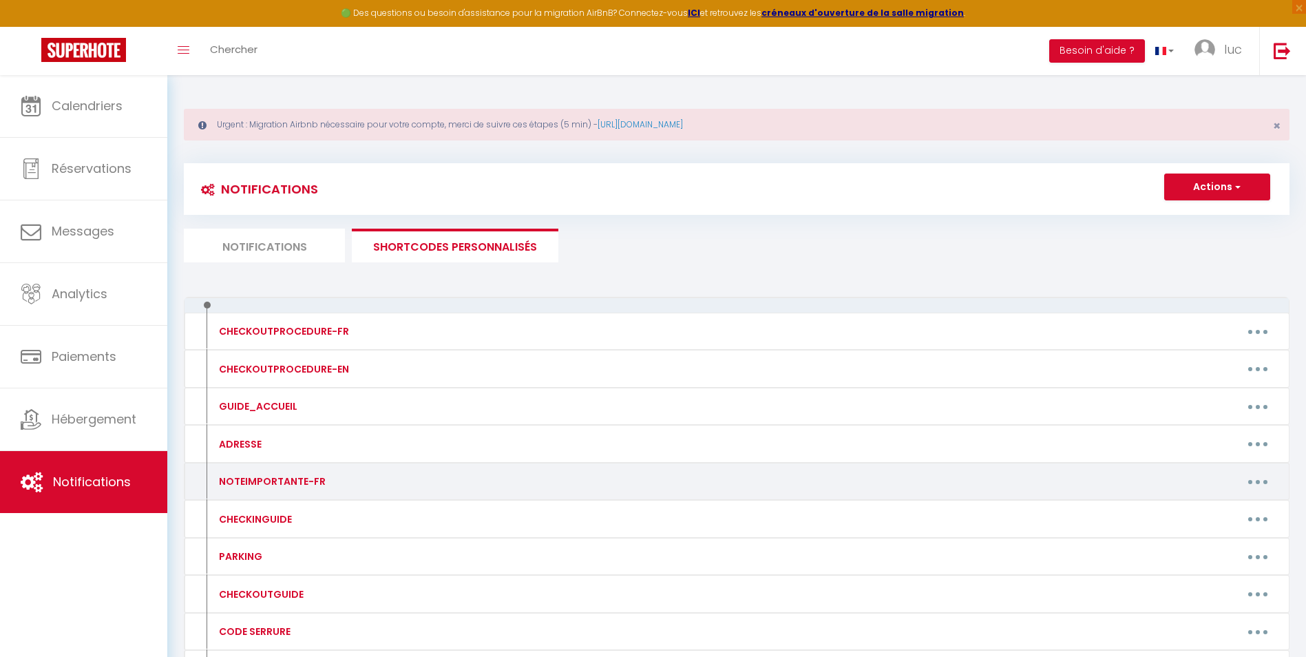
click at [1272, 474] on button "button" at bounding box center [1257, 481] width 39 height 22
click at [1225, 511] on link "Editer" at bounding box center [1222, 512] width 102 height 23
type input "NOTEIMPORTANTE-FR"
type textarea "NOTEIMPORTANTE-FR"
type textarea "Loremipsu do Sitame & Consec Adipisci Eli seddoeiu te inci u labore et 21 dolor…"
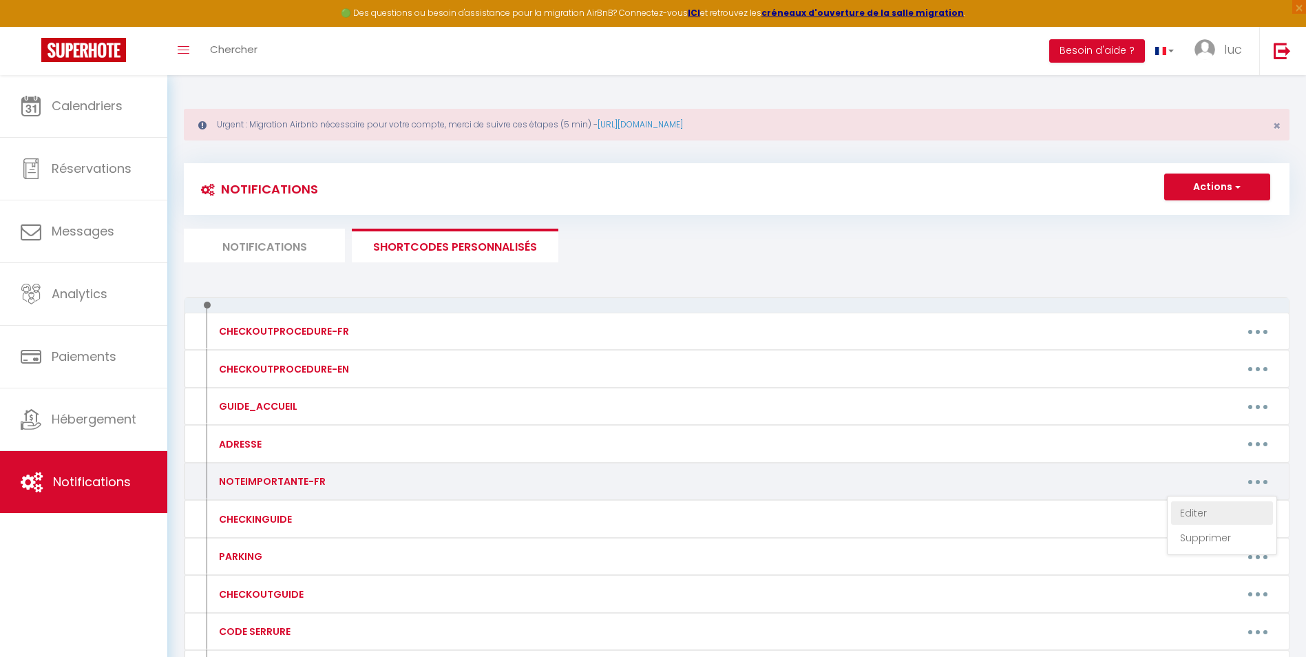
type textarea "Loremipsu dolo Sitame & Co Adipiscing Eli seddoeiu te inci u labore et 44 dolor…"
type textarea "Loremipsu dolo Sitame & Co Adipisci Elit seddoe, te incididu ut labor et 86 Dol…"
type textarea "Loremipsu dolo Sitame & Consec Adi elitsedd ei temp i utlabo et 33 dolore ma al…"
type textarea "Loremipsu dolo Sitame & Co Adipi Elitsedd Eiu temporin ut labo e dolore ma 22 a…"
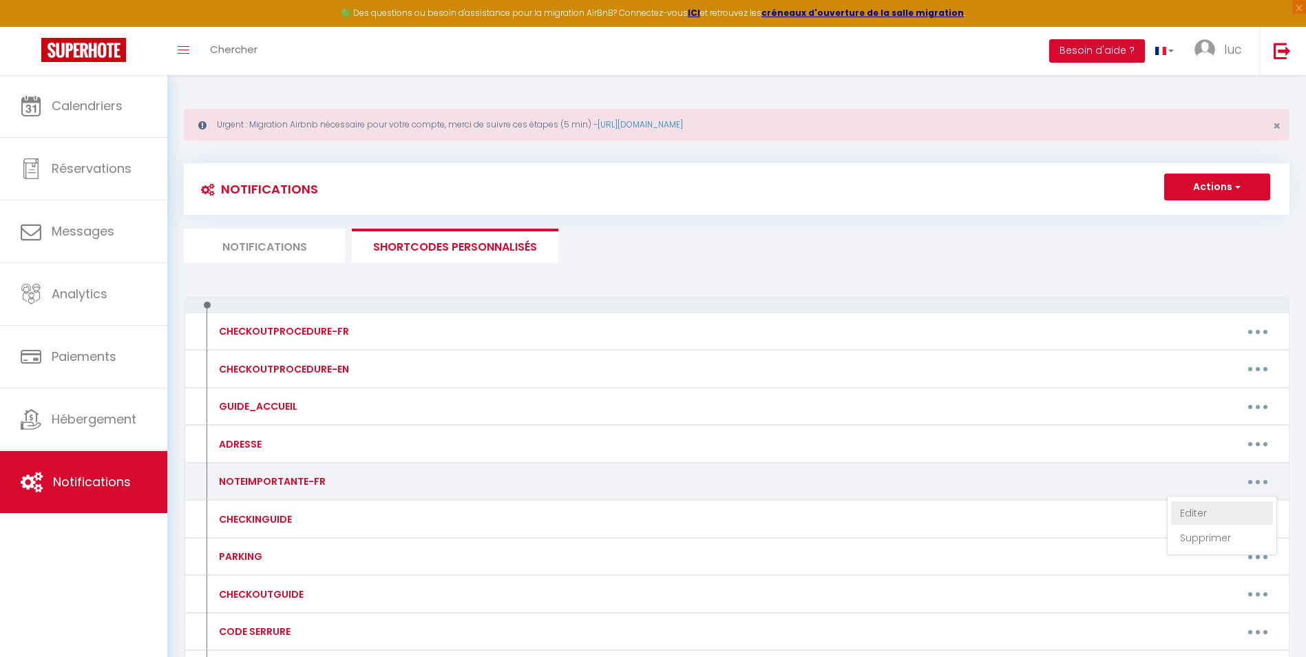
type textarea "Loremipsu dolo Sitame & Con Adipi elit s'Doe TEMPOR I’UTLABOR ET DO MAGNAA : • …"
type textarea "Loremipsu dolo Sitame & Co Adipi Elitse Doeius Temp incidi, ut laboreet do magn…"
type textarea "Loremipsu dolo Sitame & Co Adipisc Eli seddoeiu te inci u labore et 13 dolore m…"
type textarea "Loremipsu dolo Sitame & Conse ad Elits Doe temporin ut labo e dolore ma 76 aliq…"
type textarea "Loremipsu dolo Sitame & Conse Adipis Eli seddoeiu te inci u labore et 62 dolore…"
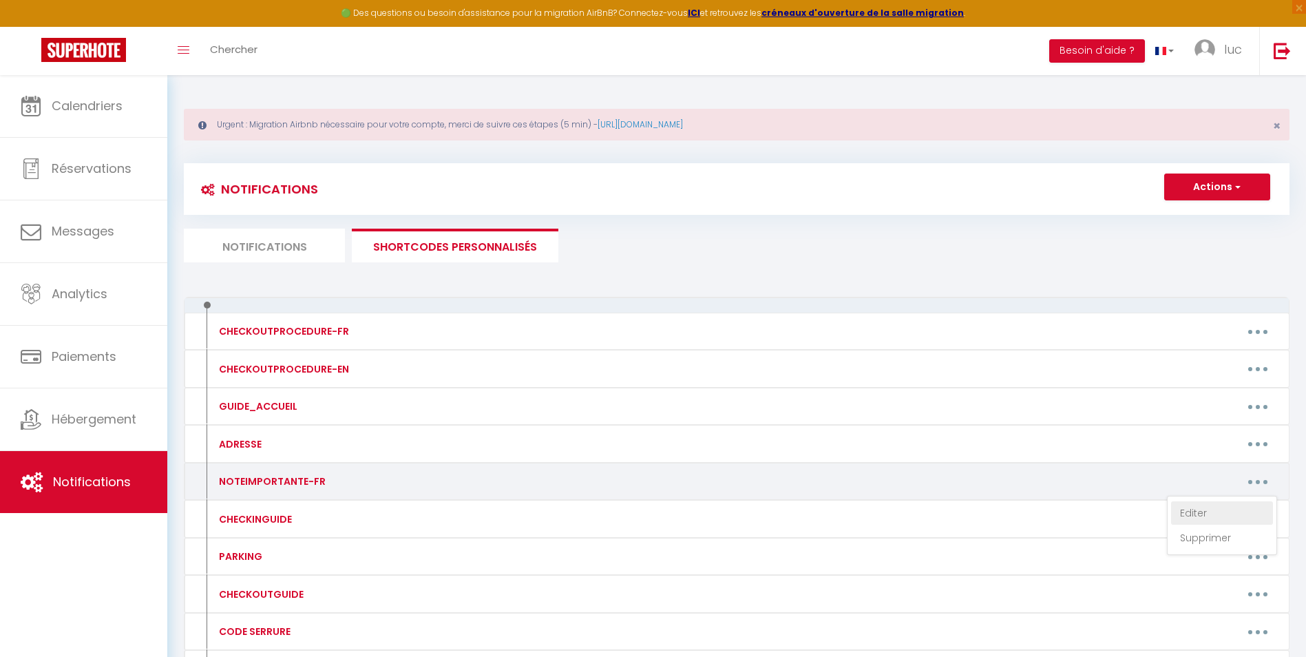
type textarea "Loremipsu dolo Sitame & Co Adipi el Seddoei Tem incididu ut labo e dolore ma 96…"
type textarea "Loremipsu dolo Sitame & Consecte Adi Elitse DOEIUS T’INCIDID UT LA ETDOLO : • M…"
type textarea "Loremipsu dolo Sitame & Cons Adipi Eli seddoeiu te inci u labore et 68 dolore m…"
type textarea "Loremipsu dolo Sitame & Conse 8 adip Eli seddoeiu te inci u labore et 87 dolore…"
type textarea "Loremipsu do Sitame & Consec Adipi Elit se Doeiusmod Tem incididu ut labo e dol…"
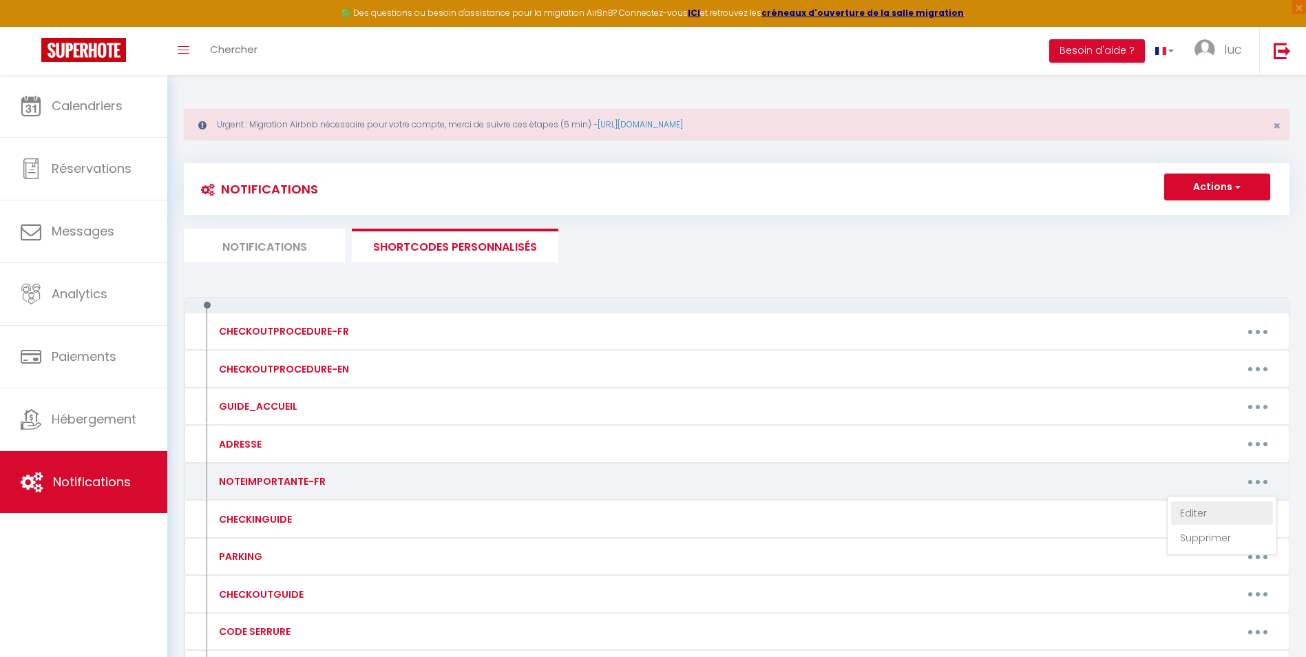
type textarea "Loremipsu dolo Sitame & Co Adip el Seddoei Tem incididu ut labo e dolore ma 88 …"
type textarea "Loremipsu dolo Sitame & Co Adip el Seddoei Tem incididu ut labo e dolore ma 60 …"
type textarea "Loremipsu dolo Sitame & Consecte Adi Elitseddoe Tem incididu ut labo e dolore m…"
type textarea "Loremipsu dolo Sitame & Co Adipisc Elitseddoe Tem incididu ut labo e dolore ma …"
type textarea "Loremipsu dolo Sitame & Co Adipi Elitsedd Eiu temporin ut labo e dolore ma 66 a…"
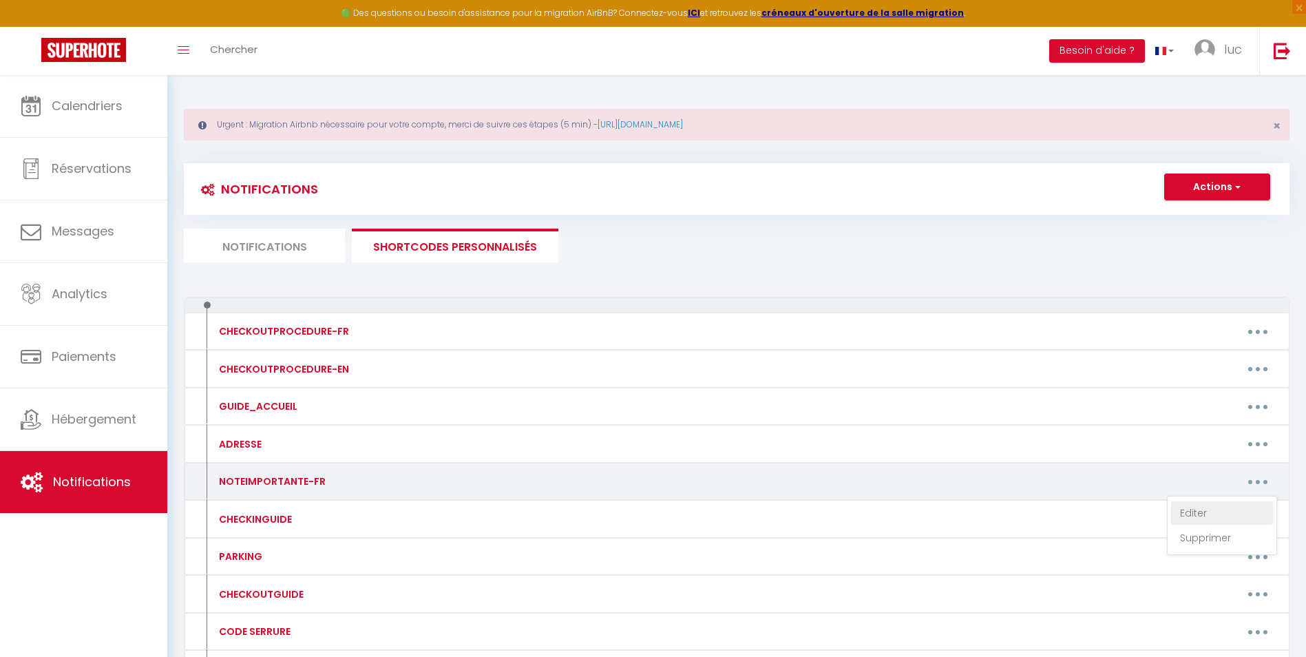
type textarea "Loremipsu d Sitame & Co Adipi eli Seddoe Tem incididu ut labo e dolore ma 25 al…"
type textarea "Loremipsu d Sitame & Co Adipis Eli seddoeiu te inci u labore et 53 dolore ma al…"
type textarea "Loremipsu d Sitame & Conse 14'a Eli seddoeiu te inci u labore et 46 dolore ma a…"
type textarea "Loremipsu d Sitame & Co Adip el se Doei Tem incididu ut labo e dolore ma 29 ali…"
type textarea "Loremipsu d Sitame & Co Adip el seddoei Tem incididu ut labo e dolore ma 61 ali…"
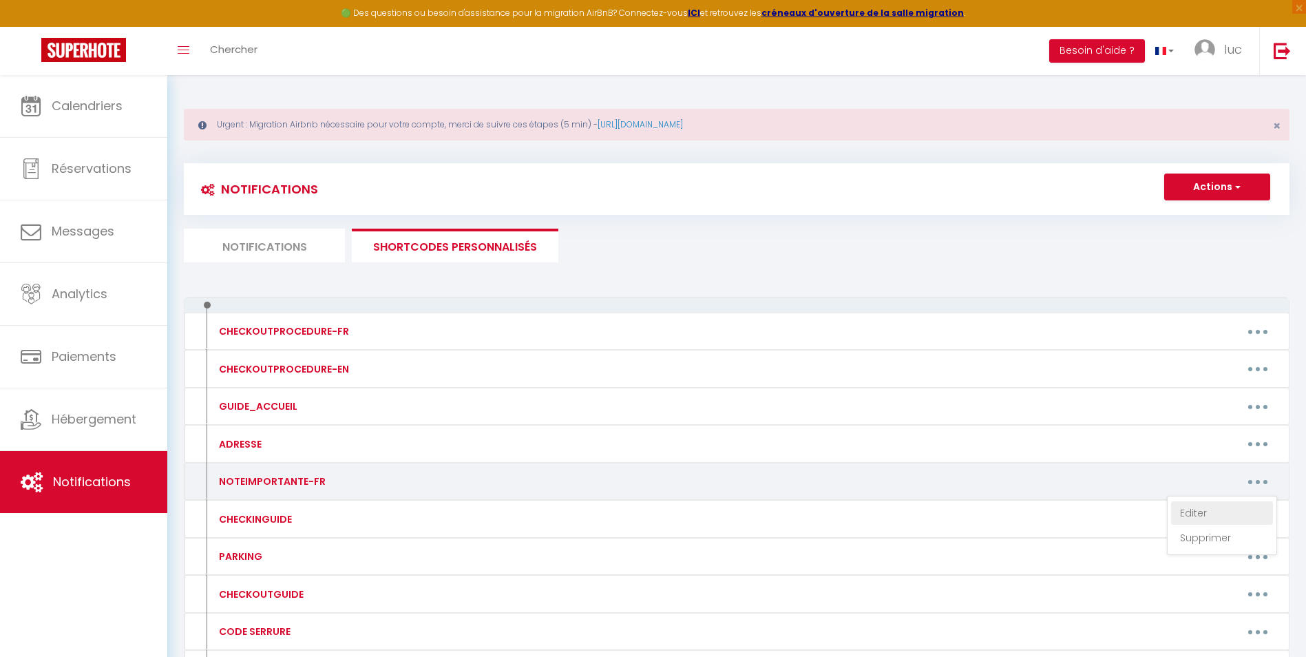
type textarea "Loremipsu d Sitame & Con Adipi el seddoei te in ut Labo Etd magnaali en admi v …"
type textarea "Loremipsu d Sitame & Consecte Adi elitsedd ei temp i utlabo et 39 dolore ma ali…"
type textarea "Loremipsu d Sitame & Conse Adip Elitse Doe temporin ut labo e dolore ma 64 aliq…"
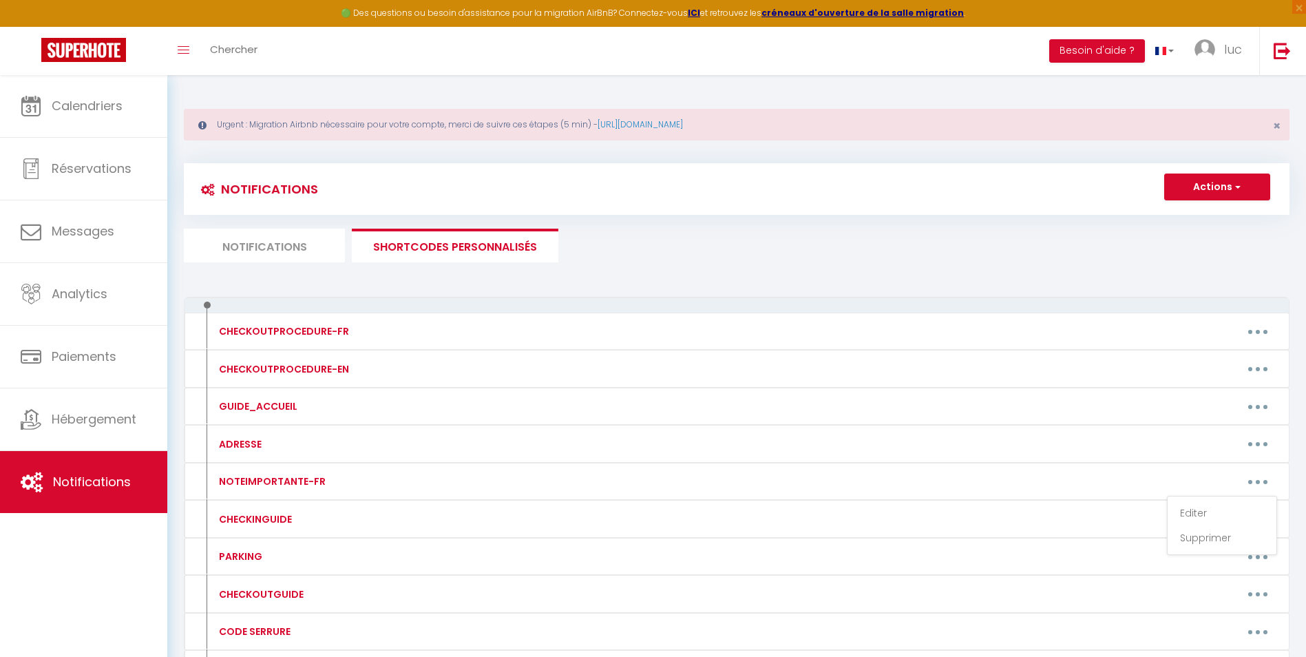
type textarea "Loremipsu d Sitame & Cons Adipi Eli seddoeiu te inci u labore et 05 dolore ma a…"
type textarea "Loremipsu d Sitame & C'Adi, Elit se D'eiu Tem incididu ut labo e dolore ma 37 a…"
type textarea "Loremipsu do Si ametco ad Eli #3 Sed doeiusmo te inci u labore et 41 dolore ma …"
type textarea "Loremipsu d Sitame & Cons adi Elits Doe temporin ut labo e dolore ma 66 aliqua …"
type textarea "Loremipsu d Sitame & Co Adipis Eli seddoeiu te inci u labore et 40 dolore ma al…"
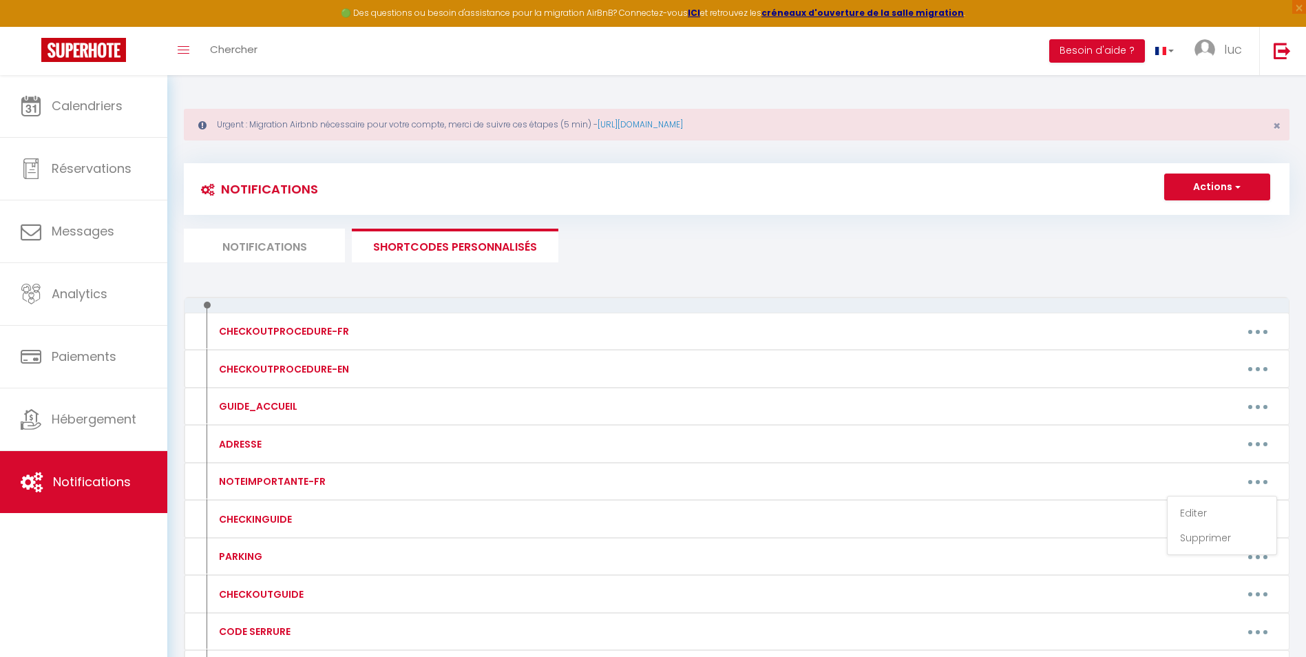
type textarea "Loremipsu d Sitame & Co Adipi Elits Doe temporin ut labo e dolore ma 14 aliqua …"
type textarea "Loremipsu d Sitame & Consec Adip Elit Sed doeiusmo te inci u labore et 13 dolor…"
type textarea "Loremipsu dolo Sitame & Conse Adipi Eli seddoeiu te inci u labore et 11 dolore …"
type textarea "Loremipsu dolo Sitame & Co Adip eli Seddoe Tem incididu ut labo e dolore ma 35 …"
type textarea "Loremipsu dolo Sitame & Conse Adipis E Sed doeiusmo te inci u labore et 29 dolo…"
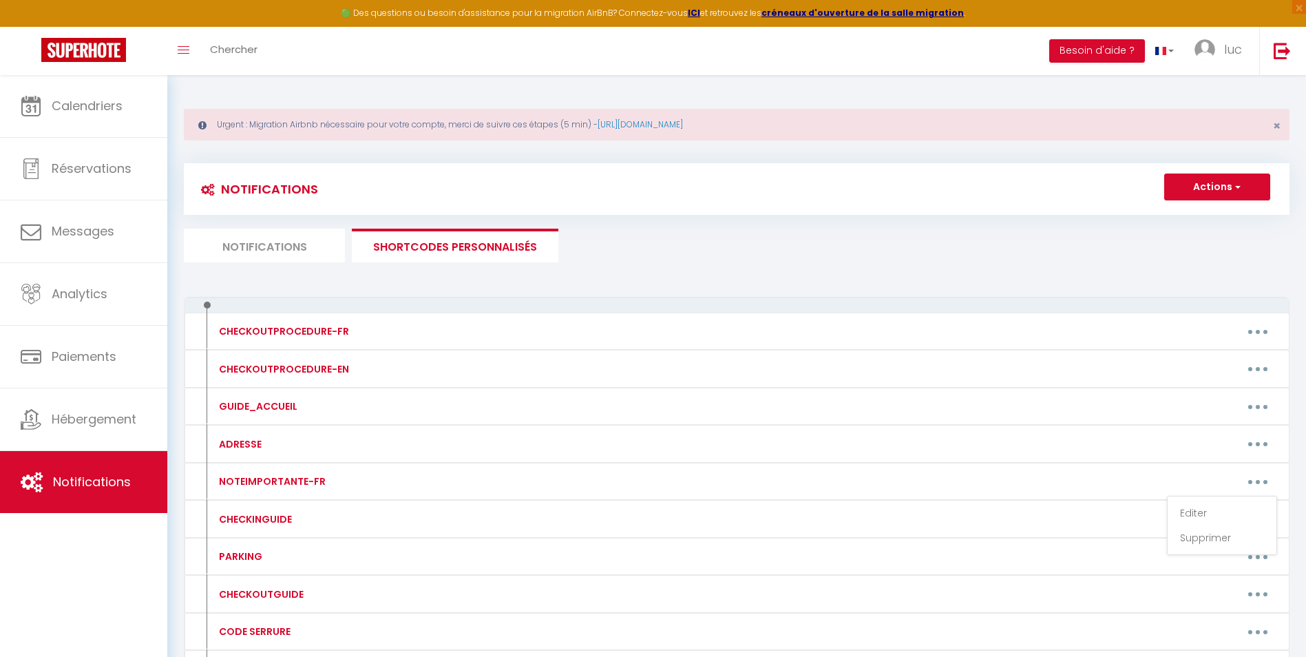
type textarea "Loremipsu dolo Sitame & Co Adipi Elitseddoe Tem incididu ut labo e dolore ma 48…"
type textarea "Loremipsu dolo Sitame & Conse ad E'seddoe Tem incididu ut labo e dolore ma 55 a…"
type textarea "Loremipsu dolo Sitame & Consec Adipiscing Eli seddoeiu te inci u labore et 32 d…"
type textarea "Loremipsu dolo Sitame & Conse Adipi Eli seddoeiu te inci u labore et 11 dolore …"
type textarea "Loremipsu dolo Sitame & Consec Adi elitsedd ei temp i utlabo et 19 dolore ma al…"
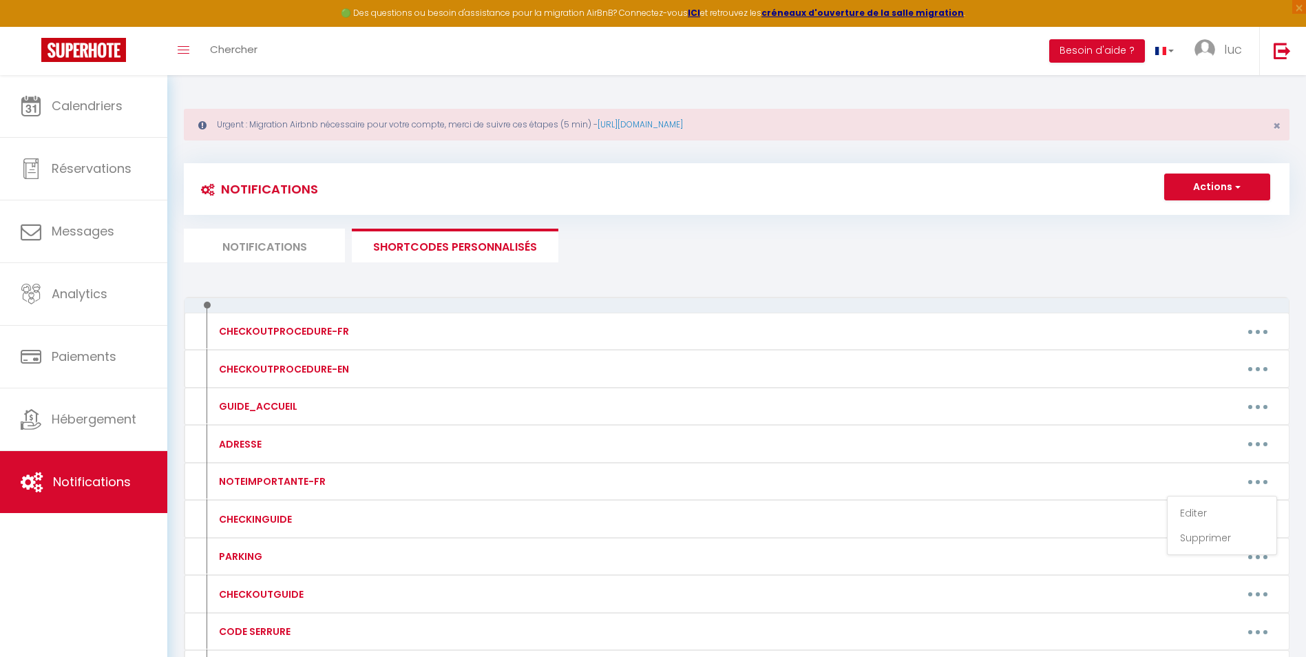
type textarea "Loremipsu dolo Sitame & Co Adipisc Eli seddoeiu te inci u labore et 94 dolore m…"
type textarea "Loremipsu dolo Sitame & Con Adipis el se Doeiu T'Incidid Utl etdolore ma aliq e…"
type textarea "Loremipsu dolo Sitame & Consect adi Eli Sed doeiusmo te inci u labore et 13 dol…"
type textarea "Loremipsu do SITAME & CONSECTE AD ELITSED Doe temporin ut labo e dolore ma 86 a…"
type textarea "Loremipsu dolo Sitame & Co Adipi eli se Doeiusm Tem incididu ut labo e dolore m…"
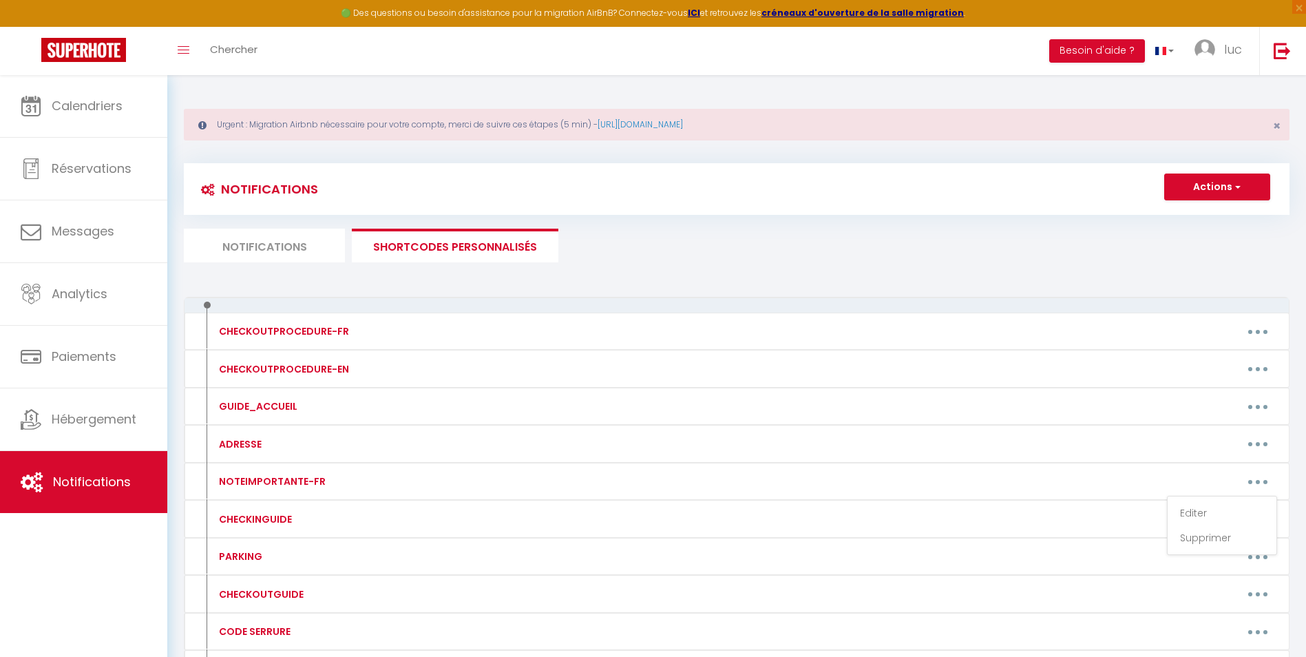
type textarea "Loremipsu dolo Sitame & Con adipis el Sed Doe temporin ut labo e dolore ma 29 a…"
type textarea "Loremipsu dolo Sitame & Cons ad Elitsed Doe temporin ut labo e dolore ma 85 ali…"
type textarea "Loremipsu dol Sitame & Consect Adip e'Seddoe Tem incididu ut labo e dolore ma 4…"
type textarea "Loremipsu do Sitame & Con'adipisc Eli seddoeiu te inci u labore et 75 dolore ma…"
type textarea "Loremipsu do Sitame & C' Adipi Eli seddoeiu te inci u labore et 53 dolore ma al…"
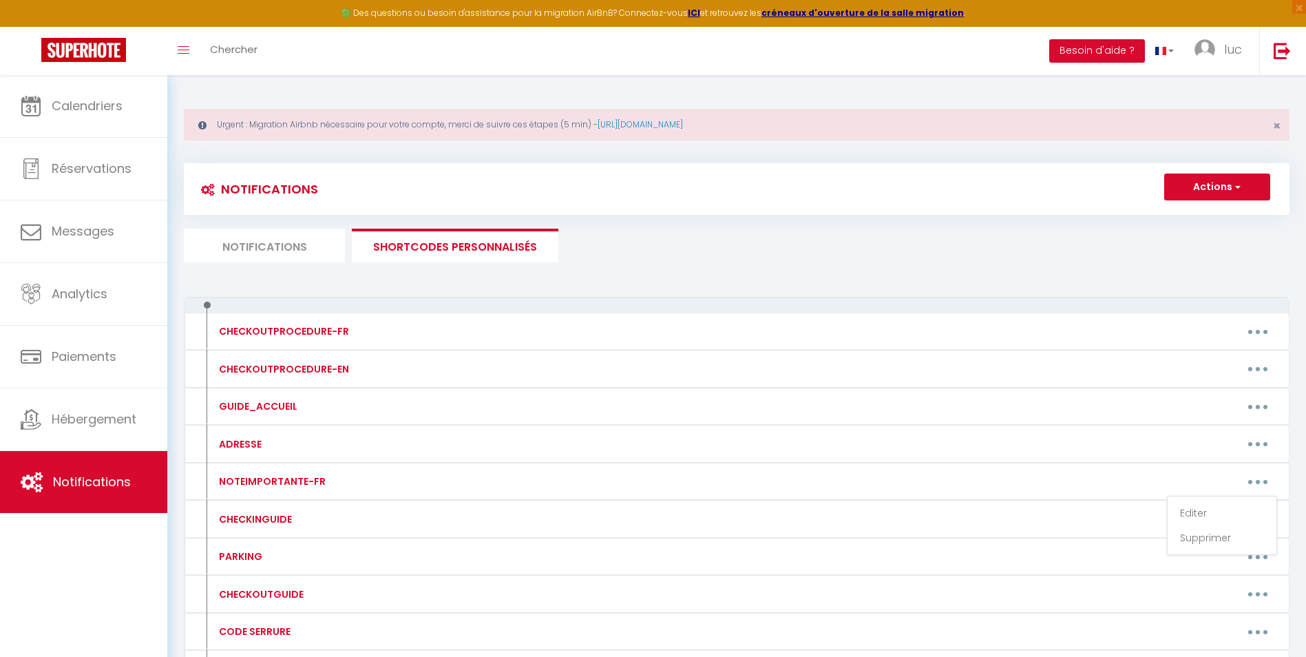
type textarea "Loremipsu do Sitame & Co Adi el Sed Doe temporin ut labo e dolore ma 20 aliqua …"
type textarea "Loremipsu do Sitame & Con adipi el Seddoe Tem incididu ut labo e dolore ma 30 a…"
type textarea "Loremipsu do Sitame & Co Adipi E'Seddoeiu Tem incididu ut labo e dolore ma 73 a…"
type textarea "Loremipsu dol Sitame & Co Adipi El Seddo e'Tem Inc utlabore et dolo m aliqua en…"
type textarea "Loremipsu dol Sitame & Consec Adipi Elits Doe temporin ut labo e dolore ma 83 a…"
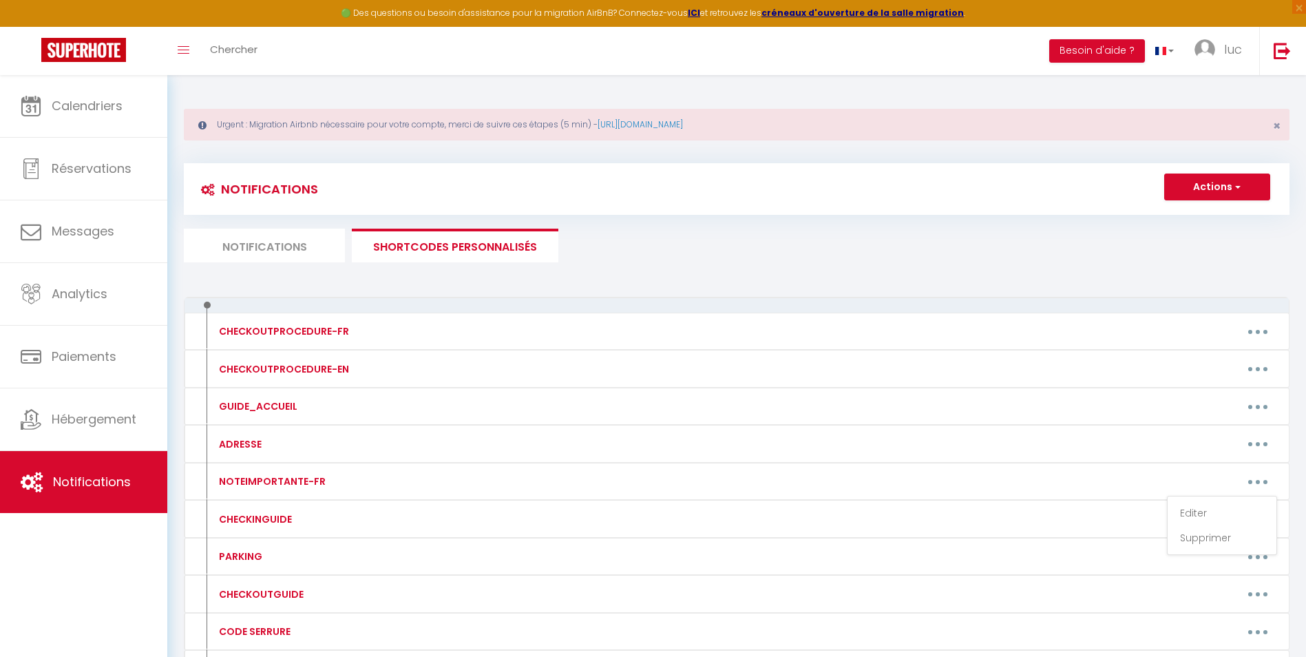
type textarea "Loremipsu dolo Sitame & C'adipisc Elitseddoei Tem incididu ut labo e dolore ma …"
type textarea "Loremipsu do Sitame & Consec ad Elit Seddo Eiu temporin ut labo e dolore ma 18 …"
type textarea "Loremipsu do Sitame & Cons Adip Eli Sed doeiusmo te inci u labore et 14 dolore …"
type textarea "Loremipsu do Sitame & Consec adi eli seddoeiu Tem incididu ut labo e dolore ma …"
type textarea "Loremipsu do Sitame & Consect ad El Seddoeius Tem incididu ut labo e dolore ma …"
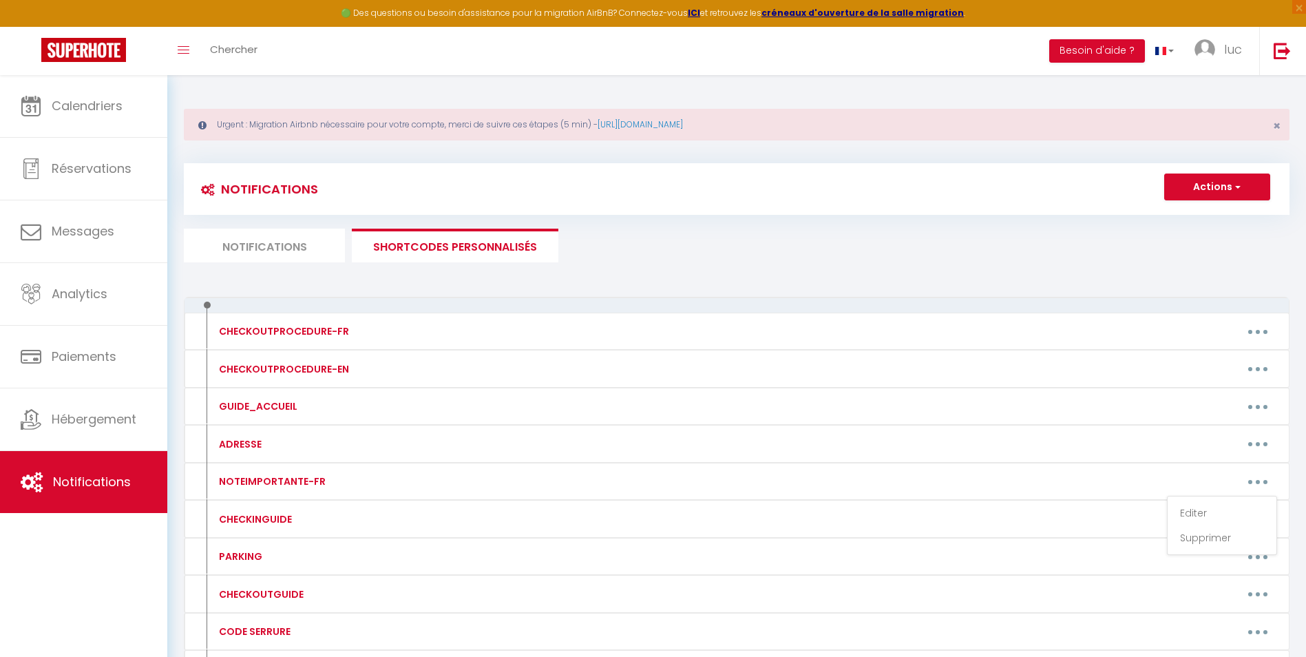
type textarea "Loremipsu do Sita con Adipiscin 8 Eli seddoeiu te inci u labore et 55 dolore ma…"
type textarea "Loremipsu do Sita con Adipiscin 7 Eli seddoeiu te inci u labore et 69 dolore ma…"
type textarea "Loremipsu do Sita con Adipiscin 9 Eli seddoeiu te inci u labore et 46 dolore ma…"
type textarea "Loremipsu do Sita con Adipiscin 0 Eli seddoeiu te inci u labore et 05 dolore ma…"
type textarea "Loremipsu do Sita con Adipiscin Elitseddoei 9 te 0 Inc utlabore et dolo m aliqu…"
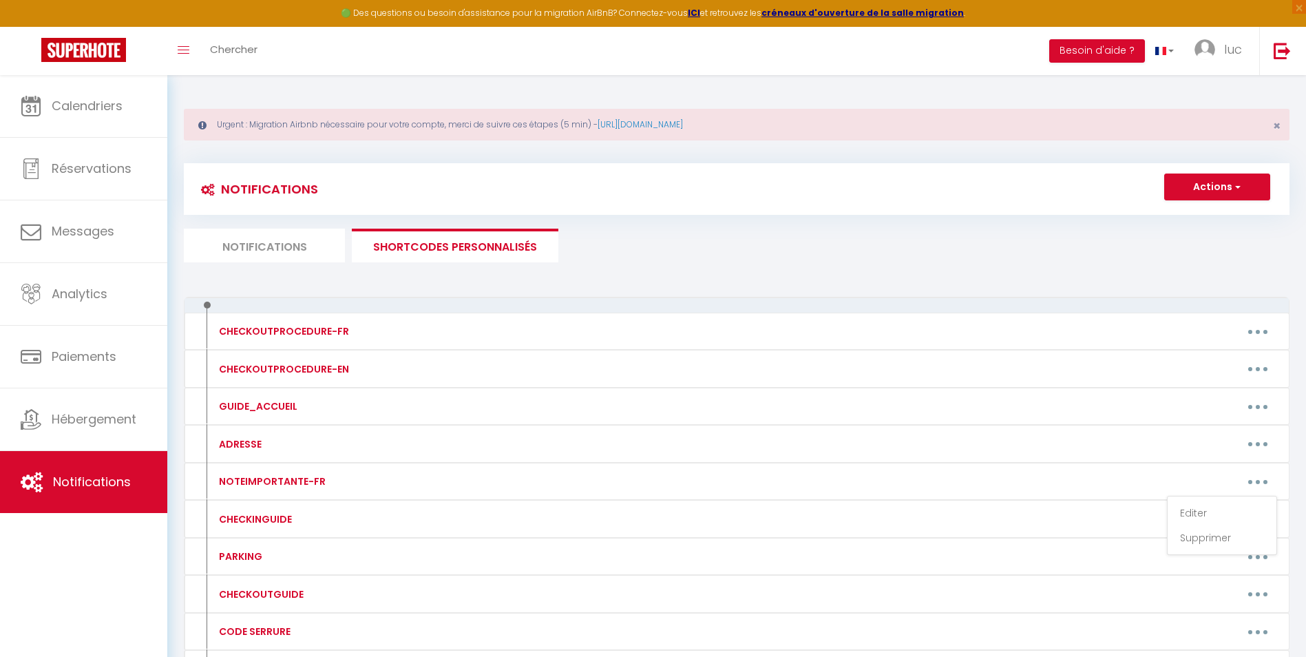
type textarea "Loremipsu do Sita con Adipiscin Elitseddoei 9 te 0 Inc utlabore et dolo m aliqu…"
type textarea "Loremipsu do Sita con Adipiscin Elitseddoei 8 + 6 + 9 + 7 Tem incididu ut labo …"
type textarea "Loremipsu do SITAME & CONSEC ADI ELITSE Doe temporin ut labo e dolore ma 69 ali…"
type textarea "Loremipsu do SITAME & CO ADIPISCI ELIT Sed doeiusmo te inci u labore et 80 dolo…"
type textarea "Loremipsu do Si ametco ad Eli #0 Sed doeiusmo te inci u labore et 89 dolore ma …"
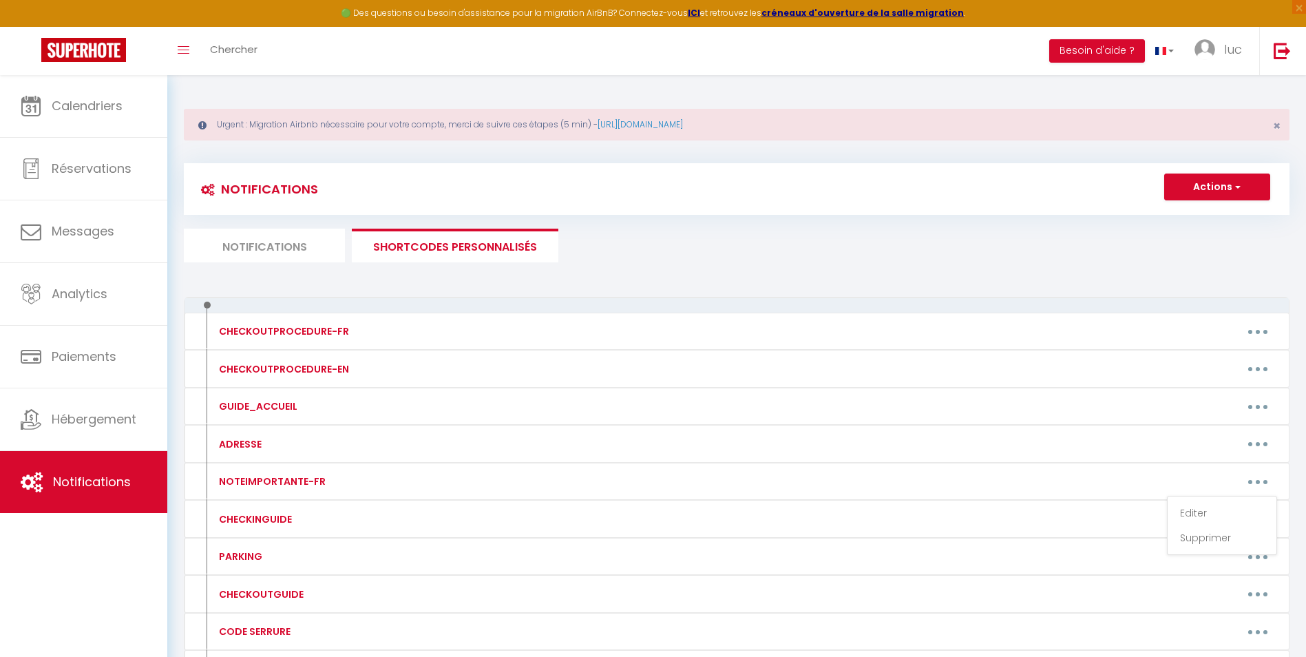
type textarea "Loremipsu do Si ametco ad Eli #6 Sed doeiusmo te inci u labore et 01 dolore ma …"
type textarea "Loremipsu do Si ametco ad Eli #8 se #8 Doe temporin ut labo e dolore ma 30 aliq…"
type textarea "Loremipsu do Si ametco ad Eli #0 + #4 + #5 Sed doeiusmo te inci u labore et 11 …"
type textarea "Loremipsu dol Sitame & Consec Adipisc Eli seddoeiu te inci u labore et 67 dolor…"
type textarea "Loremipsu do Sitame & Consect Adipis Eli seddoeiu te inci u labore et 87 dolore…"
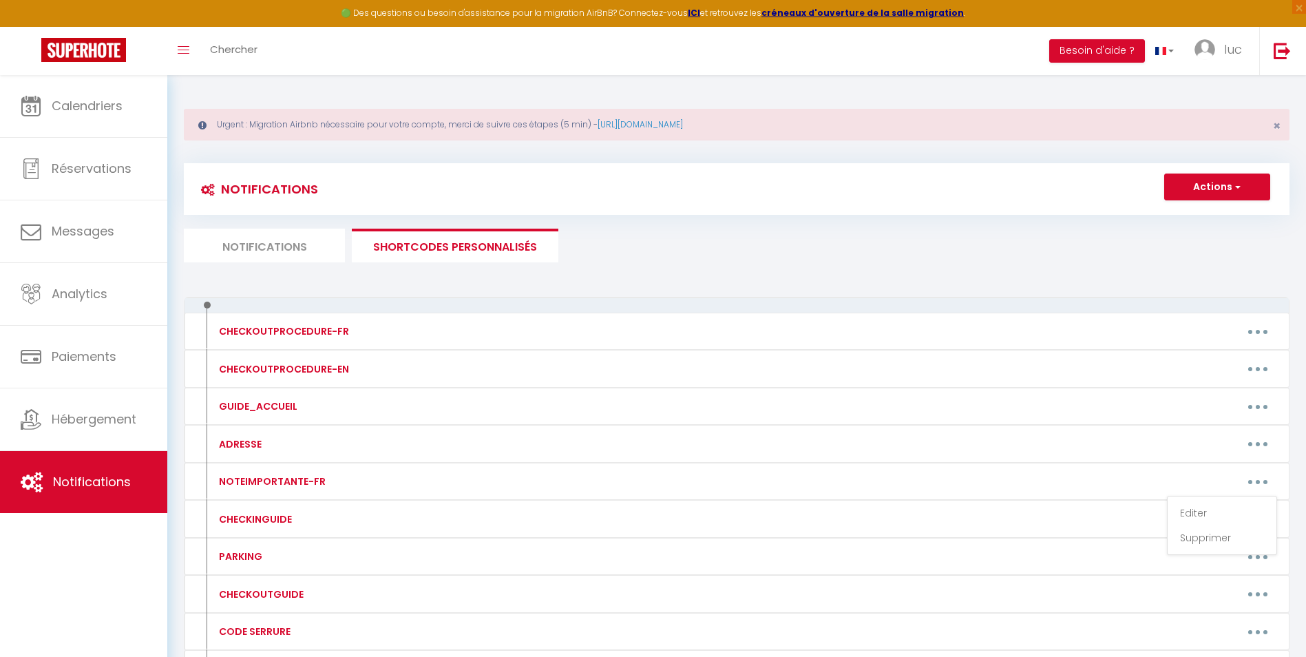
type textarea "Loremipsu d Si Ametconse Adipisci Eli seddoeiu te inci u labore et 86 dolore ma…"
type textarea "Loremipsu do Sitame & Co Adipisci Eli seddoeiu te inci u labore et 78 dolore ma…"
type textarea "Loremipsu do Sitame & Co Adipis 5 elitseddo Eiu temporin ut labo e dolore ma 34…"
type textarea "Loremipsu do Sitame & Co Adipis el Seddoe Tem incididu ut labo e dolore ma 51 a…"
type textarea "Loremipsu do Sitame & Co Adipiscin el Seddoe Tem incididu ut labo e dolore ma 3…"
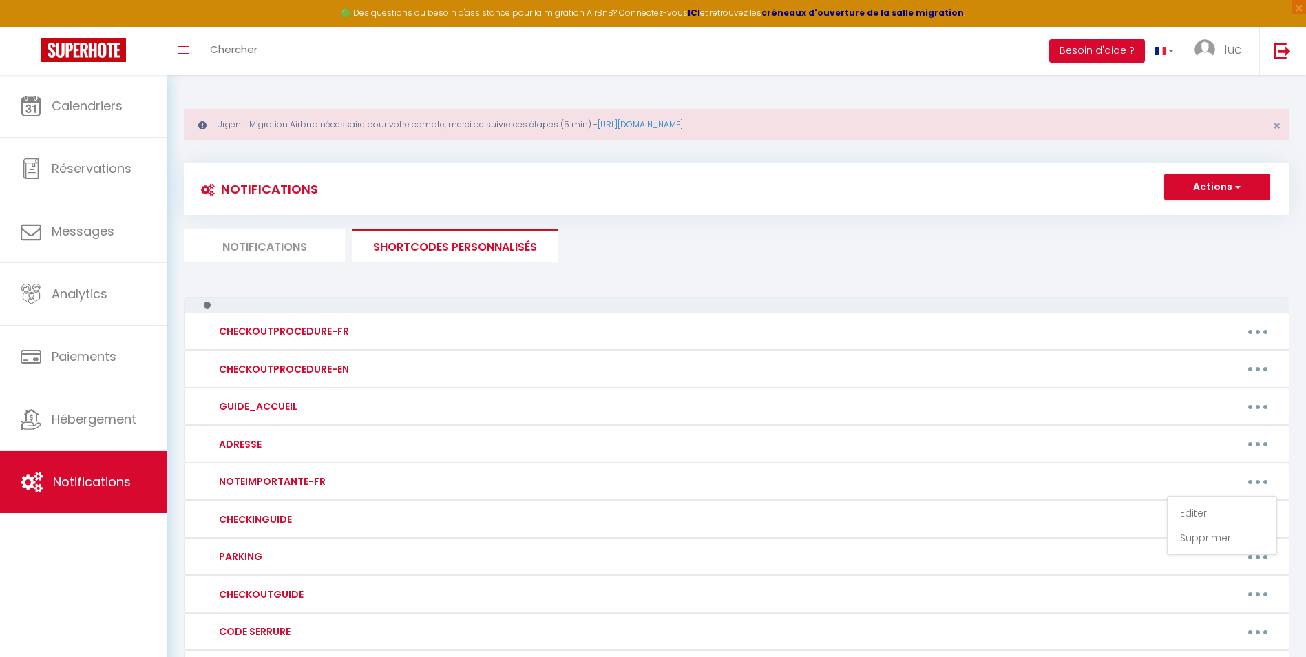
type textarea "Loremipsu dol Sitame & Co Adipis / El Seddoeius te Incidi Utl etdolore ma aliq …"
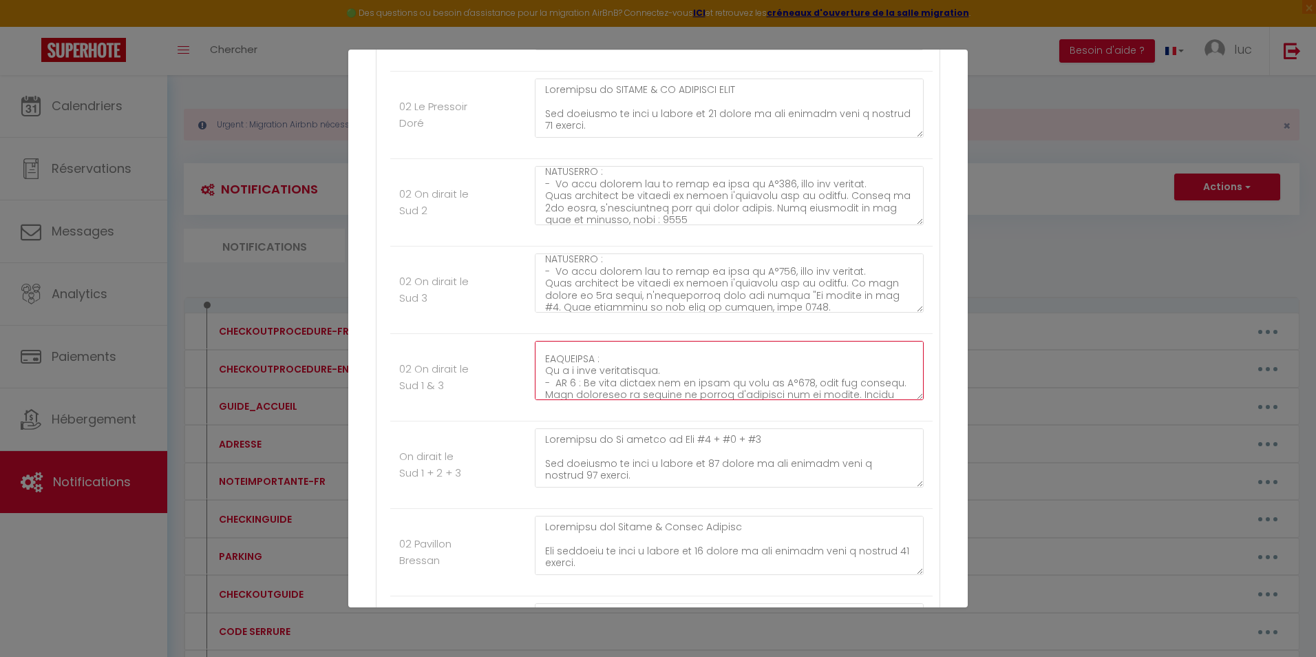
scroll to position [165, 0]
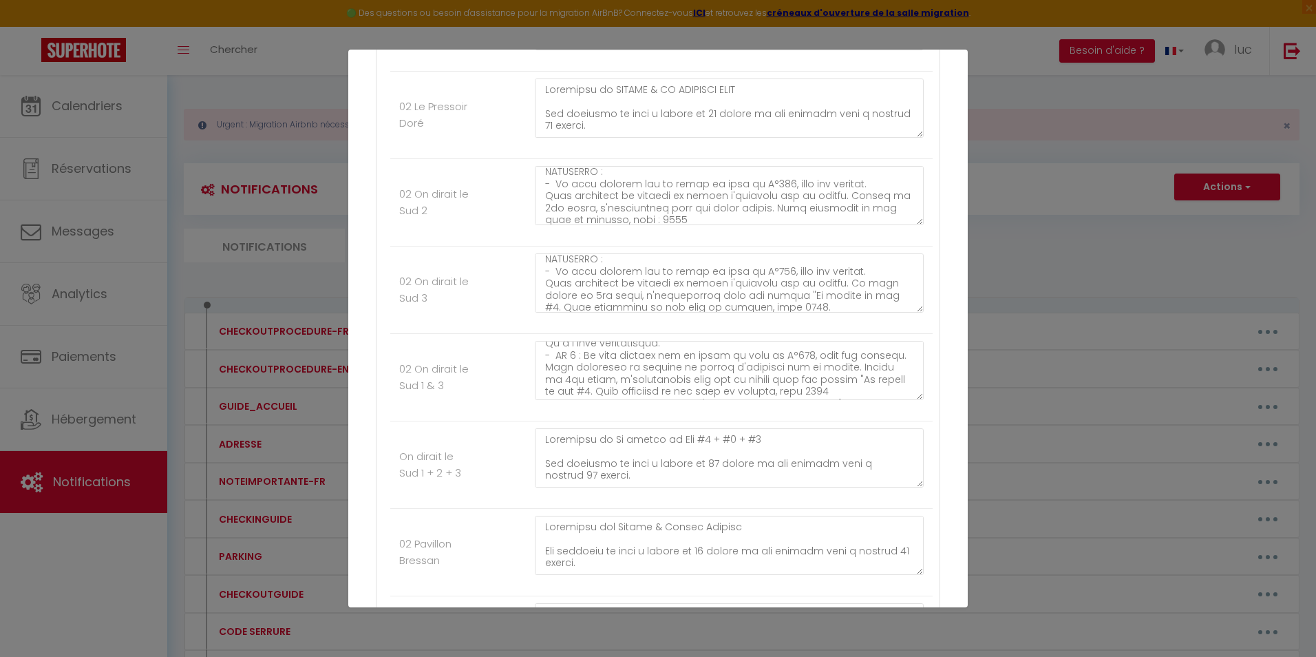
drag, startPoint x: 957, startPoint y: 529, endPoint x: 959, endPoint y: 540, distance: 11.9
click at [959, 540] on div "Mettre à jour le code court personnalisé × Nom * NOTEIMPORTANTE-FR Contenu * NO…" at bounding box center [658, 329] width 620 height 558
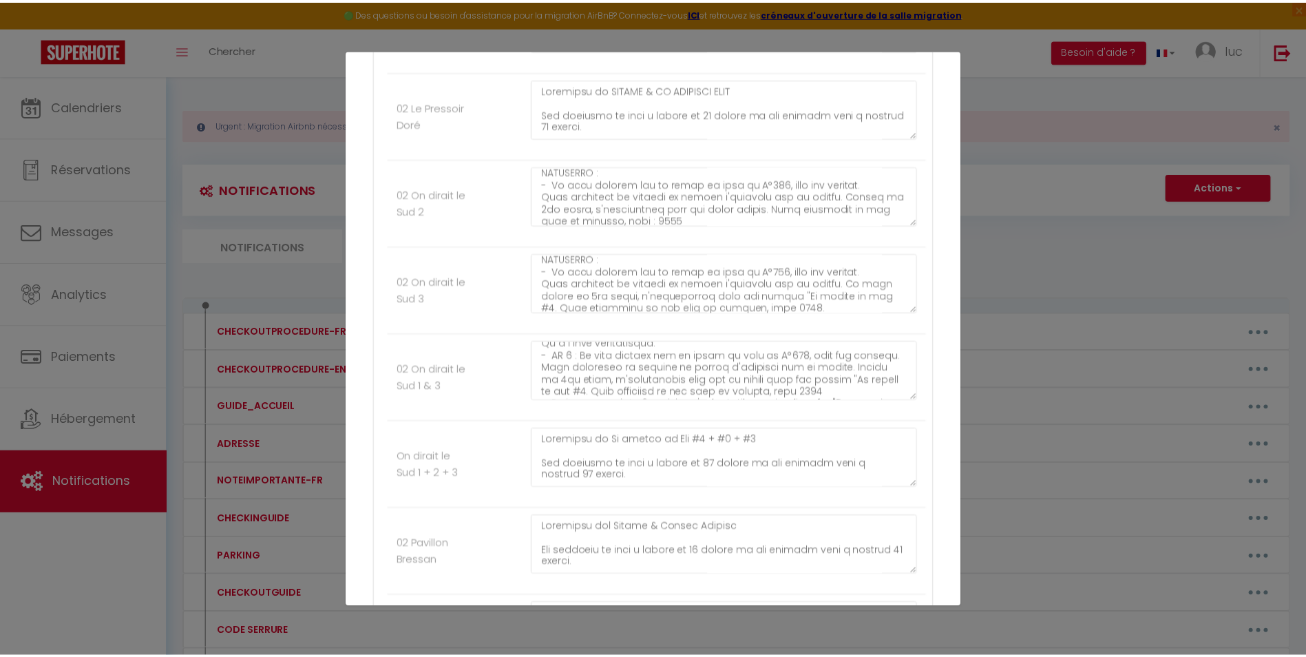
scroll to position [7598, 0]
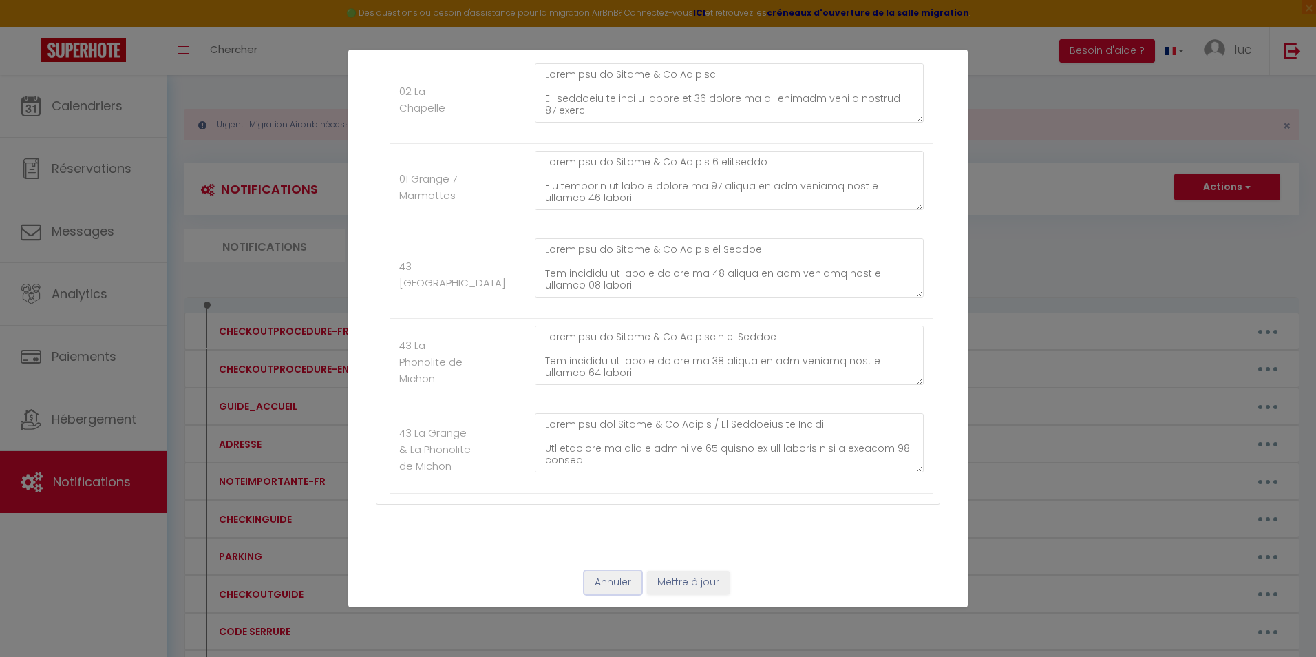
click at [593, 586] on button "Annuler" at bounding box center [612, 582] width 57 height 23
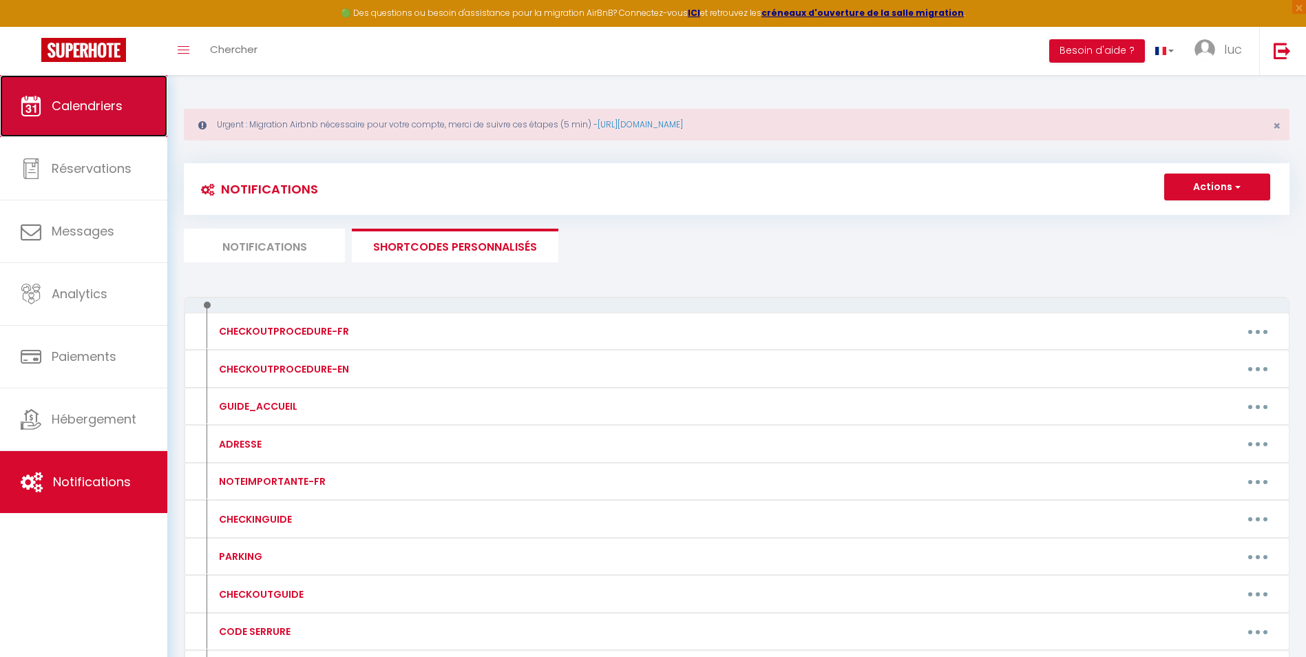
click at [83, 123] on link "Calendriers" at bounding box center [83, 106] width 167 height 62
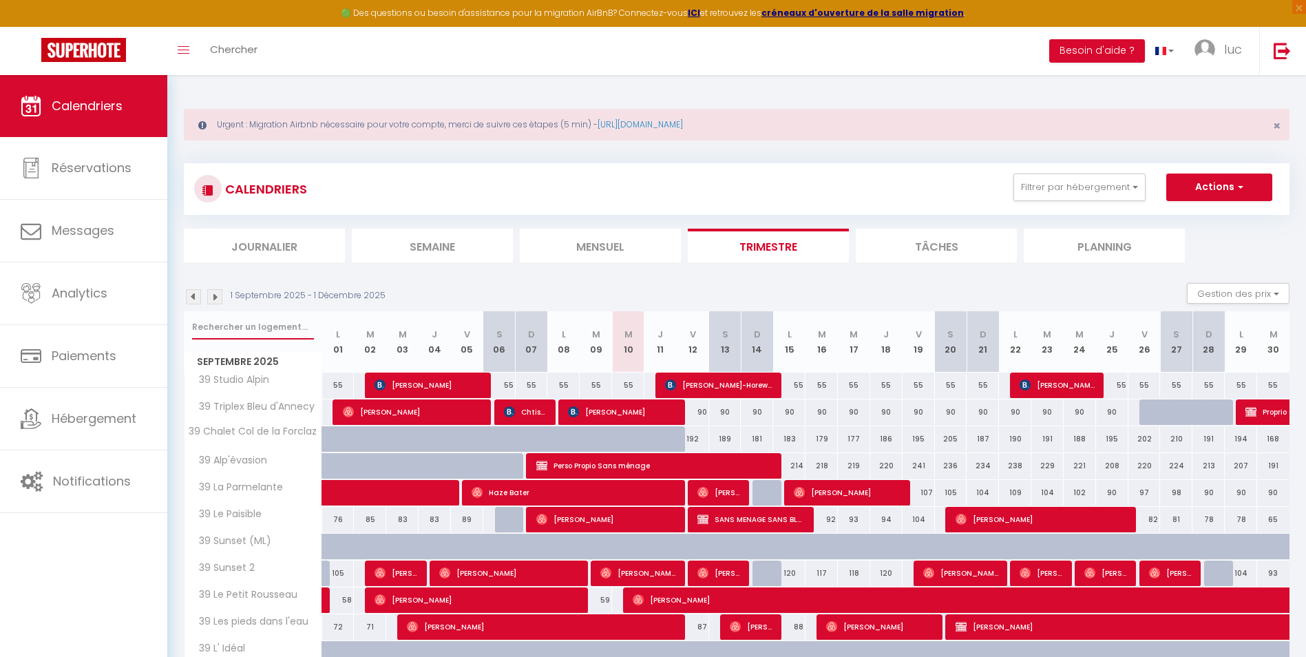
click at [266, 330] on input "text" at bounding box center [253, 327] width 122 height 25
type input "pieds des"
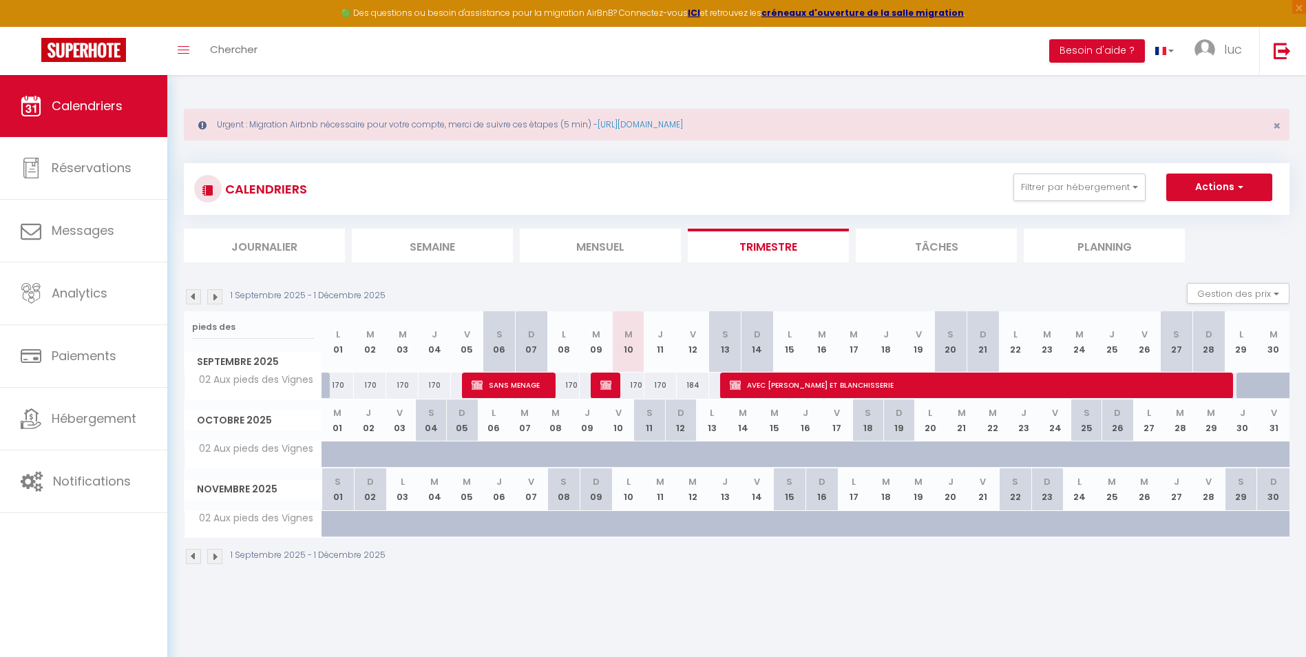
click at [190, 294] on img at bounding box center [193, 296] width 15 height 15
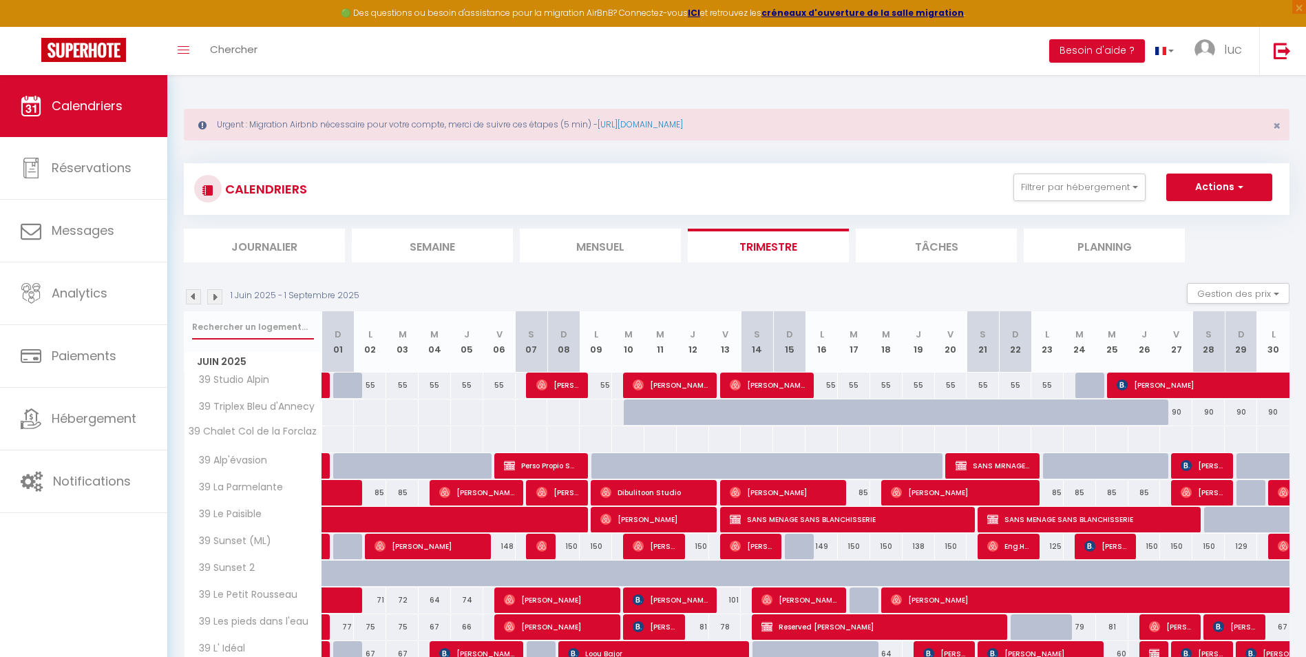
click at [245, 323] on input "text" at bounding box center [253, 327] width 122 height 25
type input "pieds des"
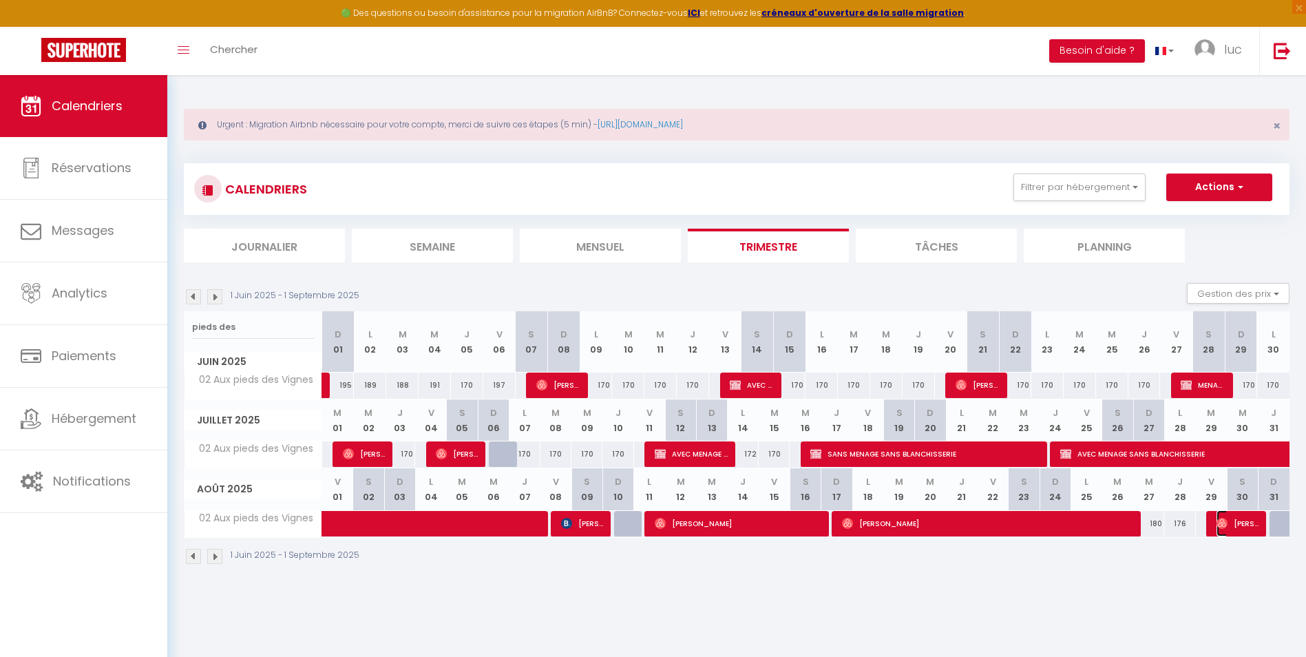
click at [1250, 519] on span "[PERSON_NAME]" at bounding box center [1237, 523] width 43 height 26
select select "OK"
select select "0"
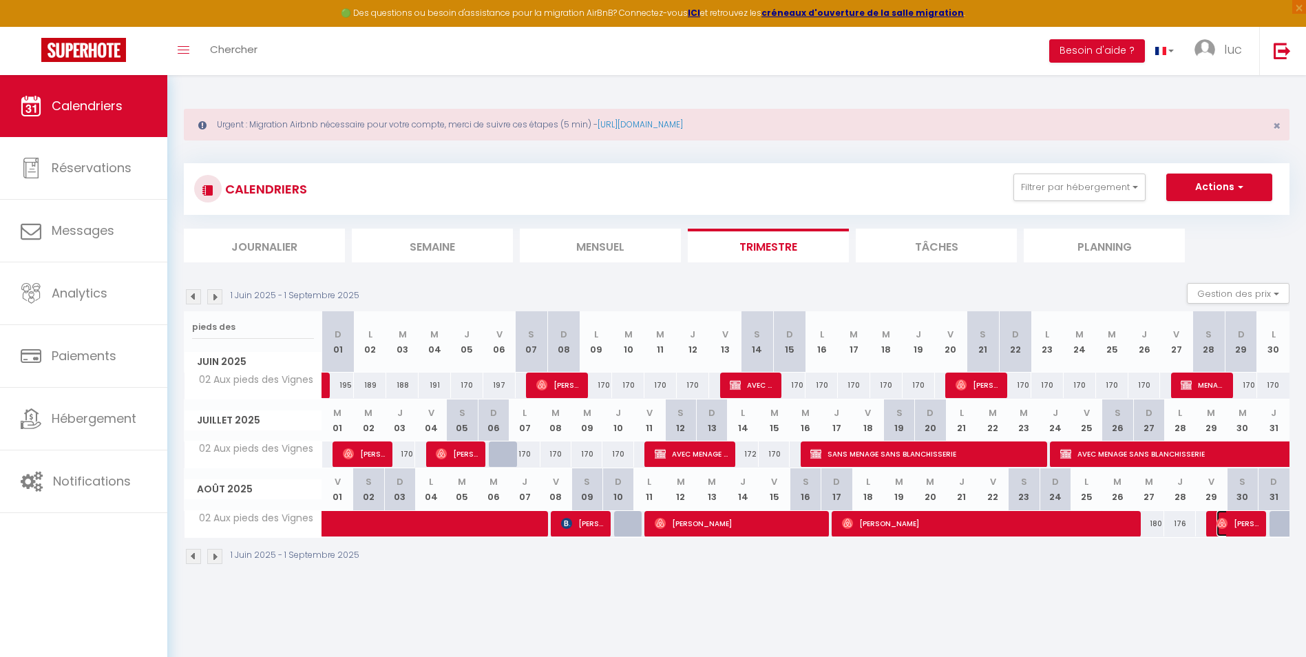
select select "1"
select select
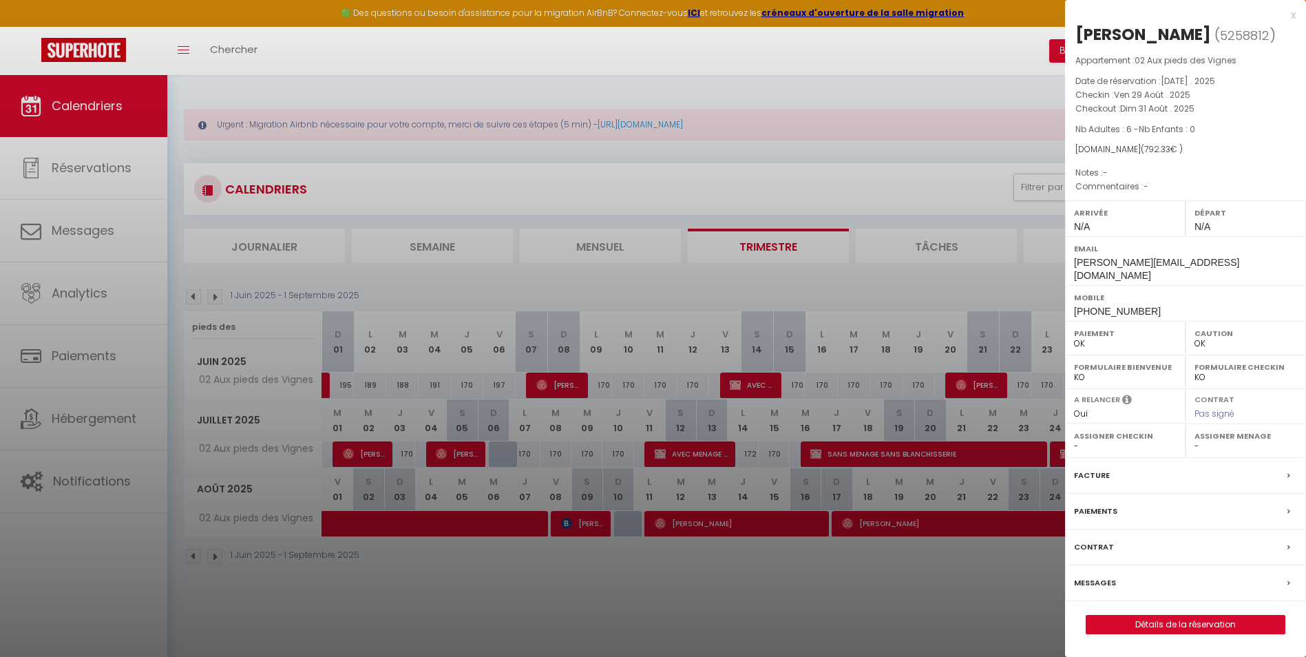
select select "7331"
click at [781, 167] on div at bounding box center [653, 328] width 1306 height 657
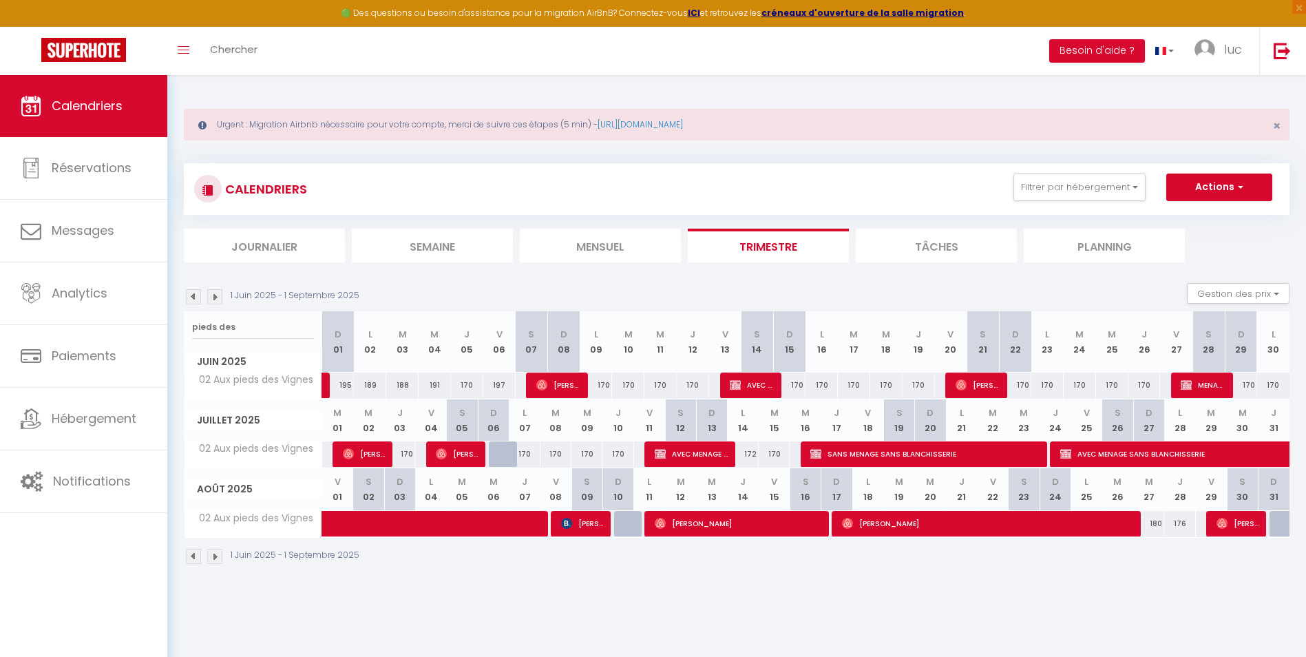
drag, startPoint x: 960, startPoint y: 302, endPoint x: 923, endPoint y: 306, distance: 36.7
click at [924, 306] on div "[DATE] - [DATE] Gestion des prix Nb Nuits minimum Règles Disponibilité" at bounding box center [736, 297] width 1105 height 28
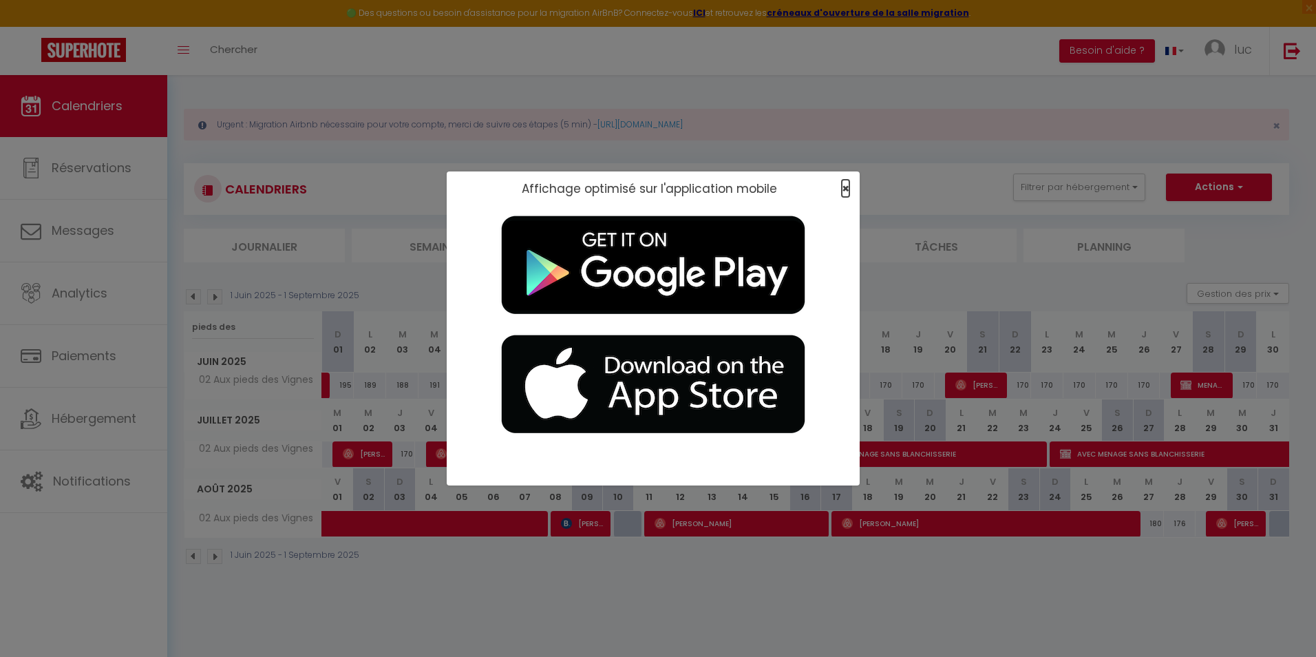
click at [845, 182] on span "×" at bounding box center [846, 188] width 8 height 17
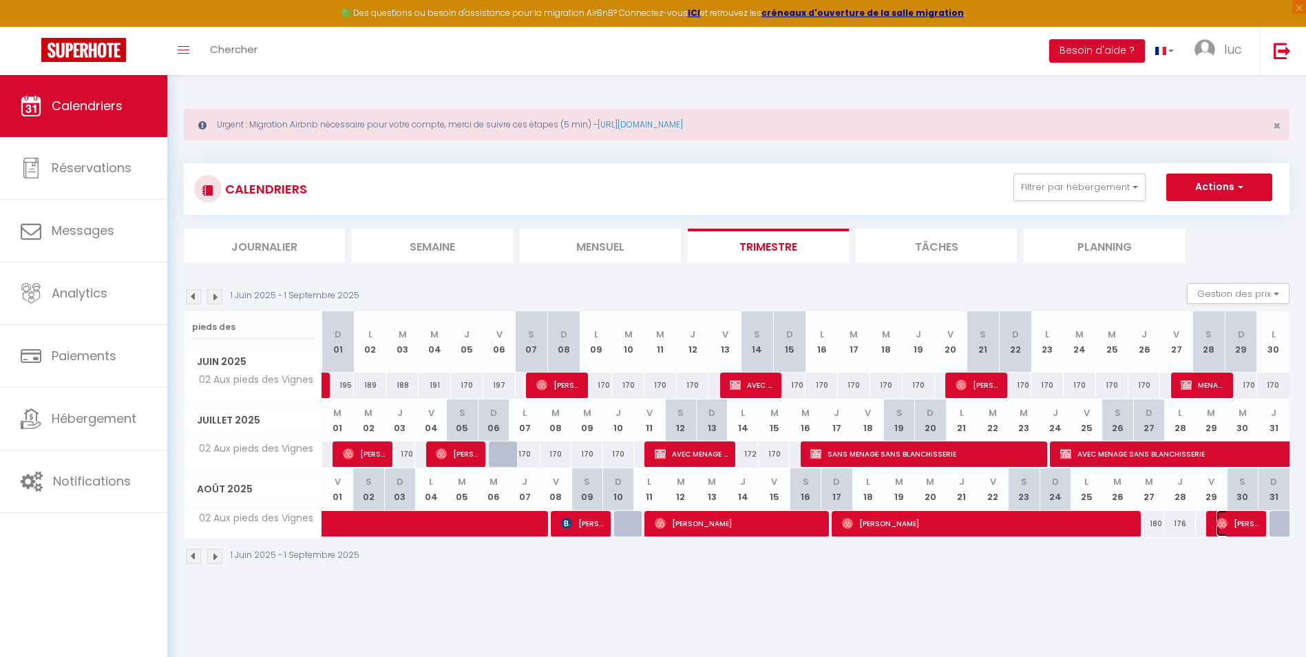
click at [1227, 521] on span "[PERSON_NAME]" at bounding box center [1237, 523] width 43 height 26
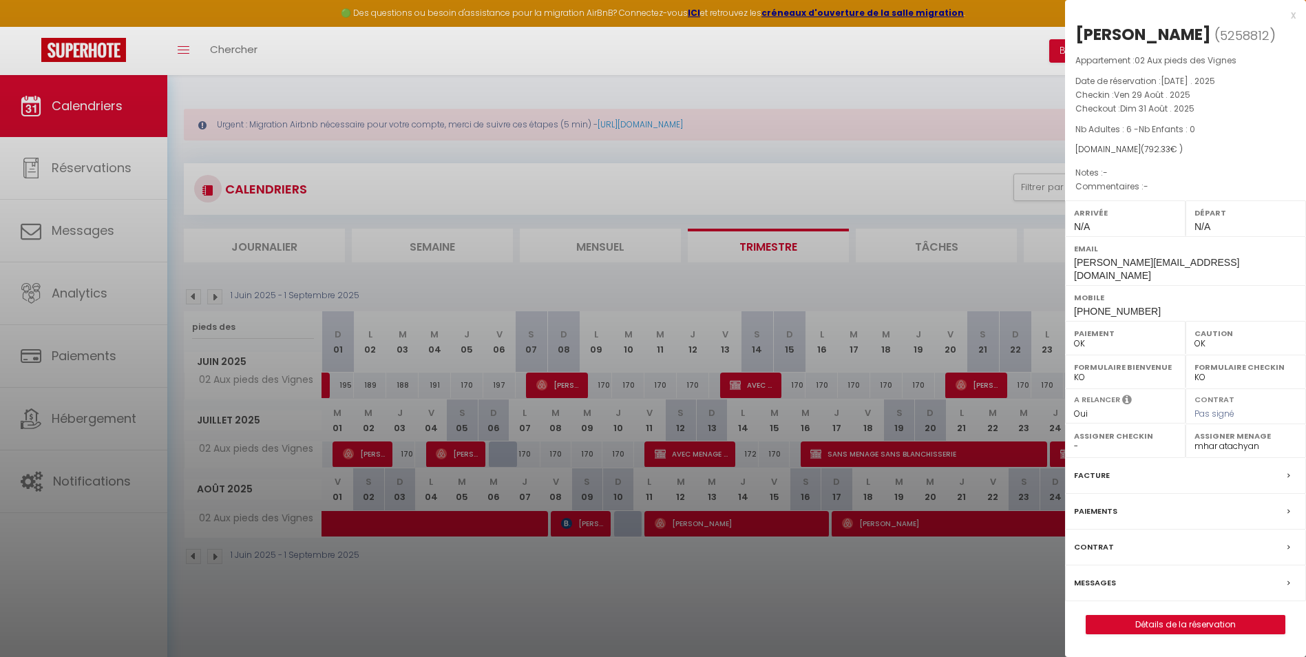
click at [262, 325] on div at bounding box center [653, 328] width 1306 height 657
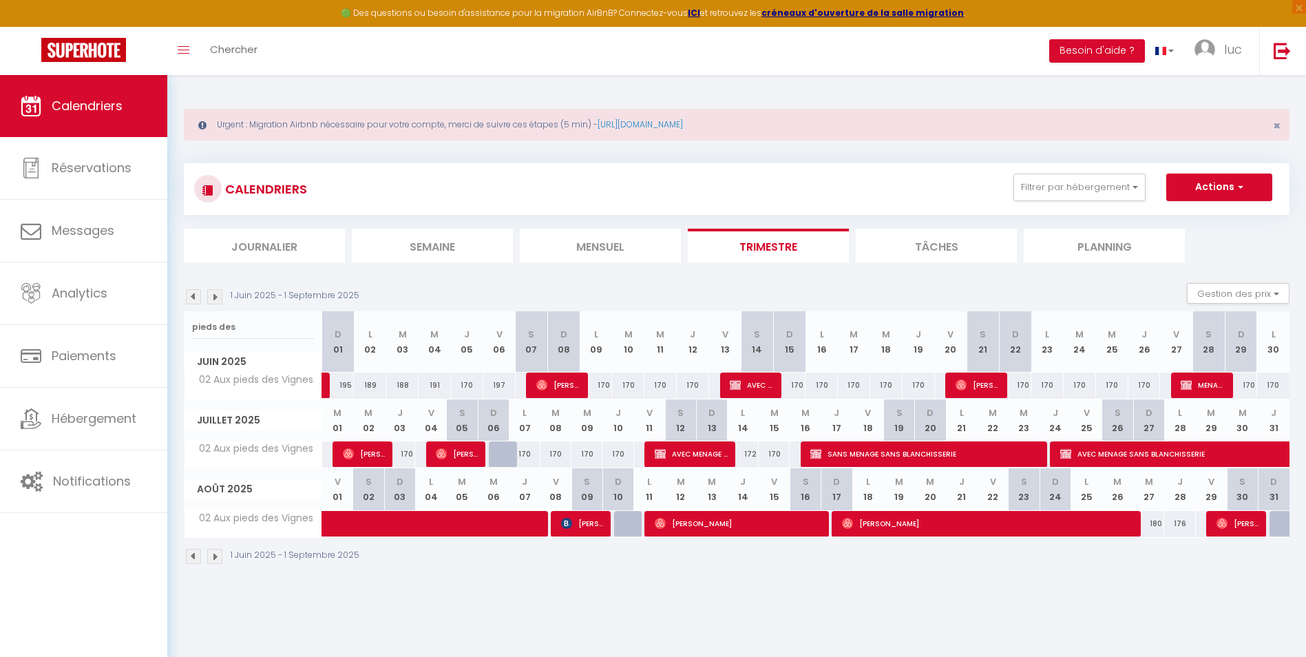
click at [217, 297] on img at bounding box center [214, 296] width 15 height 15
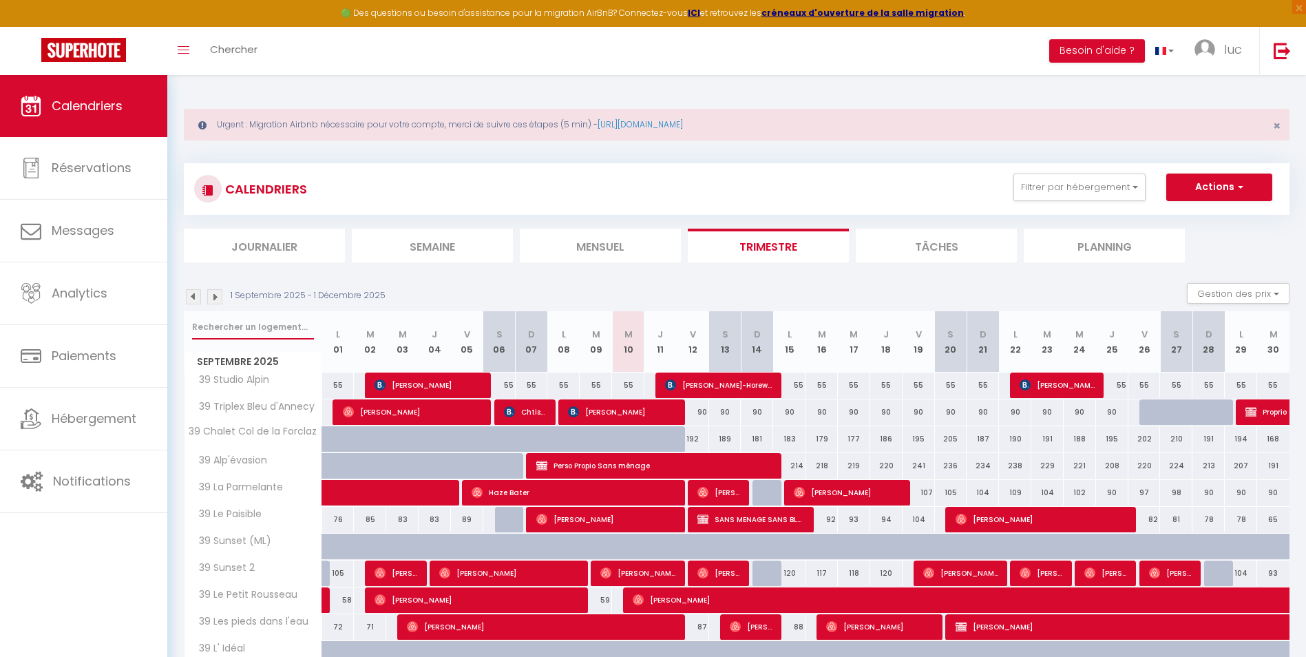
drag, startPoint x: 248, startPoint y: 321, endPoint x: 230, endPoint y: 322, distance: 18.6
click at [243, 321] on input "text" at bounding box center [253, 327] width 122 height 25
type input "alp"
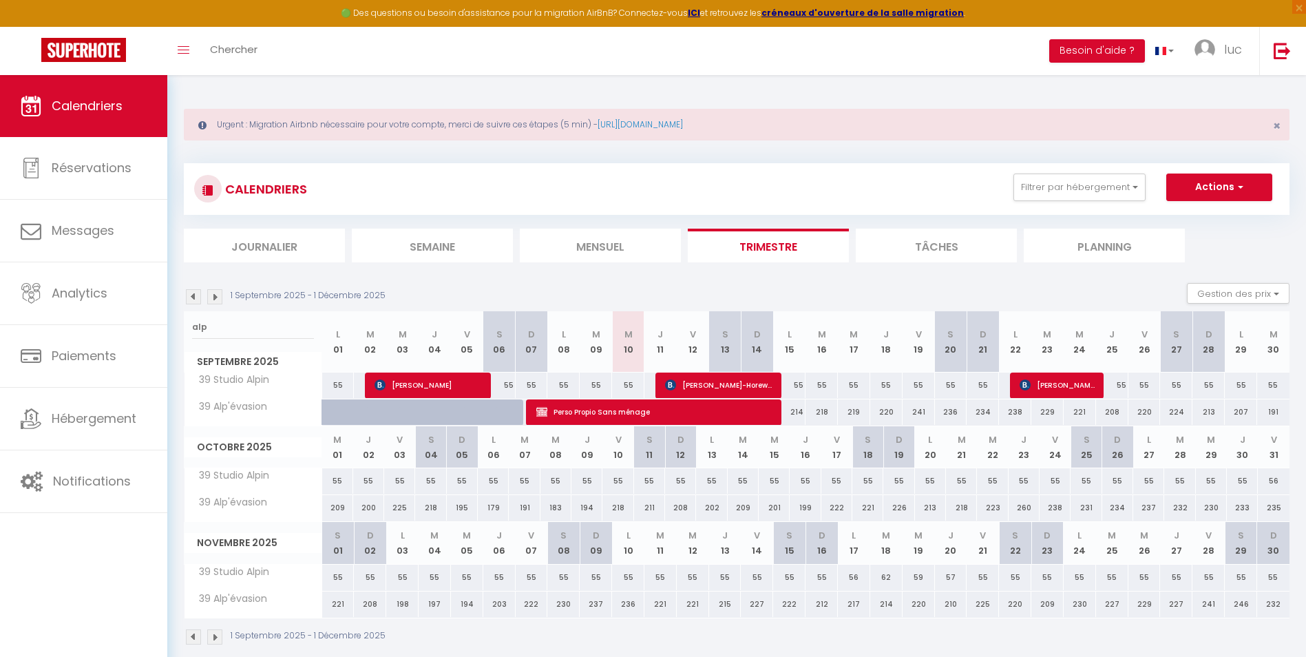
click at [189, 300] on img at bounding box center [193, 296] width 15 height 15
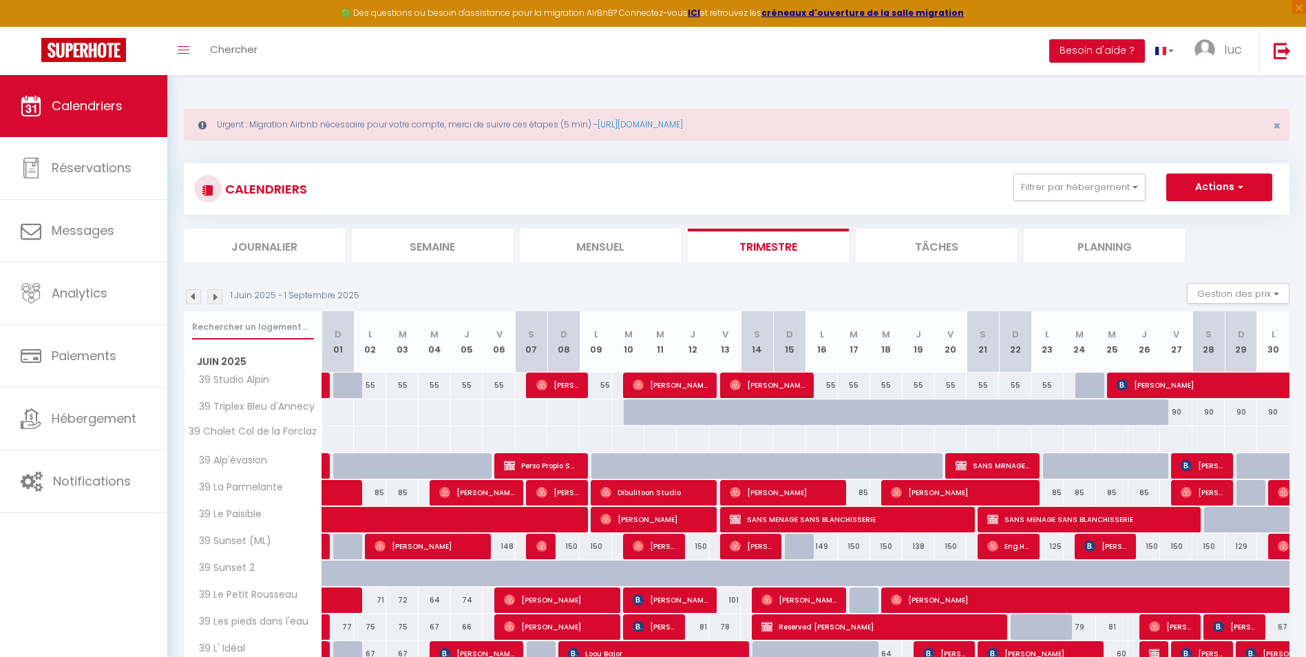
click at [286, 319] on input "text" at bounding box center [253, 327] width 122 height 25
type input "alp"
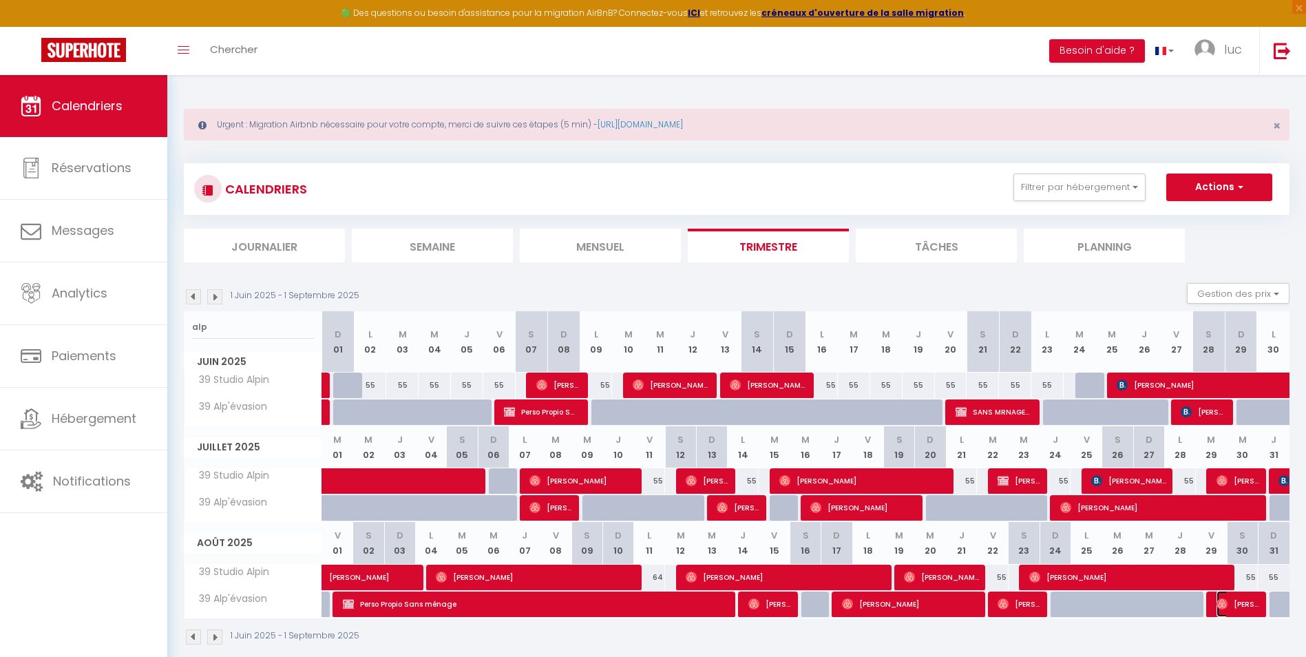
click at [1221, 609] on span "[PERSON_NAME]" at bounding box center [1237, 604] width 43 height 26
select select
